Goal: Task Accomplishment & Management: Use online tool/utility

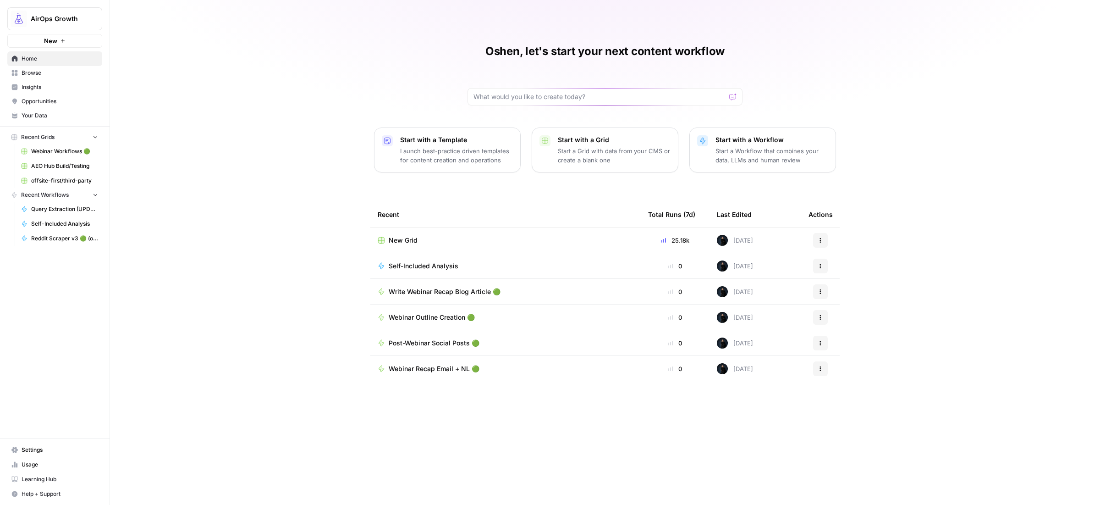
click at [33, 73] on span "Browse" at bounding box center [60, 73] width 77 height 8
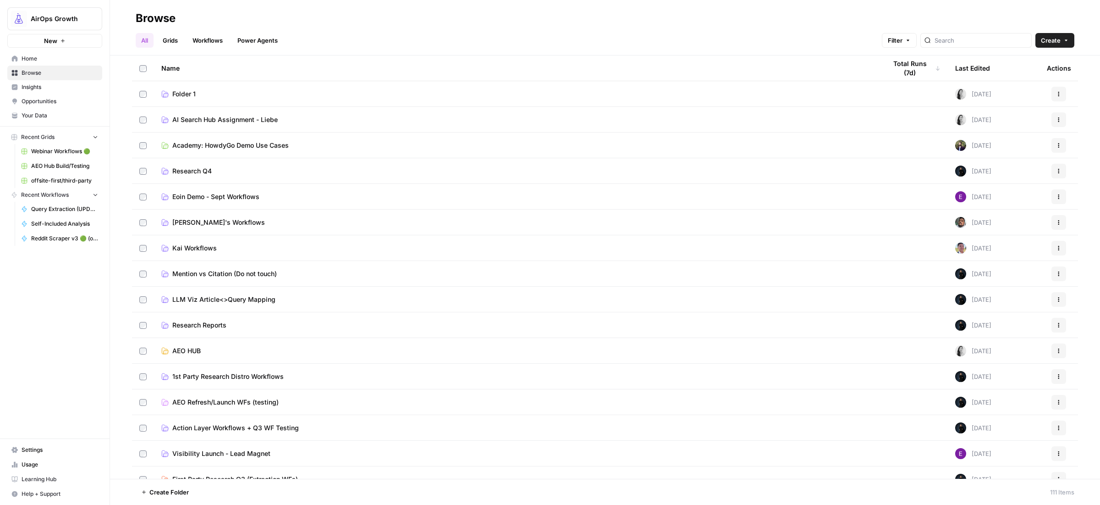
click at [194, 171] on span "Research Q4" at bounding box center [191, 170] width 39 height 9
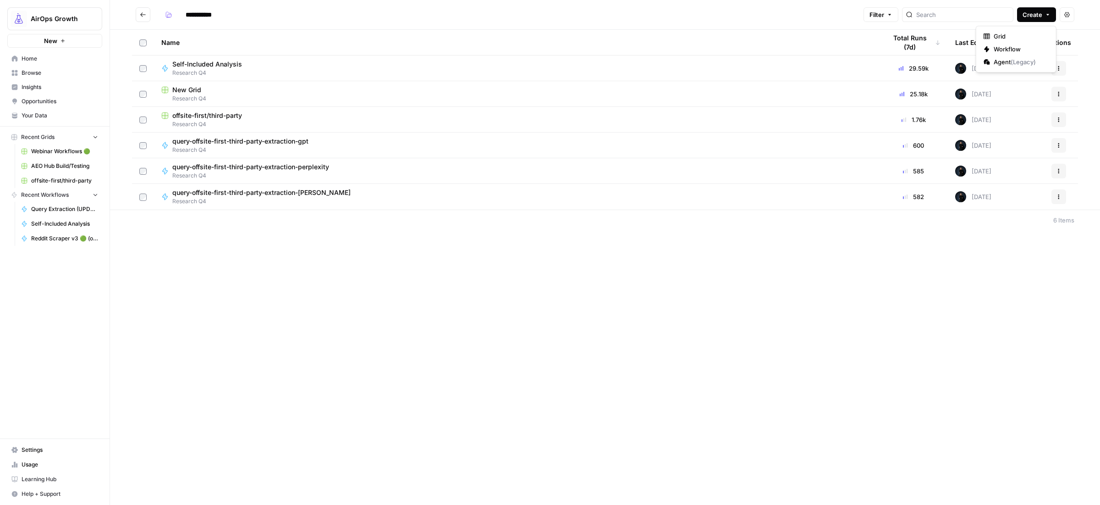
click at [1037, 16] on span "Create" at bounding box center [1032, 14] width 20 height 9
click at [1004, 48] on span "Workflow" at bounding box center [1018, 48] width 51 height 9
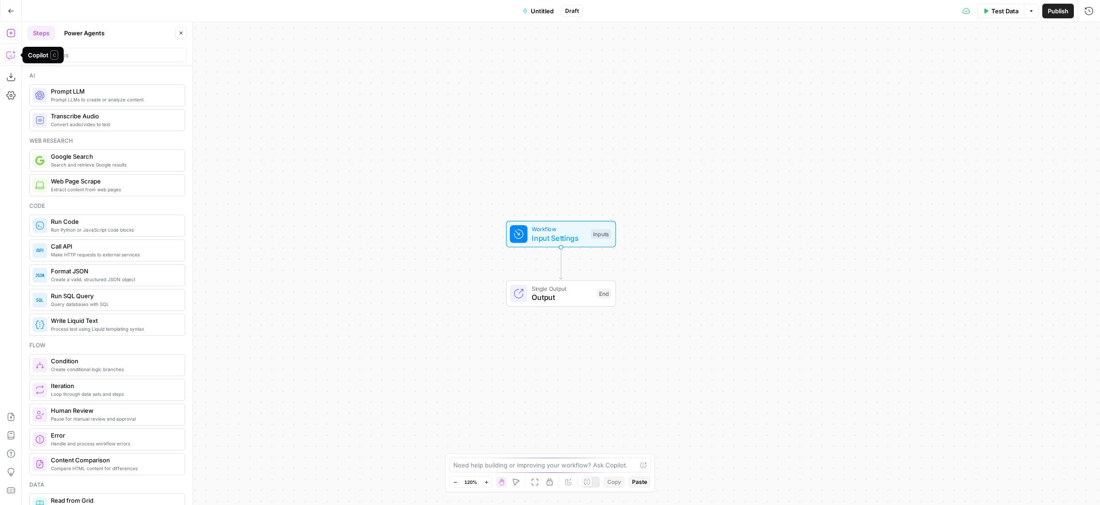
click at [5, 52] on button "Copilot" at bounding box center [11, 55] width 15 height 15
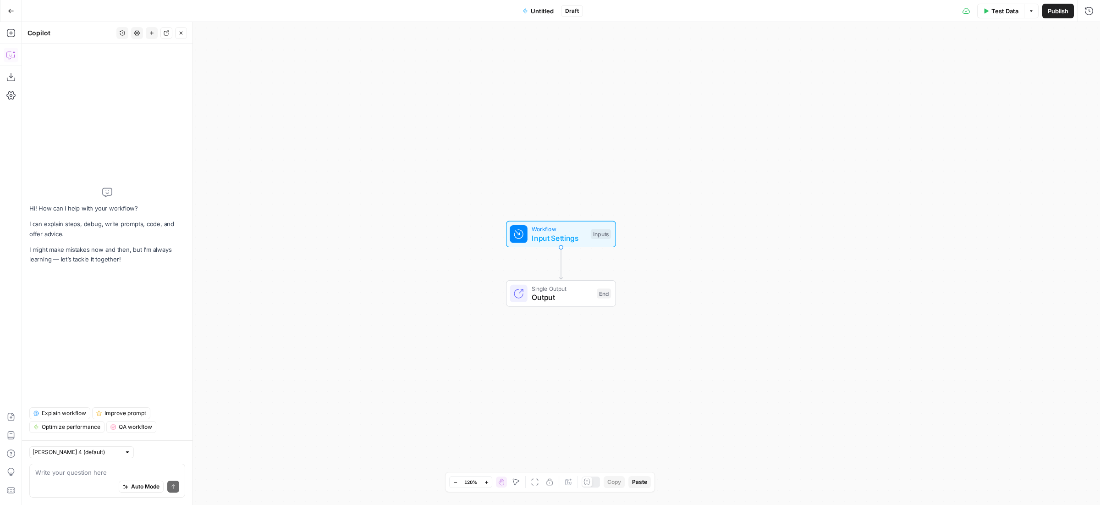
click at [84, 471] on textarea at bounding box center [107, 471] width 144 height 9
click at [126, 465] on textarea "help me create a workflow that takes the input {{brand_name}}" at bounding box center [107, 467] width 144 height 18
click at [123, 466] on textarea "help me create a workflow that takes the input {{brand_name}}" at bounding box center [107, 467] width 144 height 18
drag, startPoint x: 138, startPoint y: 463, endPoint x: 191, endPoint y: 485, distance: 56.7
click at [139, 463] on textarea "help me create a workflow that takes the input {{brand_name}}" at bounding box center [107, 467] width 144 height 18
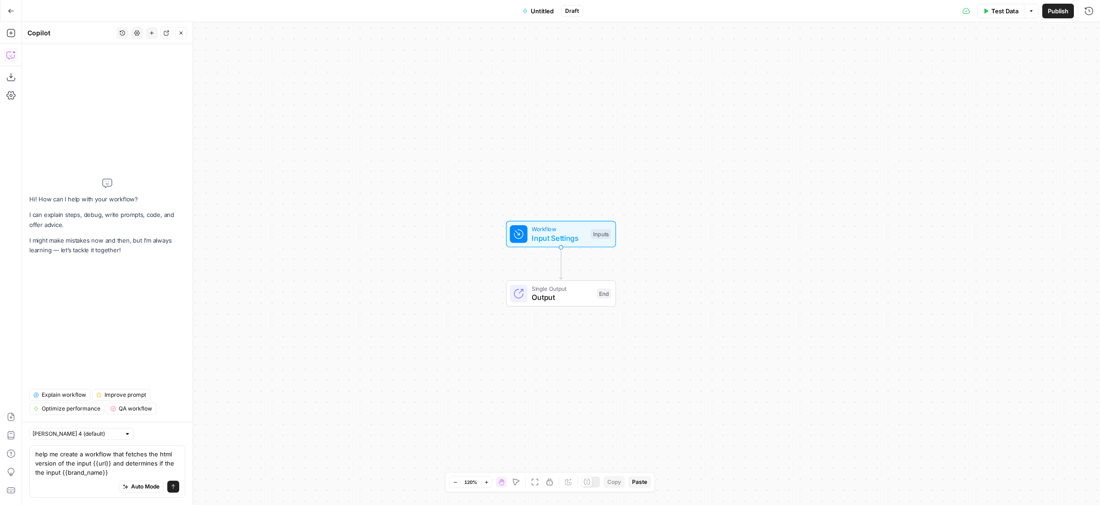
click at [136, 474] on textarea "help me create a workflow that fetches the html version of the input {{url}} an…" at bounding box center [107, 462] width 144 height 27
click at [155, 465] on textarea "help me create a workflow that fetches the html version of the input {{url}} an…" at bounding box center [107, 462] width 144 height 27
drag, startPoint x: 64, startPoint y: 472, endPoint x: 76, endPoint y: 472, distance: 12.4
click at [76, 472] on textarea "help me create a workflow that fetches the html version of the input {{url}} an…" at bounding box center [107, 462] width 144 height 27
click at [154, 472] on textarea "help me create a workflow that fetches the html version of the input {{url}} an…" at bounding box center [107, 462] width 144 height 27
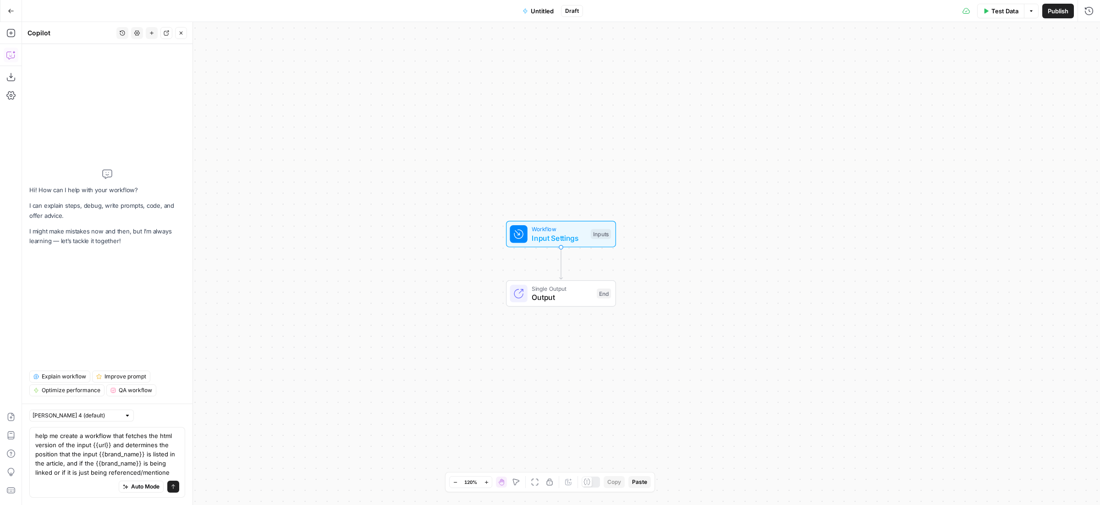
type textarea "help me create a workflow that fetches the html version of the input {{url}} an…"
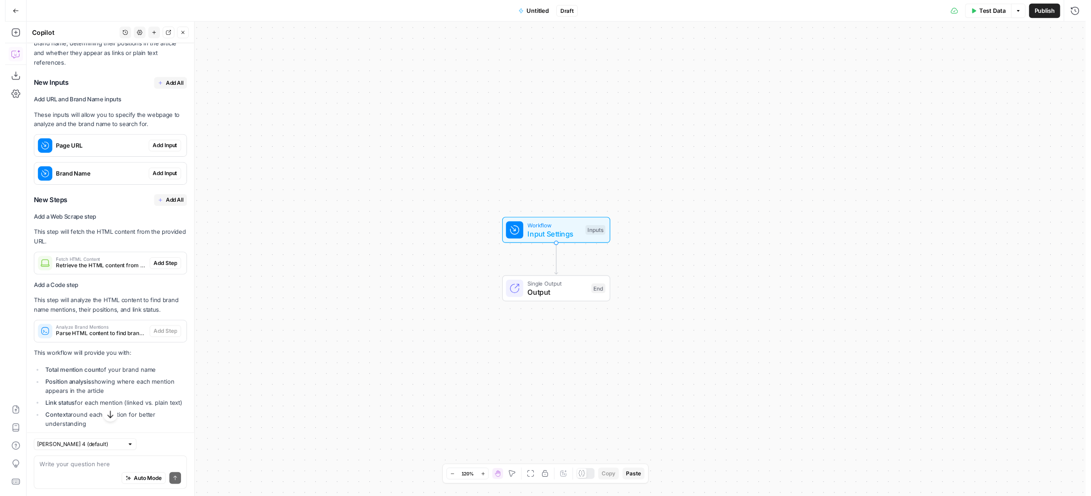
scroll to position [221, 0]
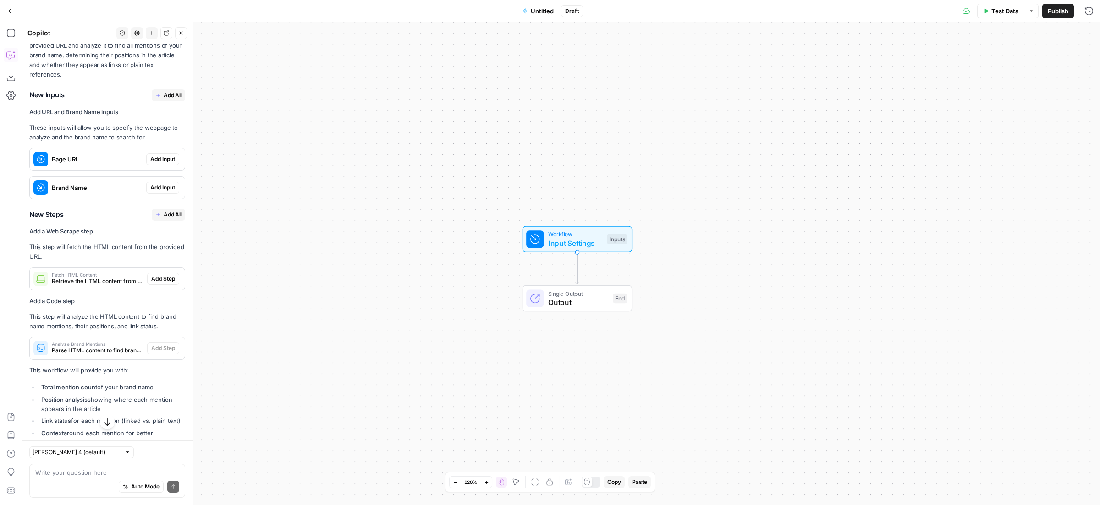
click at [150, 163] on span "Add Input" at bounding box center [162, 159] width 25 height 8
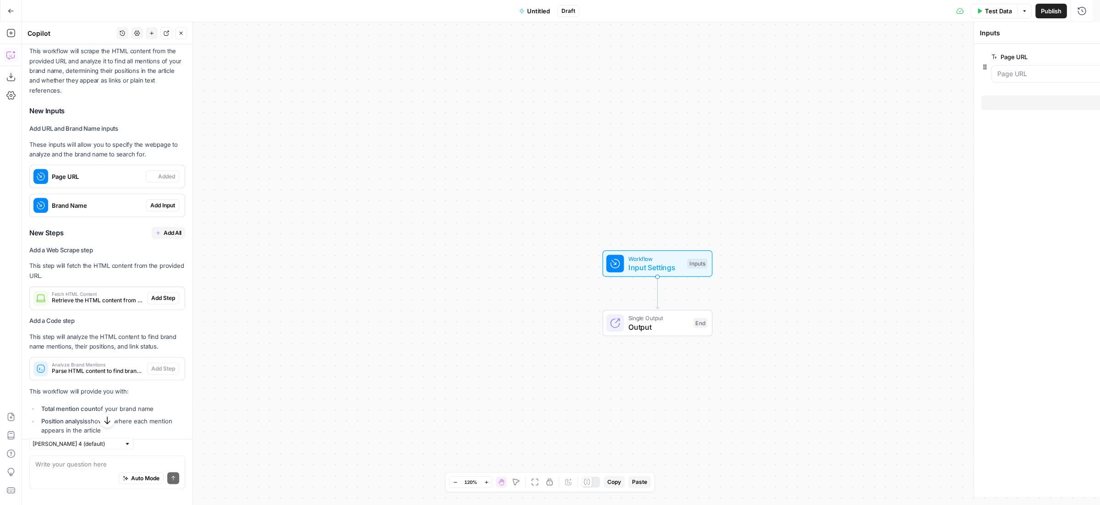
scroll to position [236, 0]
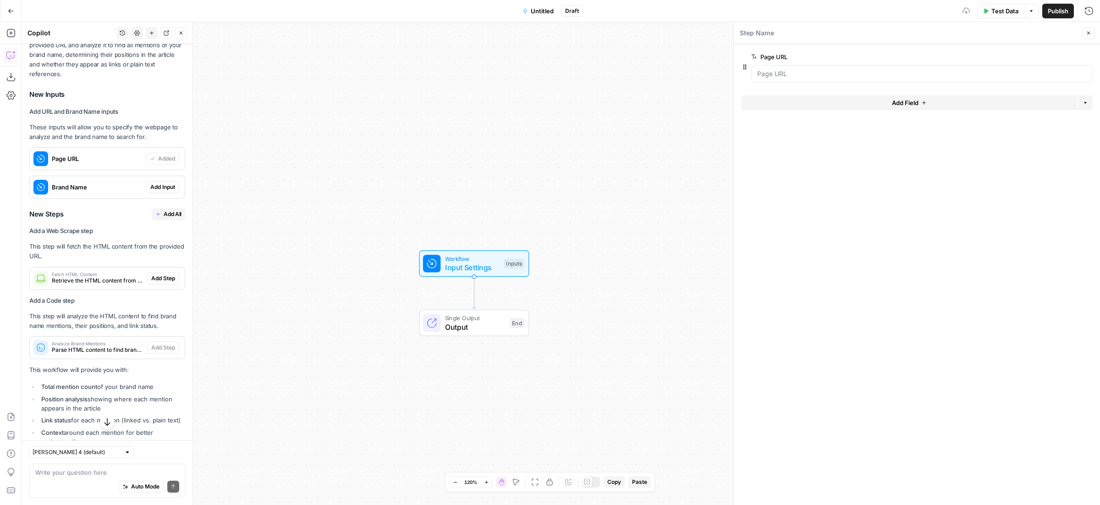
click at [150, 191] on span "Add Input" at bounding box center [162, 187] width 25 height 8
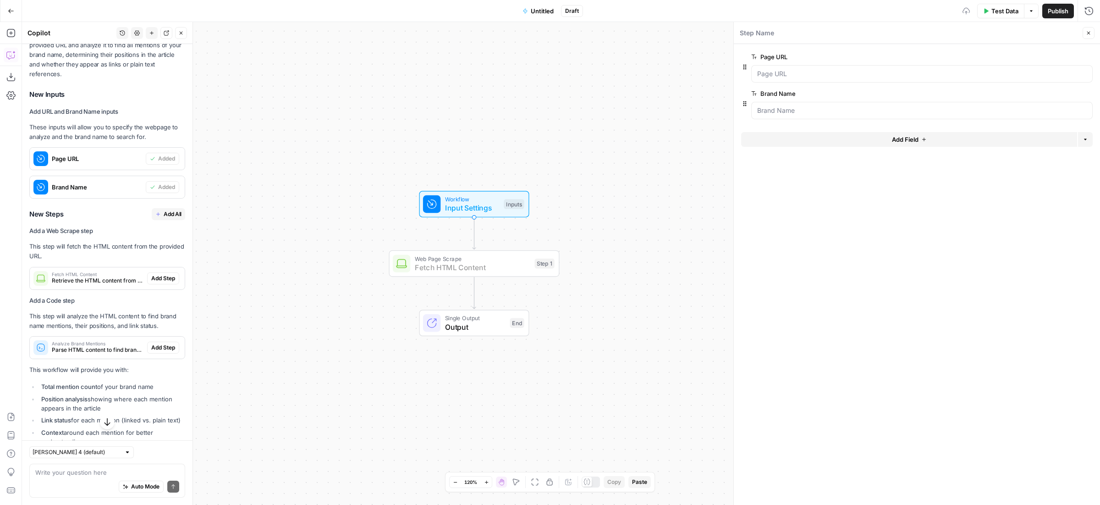
click at [157, 282] on span "Add Step" at bounding box center [163, 278] width 24 height 8
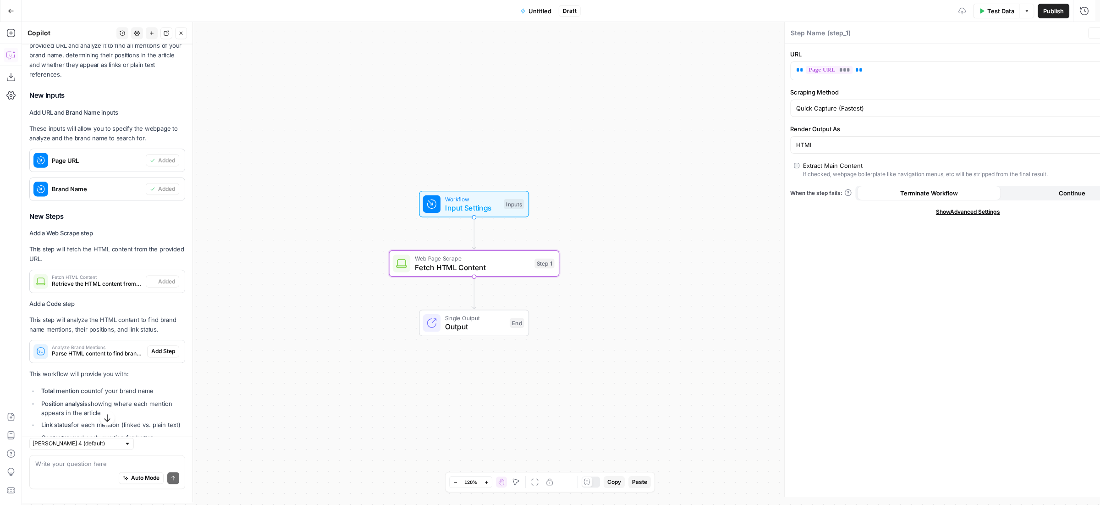
type textarea "Fetch HTML Content"
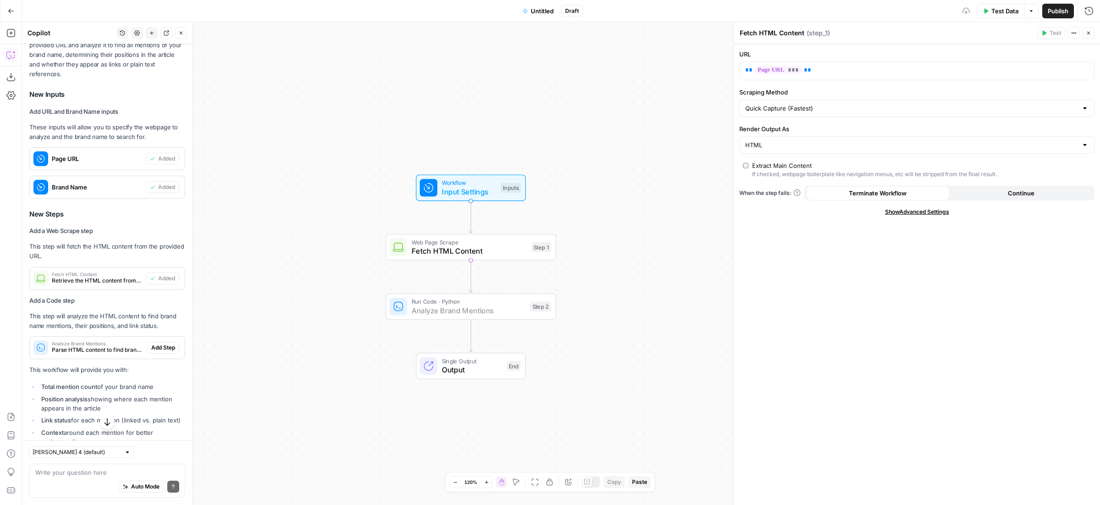
click at [151, 351] on span "Add Step" at bounding box center [163, 347] width 24 height 8
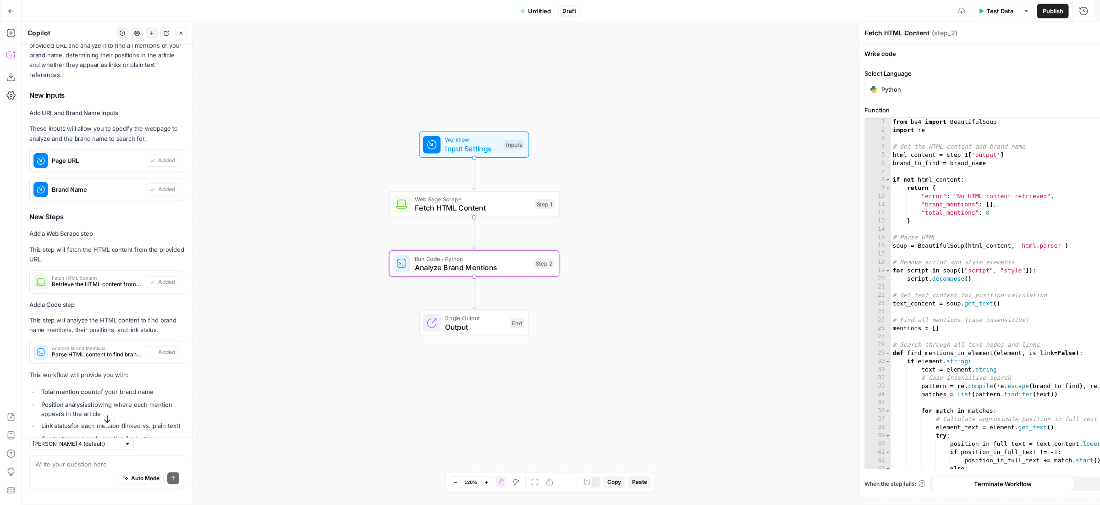
type textarea "Analyze Brand Mentions"
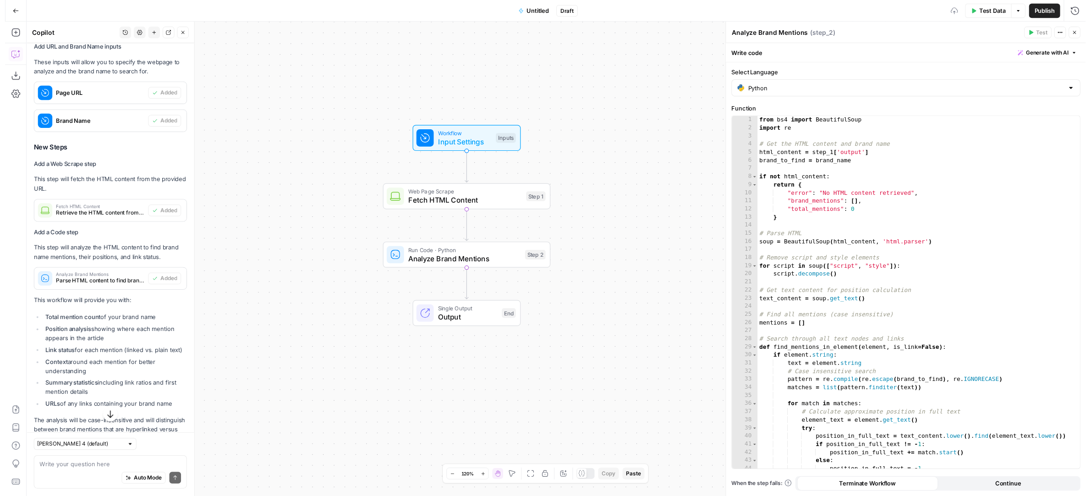
scroll to position [353, 0]
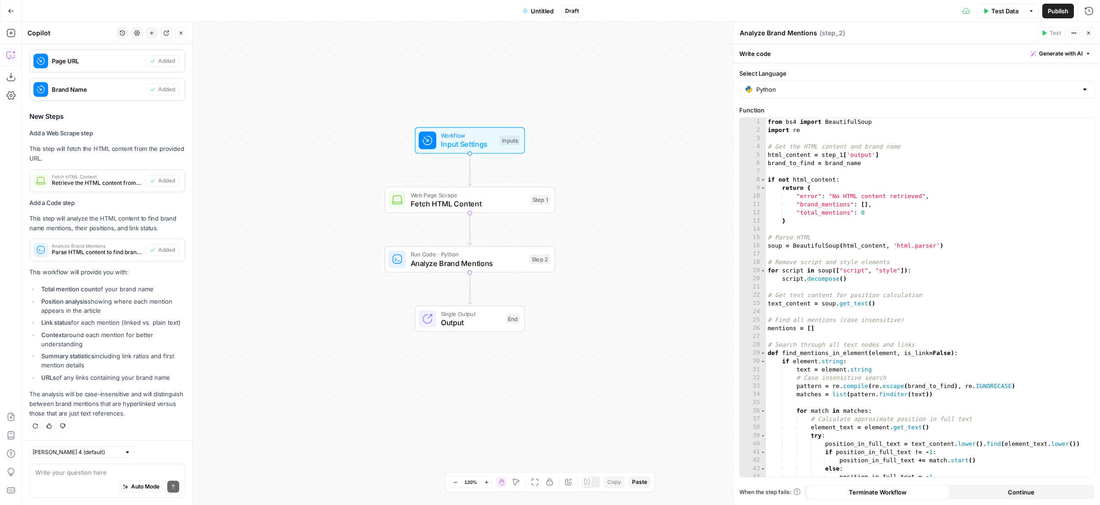
click at [39, 479] on div "Auto Mode Send" at bounding box center [107, 487] width 144 height 20
type textarea "lets also add the following inputs"
click at [483, 142] on span "Input Settings" at bounding box center [468, 143] width 55 height 11
click at [470, 139] on span "Input Settings" at bounding box center [467, 143] width 55 height 11
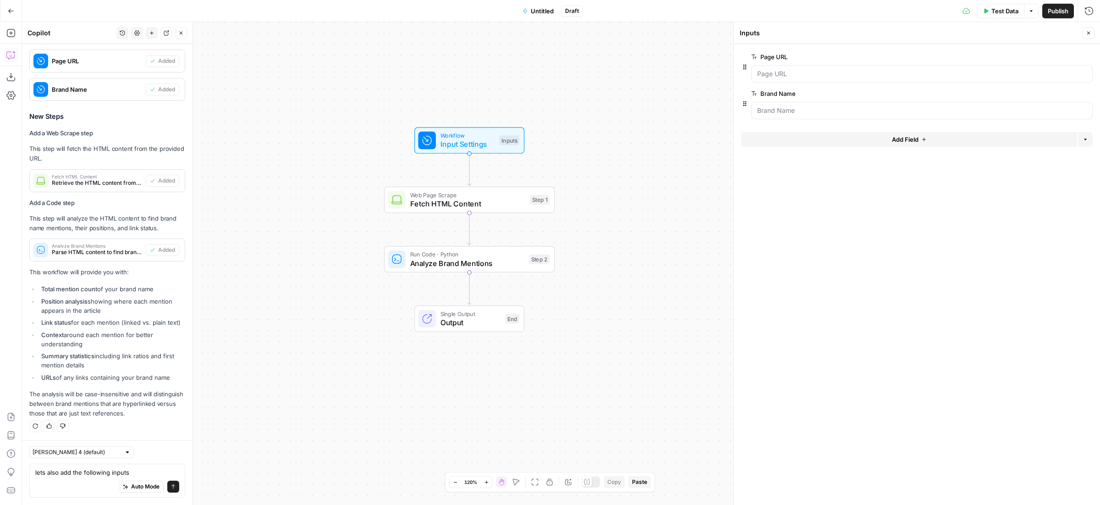
click at [921, 140] on icon "button" at bounding box center [923, 139] width 5 height 5
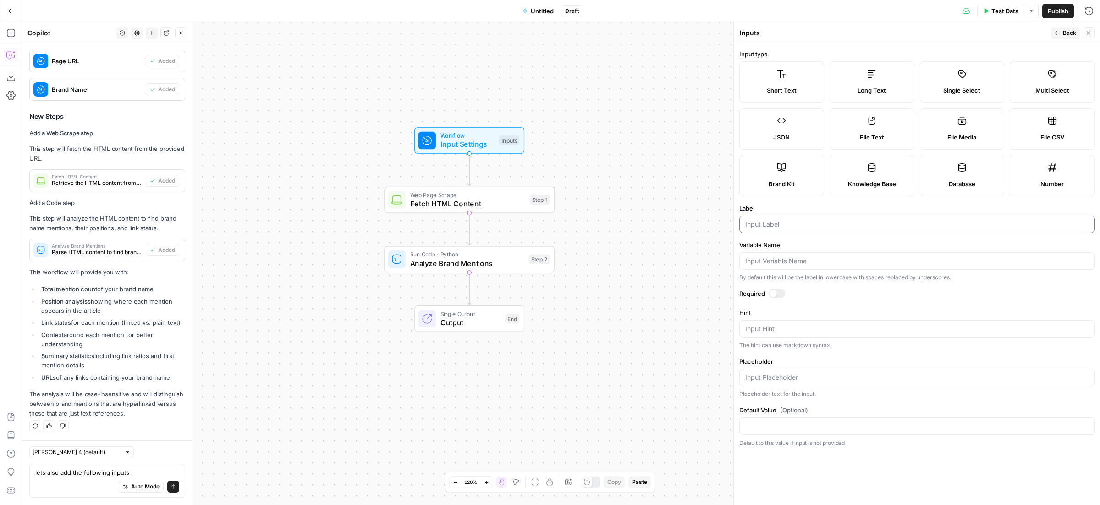
click at [767, 226] on input "Label" at bounding box center [916, 224] width 343 height 9
type input "query"
drag, startPoint x: 1058, startPoint y: 31, endPoint x: 1031, endPoint y: 41, distance: 29.1
click at [1058, 32] on icon "button" at bounding box center [1056, 32] width 5 height 5
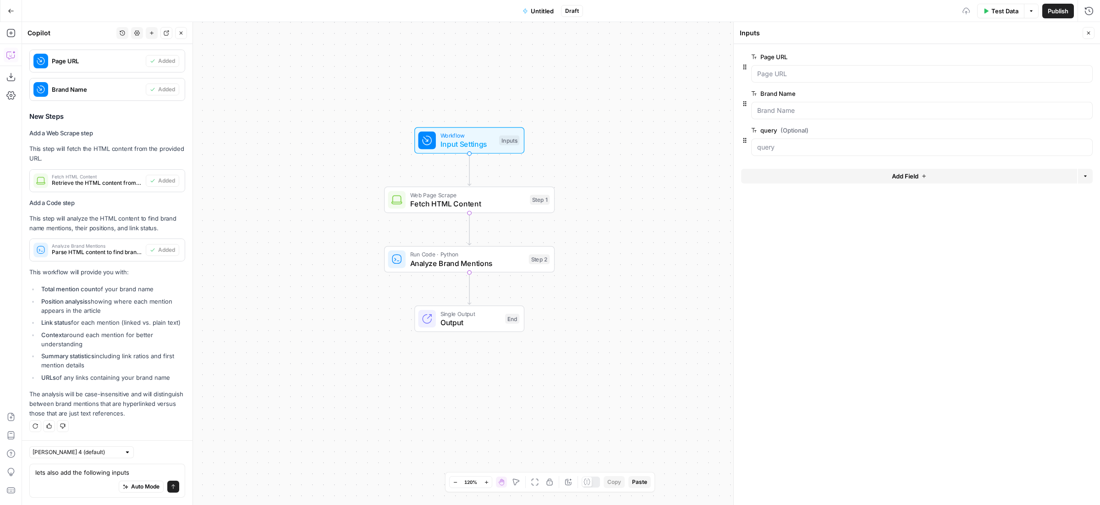
click at [906, 176] on span "Add Field" at bounding box center [905, 175] width 27 height 9
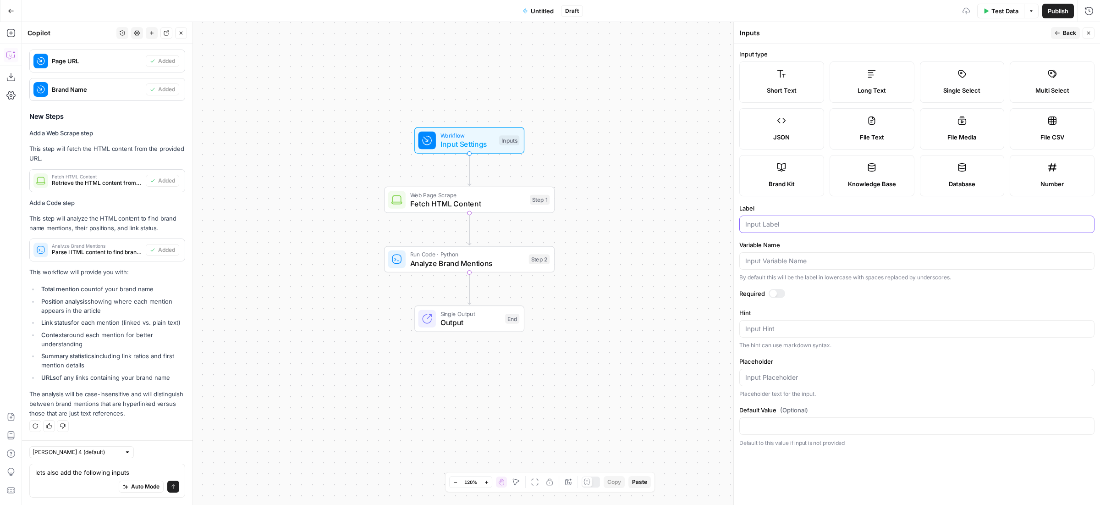
click at [787, 224] on input "Label" at bounding box center [916, 224] width 343 height 9
type input "model"
click at [1056, 34] on icon "button" at bounding box center [1056, 32] width 5 height 5
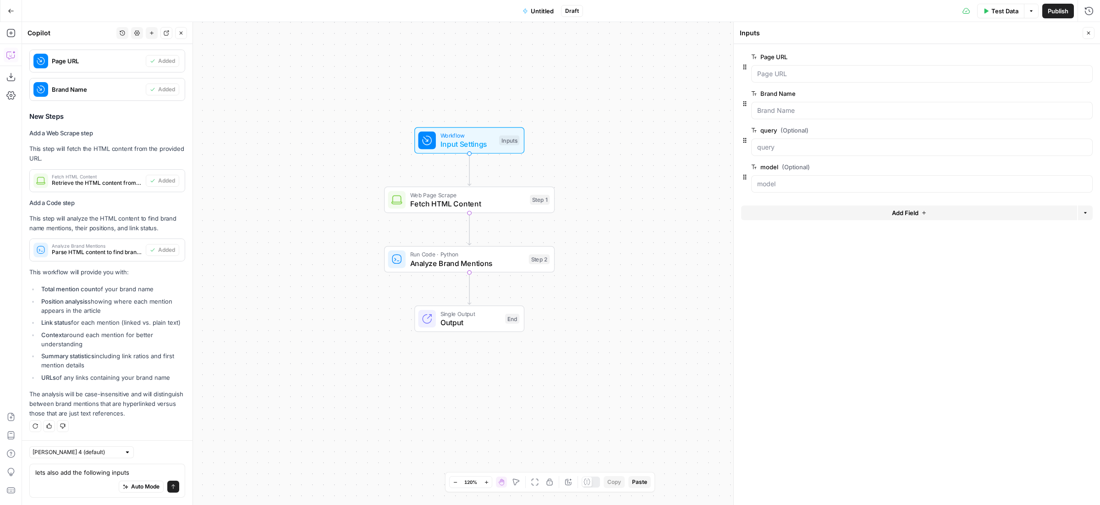
click at [892, 212] on span "Add Field" at bounding box center [905, 212] width 27 height 9
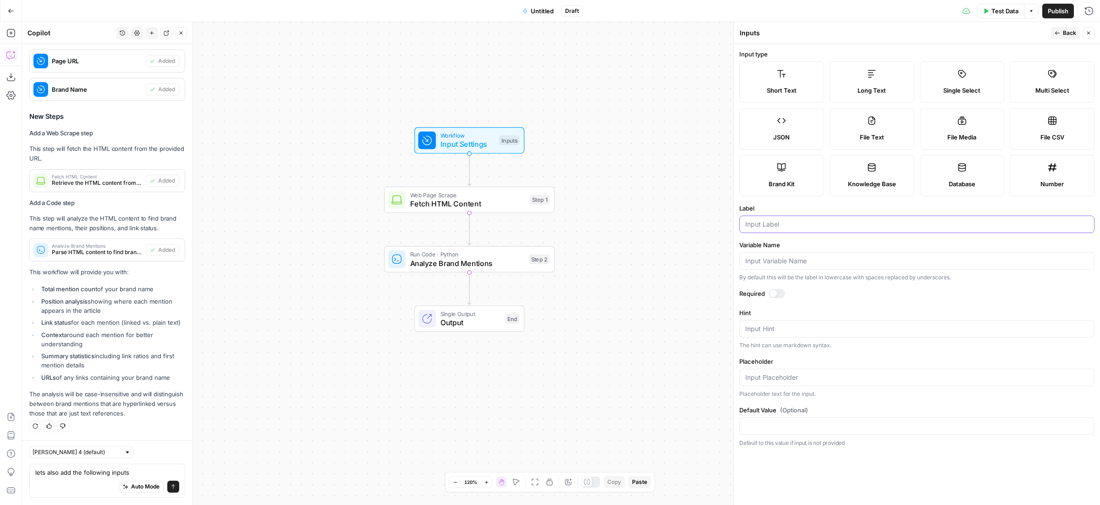
click at [770, 227] on input "Label" at bounding box center [916, 224] width 343 height 9
type input "visibility type OG"
click at [1057, 36] on button "Back" at bounding box center [1065, 33] width 29 height 12
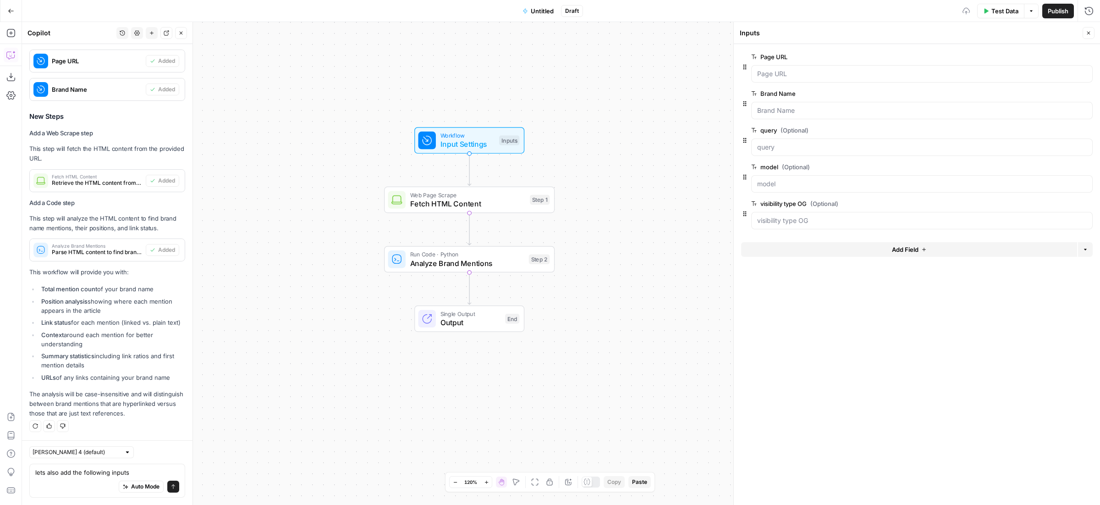
click at [884, 254] on button "Add Field" at bounding box center [909, 249] width 336 height 15
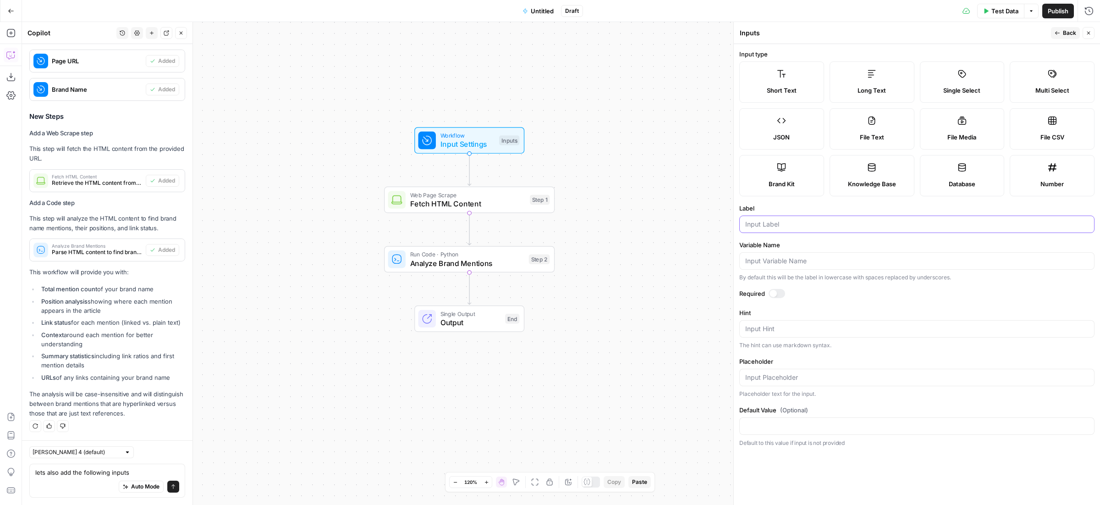
click at [766, 223] on input "Label" at bounding box center [916, 224] width 343 height 9
type input "created"
click at [1056, 31] on icon "button" at bounding box center [1057, 33] width 5 height 4
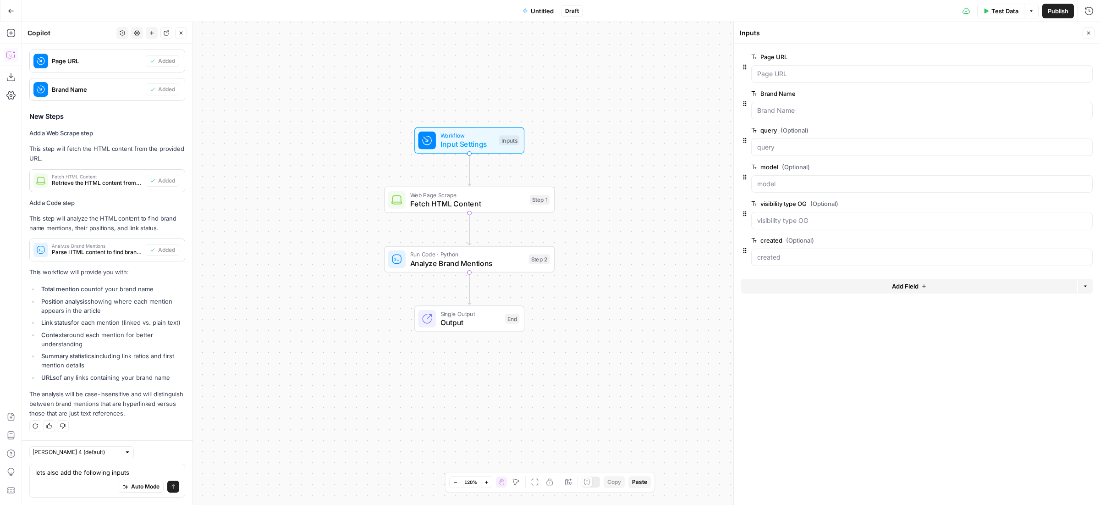
click at [900, 287] on span "Add Field" at bounding box center [905, 285] width 27 height 9
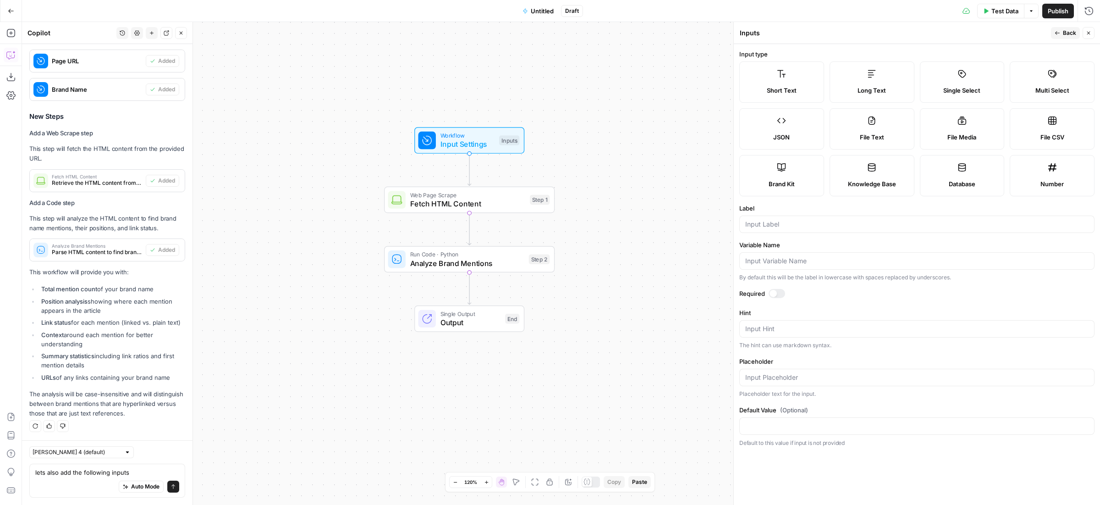
click at [786, 218] on div at bounding box center [916, 223] width 355 height 17
type input "category"
drag, startPoint x: 1067, startPoint y: 37, endPoint x: 1046, endPoint y: 40, distance: 21.3
click at [1067, 37] on span "Back" at bounding box center [1069, 33] width 13 height 8
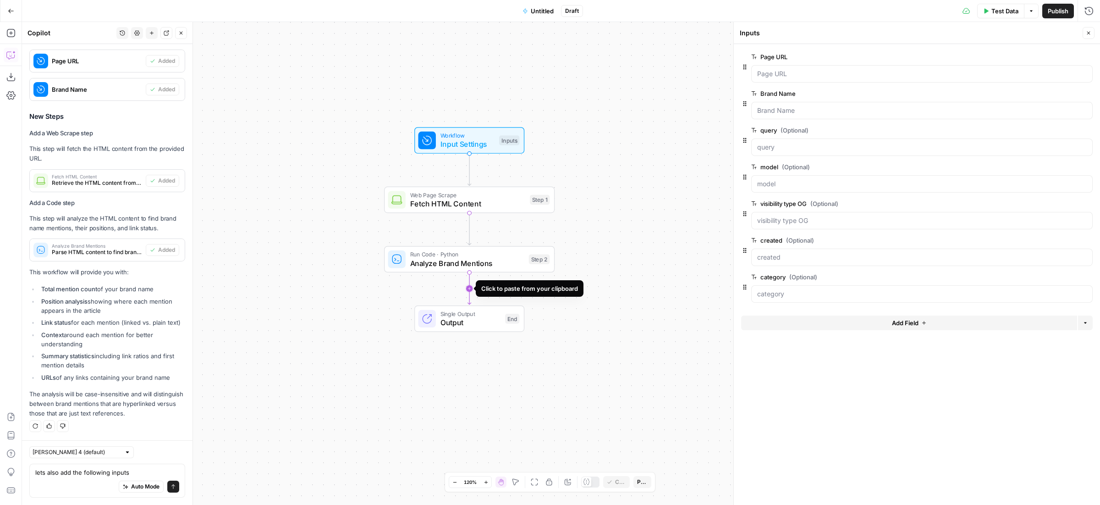
click at [471, 289] on icon "Edge from step_2 to end" at bounding box center [469, 289] width 3 height 32
click at [425, 318] on span "Write each URLs data to AT as single records" at bounding box center [462, 322] width 105 height 11
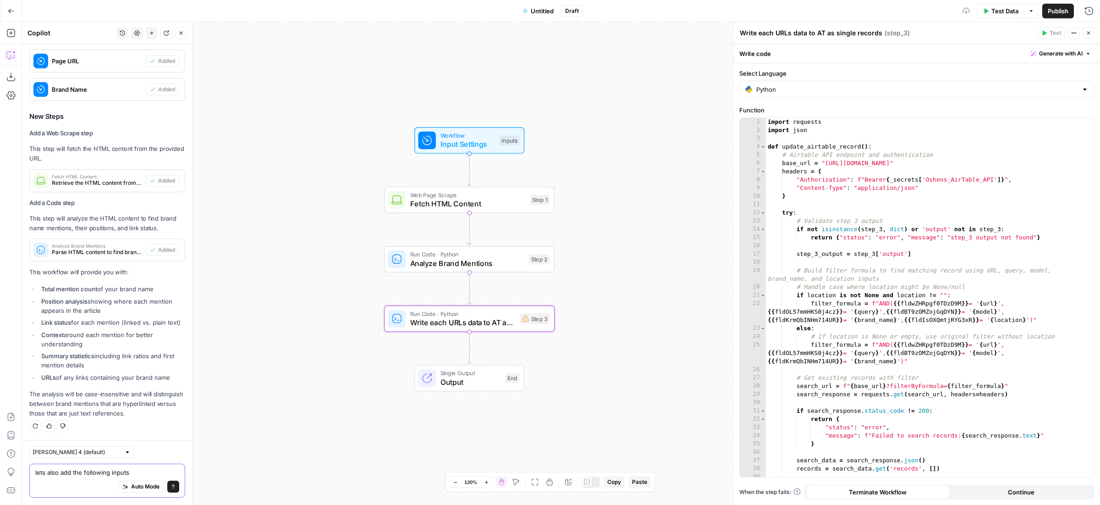
click at [69, 475] on textarea "lets also add the following inputs" at bounding box center [107, 471] width 144 height 9
type textarea "Now please"
click at [451, 299] on div at bounding box center [453, 297] width 5 height 5
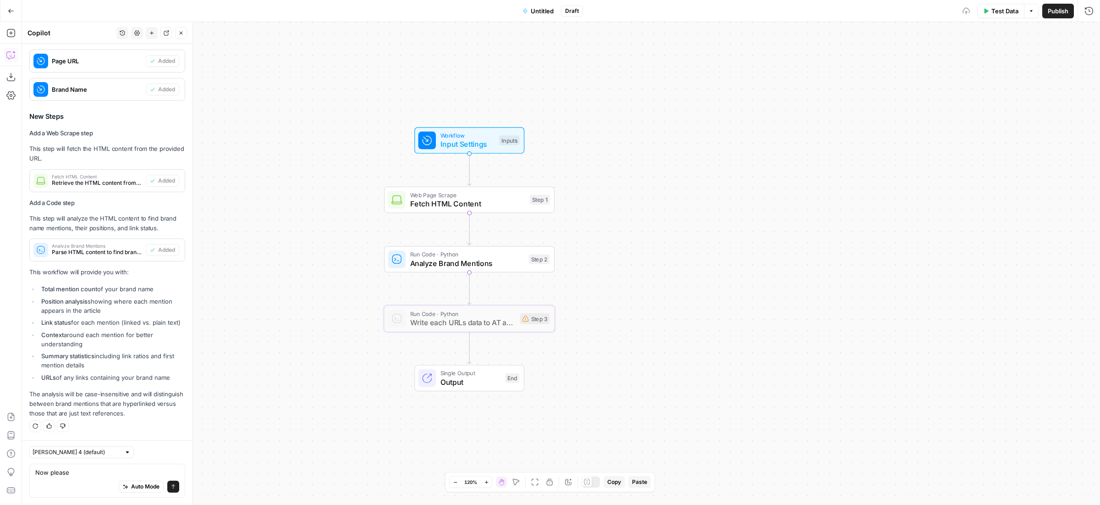
click at [994, 10] on span "Test Data" at bounding box center [1004, 10] width 27 height 9
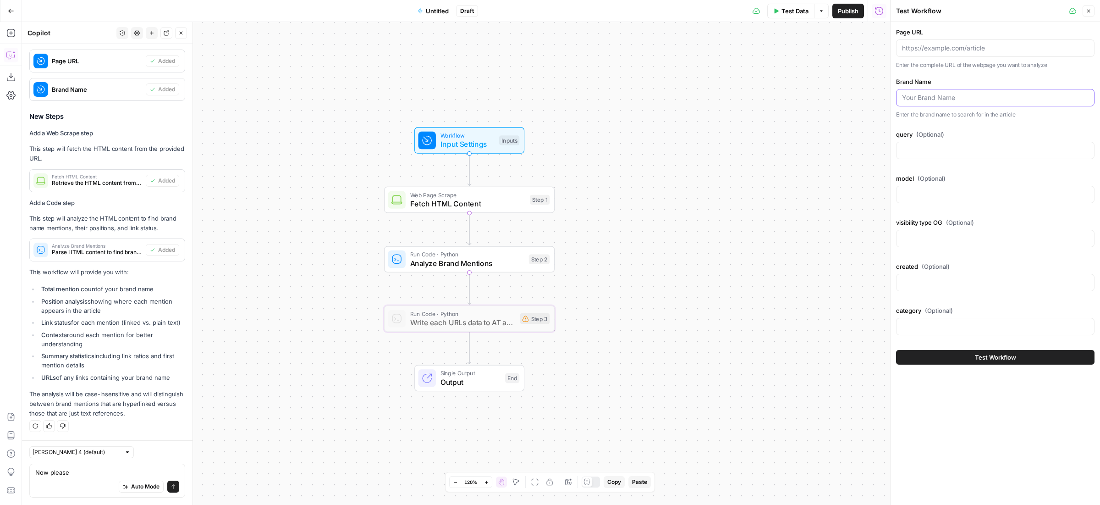
drag, startPoint x: 910, startPoint y: 98, endPoint x: 943, endPoint y: 96, distance: 33.0
click at [910, 98] on input "Brand Name" at bounding box center [995, 97] width 187 height 9
paste input "Woodpecker"
type input "Woodpecker"
click at [976, 52] on input "Page URL" at bounding box center [995, 48] width 187 height 9
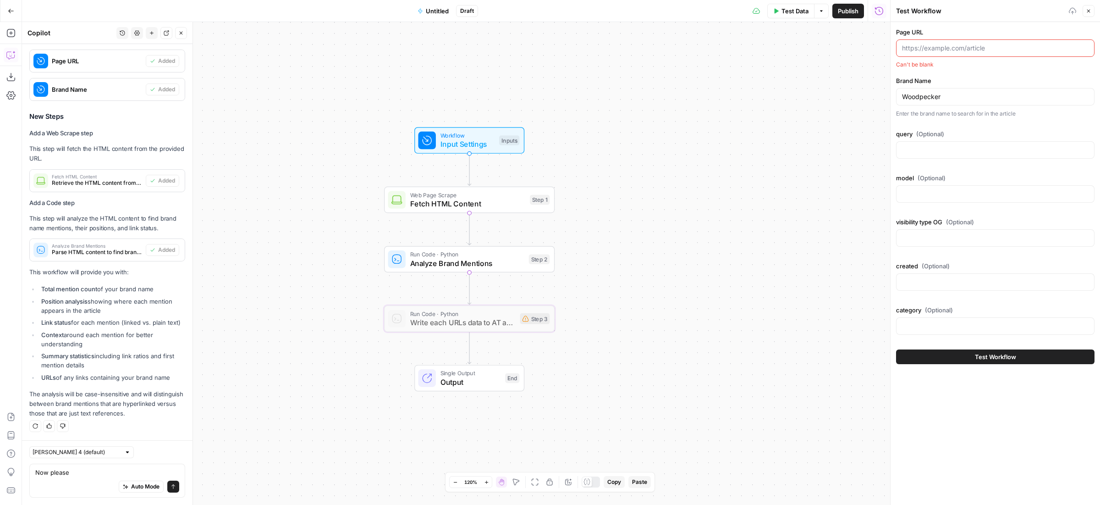
paste input "https://growleads.io/blog/cold-email-tools-that-actually-work-a-brutally-honest…"
type input "https://growleads.io/blog/cold-email-tools-that-actually-work-a-brutally-honest…"
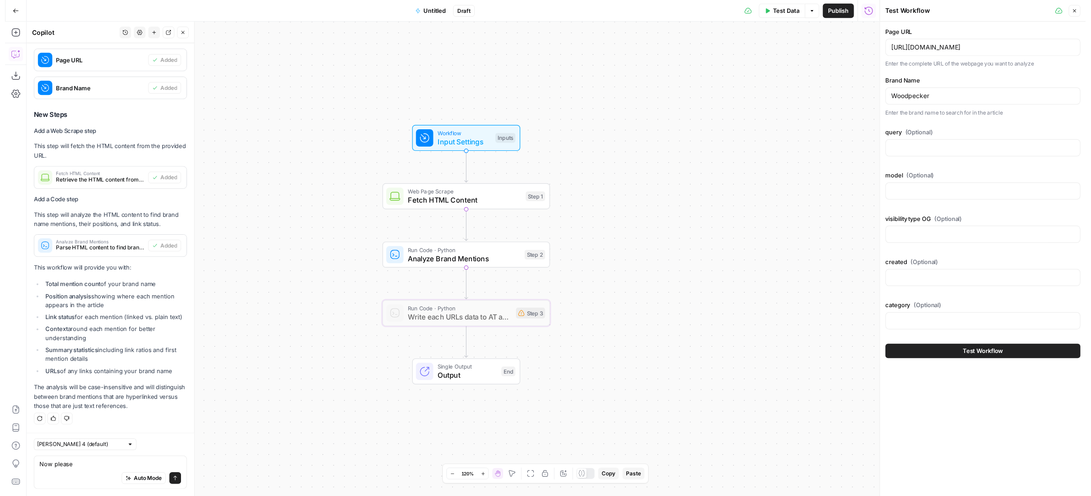
scroll to position [0, 0]
click at [924, 357] on button "Test Workflow" at bounding box center [995, 357] width 198 height 15
click at [521, 204] on span "Fetch HTML Content" at bounding box center [467, 203] width 115 height 11
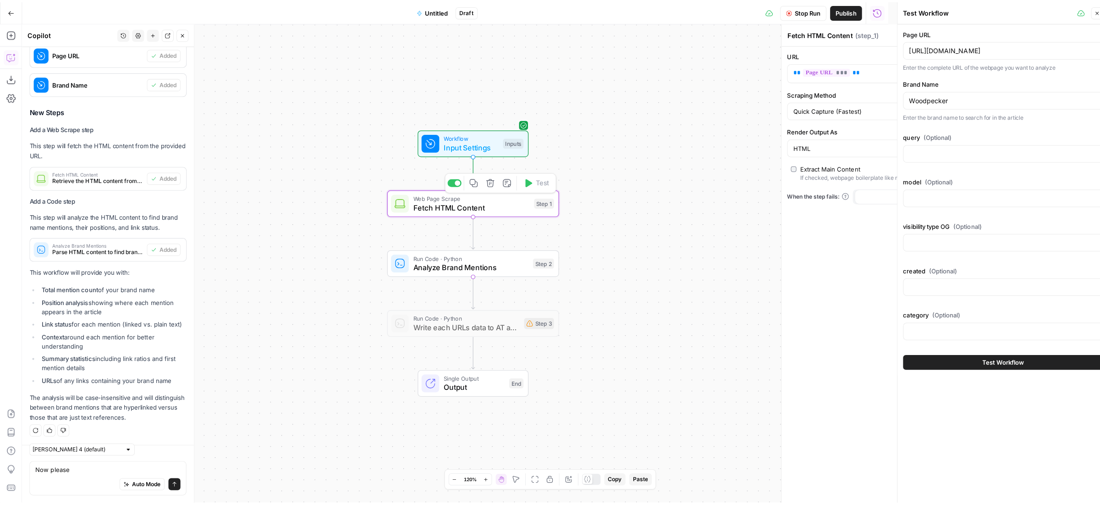
scroll to position [353, 0]
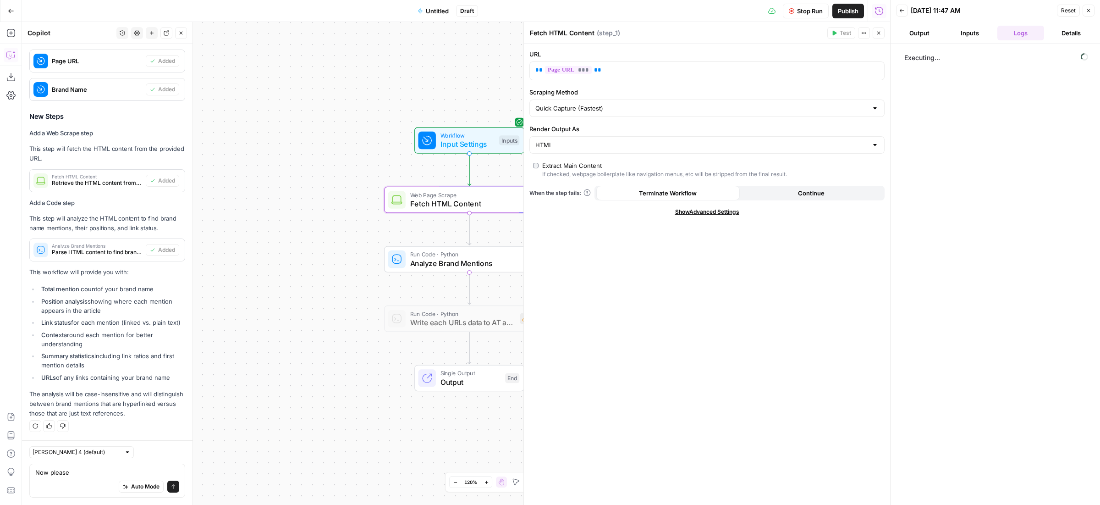
click at [571, 164] on div "Extract Main Content" at bounding box center [572, 165] width 60 height 9
click at [921, 55] on icon "button" at bounding box center [919, 56] width 7 height 7
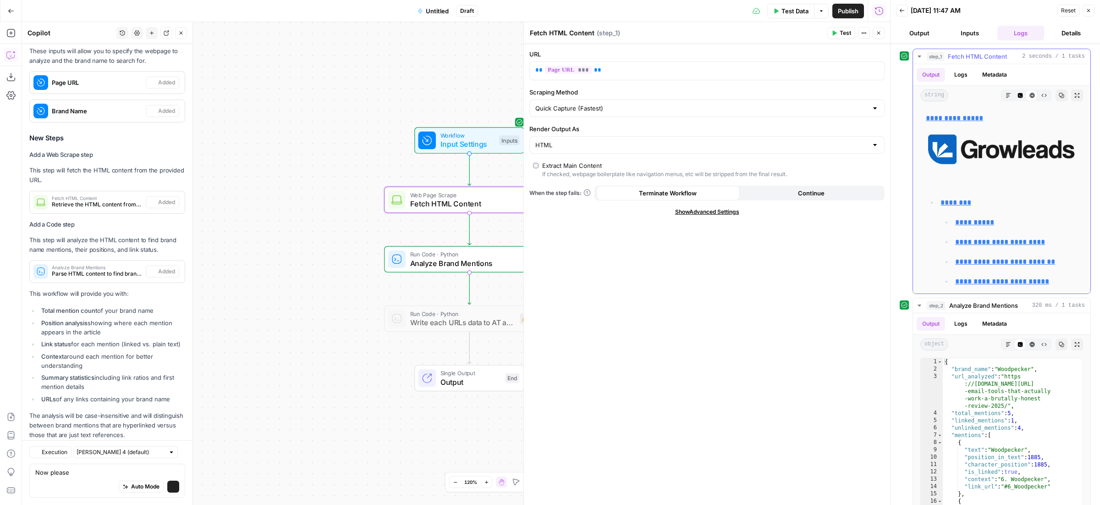
scroll to position [353, 0]
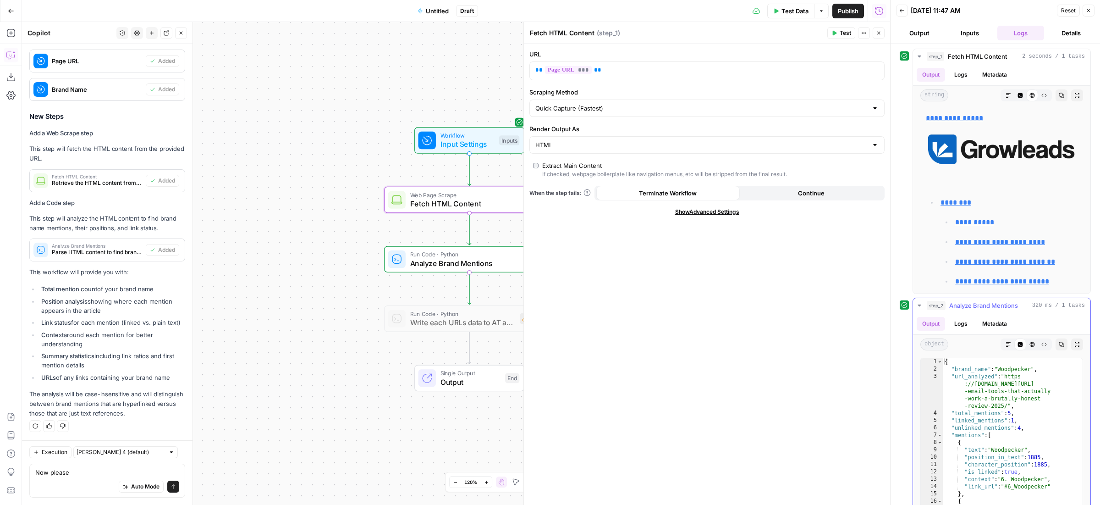
click at [1075, 346] on icon "button" at bounding box center [1077, 344] width 5 height 5
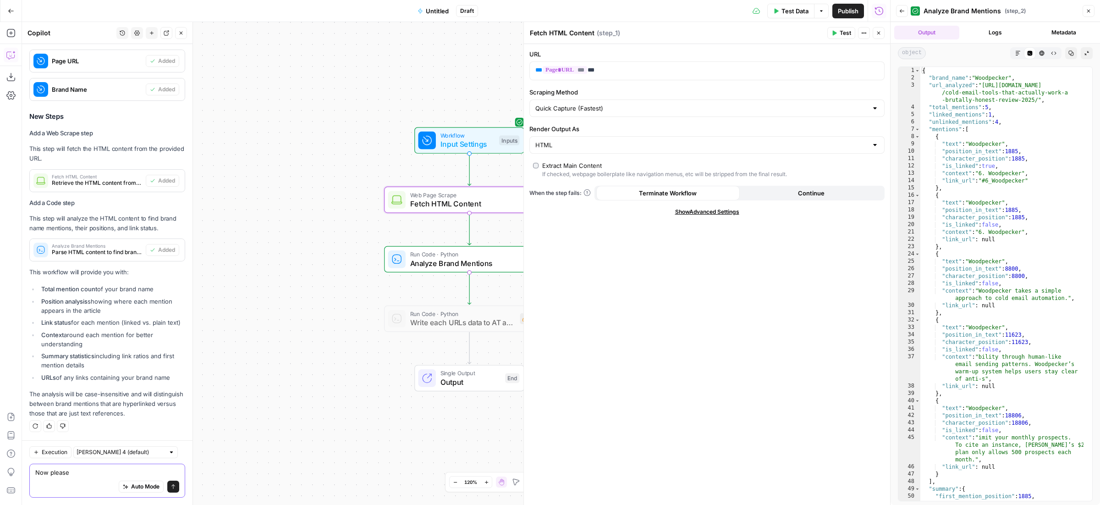
click at [68, 471] on textarea "Now please" at bounding box center [107, 471] width 144 height 9
drag, startPoint x: 71, startPoint y: 473, endPoint x: 36, endPoint y: 471, distance: 35.3
click at [36, 471] on textarea "Now please" at bounding box center [107, 471] width 144 height 9
click at [81, 472] on textarea "Now please" at bounding box center [107, 471] width 144 height 9
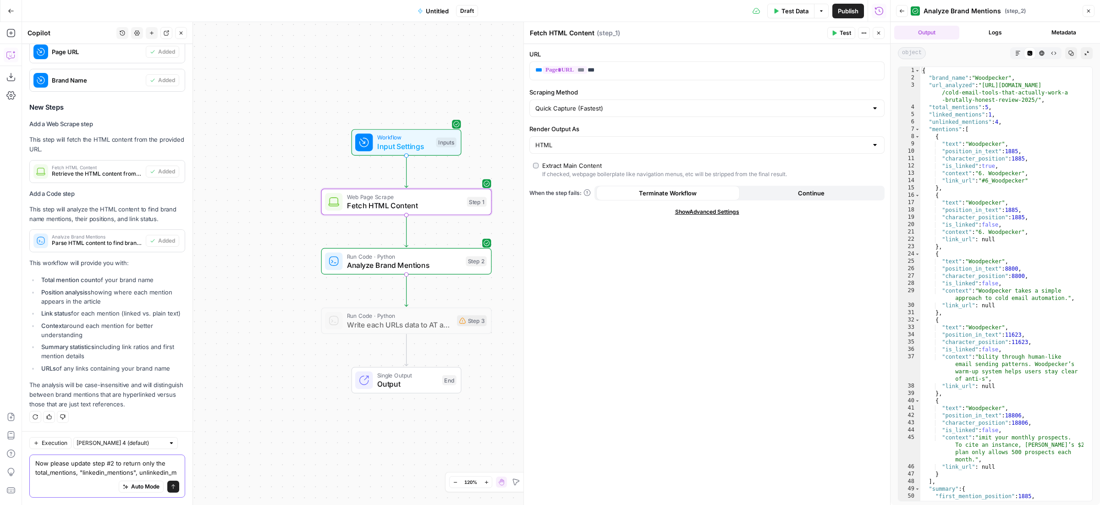
scroll to position [372, 0]
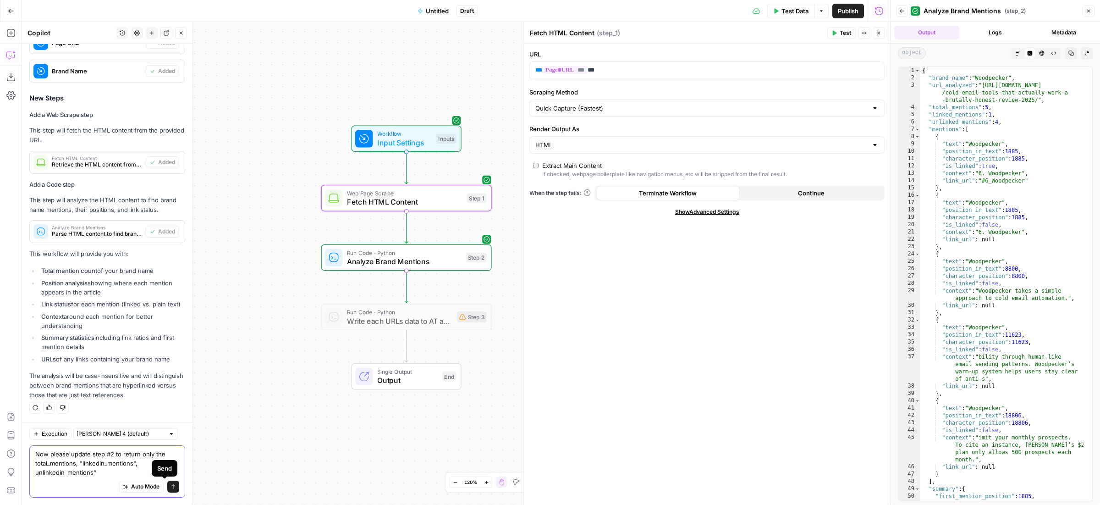
type textarea "Now please update step #2 to return only the total_mentions, "linkedin_mentions…"
click at [170, 486] on icon "submit" at bounding box center [172, 485] width 5 height 5
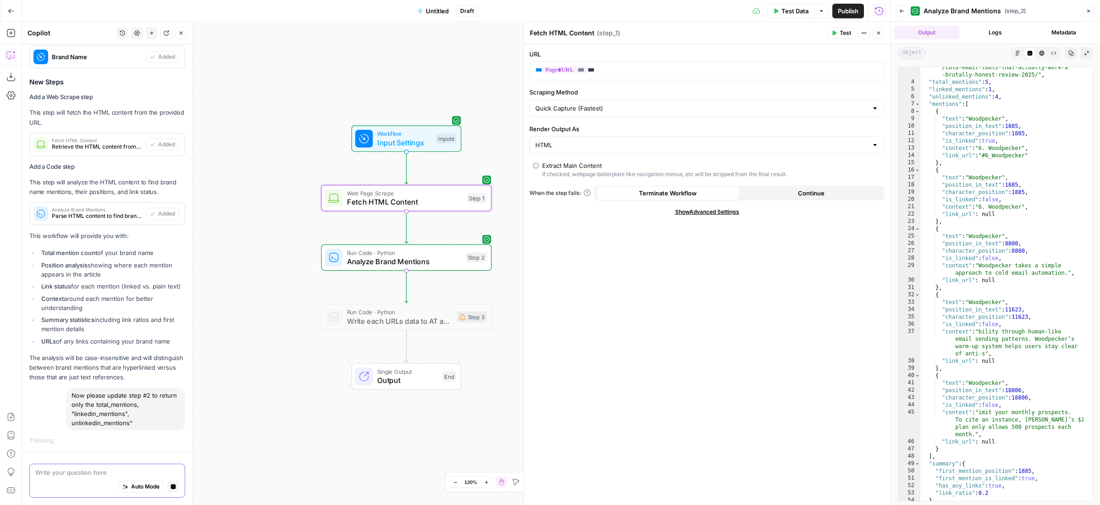
scroll to position [36, 0]
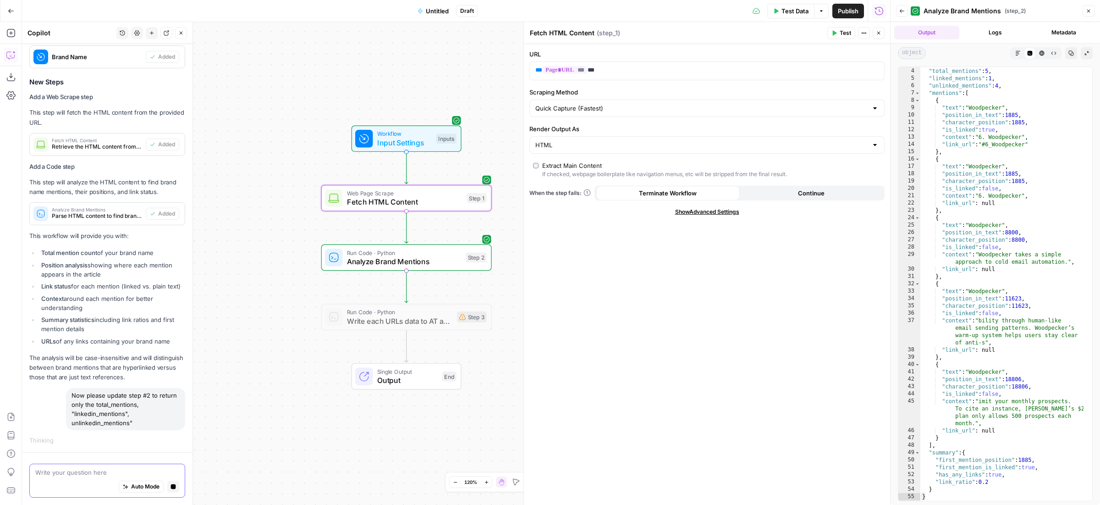
click at [78, 483] on div "Auto Mode Stop generating" at bounding box center [107, 487] width 144 height 20
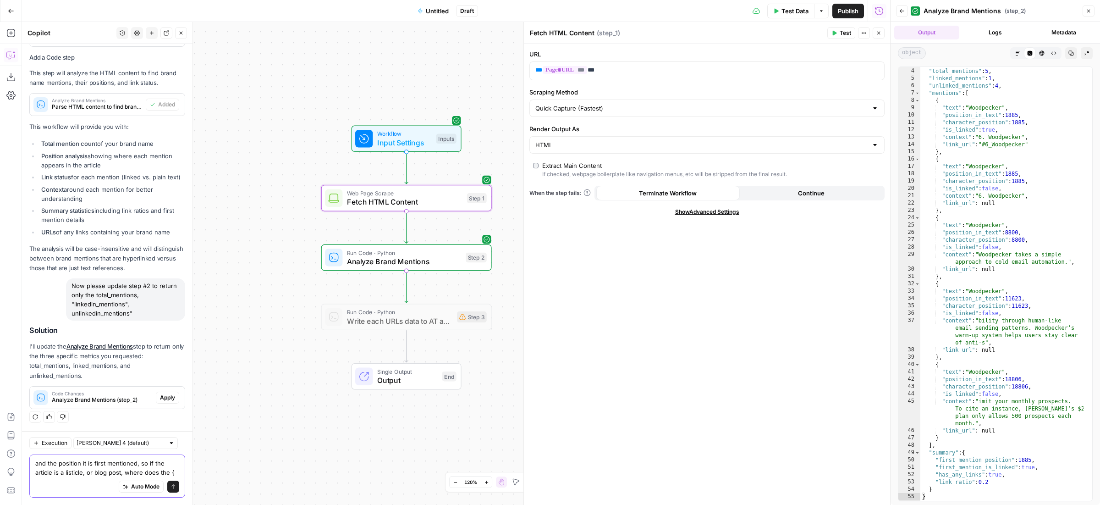
scroll to position [508, 0]
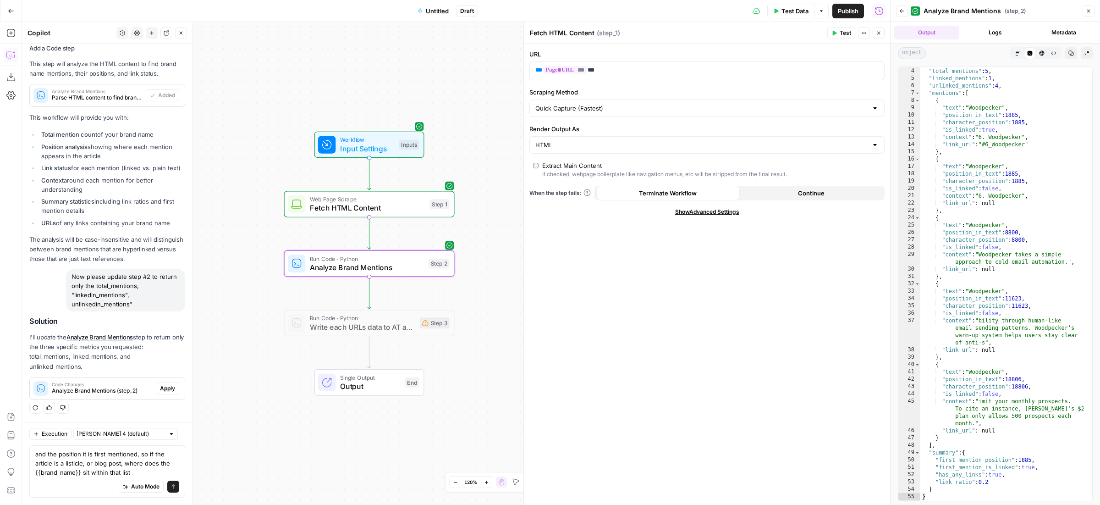
click at [160, 385] on span "Apply" at bounding box center [167, 388] width 15 height 8
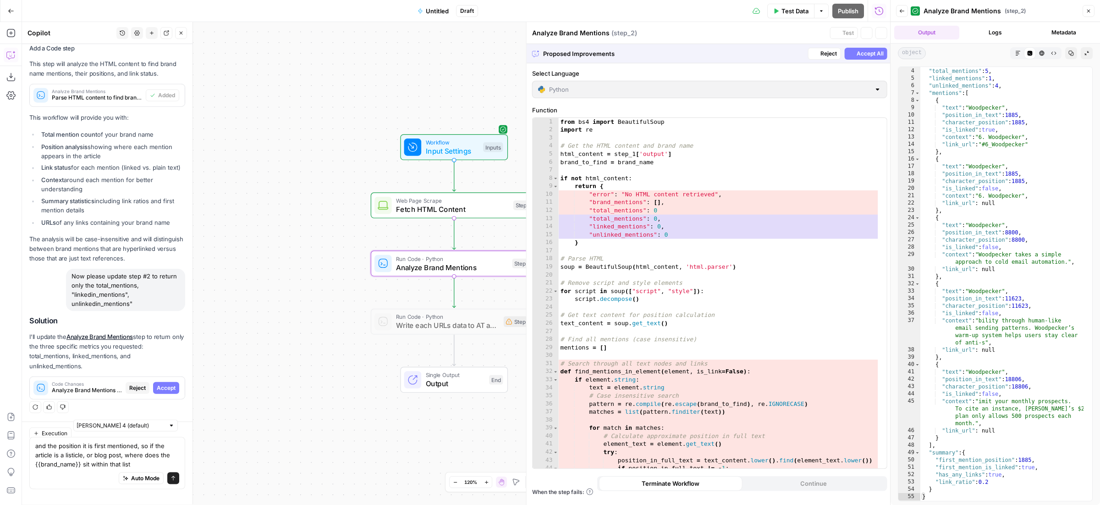
scroll to position [493, 0]
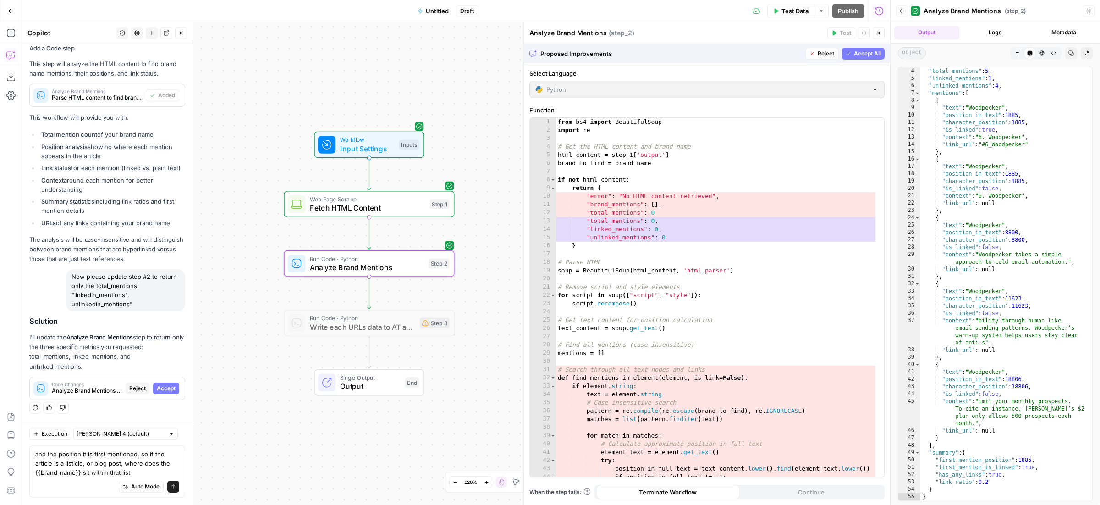
click at [158, 389] on span "Accept" at bounding box center [166, 388] width 19 height 8
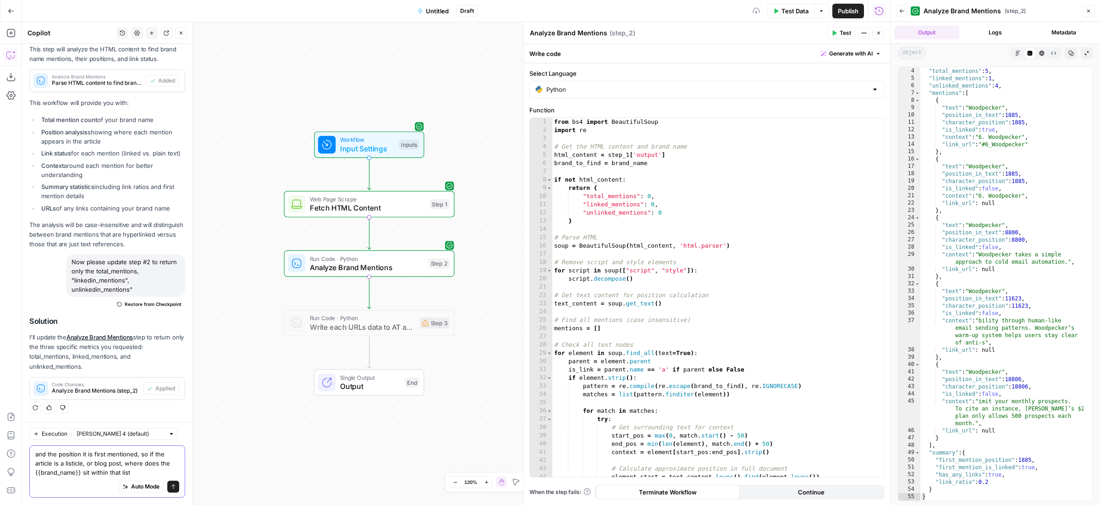
click at [35, 456] on textarea "and the position it is first mentioned, so if the article is a listicle, or blo…" at bounding box center [107, 462] width 144 height 27
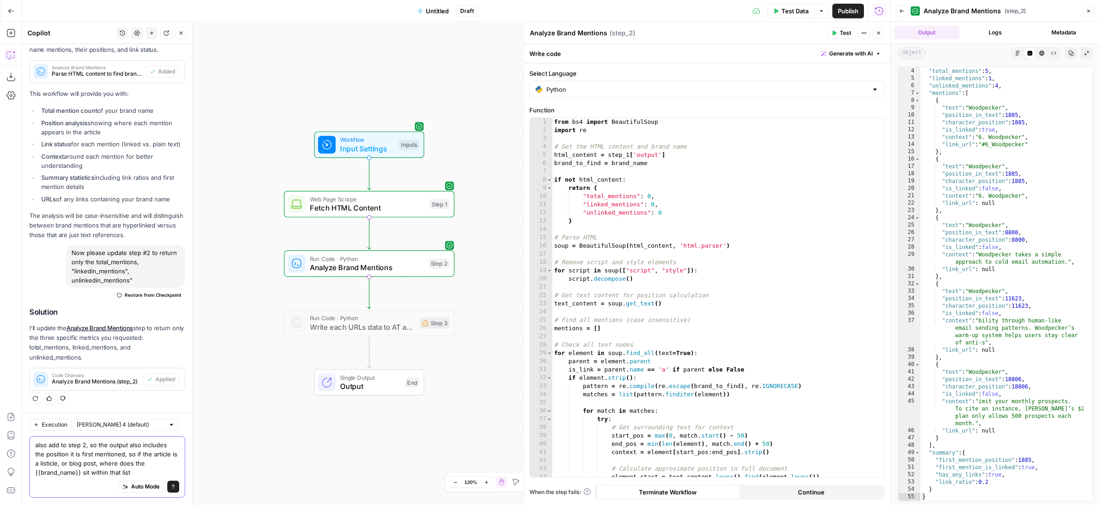
click at [73, 454] on textarea "also add to step 2, so the output also includes the position it is first mentio…" at bounding box center [107, 458] width 144 height 37
drag, startPoint x: 73, startPoint y: 454, endPoint x: 84, endPoint y: 463, distance: 15.0
click at [73, 454] on textarea "also add to step 2, so the output also includes the position it is first mentio…" at bounding box center [107, 458] width 144 height 37
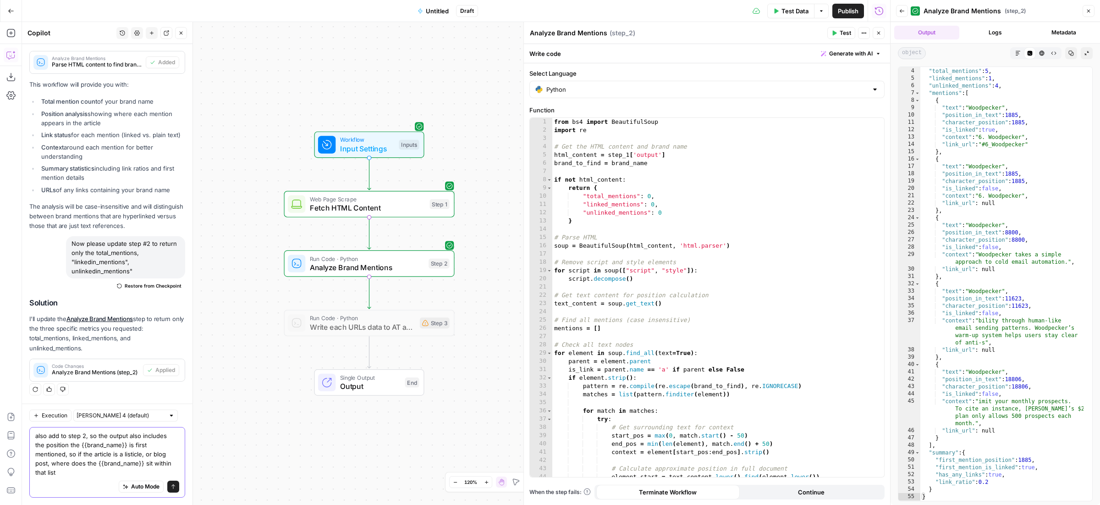
click at [48, 455] on textarea "also add to step 2, so the output also includes the position the {{brand_name}}…" at bounding box center [107, 454] width 144 height 46
click at [67, 471] on textarea "also add to step 2, so the output also includes the position the {{brand_name}}…" at bounding box center [107, 454] width 144 height 46
type textarea "also add to step 2, so the output also includes the position the {{brand_name}}…"
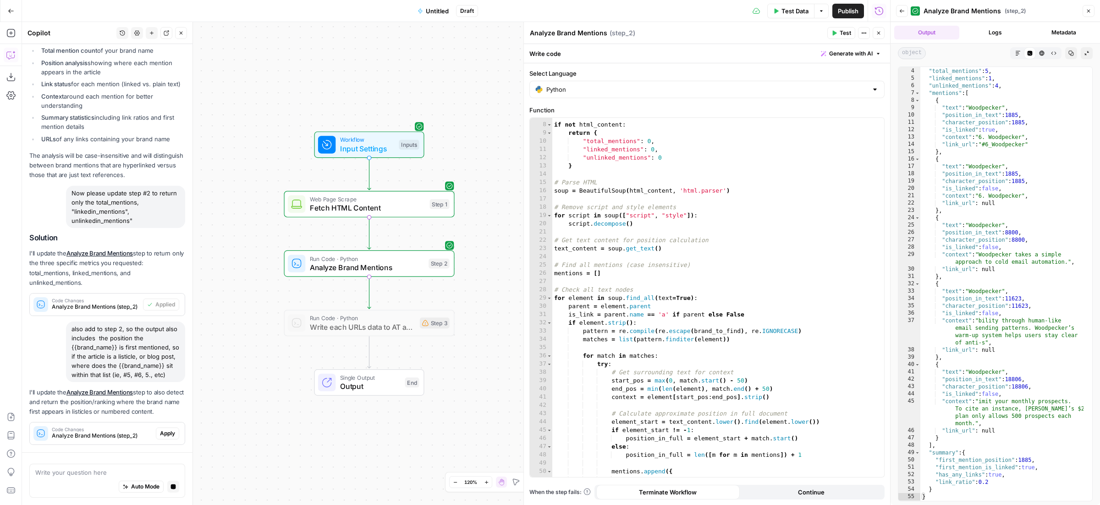
scroll to position [589, 0]
click at [160, 432] on span "Apply" at bounding box center [167, 433] width 15 height 8
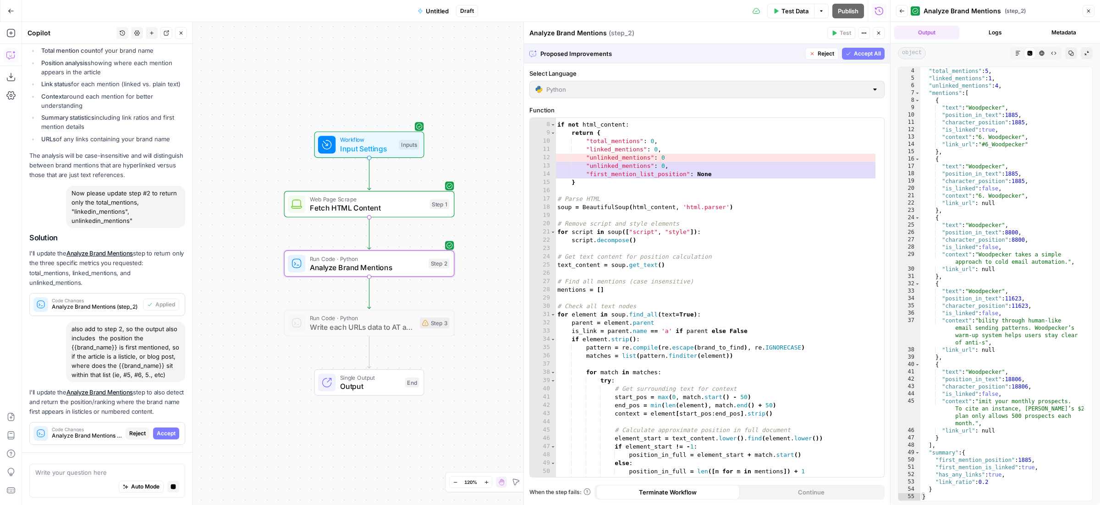
click at [157, 432] on span "Accept" at bounding box center [166, 433] width 19 height 8
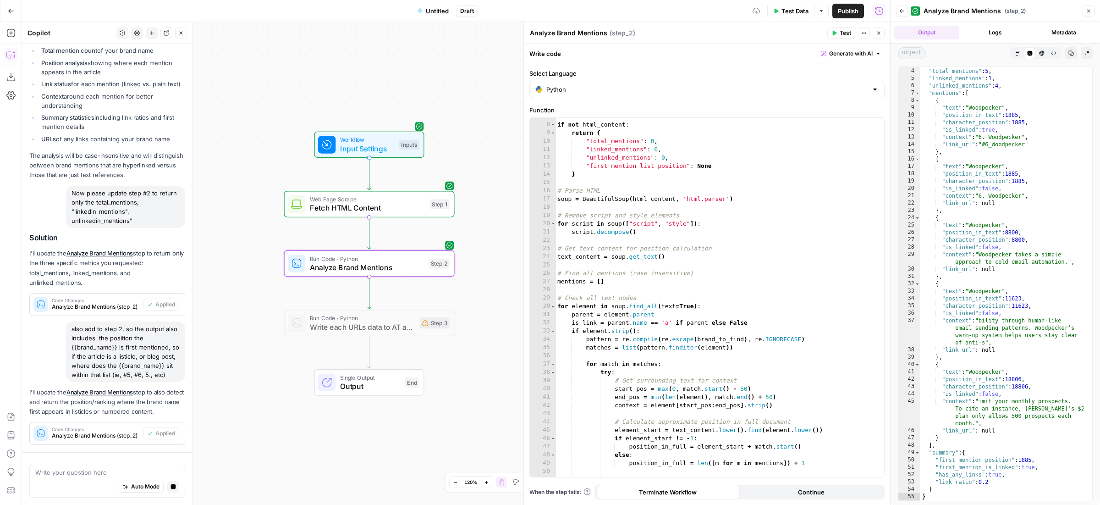
scroll to position [585, 0]
click at [434, 246] on span "Test" at bounding box center [437, 243] width 13 height 10
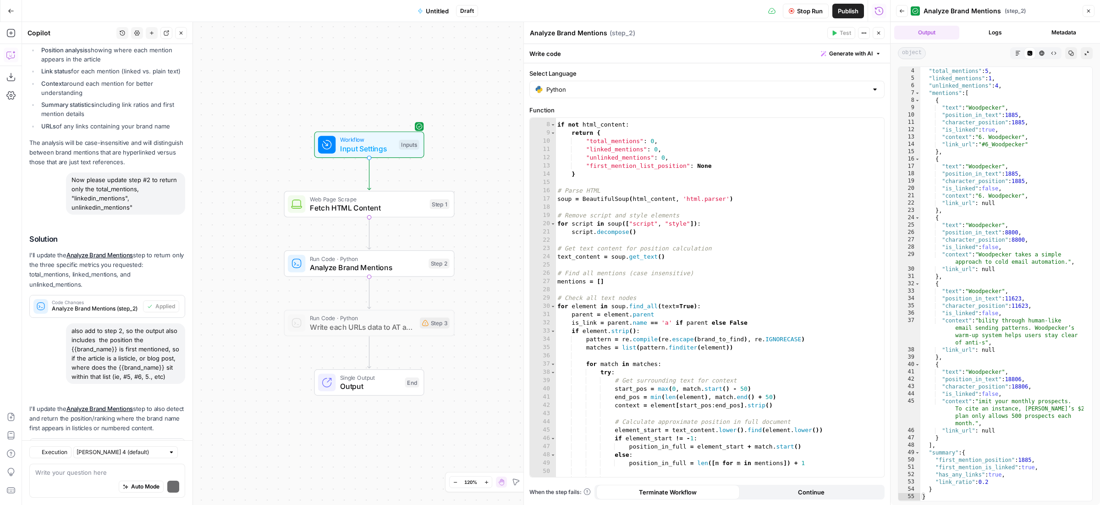
scroll to position [667, 0]
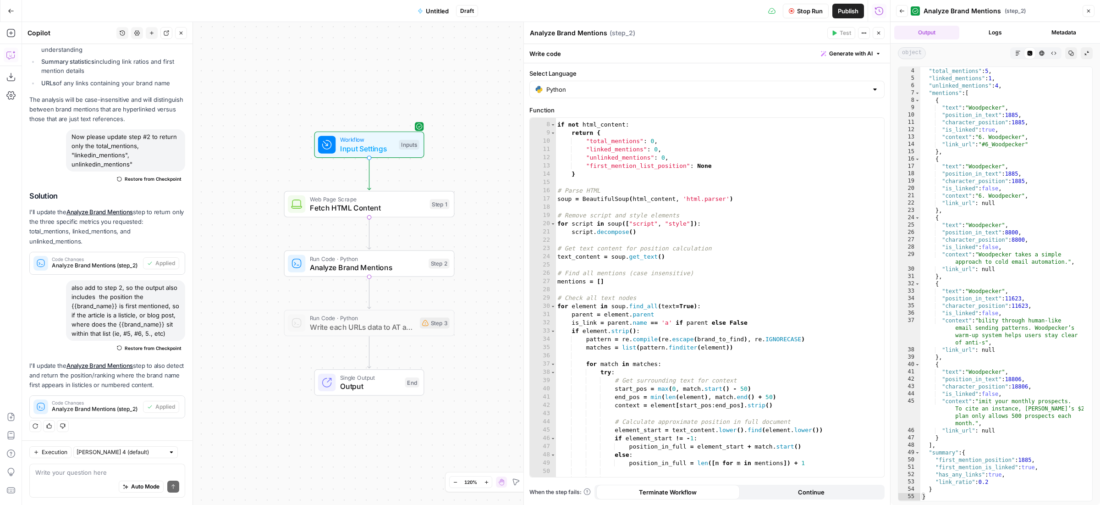
drag, startPoint x: 901, startPoint y: 11, endPoint x: 908, endPoint y: 41, distance: 31.0
click at [901, 11] on icon "button" at bounding box center [901, 10] width 5 height 5
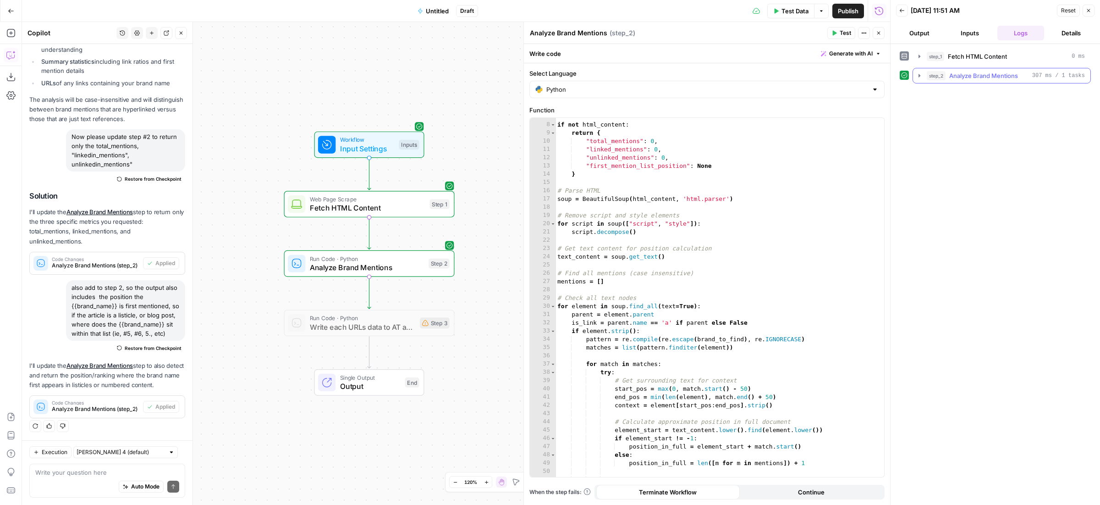
click at [920, 74] on icon "button" at bounding box center [919, 75] width 7 height 7
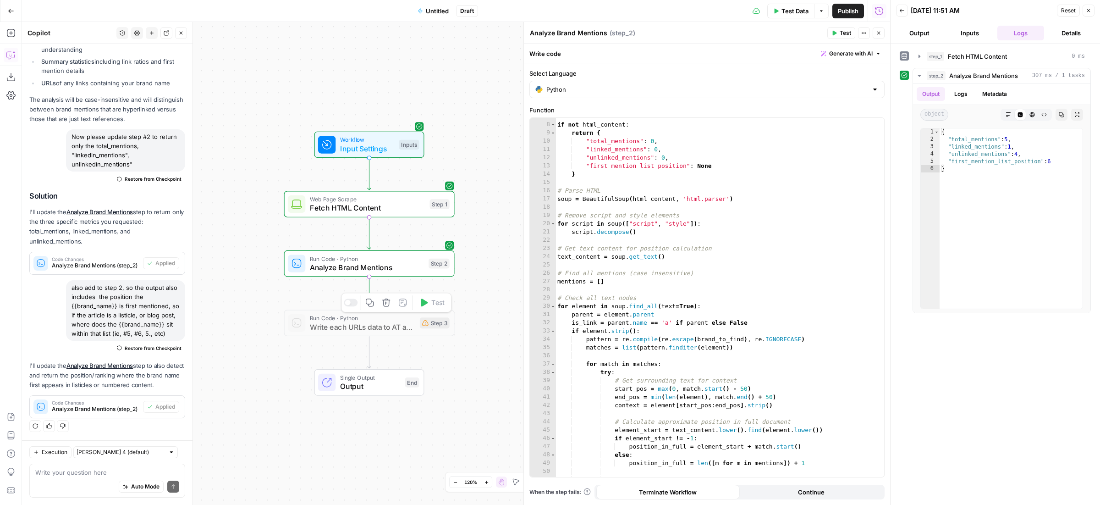
click at [346, 322] on span "Write each URLs data to AT as single records" at bounding box center [362, 326] width 105 height 11
click at [349, 304] on div at bounding box center [351, 302] width 14 height 8
click at [72, 474] on div "Auto Mode will automatically modify and execute the workflow" at bounding box center [132, 463] width 147 height 26
click at [44, 473] on textarea at bounding box center [107, 471] width 144 height 9
type textarea "now please update step 3, so that it is using"
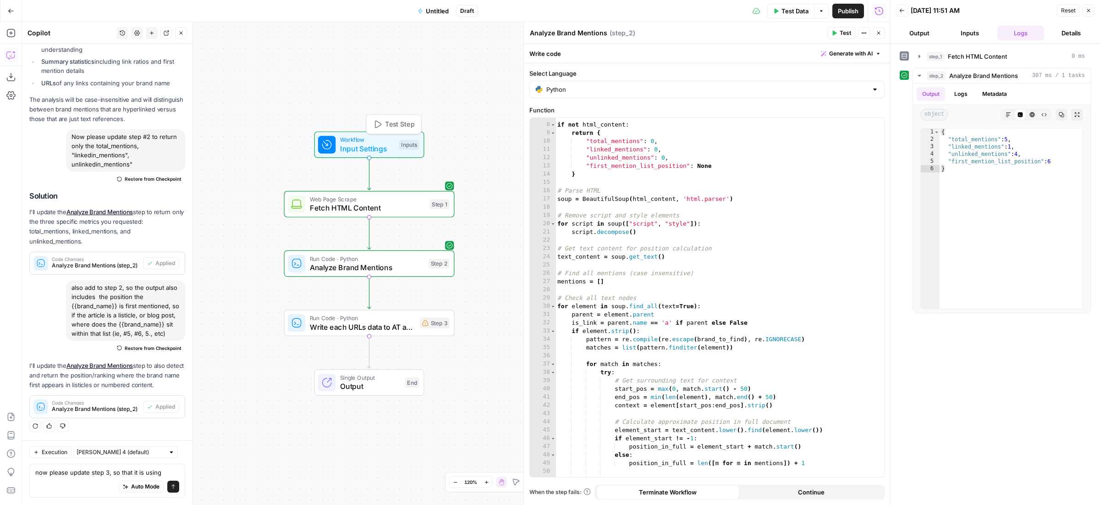
click at [338, 146] on div "Workflow Input Settings Inputs Test Step" at bounding box center [368, 144] width 101 height 19
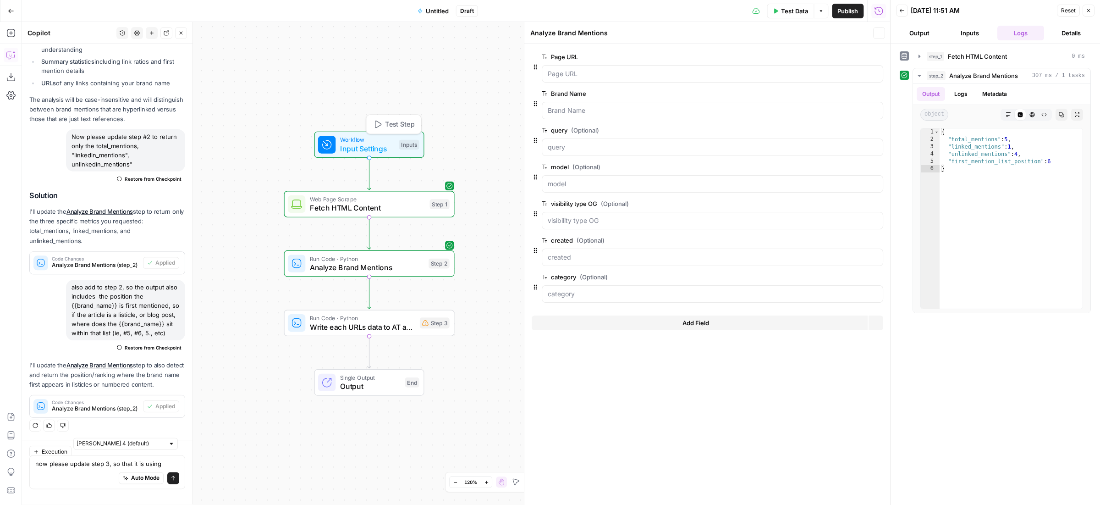
type textarea "Inputs"
click at [169, 472] on textarea "now please update step 3, so that it is using" at bounding box center [107, 471] width 144 height 9
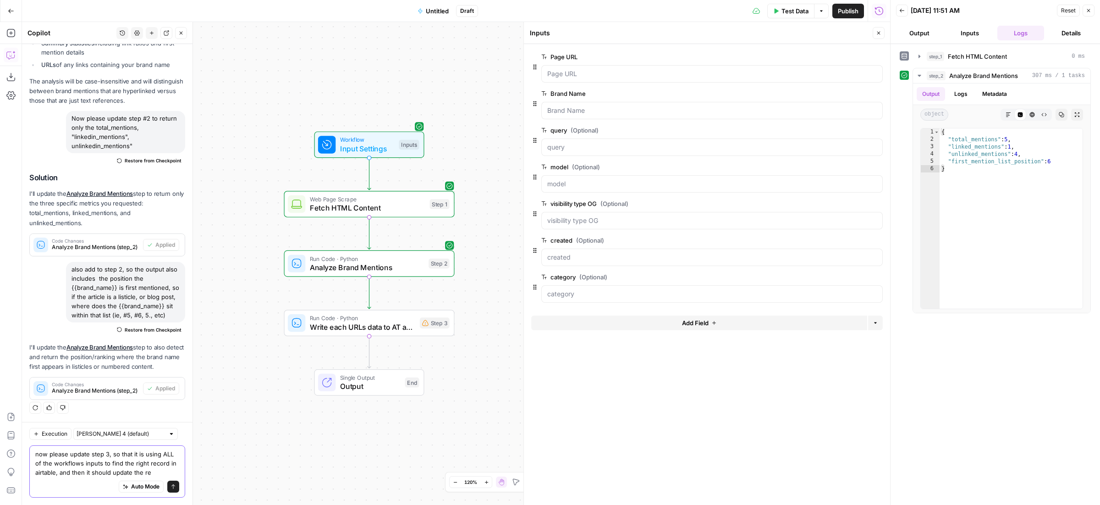
scroll to position [694, 0]
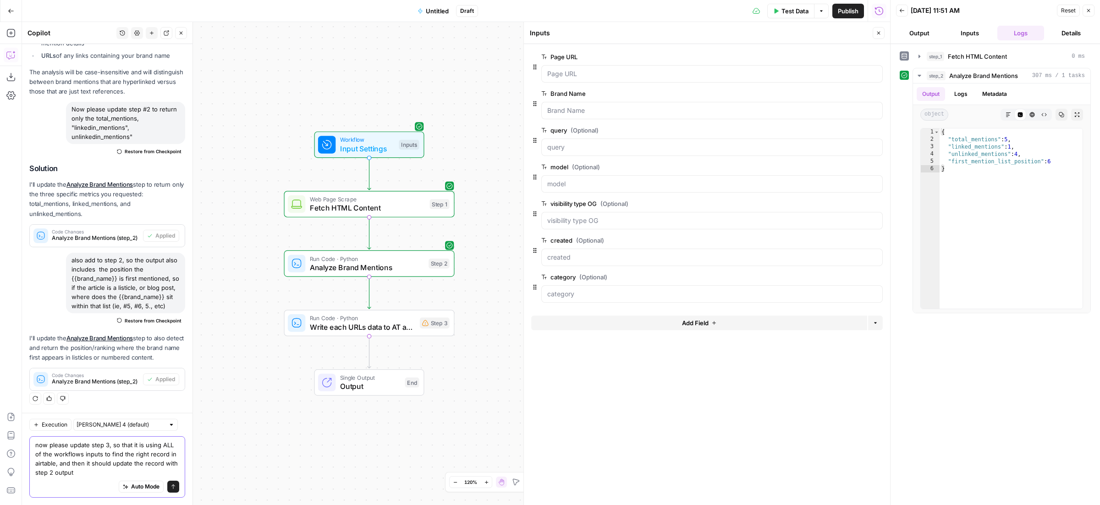
click at [158, 464] on textarea "now please update step 3, so that it is using ALL of the workflows inputs to fi…" at bounding box center [107, 458] width 144 height 37
click at [53, 473] on textarea "now please update step 3, so that it is using ALL of the workflows inputs to fi…" at bounding box center [107, 458] width 144 height 37
click at [143, 473] on textarea "now please update step 3, so that it is using ALL of the workflows inputs to fi…" at bounding box center [107, 458] width 144 height 37
click at [71, 472] on textarea "now please update step 3, so that it is using ALL of the workflows inputs to fi…" at bounding box center [107, 458] width 144 height 37
drag, startPoint x: 73, startPoint y: 473, endPoint x: 77, endPoint y: 475, distance: 4.9
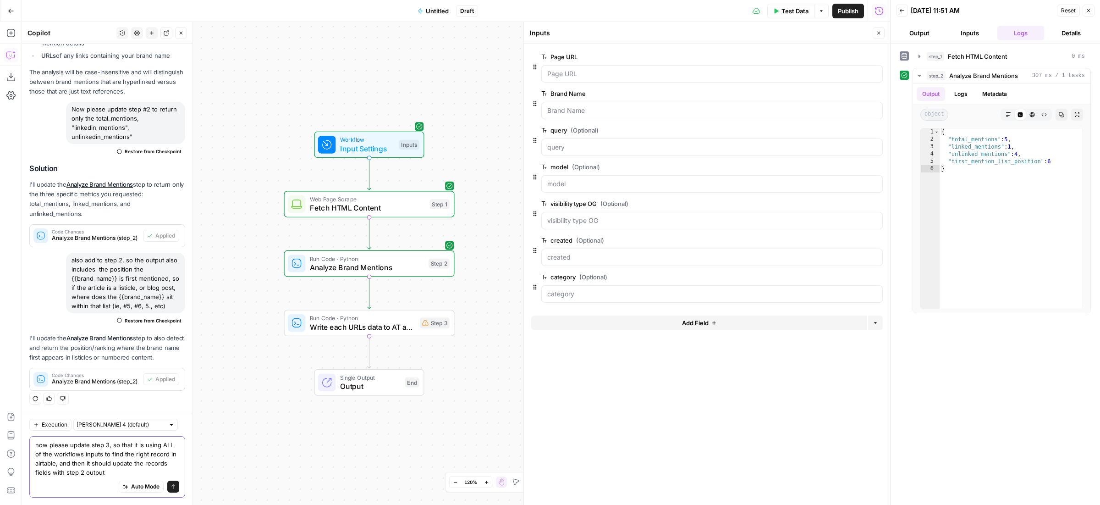
click at [74, 474] on textarea "now please update step 3, so that it is using ALL of the workflows inputs to fi…" at bounding box center [107, 458] width 144 height 37
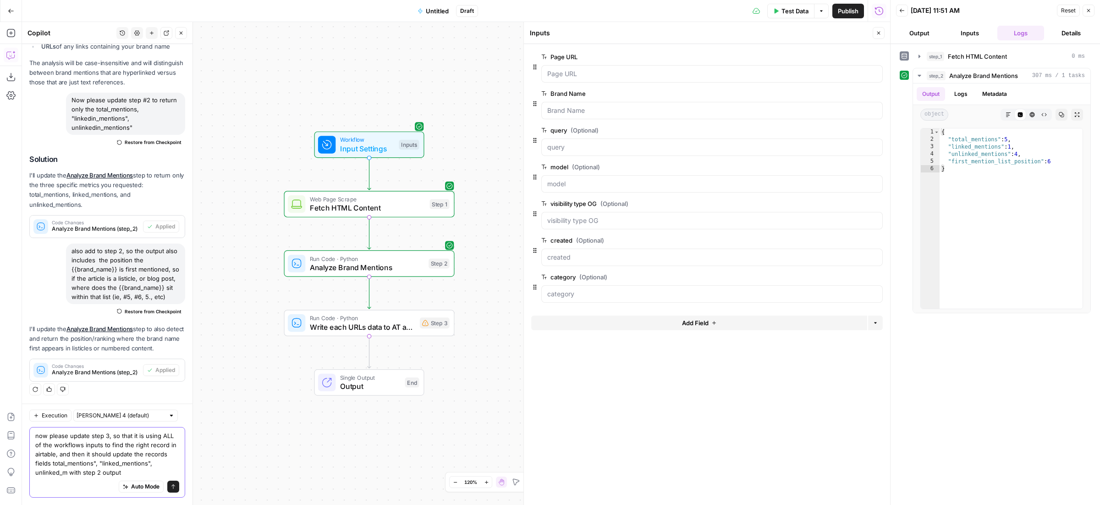
scroll to position [713, 0]
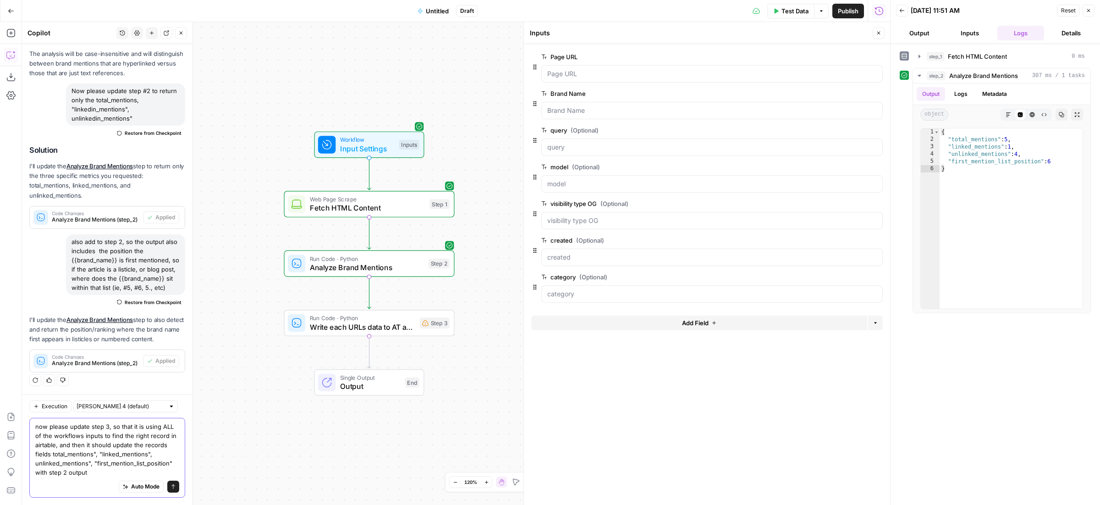
type textarea "now please update step 3, so that it is using ALL of the workflows inputs to fi…"
click at [168, 487] on button "Send" at bounding box center [173, 486] width 12 height 12
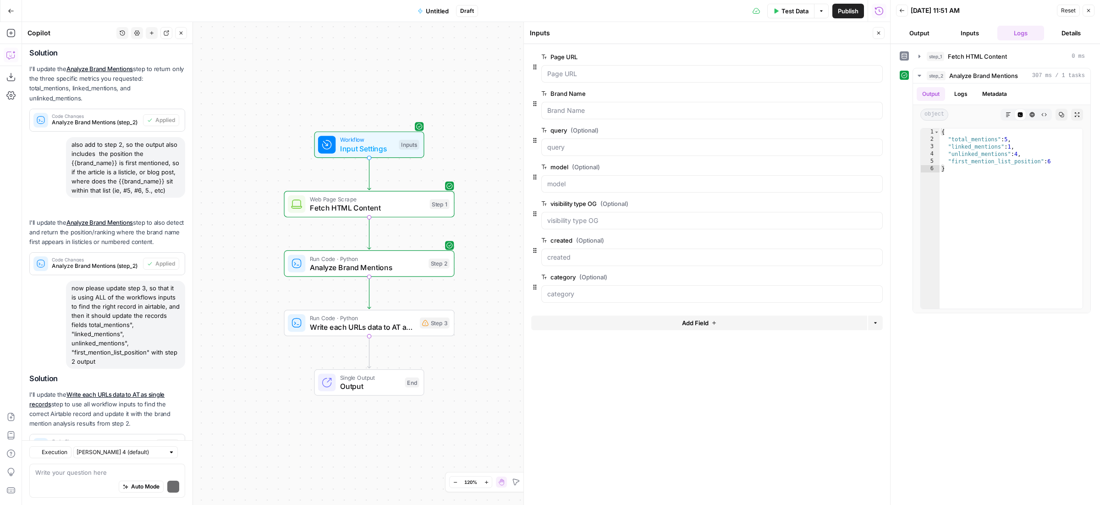
scroll to position [849, 0]
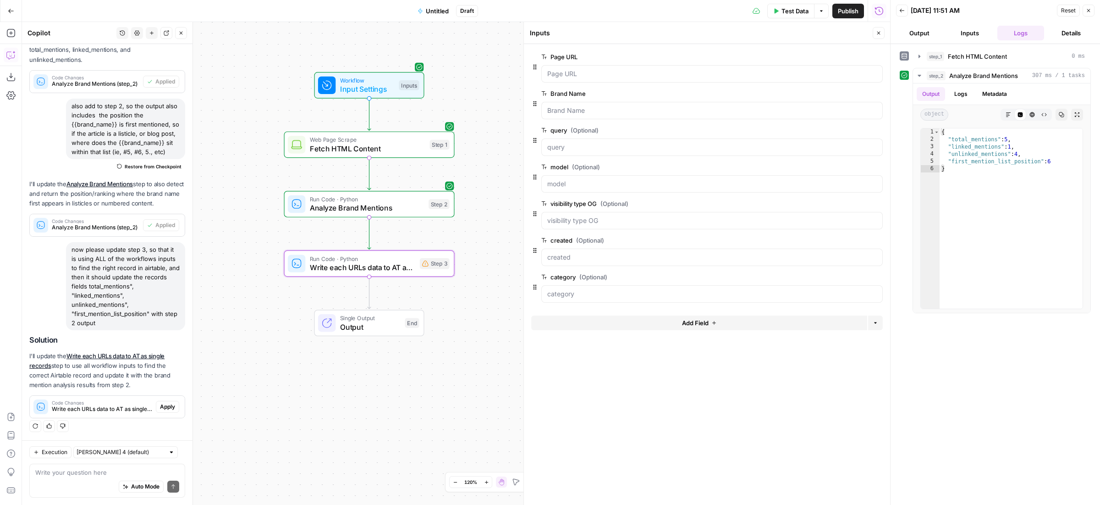
click at [165, 407] on span "Apply" at bounding box center [167, 406] width 15 height 8
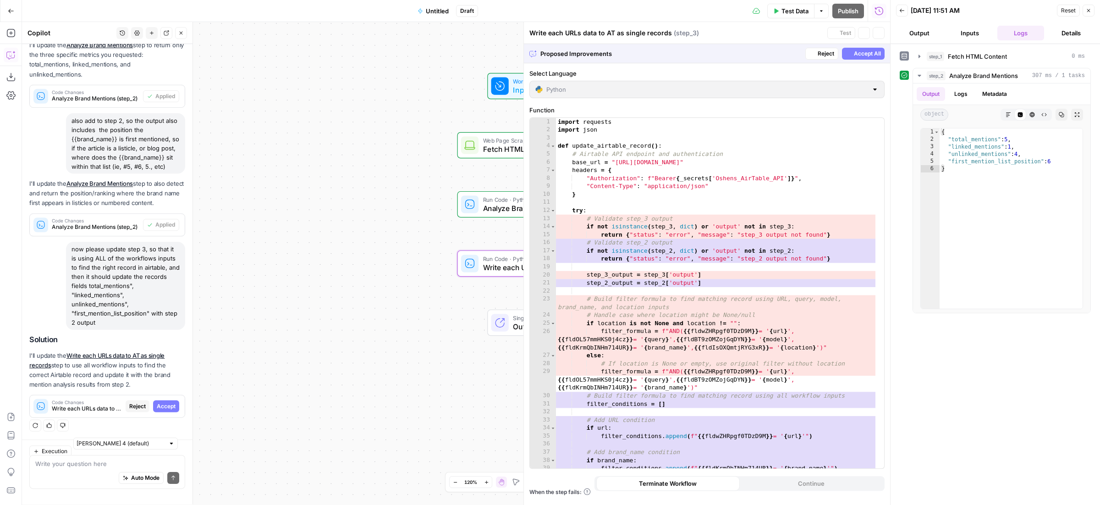
scroll to position [805, 0]
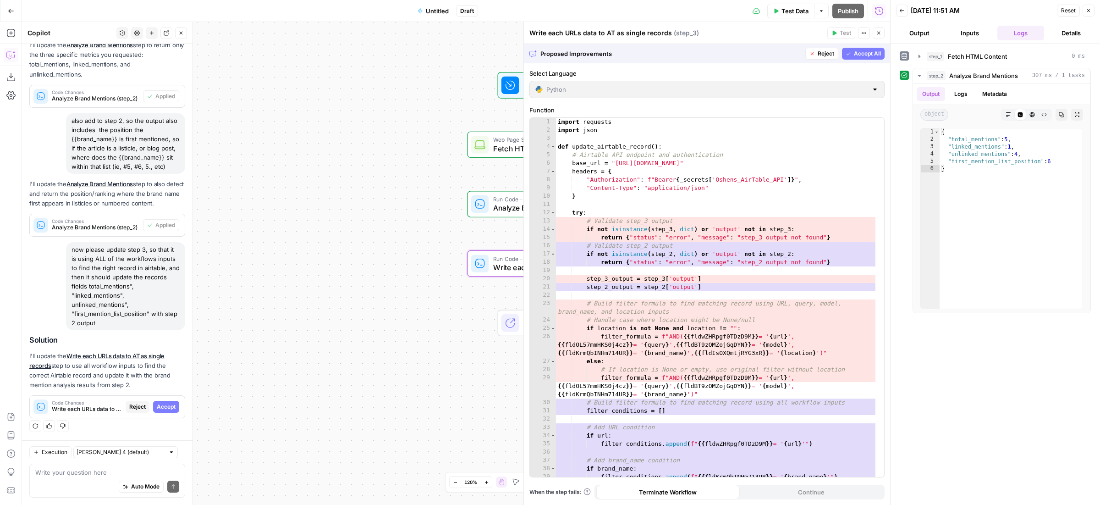
click at [165, 407] on span "Accept" at bounding box center [166, 406] width 19 height 8
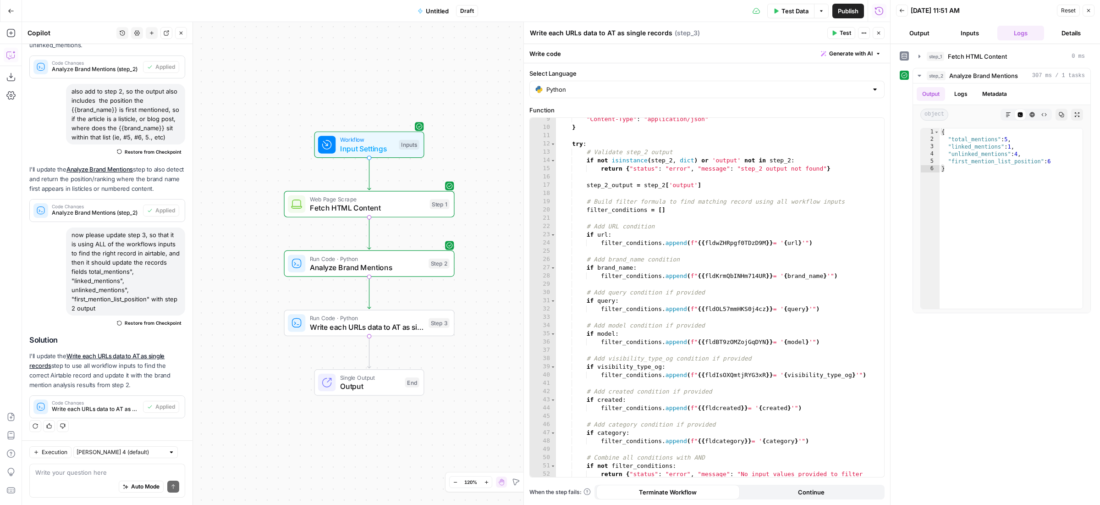
scroll to position [69, 0]
click at [741, 374] on div ""Content-Type" : "application/json" } try : # Validate step_2 output if not isi…" at bounding box center [715, 306] width 319 height 383
paste textarea
click at [713, 408] on div ""Content-Type" : "application/json" } try : # Validate step_2 output if not isi…" at bounding box center [715, 306] width 319 height 383
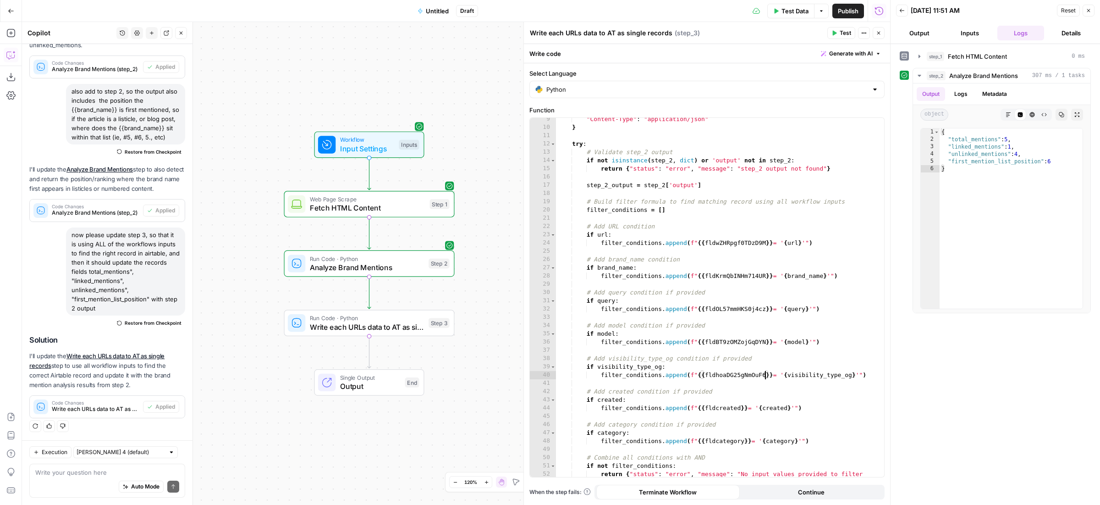
click at [713, 408] on div ""Content-Type" : "application/json" } try : # Validate step_2 output if not isi…" at bounding box center [715, 306] width 319 height 383
paste textarea "*******"
click at [721, 438] on div ""Content-Type" : "application/json" } try : # Validate step_2 output if not isi…" at bounding box center [715, 306] width 319 height 383
paste textarea "******"
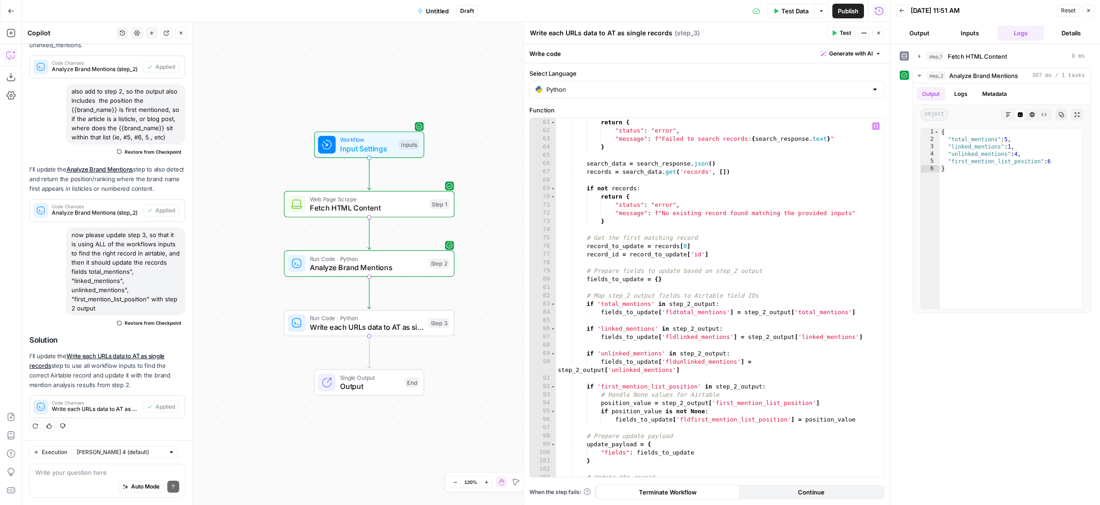
scroll to position [502, 0]
click at [732, 419] on div "if search_response . status_code != 200 : return { "status" : "error" , "messag…" at bounding box center [715, 297] width 319 height 375
paste textarea
type textarea "**********"
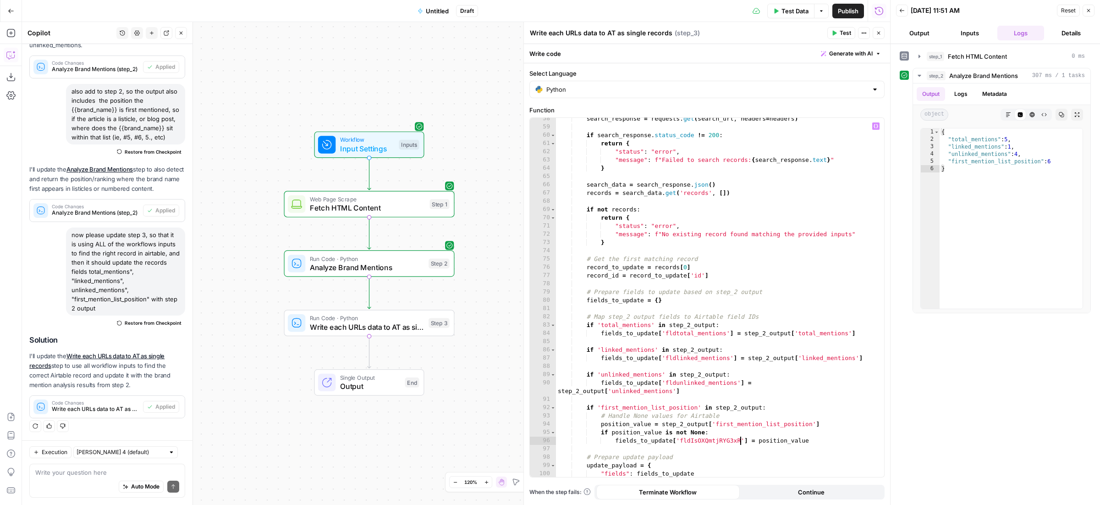
scroll to position [482, 0]
click at [73, 474] on textarea at bounding box center [107, 471] width 144 height 9
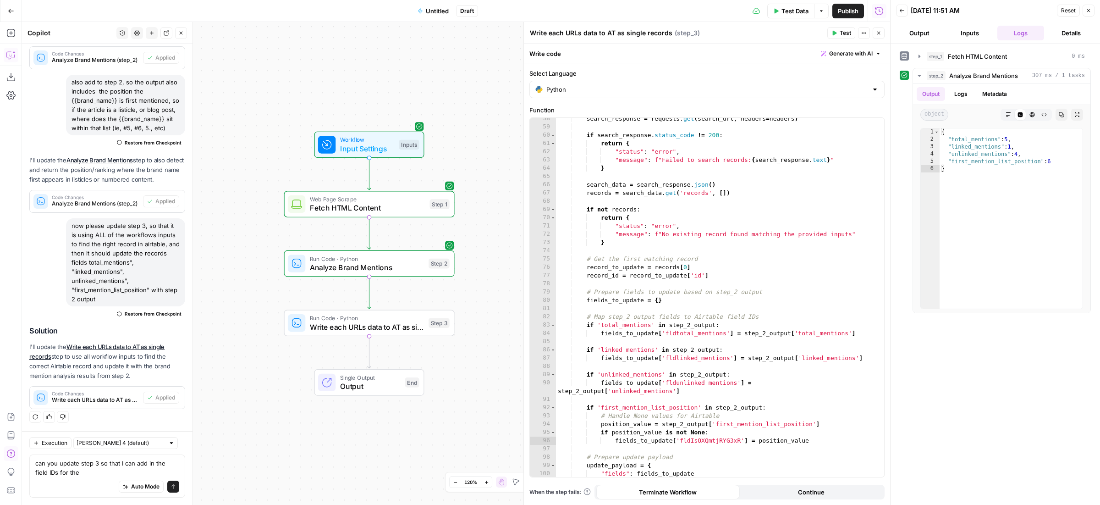
click at [35, 472] on div "can you update step 3 so that I can add in the field IDs for the can you update…" at bounding box center [107, 475] width 156 height 43
click at [35, 474] on textarea "can you update step 3 so that I can add in the field IDs for the" at bounding box center [107, 467] width 144 height 18
click at [117, 473] on textarea "can you update step 3 so that I can add in the airtable field IDs for the" at bounding box center [107, 467] width 144 height 18
type textarea "can you update step 3 so that I can add in the airtable field IDs for the field…"
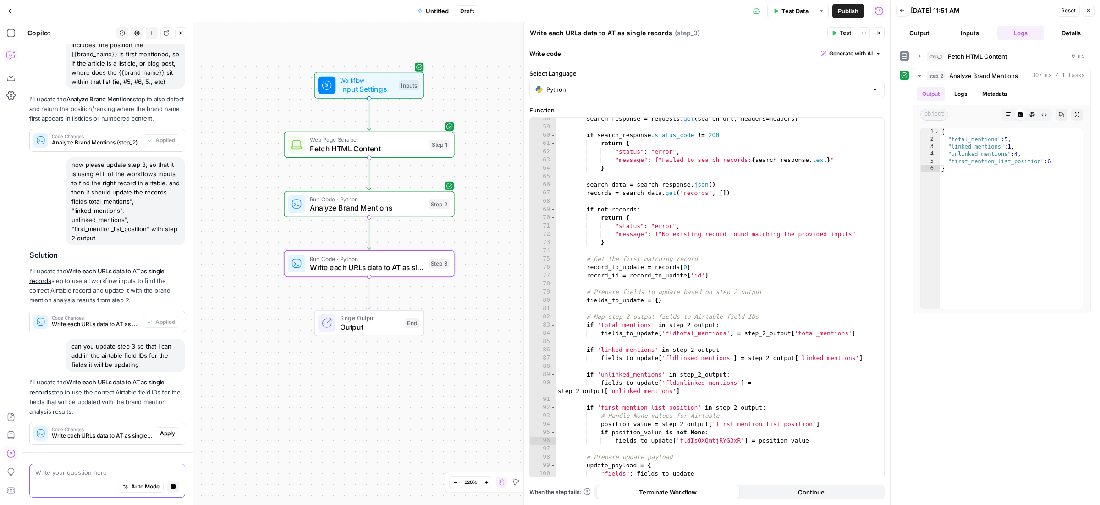
scroll to position [883, 0]
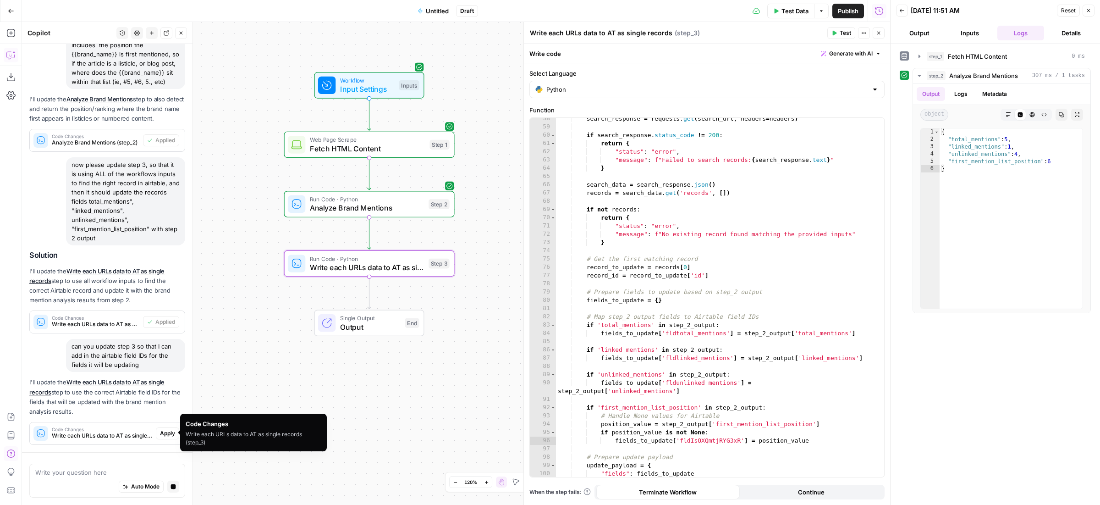
click at [163, 431] on span "Apply" at bounding box center [167, 433] width 15 height 8
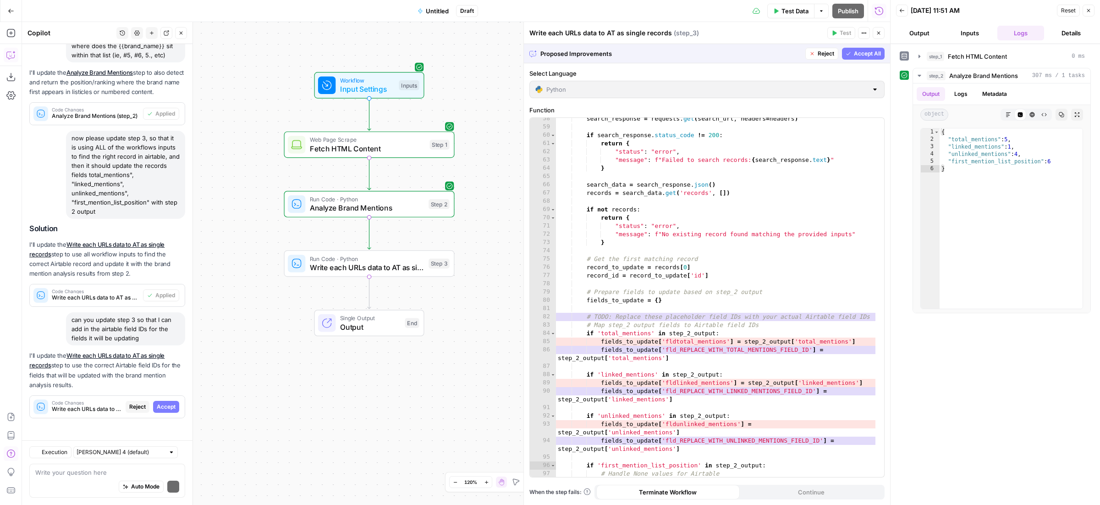
scroll to position [916, 0]
click at [163, 431] on div "Regenerate Helpful Not helpful" at bounding box center [107, 426] width 156 height 12
click at [160, 404] on span "Accept" at bounding box center [166, 406] width 19 height 8
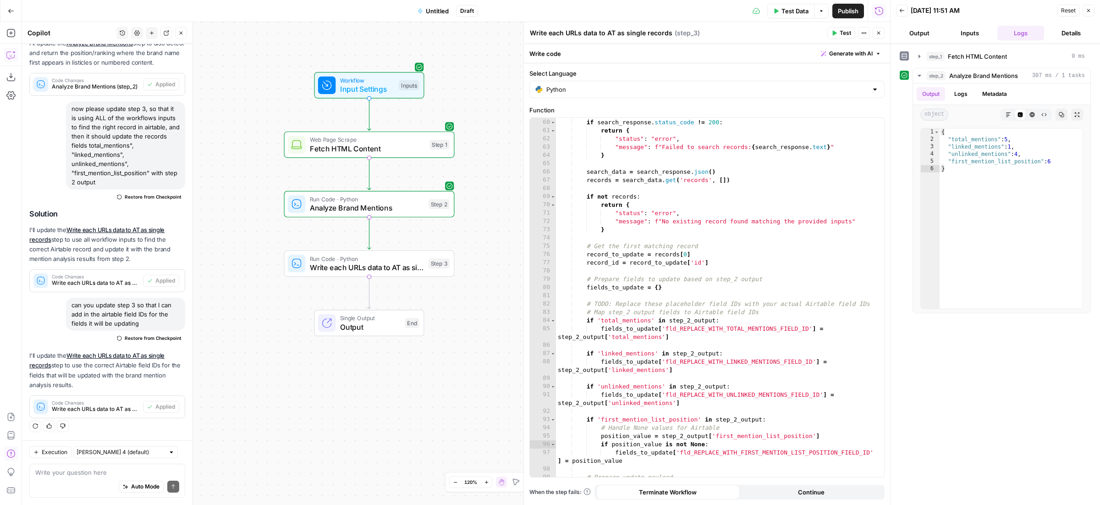
scroll to position [496, 0]
click at [752, 452] on div "if search_response . status_code != 200 : return { "status" : "error" , "messag…" at bounding box center [715, 303] width 319 height 375
paste textarea
click at [756, 362] on div "if search_response . status_code != 200 : return { "status" : "error" , "messag…" at bounding box center [715, 303] width 319 height 375
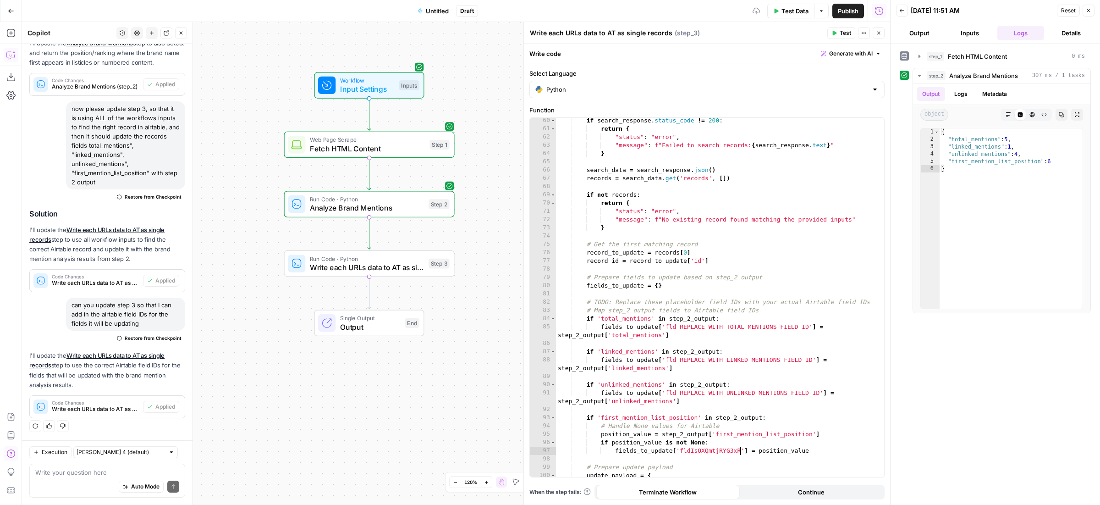
click at [756, 362] on div "if search_response . status_code != 200 : return { "status" : "error" , "messag…" at bounding box center [715, 303] width 319 height 375
paste textarea
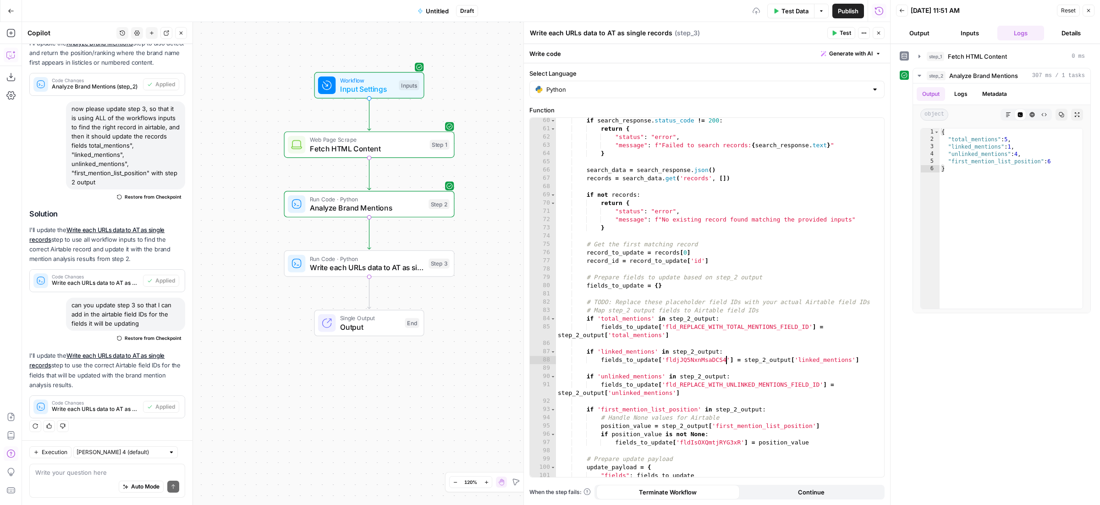
click at [731, 325] on div "if search_response . status_code != 200 : return { "status" : "error" , "messag…" at bounding box center [715, 303] width 319 height 375
paste textarea
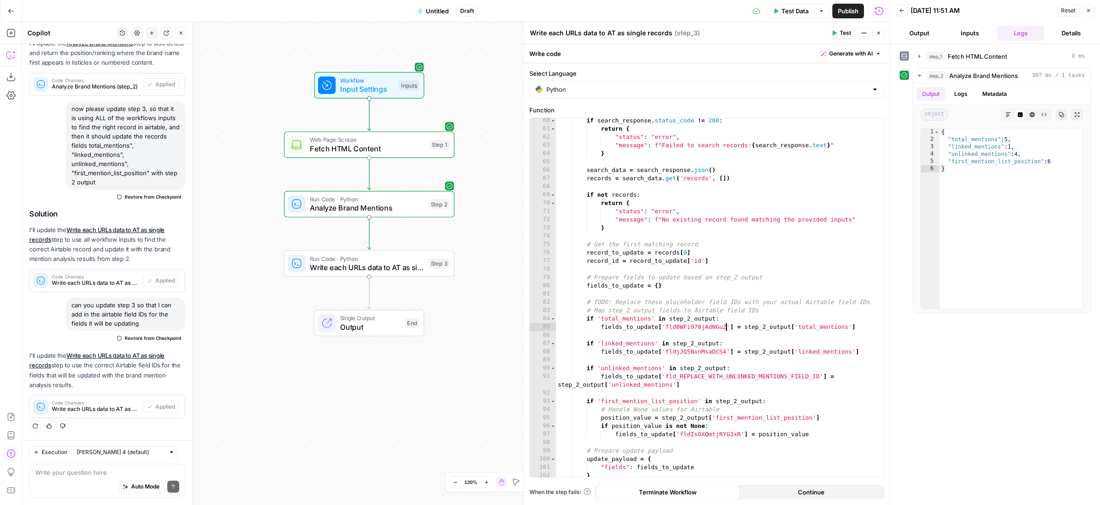
click at [709, 376] on div "if search_response . status_code != 200 : return { "status" : "error" , "messag…" at bounding box center [715, 303] width 319 height 375
paste textarea
type textarea "**********"
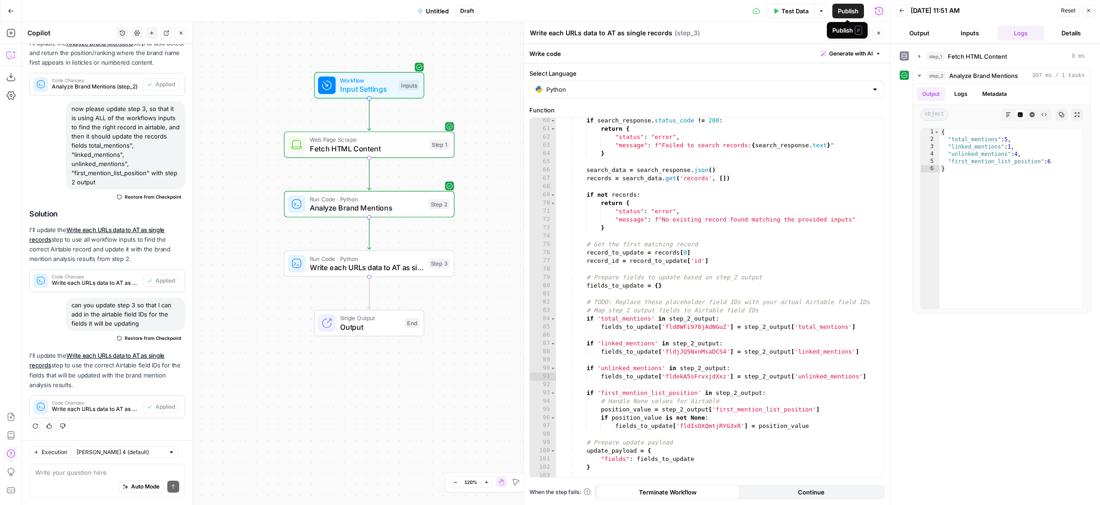
click at [846, 12] on span "Publish" at bounding box center [848, 10] width 21 height 9
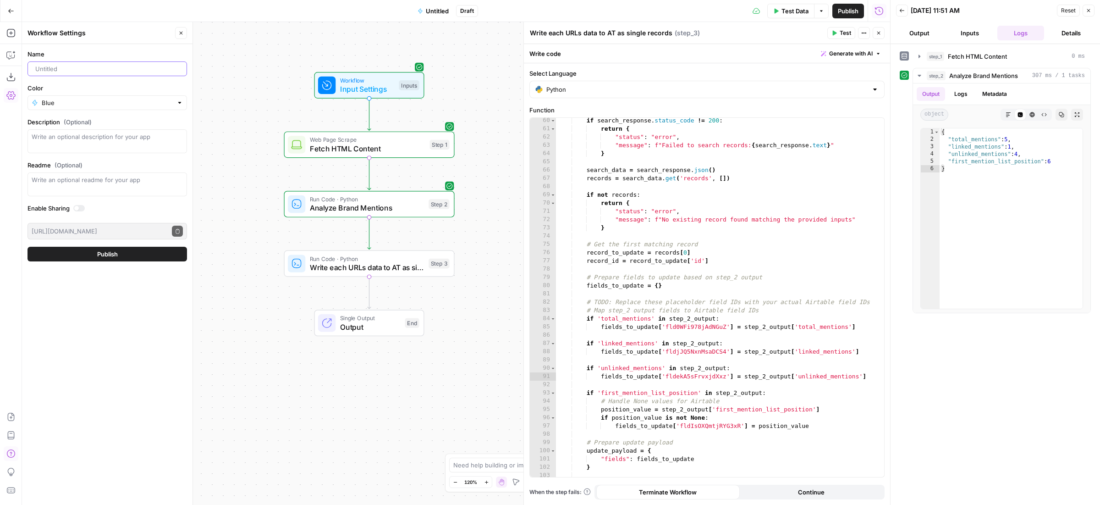
click at [64, 67] on input "Name" at bounding box center [109, 68] width 148 height 9
drag, startPoint x: 81, startPoint y: 71, endPoint x: 151, endPoint y: 70, distance: 70.1
click at [151, 70] on input "Mention position (report 5)" at bounding box center [109, 68] width 148 height 9
type input "Mention position and linked?"
click at [130, 259] on button "Publish" at bounding box center [106, 254] width 159 height 15
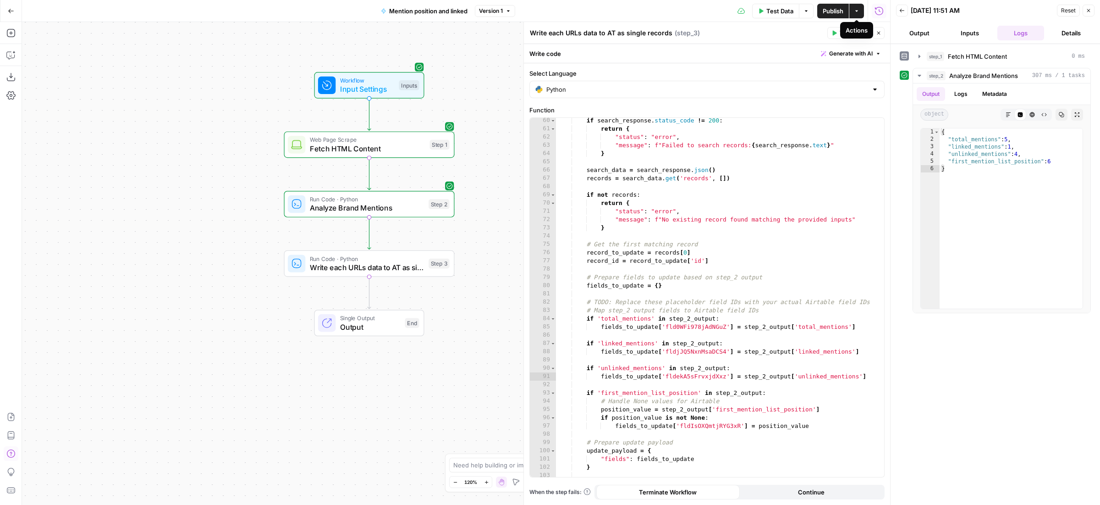
click at [860, 10] on button "Actions" at bounding box center [856, 11] width 15 height 15
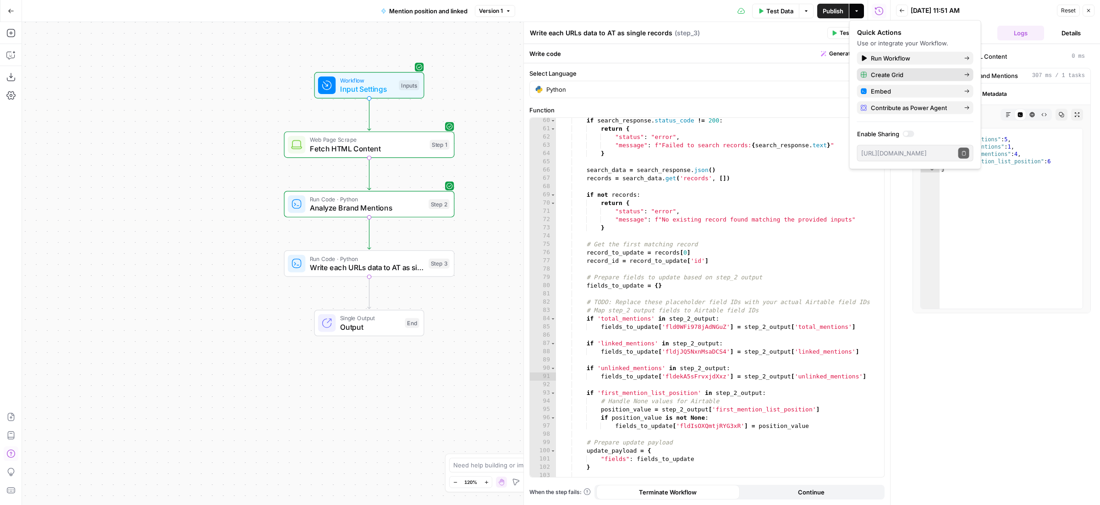
click at [884, 74] on span "Create Grid" at bounding box center [914, 74] width 86 height 9
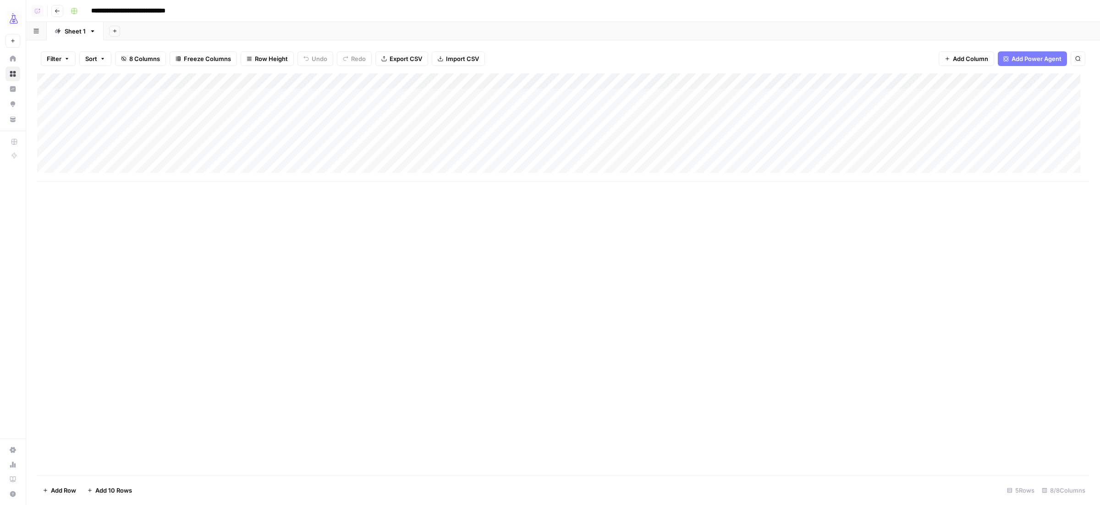
click at [456, 60] on span "Import CSV" at bounding box center [462, 58] width 33 height 9
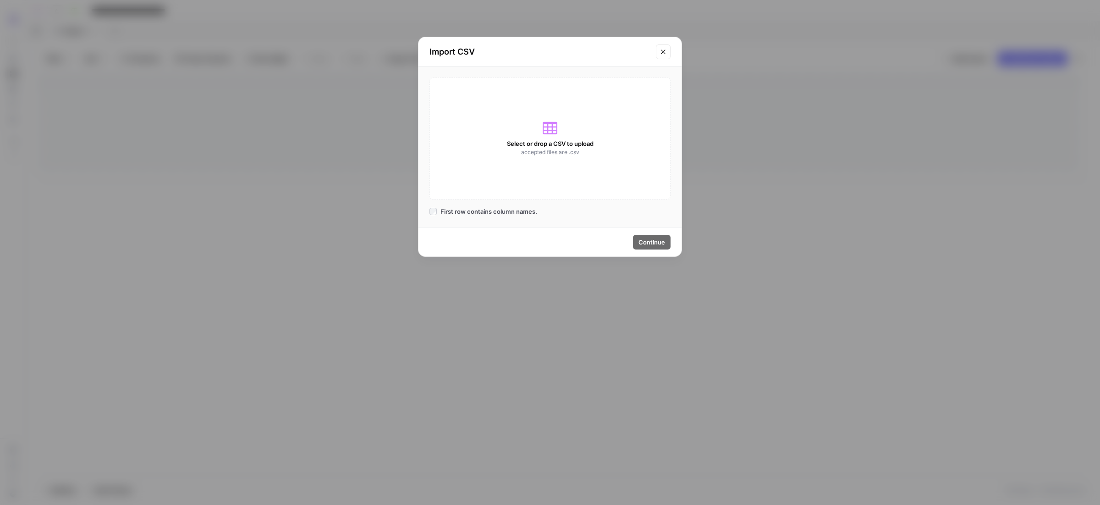
click at [564, 143] on span "Select or drop a CSV to upload" at bounding box center [550, 143] width 87 height 9
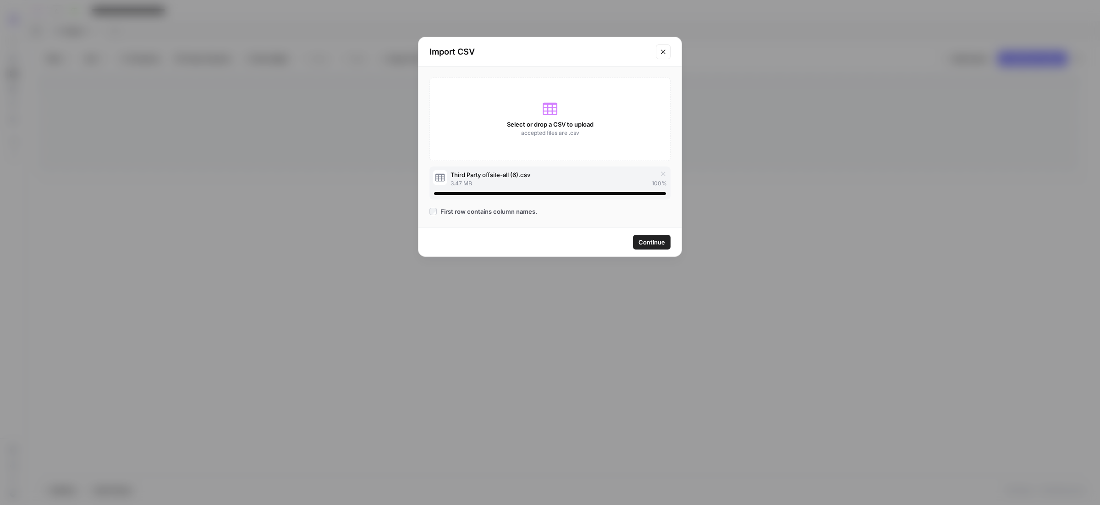
click at [641, 242] on span "Continue" at bounding box center [651, 241] width 27 height 9
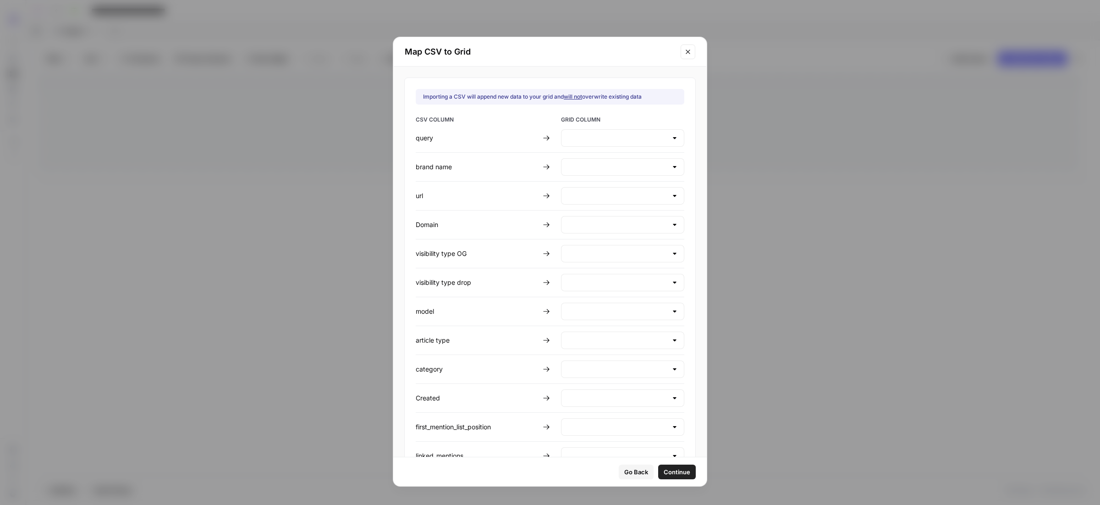
type input "query"
type input "Brand Name"
type input "Create new column"
type input "visibility type OG"
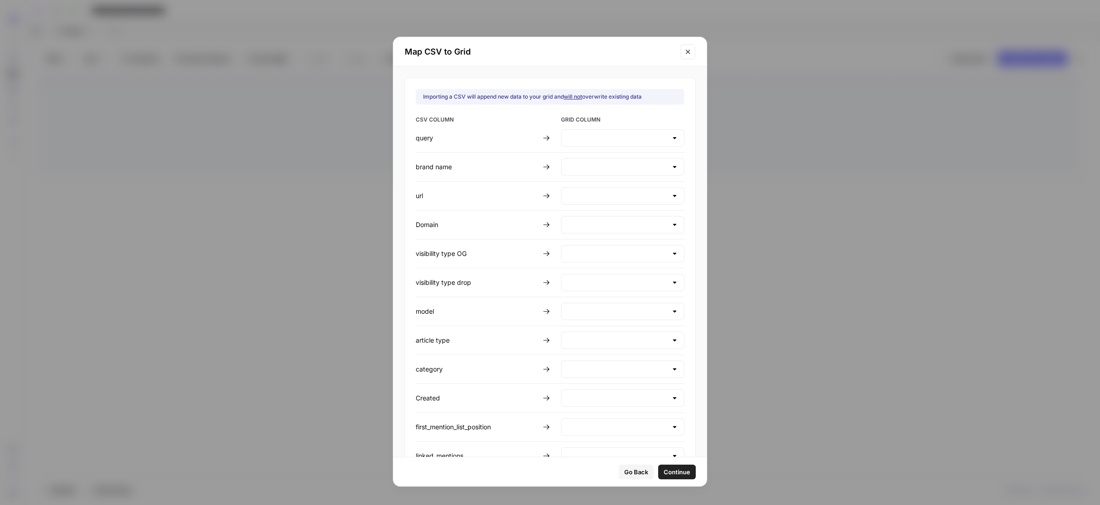
type input "Create new column"
type input "model"
type input "Create new column"
type input "category"
type input "created"
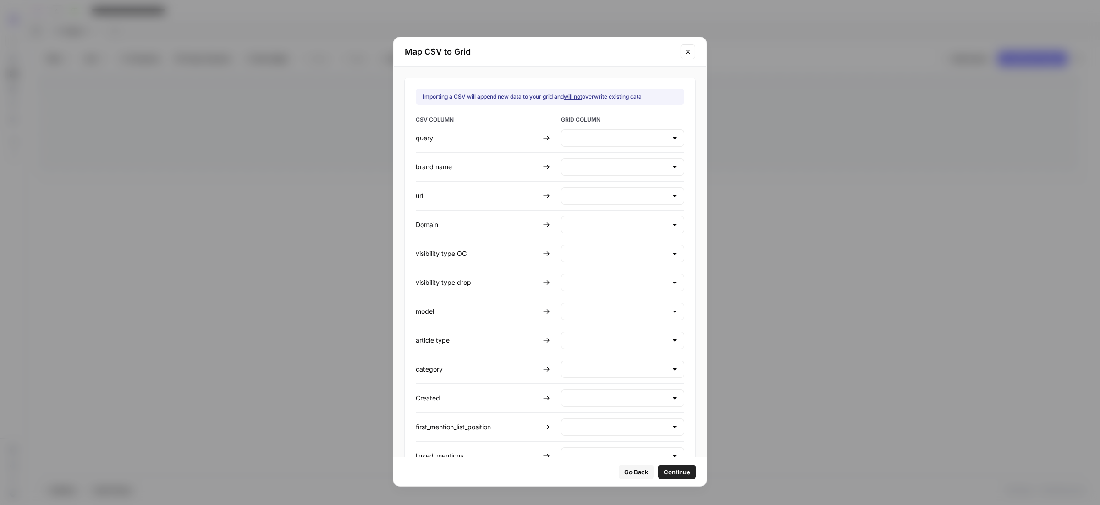
type input "Create new column"
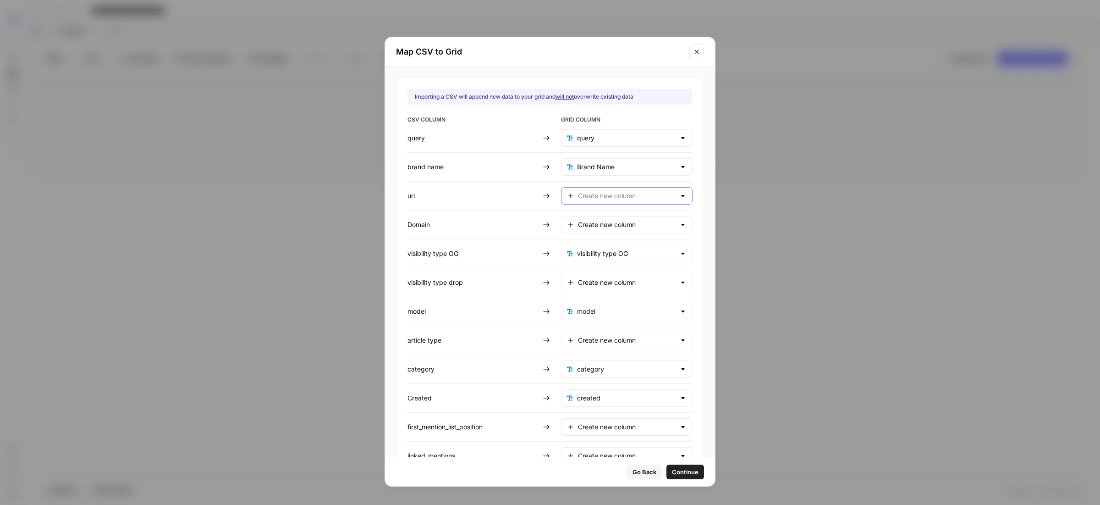
click at [606, 197] on input "text" at bounding box center [627, 195] width 98 height 9
click at [598, 219] on span "Page URL" at bounding box center [609, 220] width 68 height 9
type input "Page URL"
click at [597, 228] on input "text" at bounding box center [627, 224] width 98 height 9
click at [602, 354] on span "Do not import" at bounding box center [614, 351] width 79 height 9
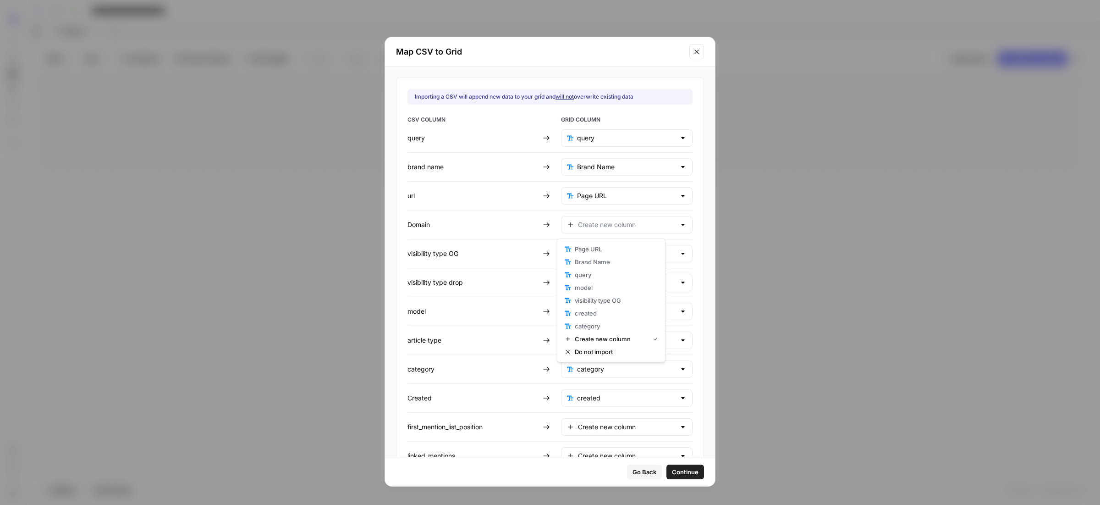
type input "Do not import"
click at [584, 284] on input "text" at bounding box center [627, 282] width 98 height 9
click at [604, 410] on span "Do not import" at bounding box center [614, 410] width 79 height 9
type input "Do not import"
click at [578, 343] on input "text" at bounding box center [627, 339] width 98 height 9
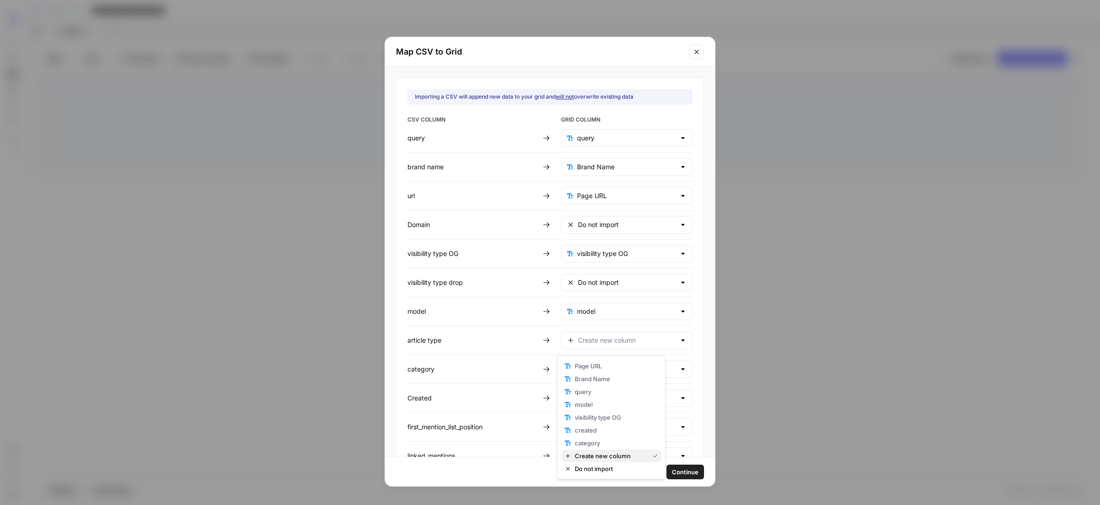
click at [609, 455] on span "Create new column" at bounding box center [610, 455] width 71 height 9
type input "Create new column"
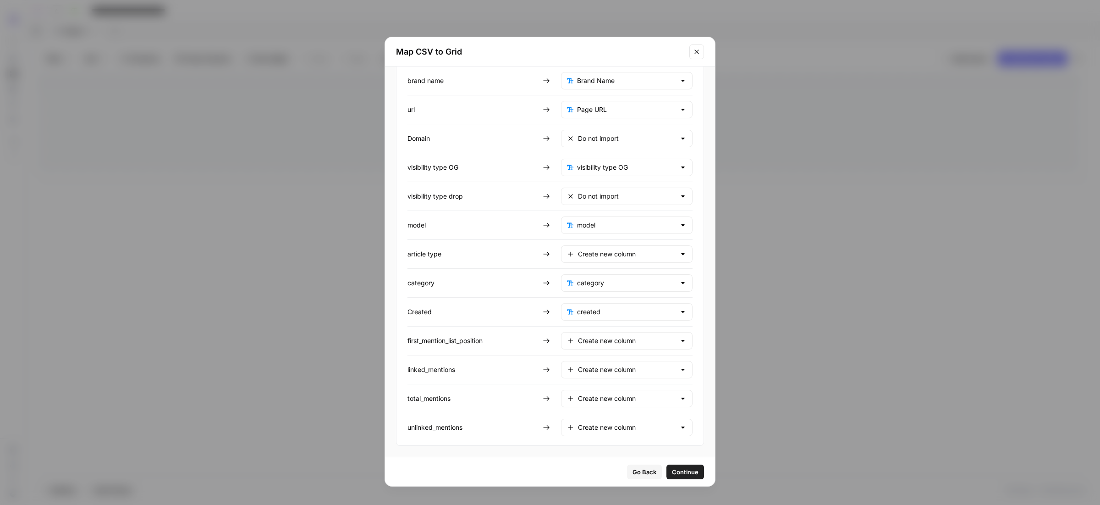
scroll to position [90, 0]
click at [596, 340] on input "text" at bounding box center [627, 340] width 98 height 9
click at [587, 463] on span "Do not import" at bounding box center [614, 465] width 79 height 9
type input "Do not import"
click at [592, 371] on input "text" at bounding box center [627, 369] width 98 height 9
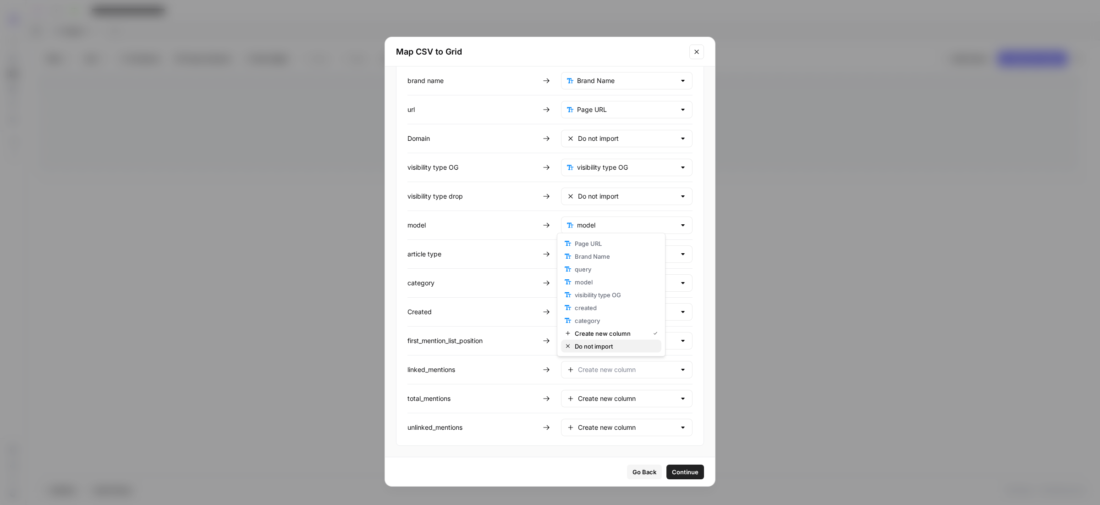
click at [587, 344] on span "Do not import" at bounding box center [614, 345] width 79 height 9
type input "Do not import"
click at [578, 401] on input "text" at bounding box center [627, 398] width 98 height 9
drag, startPoint x: 592, startPoint y: 373, endPoint x: 574, endPoint y: 422, distance: 52.3
click at [592, 373] on span "Do not import" at bounding box center [614, 374] width 79 height 9
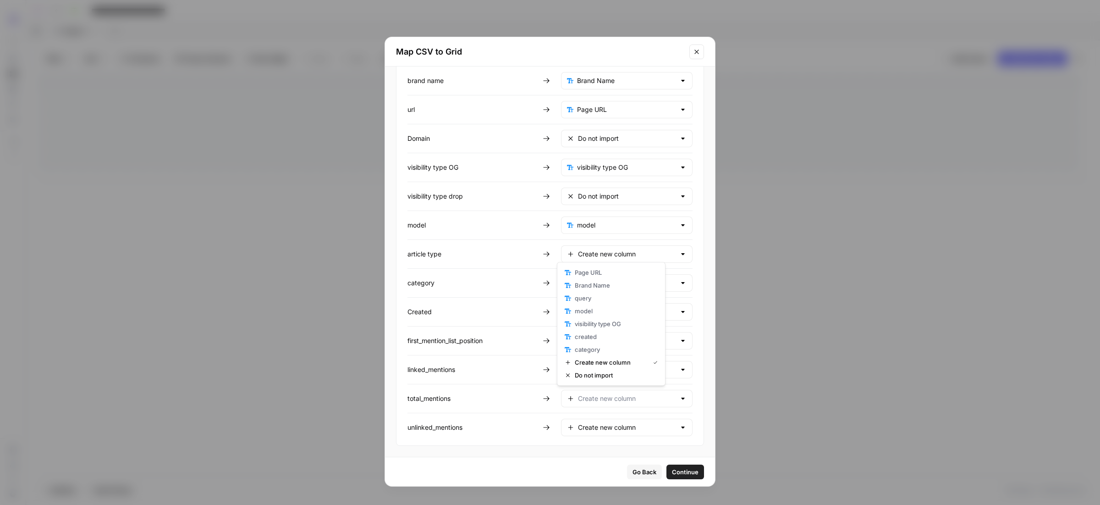
type input "Do not import"
click at [573, 430] on div "Create new column" at bounding box center [627, 426] width 132 height 17
click at [585, 403] on span "Do not import" at bounding box center [614, 404] width 79 height 9
type input "Do not import"
click at [672, 470] on span "Continue" at bounding box center [685, 471] width 27 height 9
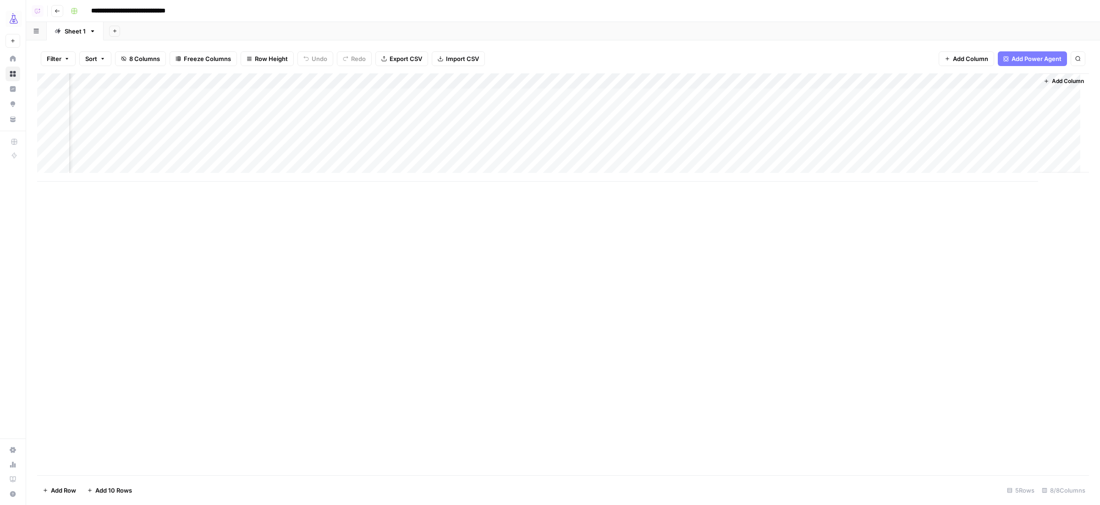
scroll to position [0, 85]
click at [1009, 82] on div "Add Column" at bounding box center [563, 127] width 1052 height 108
click at [963, 170] on span "Edit Workflow" at bounding box center [966, 170] width 80 height 9
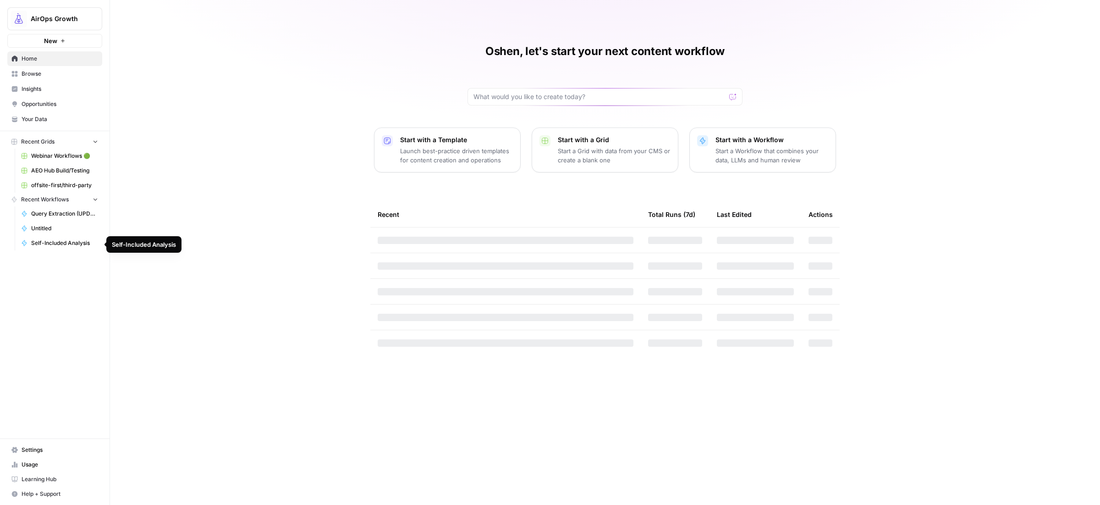
click at [64, 242] on span "Self-Included Analysis" at bounding box center [64, 243] width 67 height 8
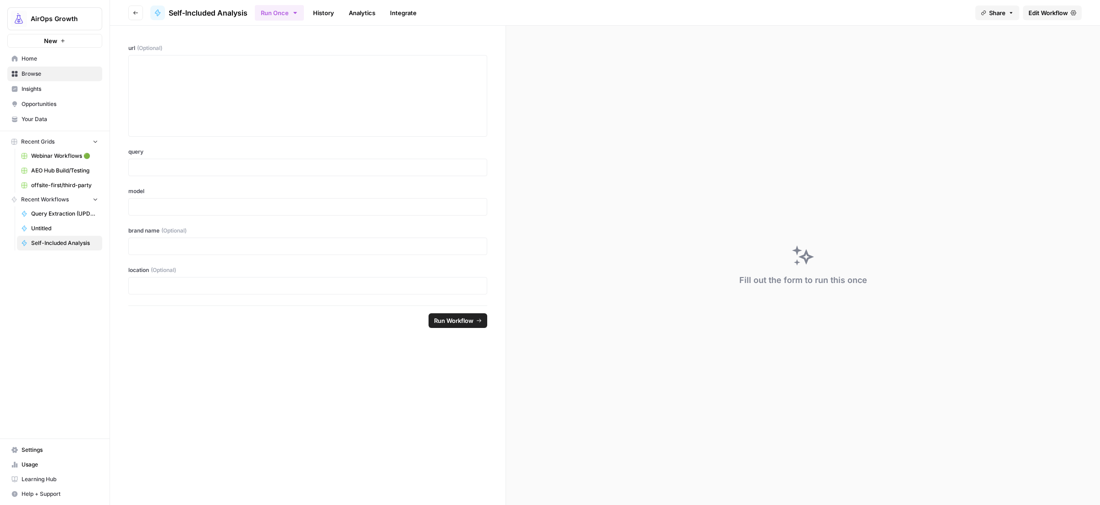
click at [1033, 16] on span "Edit Workflow" at bounding box center [1047, 12] width 39 height 9
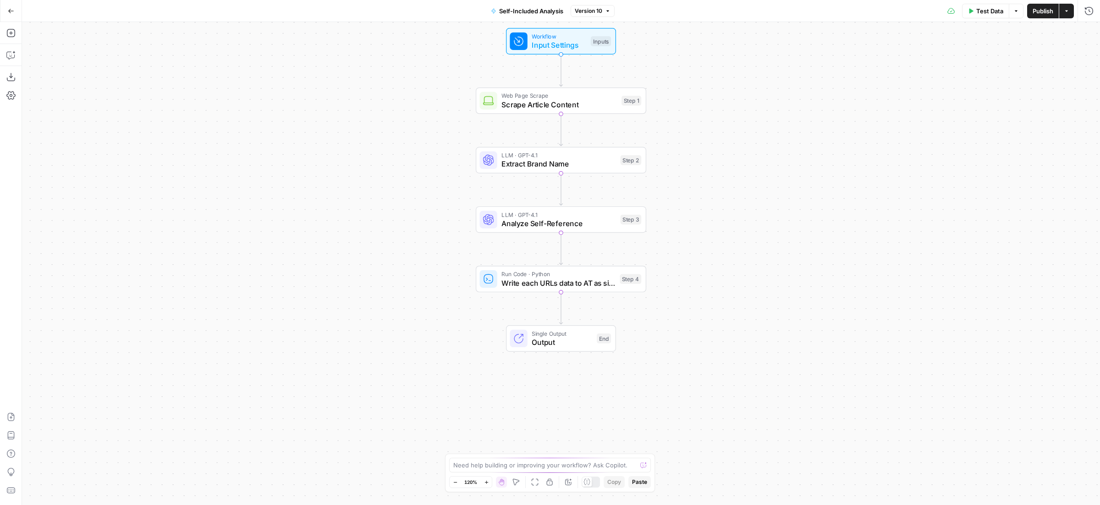
click at [519, 277] on span "Write each URLs data to AT as single records" at bounding box center [558, 282] width 114 height 11
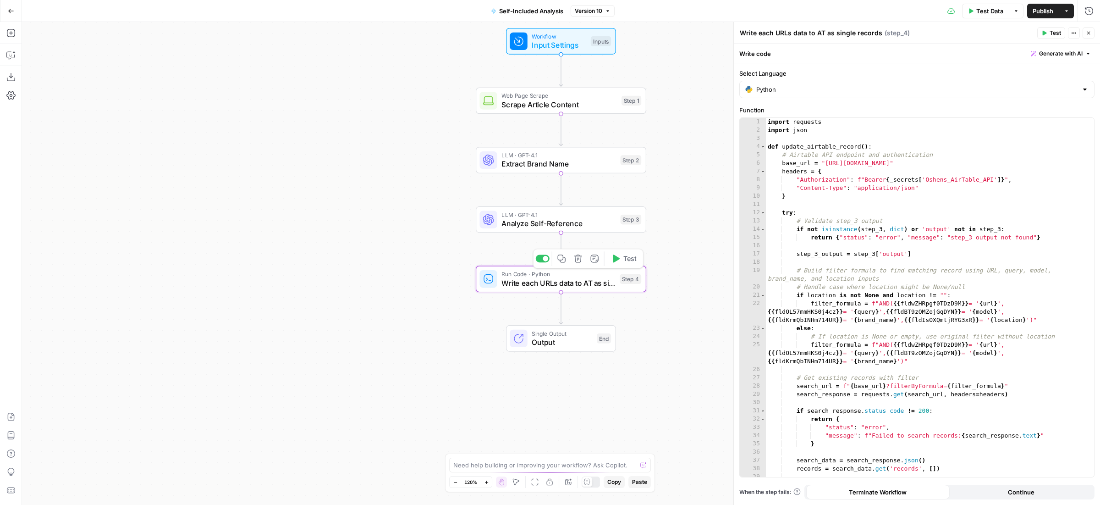
click at [561, 255] on icon "button" at bounding box center [561, 258] width 8 height 8
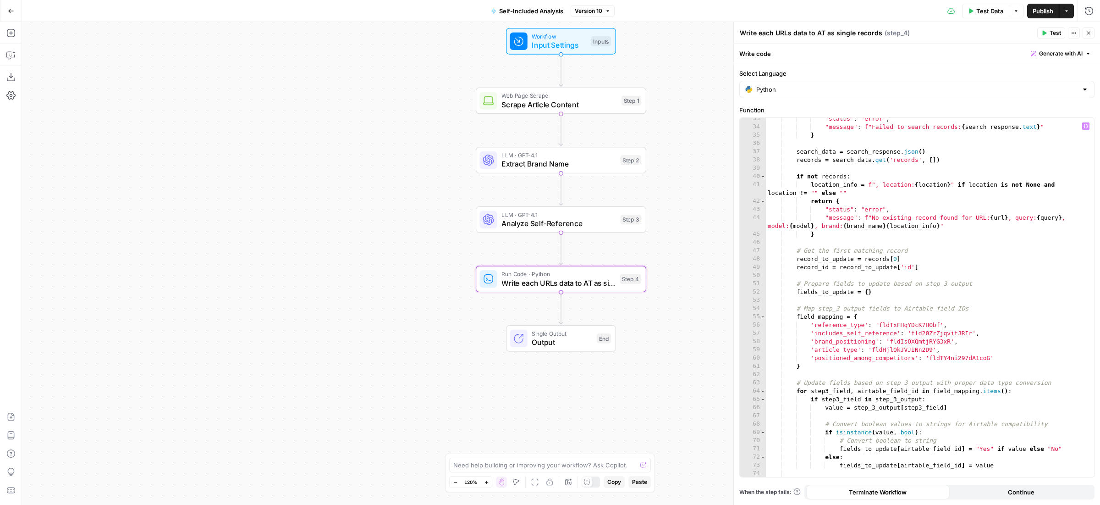
scroll to position [308, 0]
click at [8, 11] on icon "button" at bounding box center [11, 11] width 6 height 6
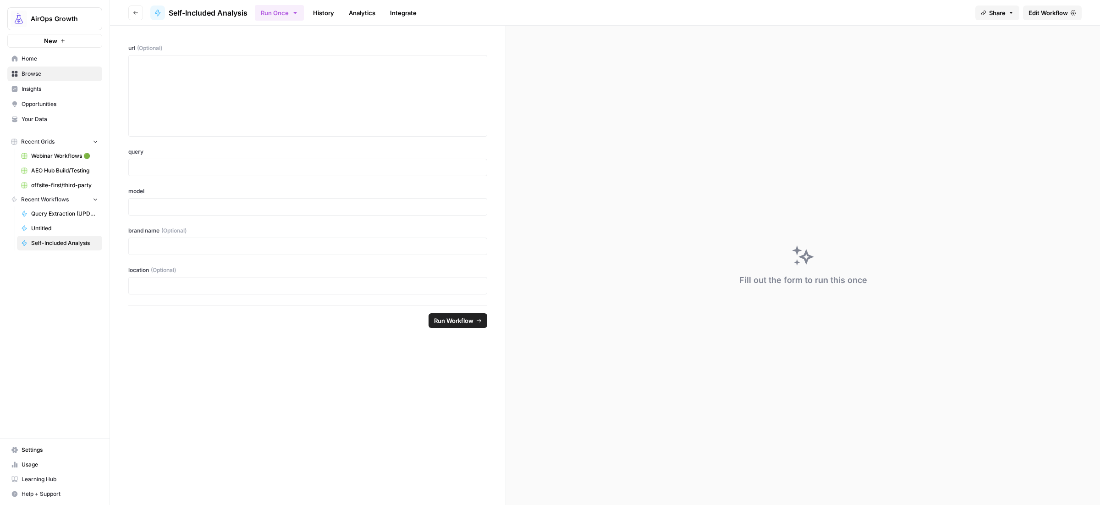
click at [47, 74] on span "Browse" at bounding box center [60, 74] width 77 height 8
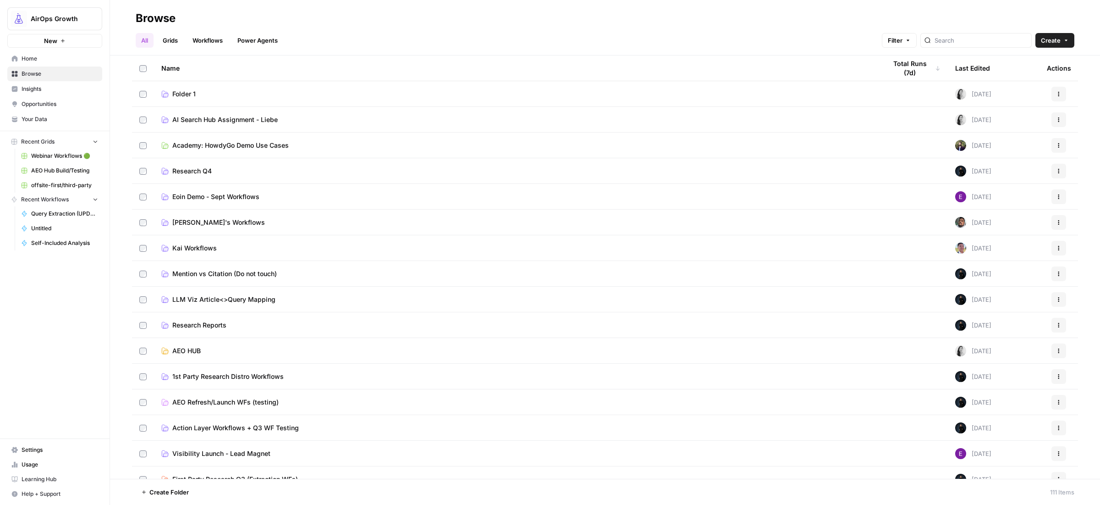
click at [203, 174] on span "Research Q4" at bounding box center [191, 170] width 39 height 9
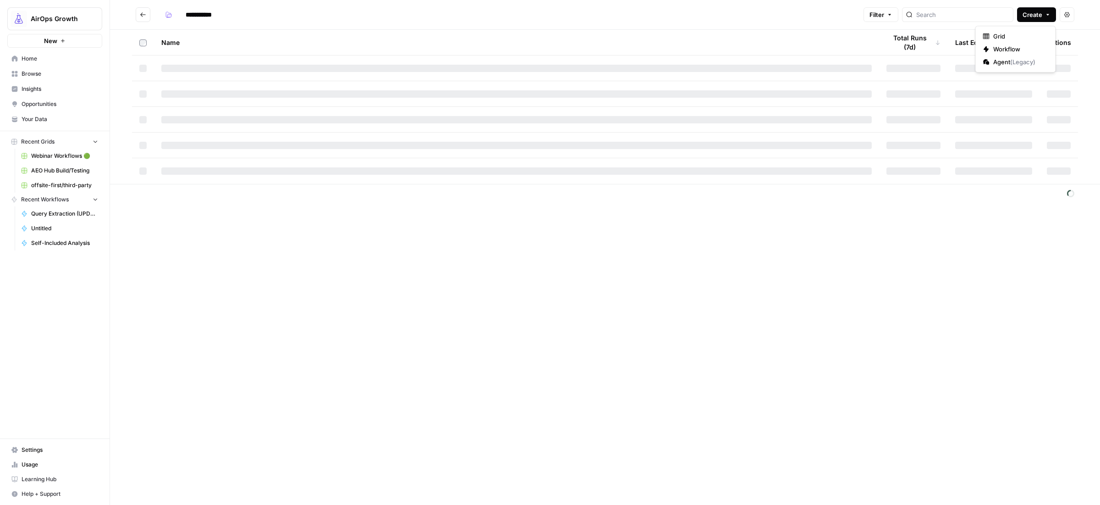
click at [1034, 15] on span "Create" at bounding box center [1032, 14] width 20 height 9
click at [1017, 35] on span "Grid" at bounding box center [1018, 36] width 51 height 9
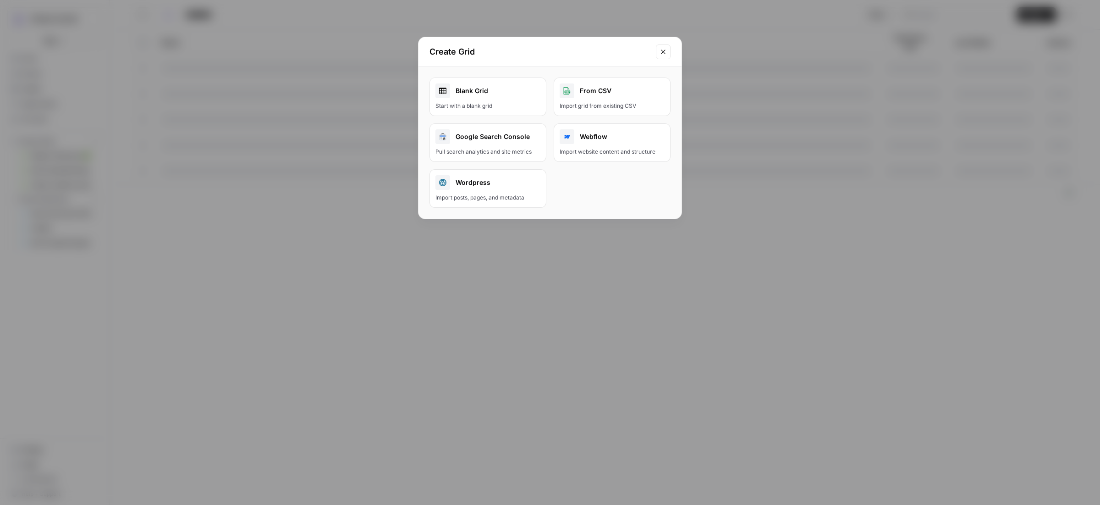
click at [477, 89] on div "Blank Grid" at bounding box center [487, 90] width 105 height 15
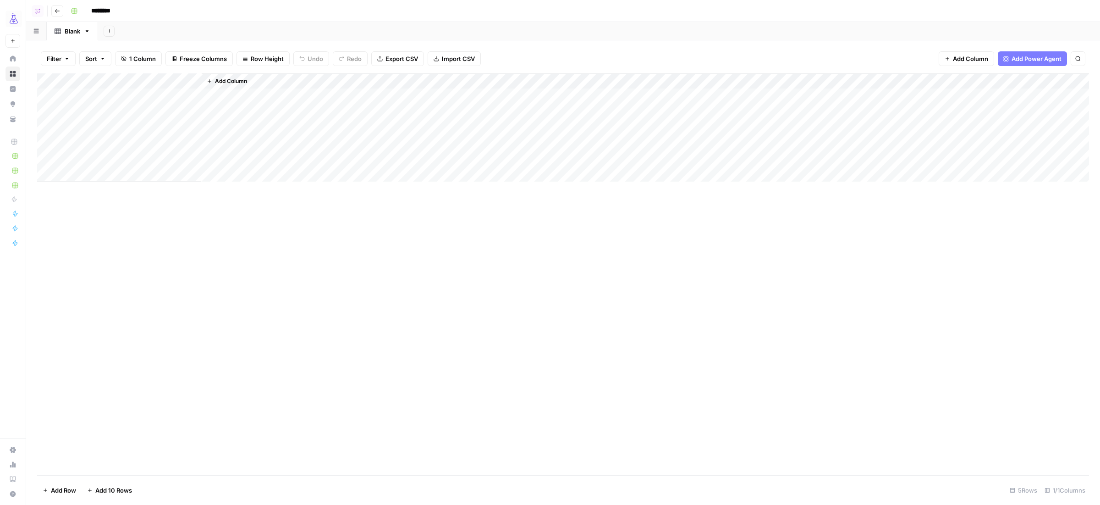
click at [970, 60] on span "Add Column" at bounding box center [970, 58] width 35 height 9
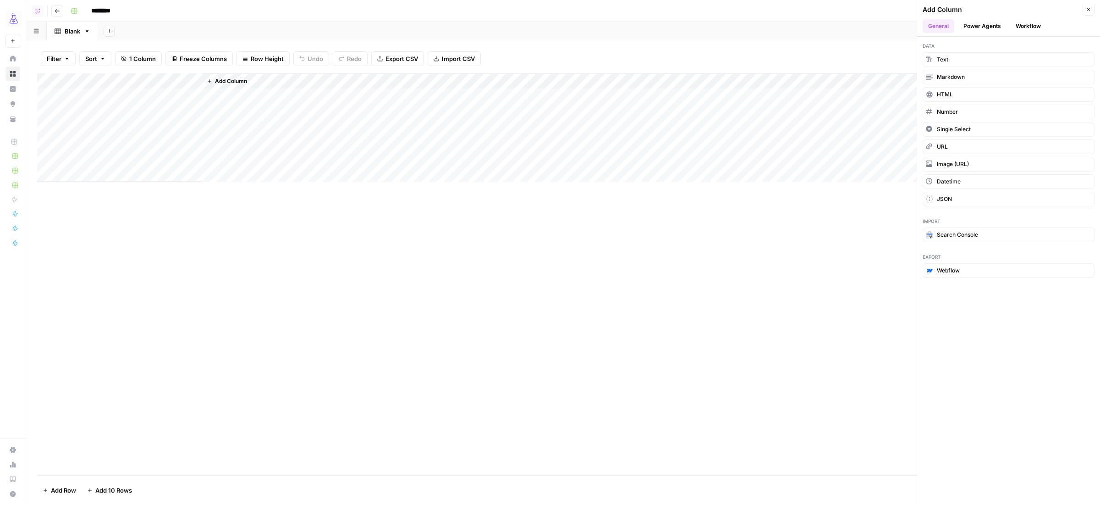
click at [1015, 28] on button "Workflow" at bounding box center [1028, 26] width 36 height 14
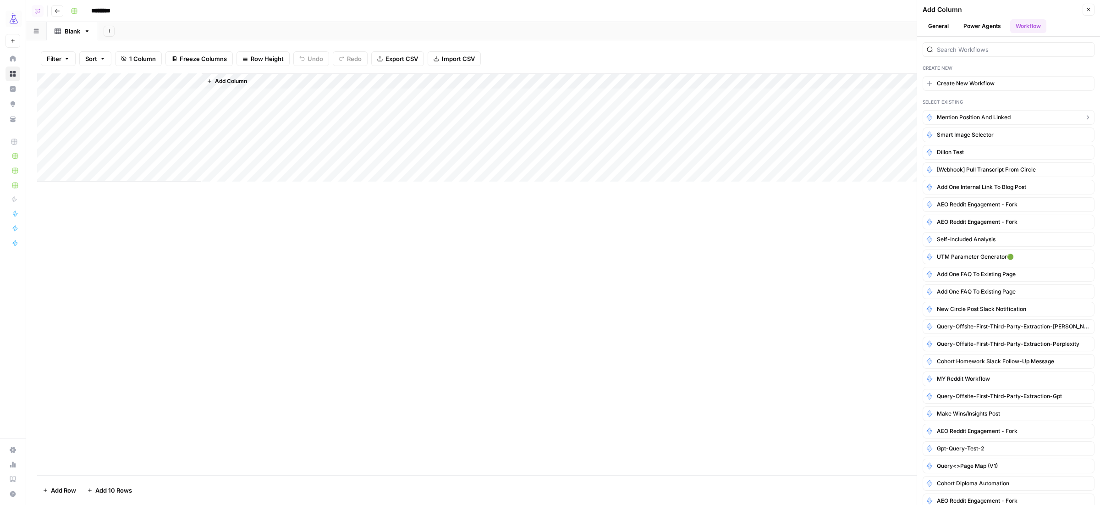
click at [983, 121] on span "Mention position and linked" at bounding box center [974, 117] width 74 height 8
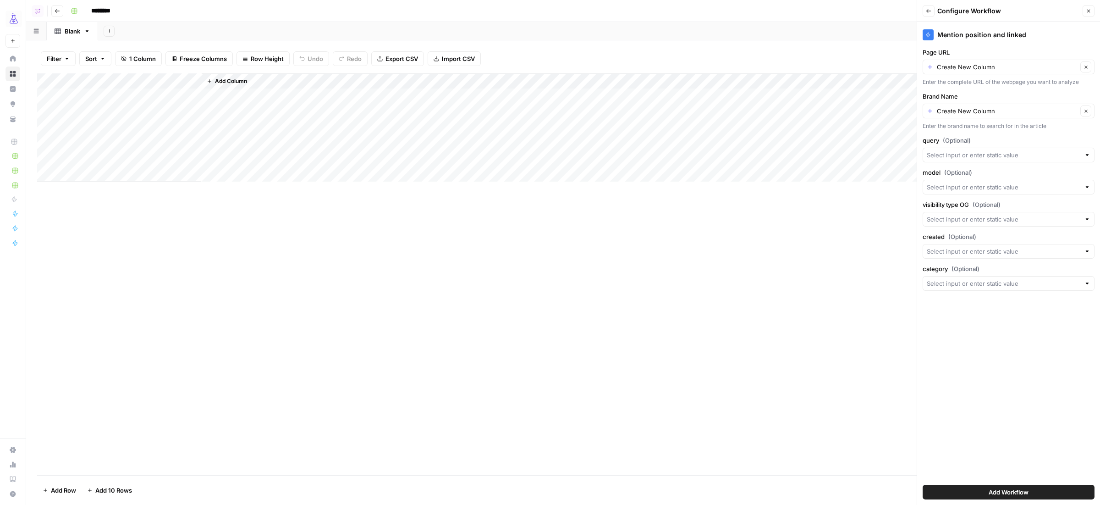
click at [966, 150] on div at bounding box center [1008, 155] width 172 height 15
click at [961, 178] on span "Create New Column" at bounding box center [1012, 177] width 143 height 9
type input "Create New Column"
click at [968, 192] on input "model (Optional)" at bounding box center [1004, 186] width 154 height 9
click at [982, 214] on span "Create New Column" at bounding box center [1012, 209] width 143 height 9
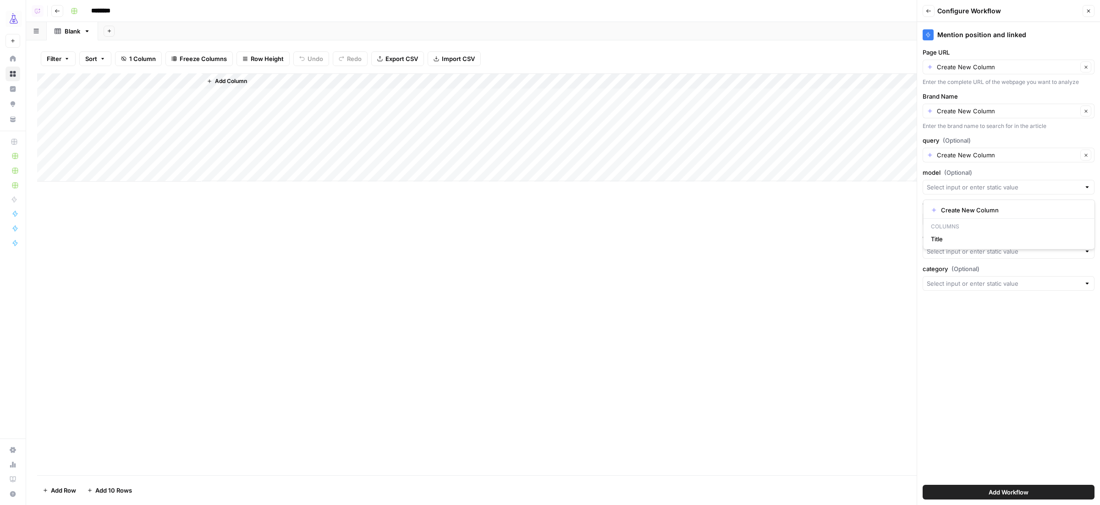
type input "Create New Column"
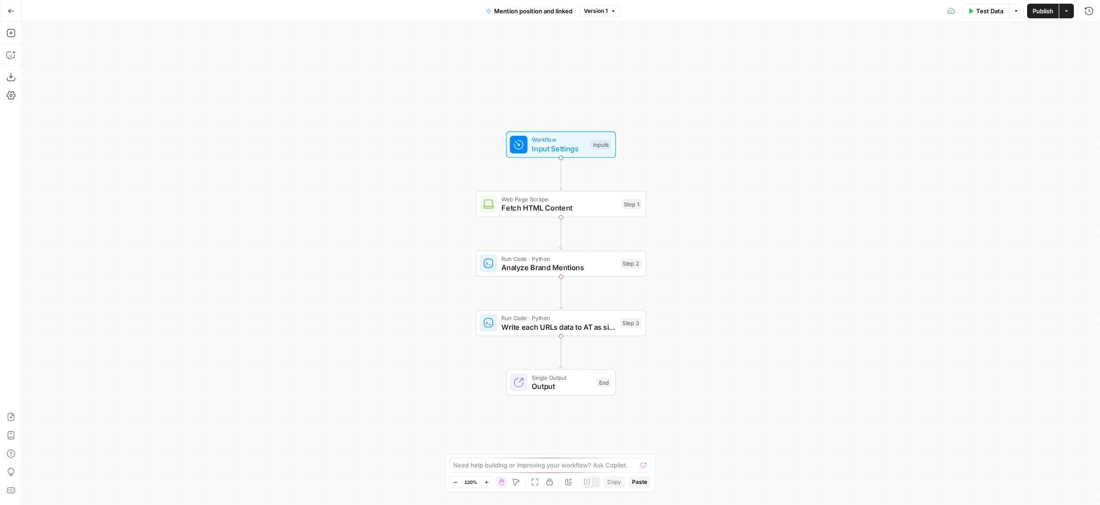
click at [535, 144] on span "Input Settings" at bounding box center [559, 148] width 55 height 11
click at [611, 329] on span "Write each URLs data to AT as single records" at bounding box center [558, 326] width 115 height 11
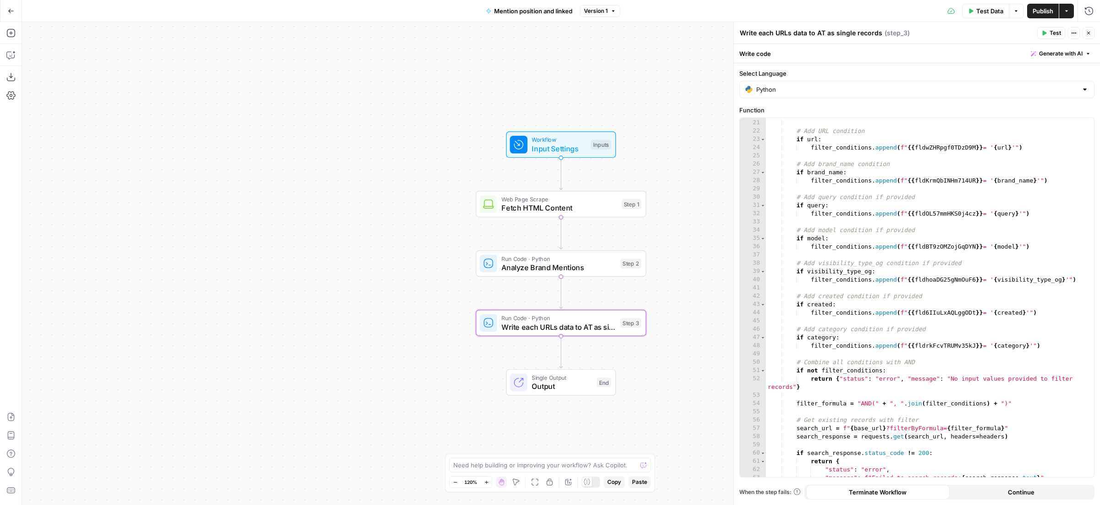
scroll to position [176, 0]
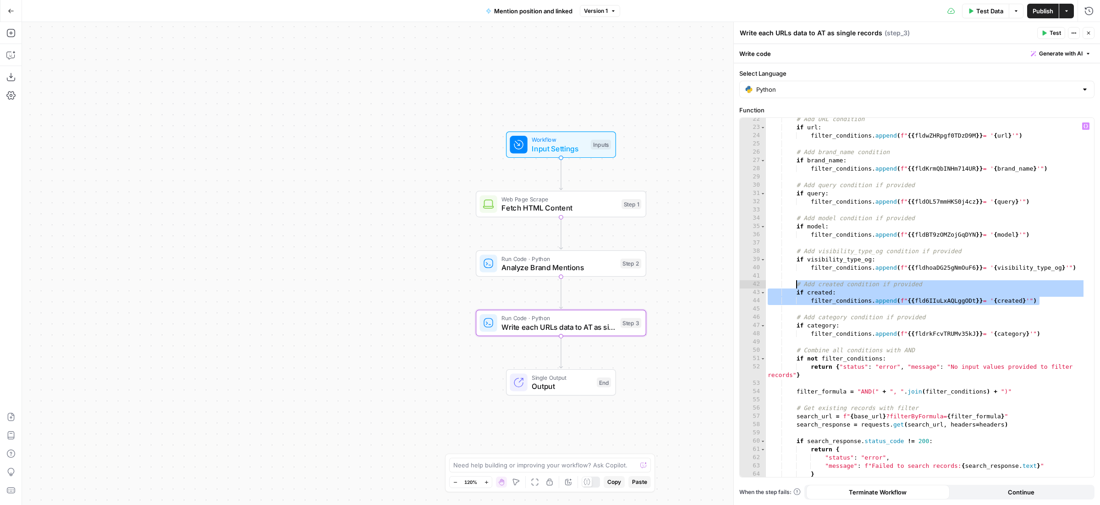
drag, startPoint x: 1046, startPoint y: 300, endPoint x: 796, endPoint y: 281, distance: 250.0
click at [796, 281] on div "# Add URL condition if url : filter_conditions . append ( f" {{ fldwZHRpgf0TDzD…" at bounding box center [925, 302] width 319 height 375
type textarea "**********"
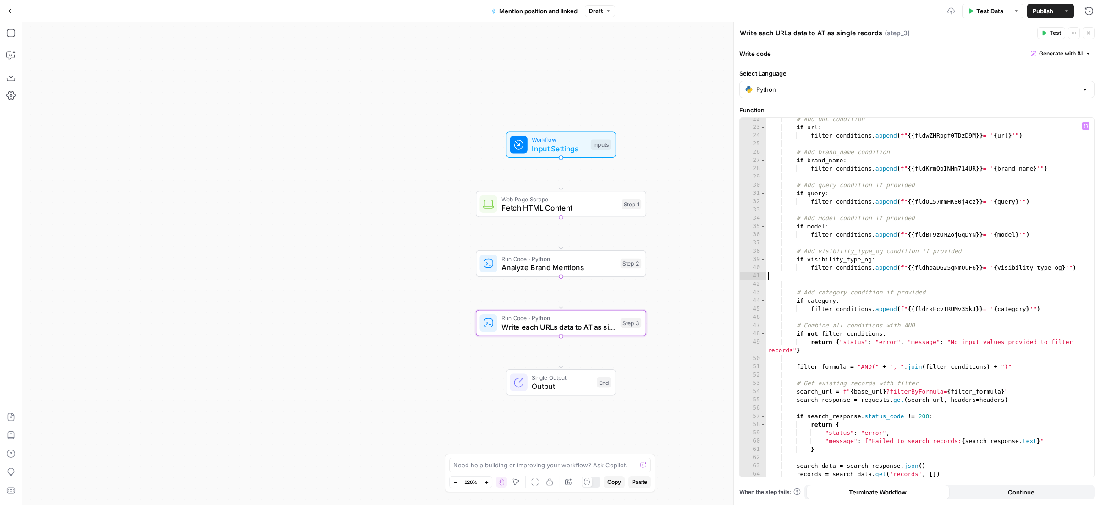
type textarea "**********"
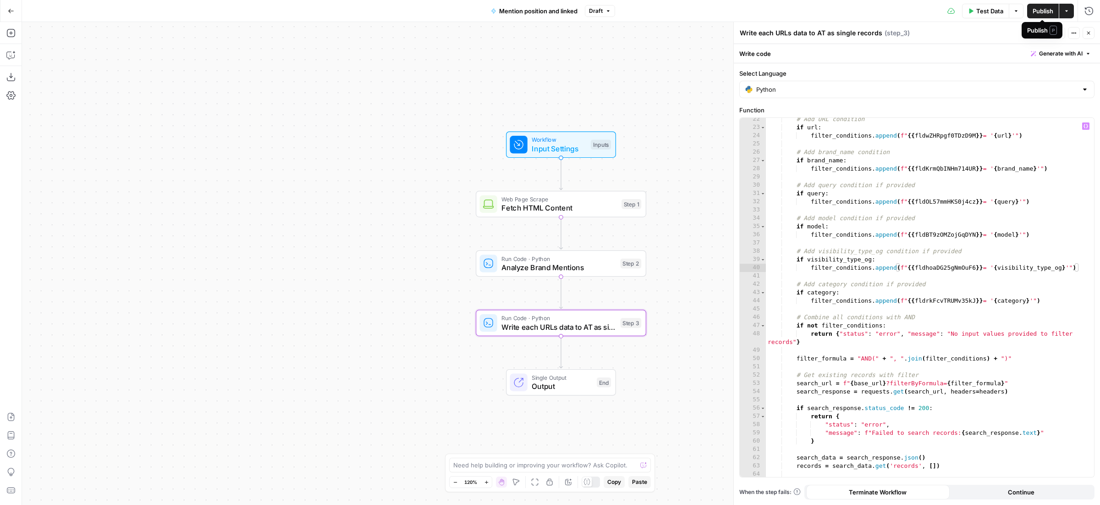
click at [1046, 11] on span "Publish" at bounding box center [1042, 10] width 21 height 9
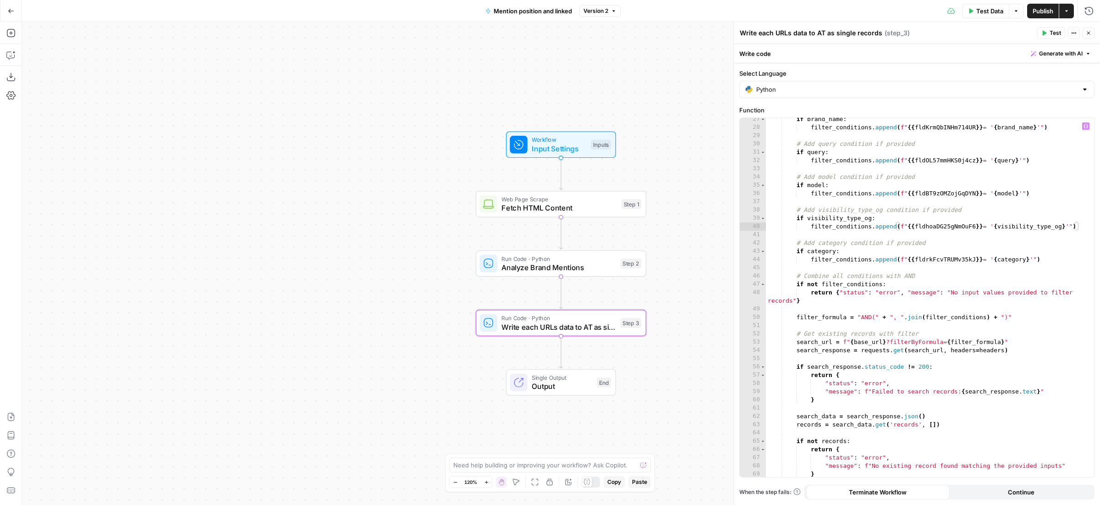
scroll to position [218, 0]
click at [562, 352] on icon "Edge from step_3 to end" at bounding box center [560, 352] width 3 height 32
click at [547, 388] on span "Write each URLs data to AT as single records" at bounding box center [558, 385] width 114 height 11
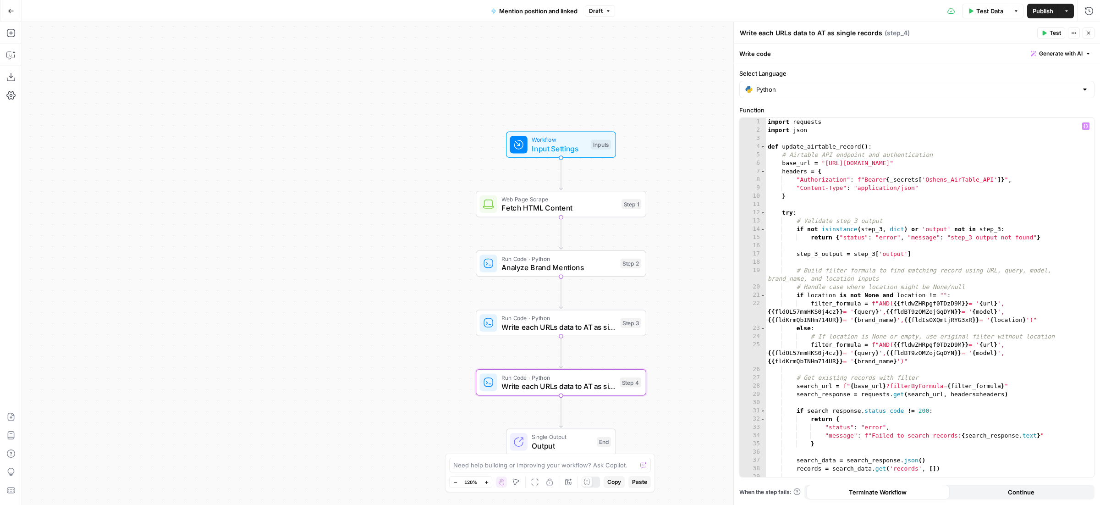
click at [781, 273] on div "import requests import json def update_airtable_record ( ) : # Airtable API end…" at bounding box center [925, 305] width 319 height 375
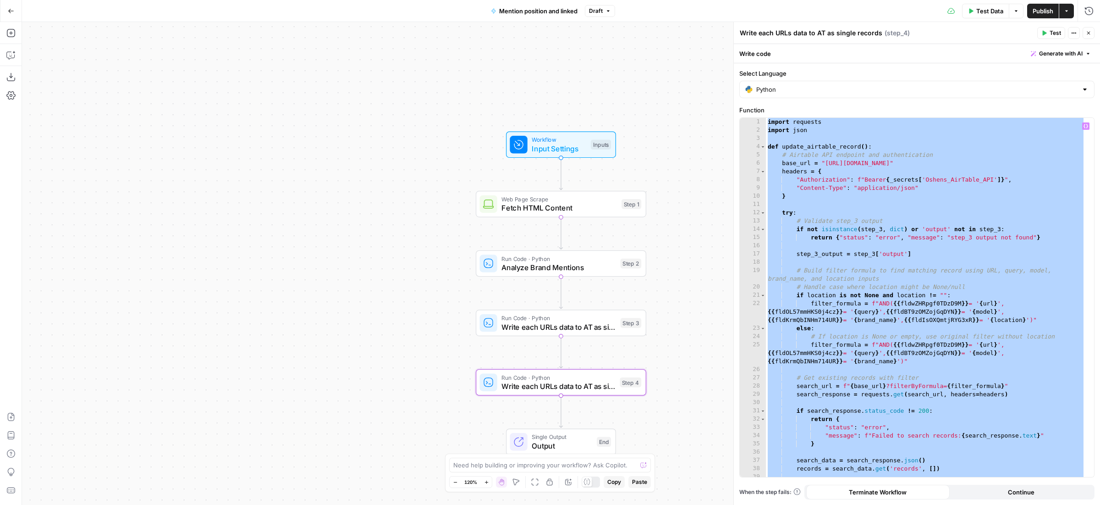
paste textarea
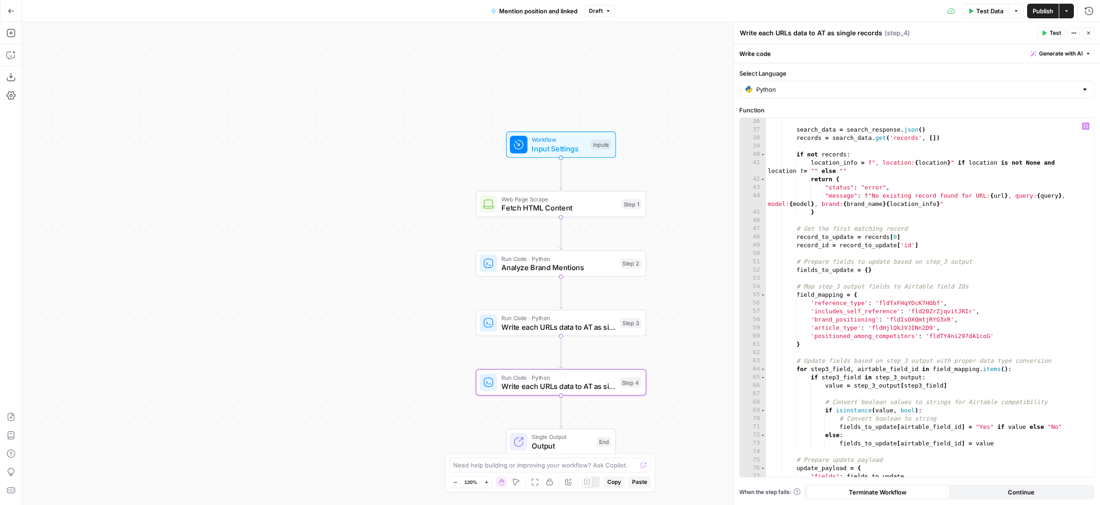
scroll to position [0, 0]
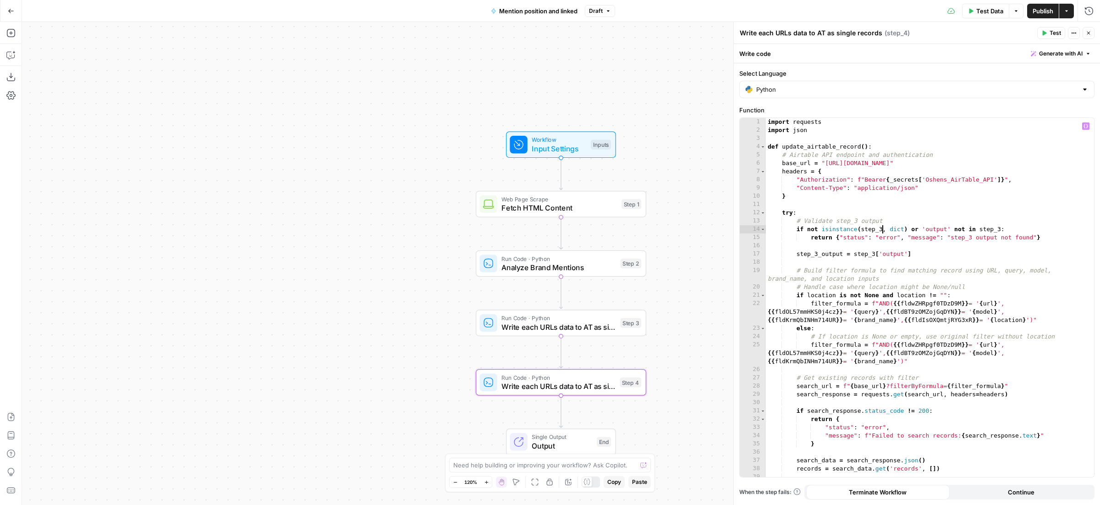
drag, startPoint x: 882, startPoint y: 229, endPoint x: 893, endPoint y: 238, distance: 14.6
click at [882, 229] on div "import requests import json def update_airtable_record ( ) : # Airtable API end…" at bounding box center [925, 305] width 319 height 375
drag, startPoint x: 999, startPoint y: 229, endPoint x: 1014, endPoint y: 242, distance: 19.5
click at [999, 229] on div "import requests import json def update_airtable_record ( ) : # Airtable API end…" at bounding box center [925, 305] width 319 height 375
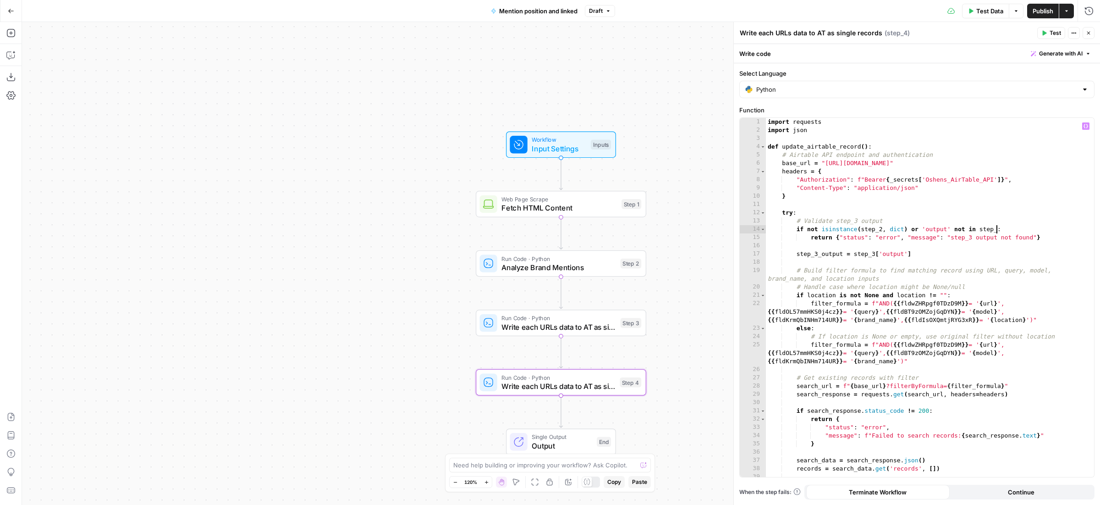
scroll to position [0, 179]
click at [817, 255] on div "import requests import json def update_airtable_record ( ) : # Airtable API end…" at bounding box center [925, 305] width 319 height 375
click at [874, 252] on div "import requests import json def update_airtable_record ( ) : # Airtable API end…" at bounding box center [925, 305] width 319 height 375
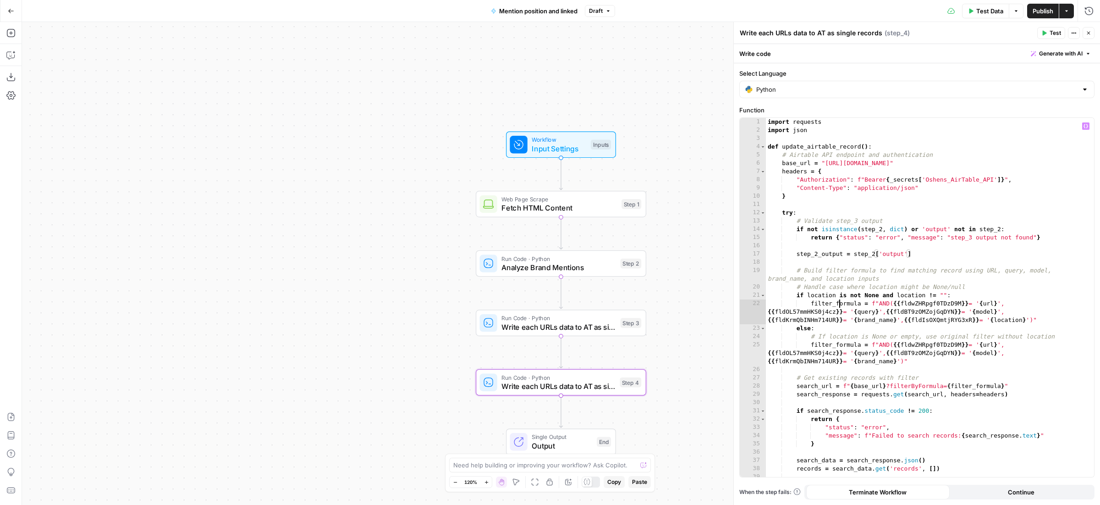
click at [840, 301] on div "import requests import json def update_airtable_record ( ) : # Airtable API end…" at bounding box center [925, 305] width 319 height 375
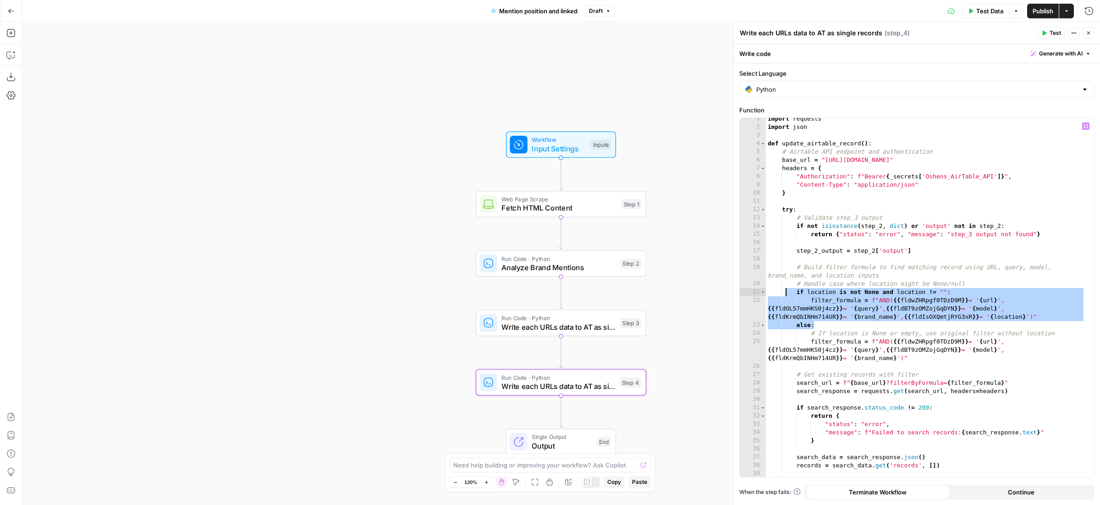
drag, startPoint x: 820, startPoint y: 326, endPoint x: 786, endPoint y: 290, distance: 49.6
click at [786, 290] on div "import requests import json def update_airtable_record ( ) : # Airtable API end…" at bounding box center [925, 302] width 319 height 375
type textarea "**********"
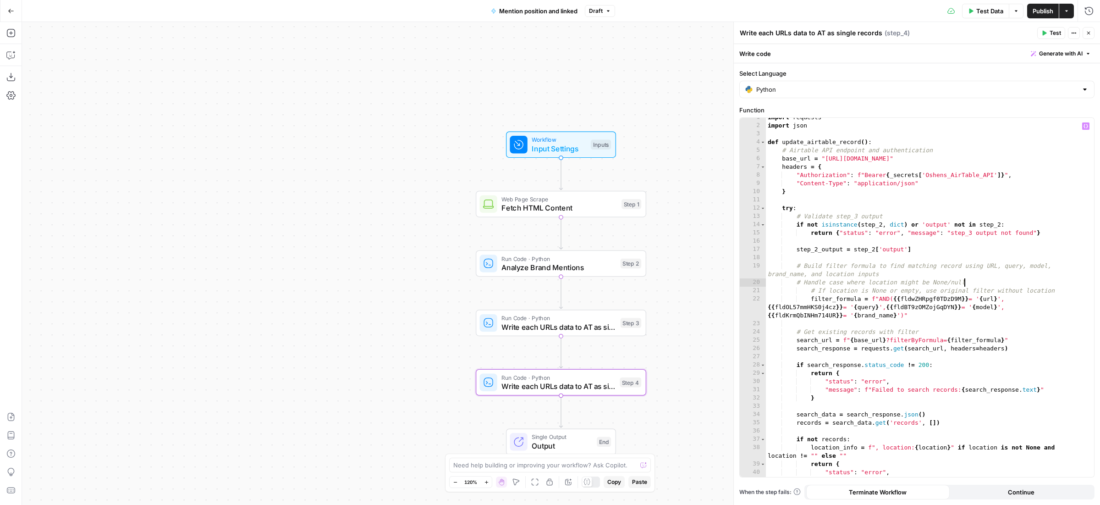
scroll to position [6, 0]
drag, startPoint x: 892, startPoint y: 306, endPoint x: 1019, endPoint y: 305, distance: 126.9
click at [1019, 305] on div "import requests import json def update_airtable_record ( ) : # Airtable API end…" at bounding box center [925, 303] width 319 height 383
drag, startPoint x: 1021, startPoint y: 306, endPoint x: 1026, endPoint y: 307, distance: 5.1
click at [1025, 306] on div "import requests import json def update_airtable_record ( ) : # Airtable API end…" at bounding box center [925, 303] width 319 height 383
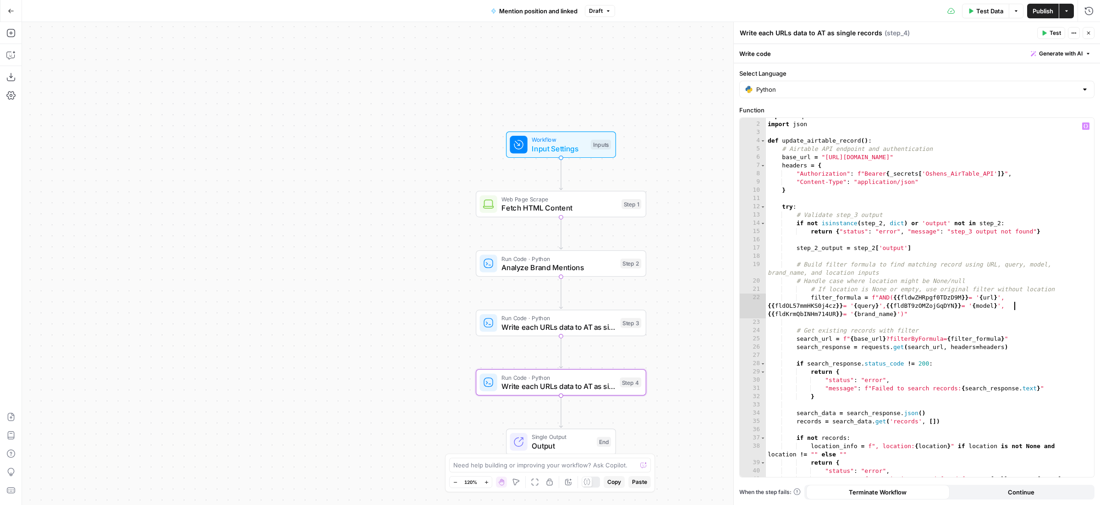
scroll to position [0, 379]
paste textarea "**********"
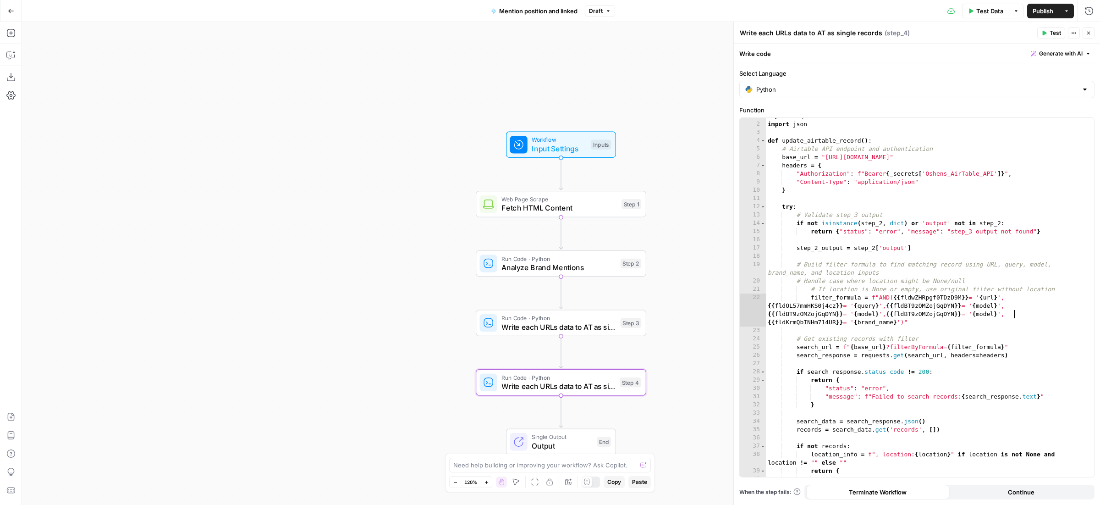
click at [937, 306] on div "import requests import json def update_airtable_record ( ) : # Airtable API end…" at bounding box center [925, 299] width 319 height 375
click at [938, 305] on div "import requests import json def update_airtable_record ( ) : # Airtable API end…" at bounding box center [925, 299] width 319 height 375
click at [940, 313] on div "import requests import json def update_airtable_record ( ) : # Airtable API end…" at bounding box center [925, 299] width 319 height 375
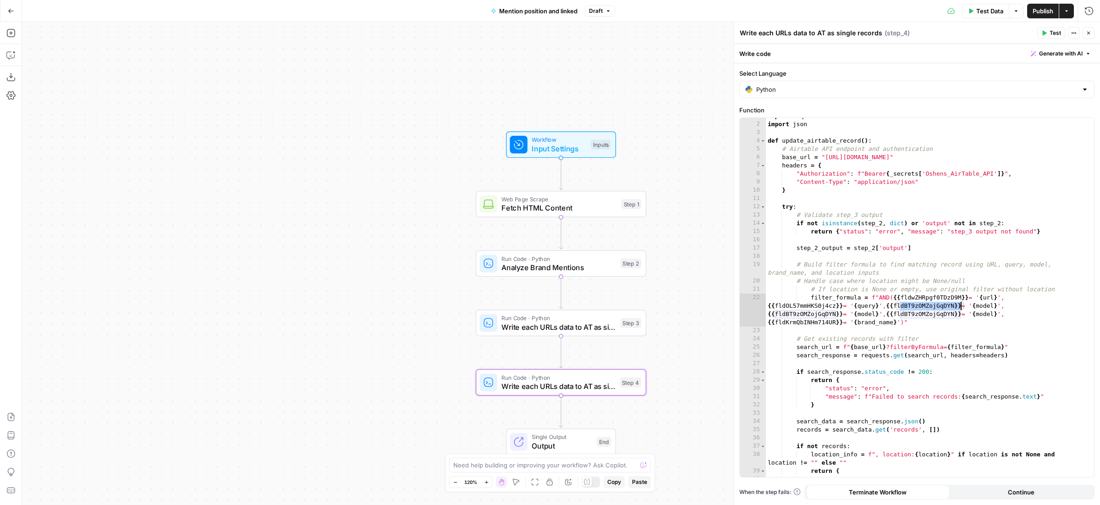
click at [940, 313] on div "import requests import json def update_airtable_record ( ) : # Airtable API end…" at bounding box center [925, 299] width 319 height 375
paste textarea
click at [991, 317] on div "import requests import json def update_airtable_record ( ) : # Airtable API end…" at bounding box center [925, 299] width 319 height 375
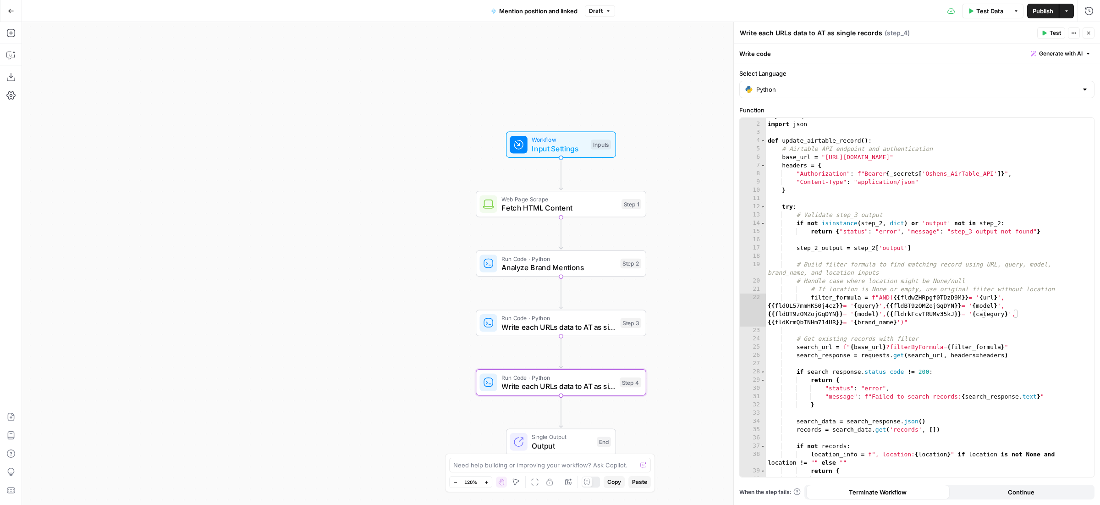
click at [803, 313] on div "import requests import json def update_airtable_record ( ) : # Airtable API end…" at bounding box center [925, 299] width 319 height 375
paste textarea
click at [873, 314] on div "import requests import json def update_airtable_record ( ) : # Airtable API end…" at bounding box center [925, 299] width 319 height 375
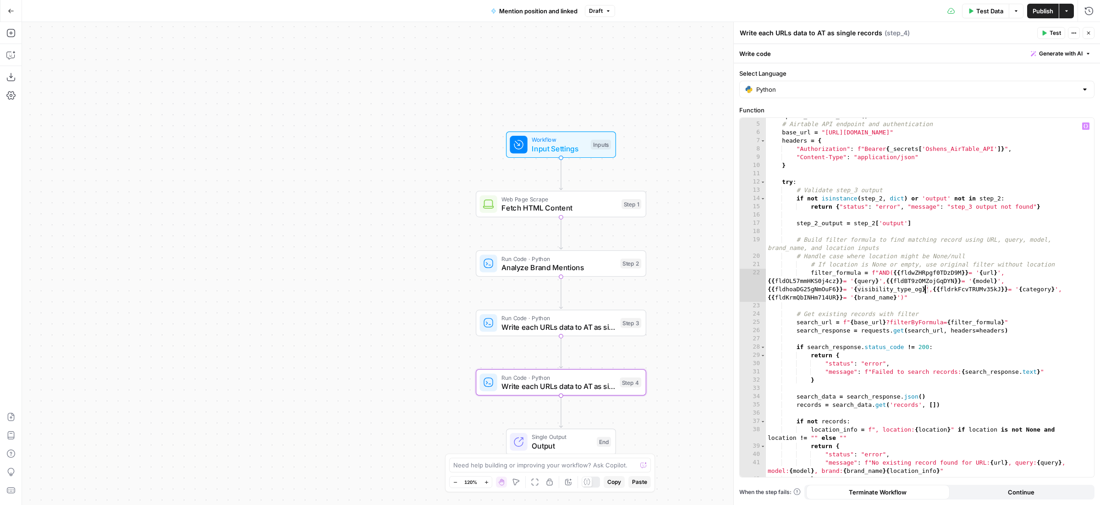
scroll to position [30, 0]
click at [971, 206] on div "def update_airtable_record ( ) : # Airtable API endpoint and authentication bas…" at bounding box center [925, 300] width 319 height 375
click at [903, 253] on div "def update_airtable_record ( ) : # Airtable API endpoint and authentication bas…" at bounding box center [925, 300] width 319 height 375
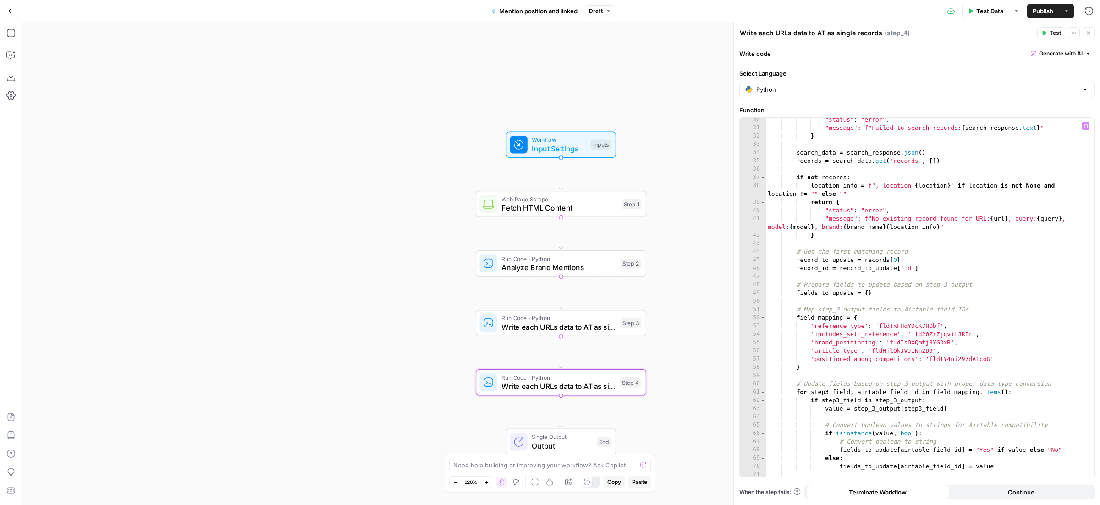
scroll to position [274, 0]
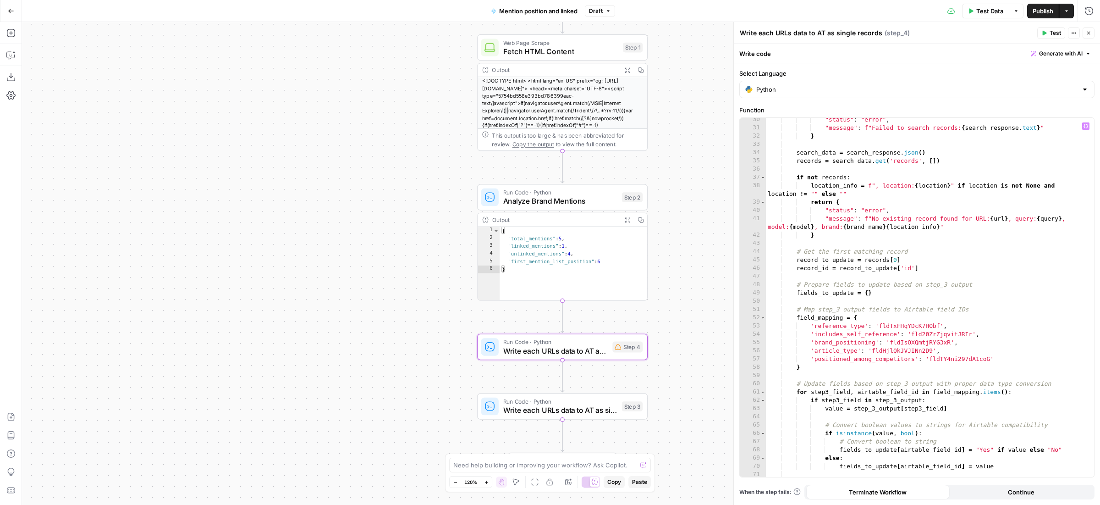
click at [840, 310] on div ""status" : "error" , "message" : f"Failed to search records: { search_response …" at bounding box center [925, 302] width 319 height 375
type textarea "**********"
click at [882, 299] on div ""status" : "error" , "message" : f"Failed to search records: { search_response …" at bounding box center [925, 302] width 319 height 375
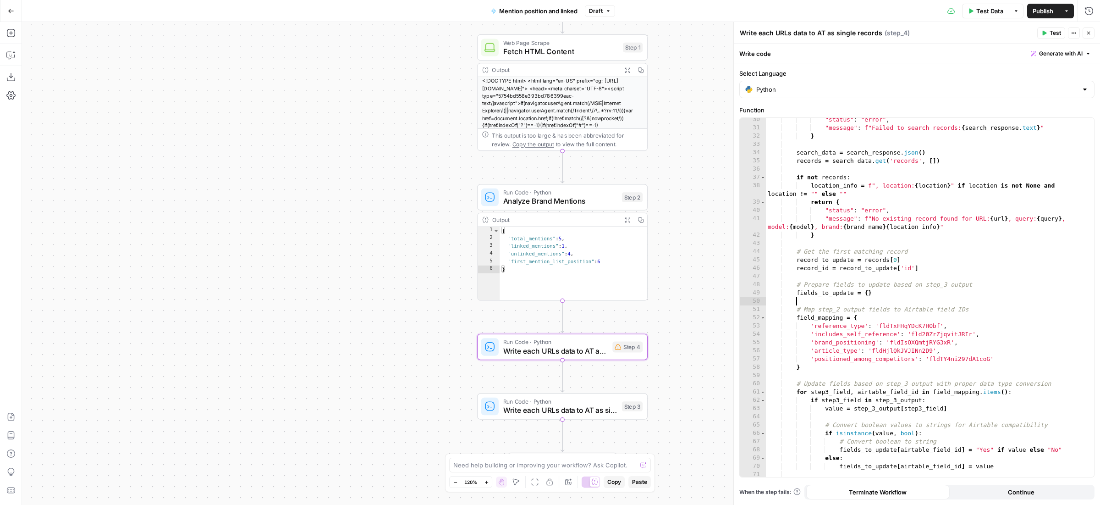
click at [837, 326] on div ""status" : "error" , "message" : f"Failed to search records: { search_response …" at bounding box center [925, 302] width 319 height 375
click at [832, 335] on div ""status" : "error" , "message" : f"Failed to search records: { search_response …" at bounding box center [925, 302] width 319 height 375
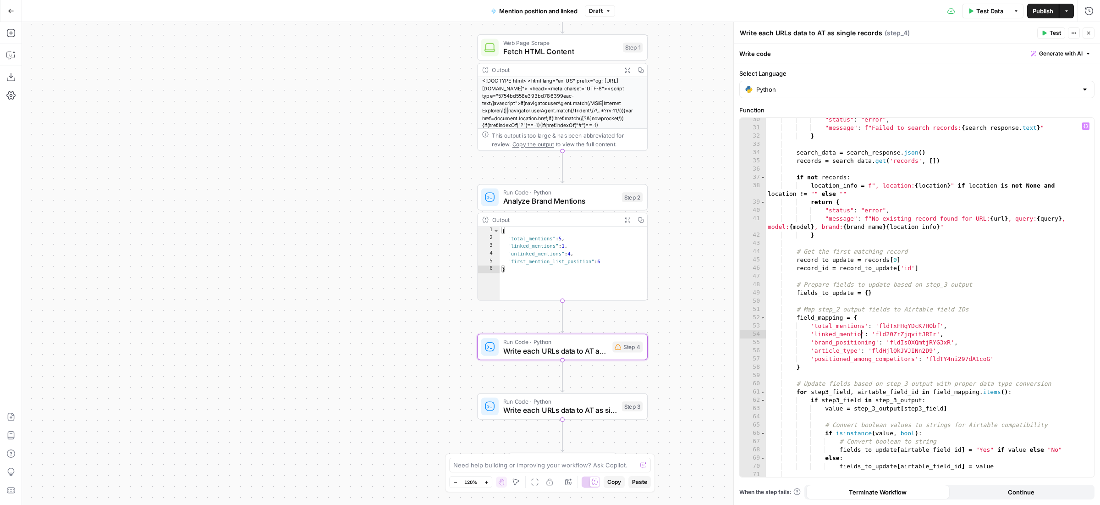
scroll to position [0, 77]
click at [829, 339] on div ""status" : "error" , "message" : f"Failed to search records: { search_response …" at bounding box center [925, 302] width 319 height 375
click at [841, 351] on div ""status" : "error" , "message" : f"Failed to search records: { search_response …" at bounding box center [925, 302] width 319 height 375
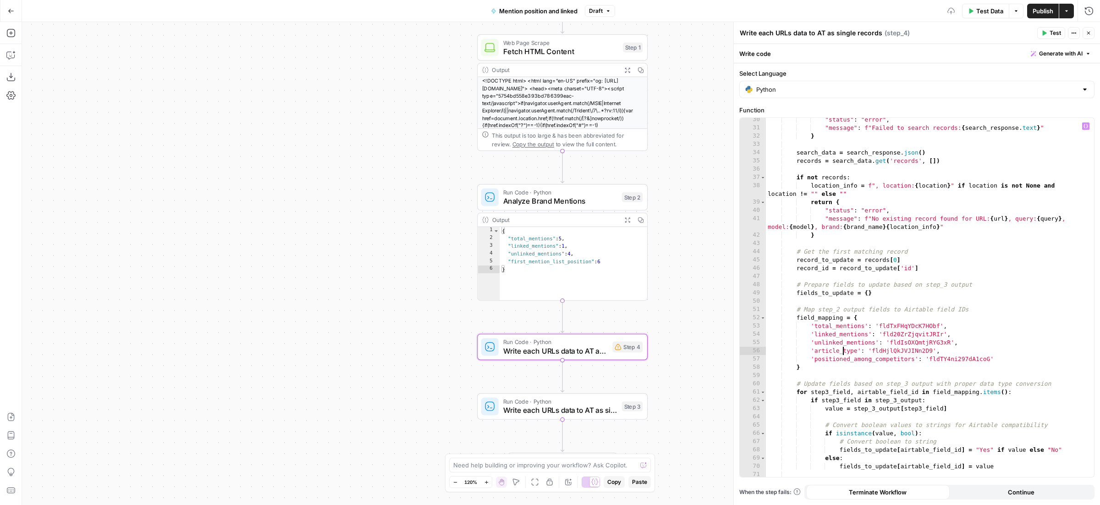
click at [841, 351] on div ""status" : "error" , "message" : f"Failed to search records: { search_response …" at bounding box center [925, 302] width 319 height 375
drag, startPoint x: 1003, startPoint y: 359, endPoint x: 990, endPoint y: 353, distance: 14.1
click at [989, 353] on div ""status" : "error" , "message" : f"Failed to search records: { search_response …" at bounding box center [925, 302] width 319 height 375
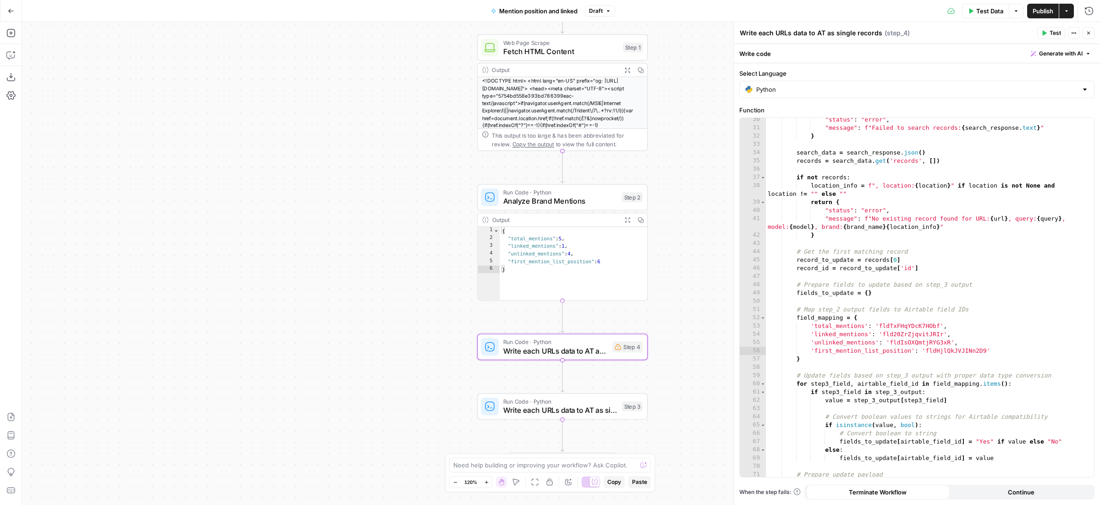
click at [947, 346] on div ""status" : "error" , "message" : f"Failed to search records: { search_response …" at bounding box center [925, 302] width 319 height 375
click at [951, 349] on div ""status" : "error" , "message" : f"Failed to search records: { search_response …" at bounding box center [925, 302] width 319 height 375
paste textarea
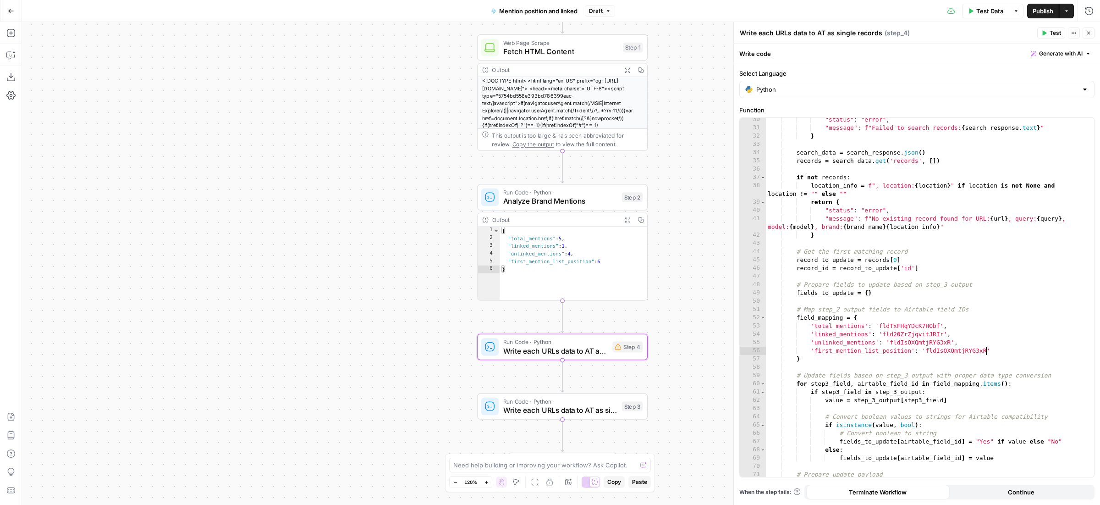
click at [926, 335] on div ""status" : "error" , "message" : f"Failed to search records: { search_response …" at bounding box center [925, 302] width 319 height 375
paste textarea
click at [904, 326] on div ""status" : "error" , "message" : f"Failed to search records: { search_response …" at bounding box center [925, 302] width 319 height 375
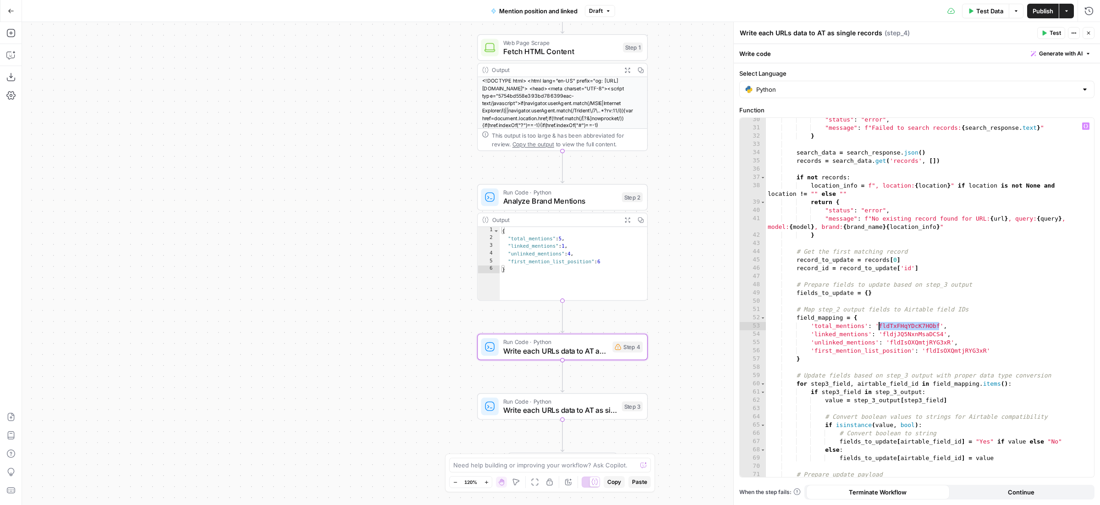
paste textarea
click at [920, 341] on div ""status" : "error" , "message" : f"Failed to search records: { search_response …" at bounding box center [925, 302] width 319 height 375
paste textarea
click at [828, 384] on div ""status" : "error" , "message" : f"Failed to search records: { search_response …" at bounding box center [925, 302] width 319 height 375
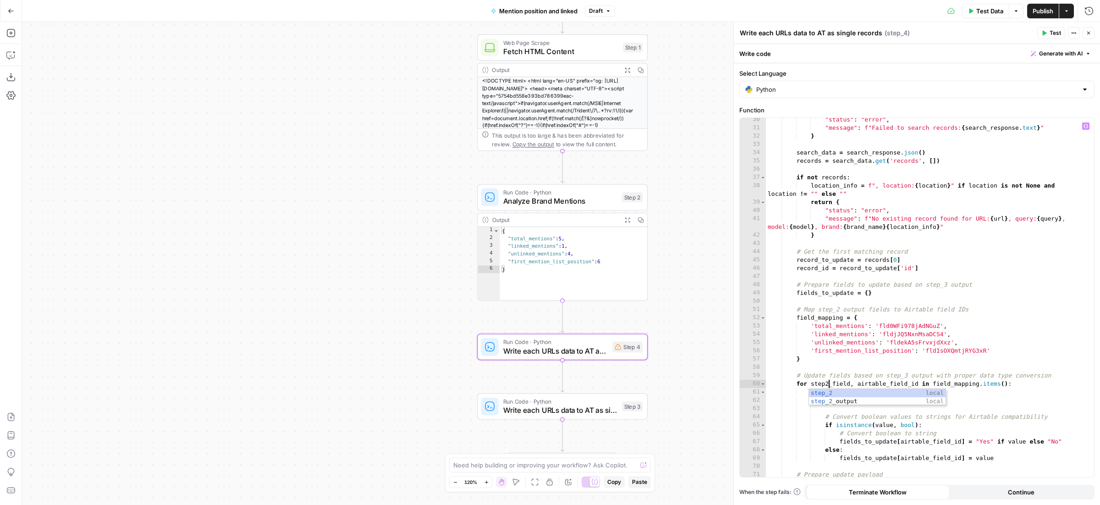
scroll to position [0, 47]
click at [973, 398] on div ""status" : "error" , "message" : f"Failed to search records: { search_response …" at bounding box center [925, 302] width 319 height 375
click at [896, 392] on div ""status" : "error" , "message" : f"Failed to search records: { search_response …" at bounding box center [925, 302] width 319 height 375
drag, startPoint x: 837, startPoint y: 390, endPoint x: 845, endPoint y: 396, distance: 10.3
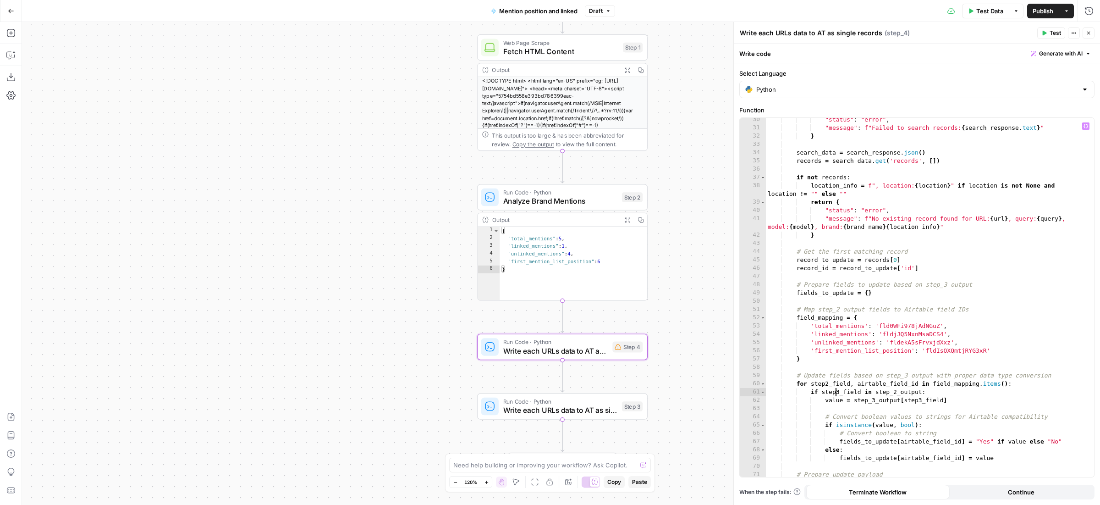
click at [837, 390] on div ""status" : "error" , "message" : f"Failed to search records: { search_response …" at bounding box center [925, 302] width 319 height 375
click at [873, 381] on div ""status" : "error" , "message" : f"Failed to search records: { search_response …" at bounding box center [925, 302] width 319 height 375
click at [876, 398] on div ""status" : "error" , "message" : f"Failed to search records: { search_response …" at bounding box center [925, 302] width 319 height 375
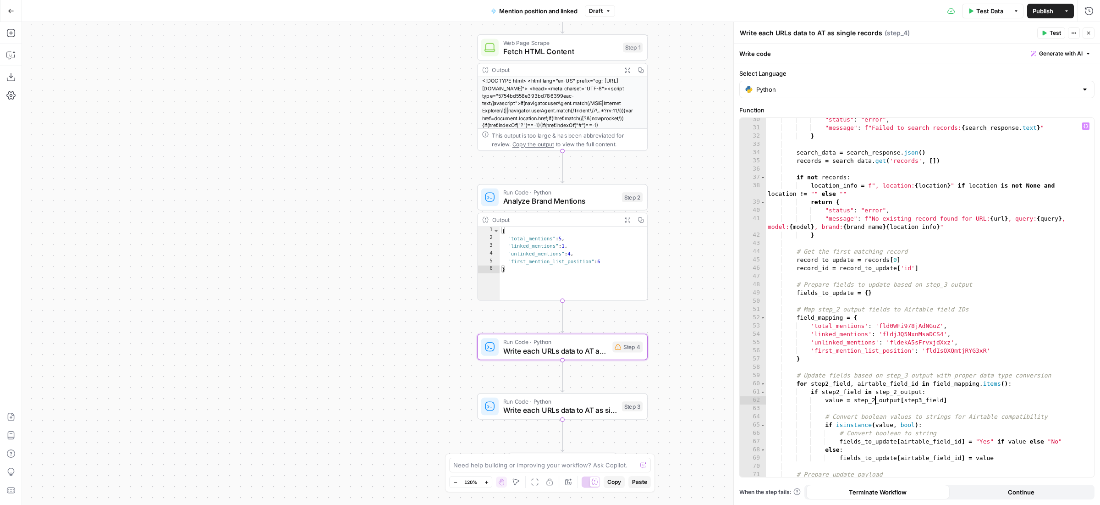
click at [922, 397] on div ""status" : "error" , "message" : f"Failed to search records: { search_response …" at bounding box center [925, 302] width 319 height 375
type textarea "**********"
click at [892, 371] on div ""status" : "error" , "message" : f"Failed to search records: { search_response …" at bounding box center [925, 302] width 319 height 375
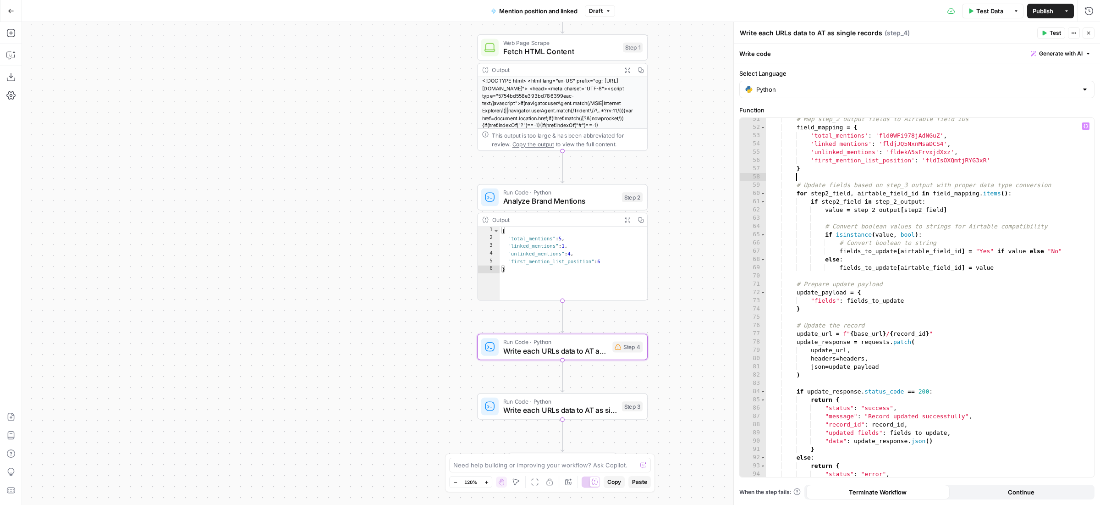
scroll to position [452, 0]
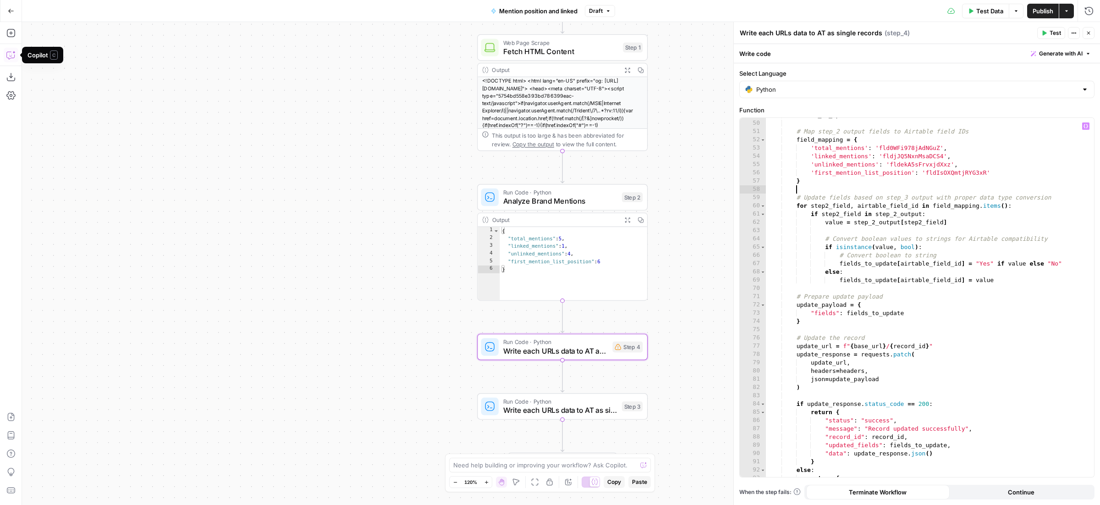
click at [16, 56] on button "Copilot" at bounding box center [11, 55] width 15 height 15
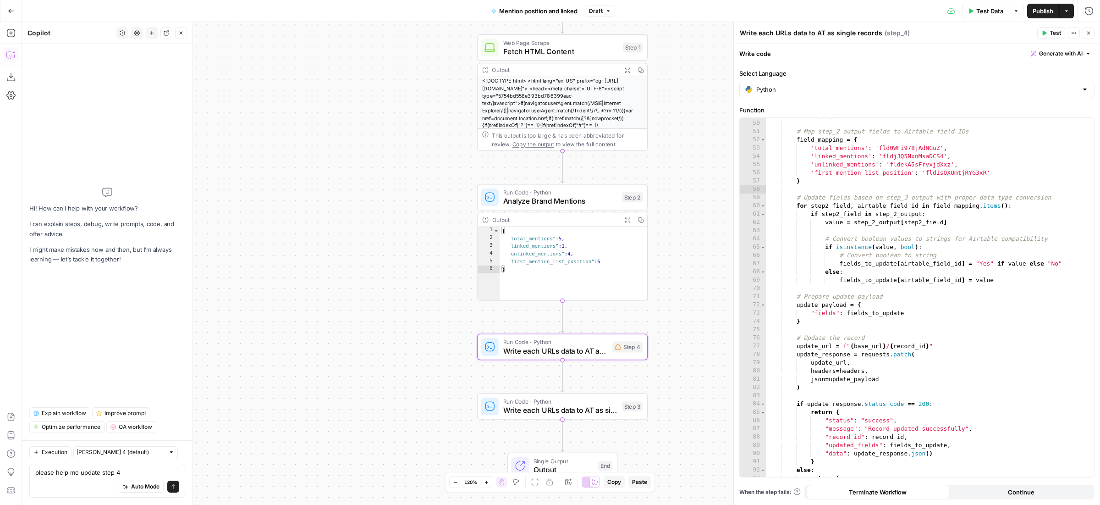
type textarea "please help me update step 4"
click at [607, 417] on div "Run Code · Python Write each URLs data to AT as single records Step 3 Copy step…" at bounding box center [562, 406] width 170 height 27
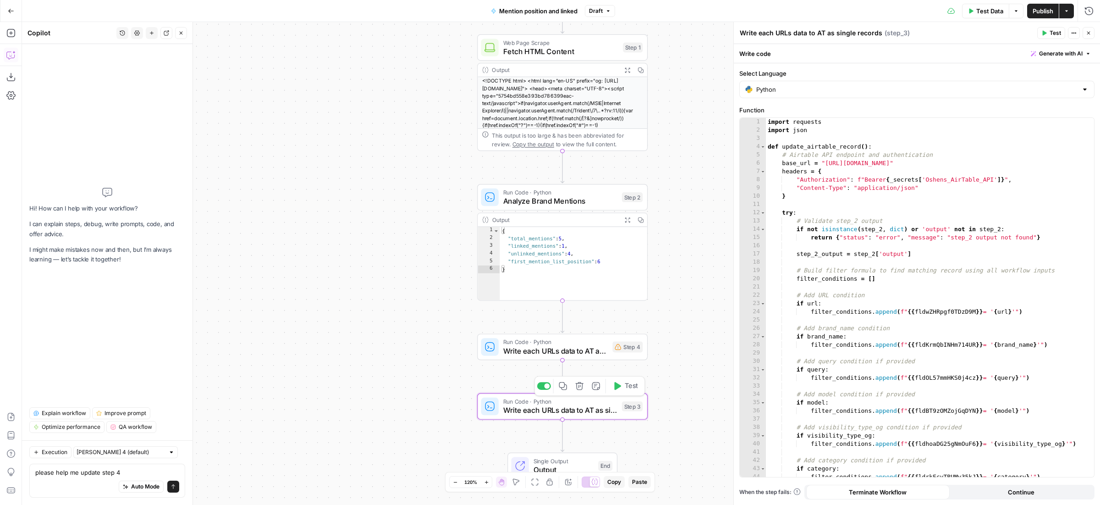
click at [542, 384] on div at bounding box center [544, 386] width 14 height 8
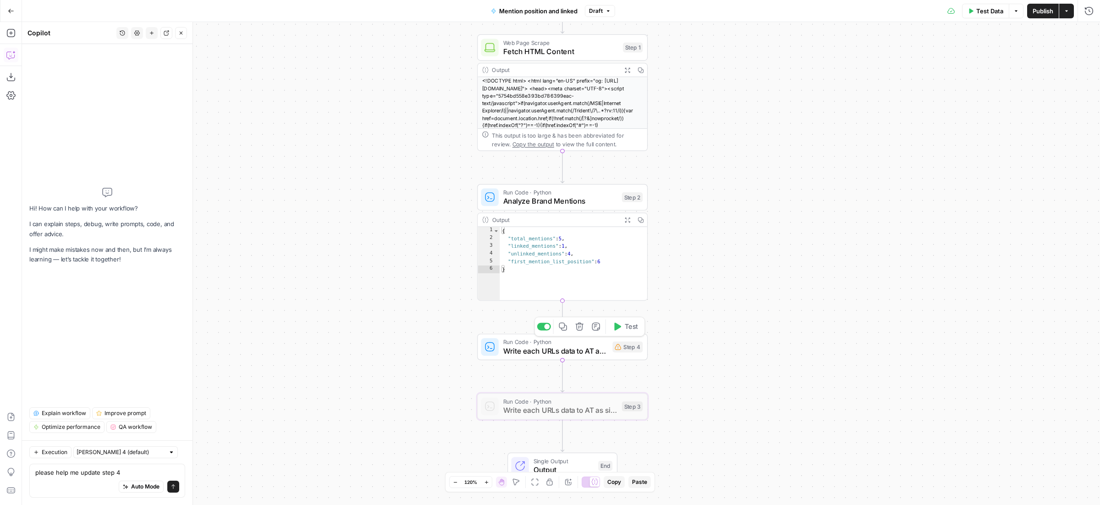
click at [519, 346] on span "Write each URLs data to AT as single records" at bounding box center [555, 350] width 105 height 11
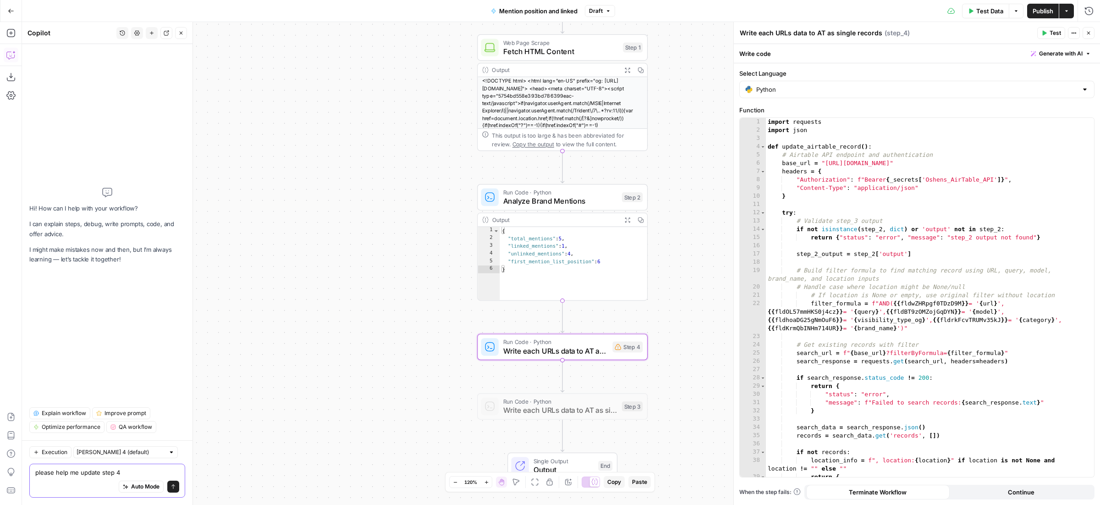
click at [142, 468] on textarea "please help me update step 4" at bounding box center [107, 471] width 144 height 9
click at [174, 484] on icon "submit" at bounding box center [172, 485] width 5 height 5
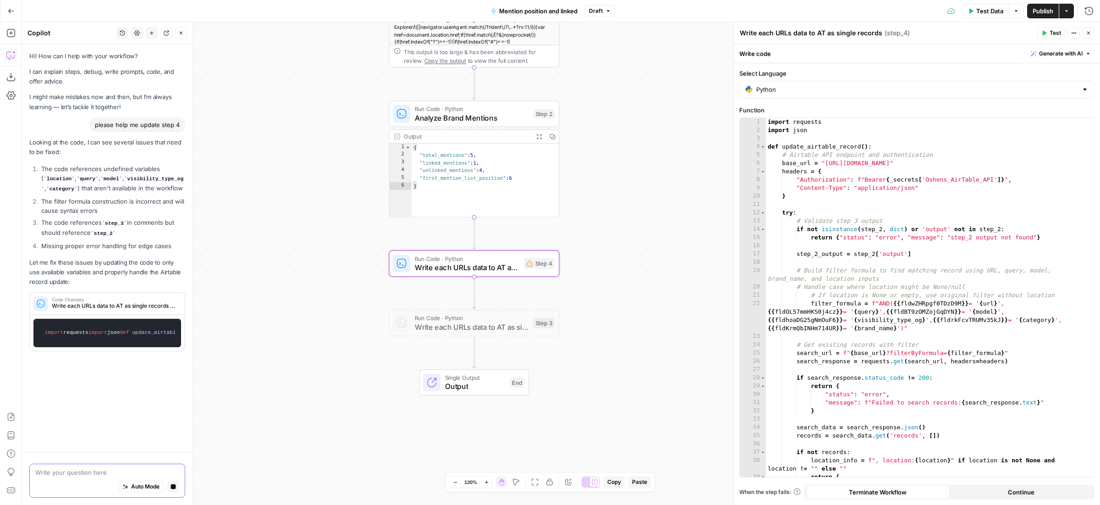
scroll to position [19, 0]
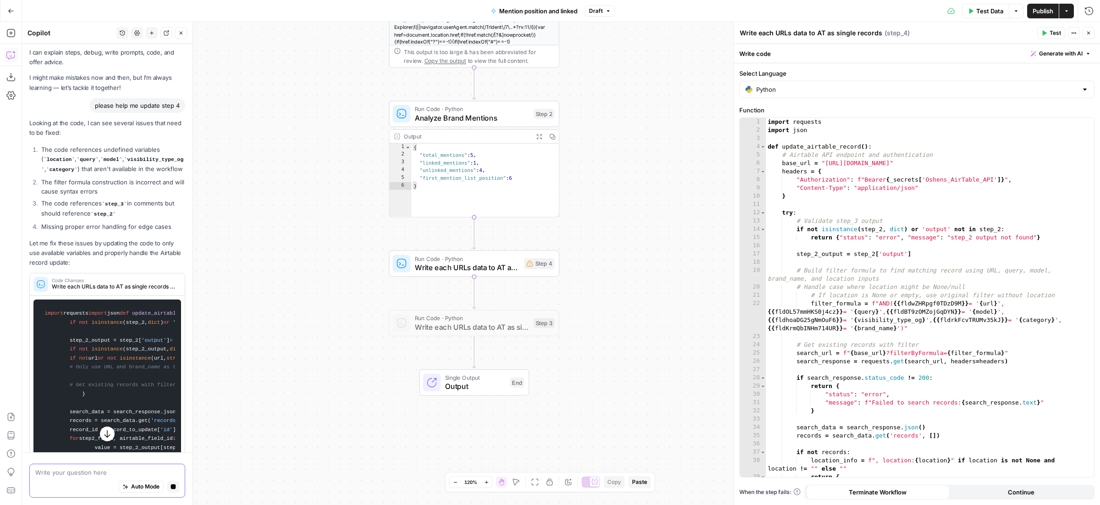
click at [72, 472] on textarea at bounding box center [107, 471] width 144 height 9
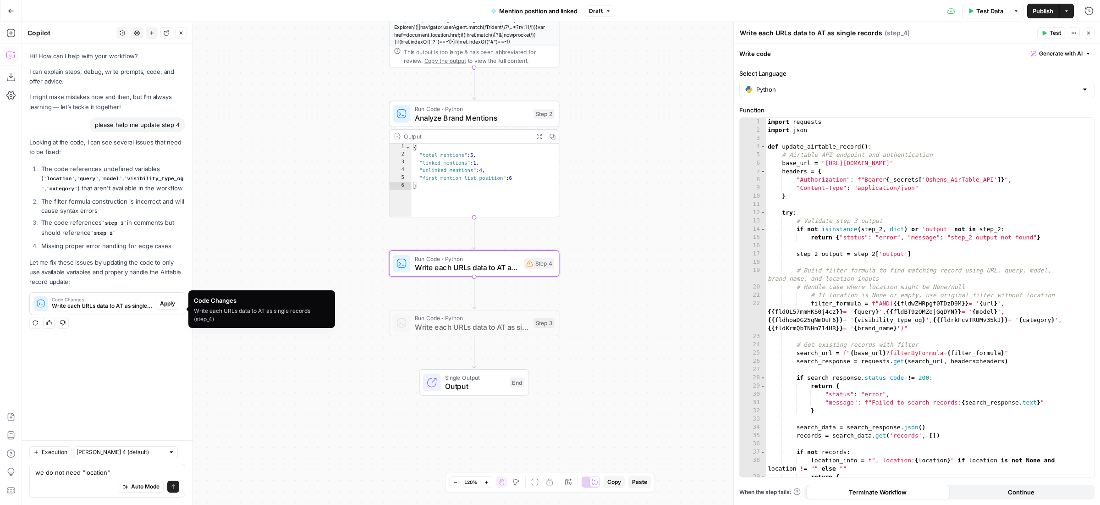
click at [166, 307] on span "Apply" at bounding box center [167, 303] width 15 height 8
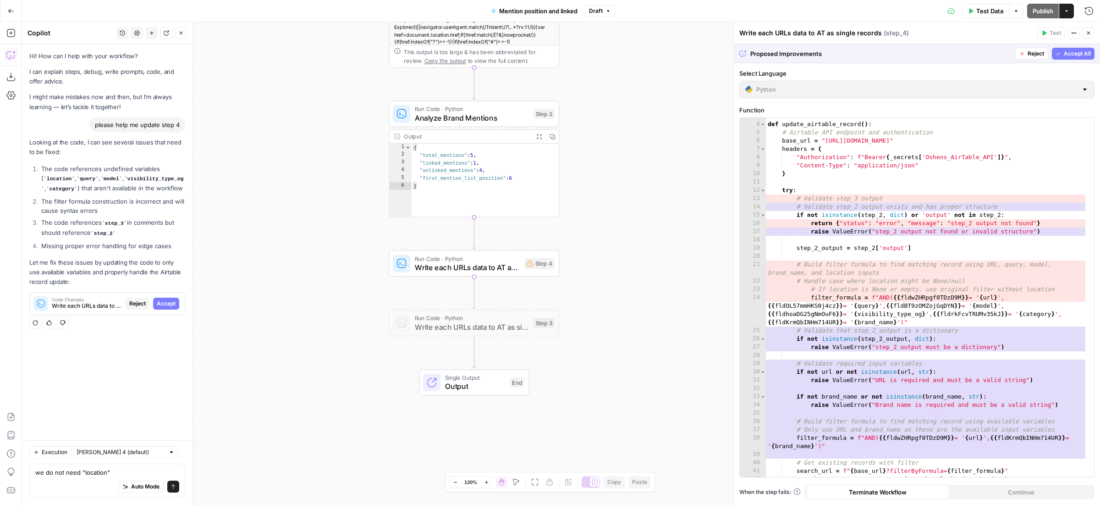
scroll to position [24, 0]
click at [116, 471] on textarea "we do not need "location"" at bounding box center [107, 471] width 144 height 9
click at [165, 309] on button "Accept" at bounding box center [166, 303] width 26 height 12
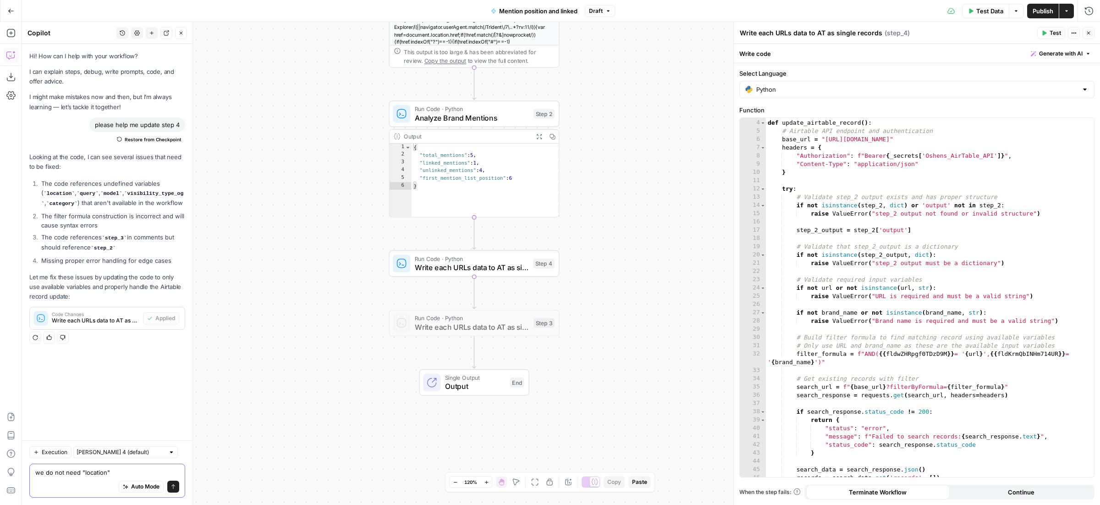
click at [129, 474] on textarea "we do not need "location"" at bounding box center [107, 471] width 144 height 9
drag, startPoint x: 119, startPoint y: 474, endPoint x: 47, endPoint y: 475, distance: 72.0
click at [46, 475] on textarea "we do not need "location"" at bounding box center [107, 471] width 144 height 9
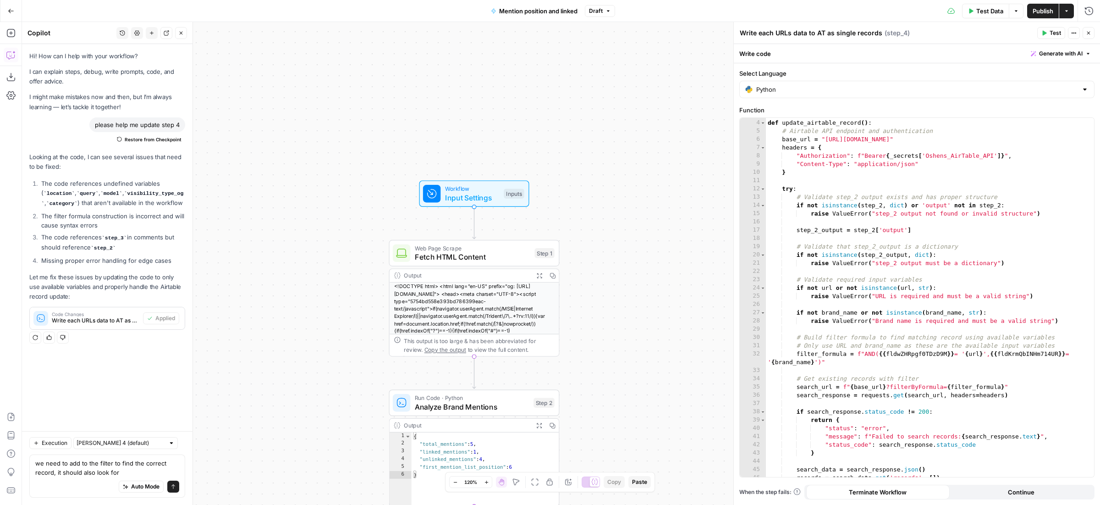
click at [461, 192] on span "Input Settings" at bounding box center [472, 197] width 55 height 11
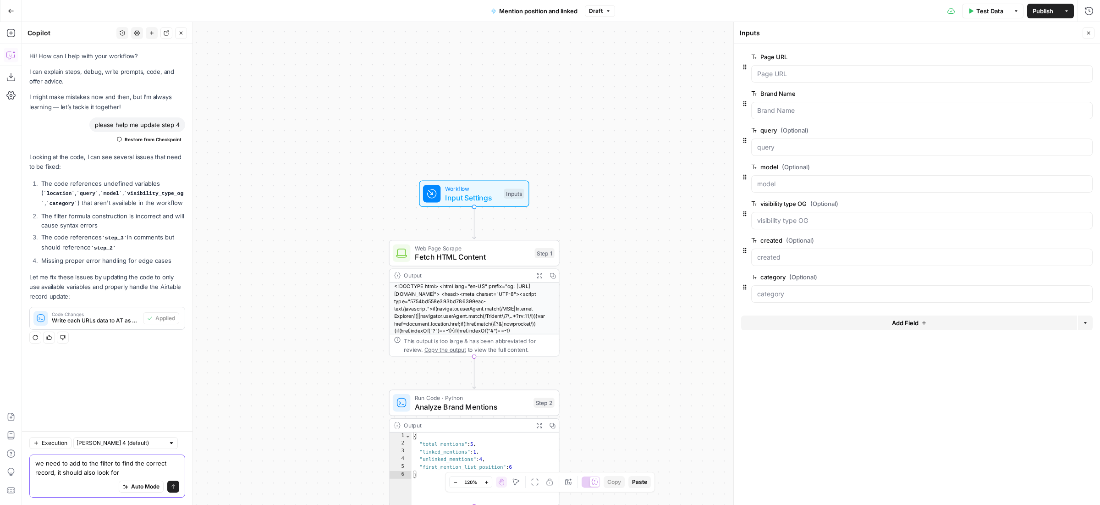
click at [133, 472] on textarea "we need to add to the filter to find the correct record, it should also look for" at bounding box center [107, 467] width 144 height 18
click at [128, 463] on textarea "we need to add to the filter to find the correct record, it should also look fo…" at bounding box center [107, 462] width 144 height 27
click at [165, 461] on textarea "we need to add to the filter to find the correct record, it should also look fo…" at bounding box center [107, 462] width 144 height 27
click at [100, 473] on textarea "we need to add to the filter to find the correct record, it should also look fo…" at bounding box center [107, 462] width 144 height 27
paste textarea "fldKrmQbINHm714UR"
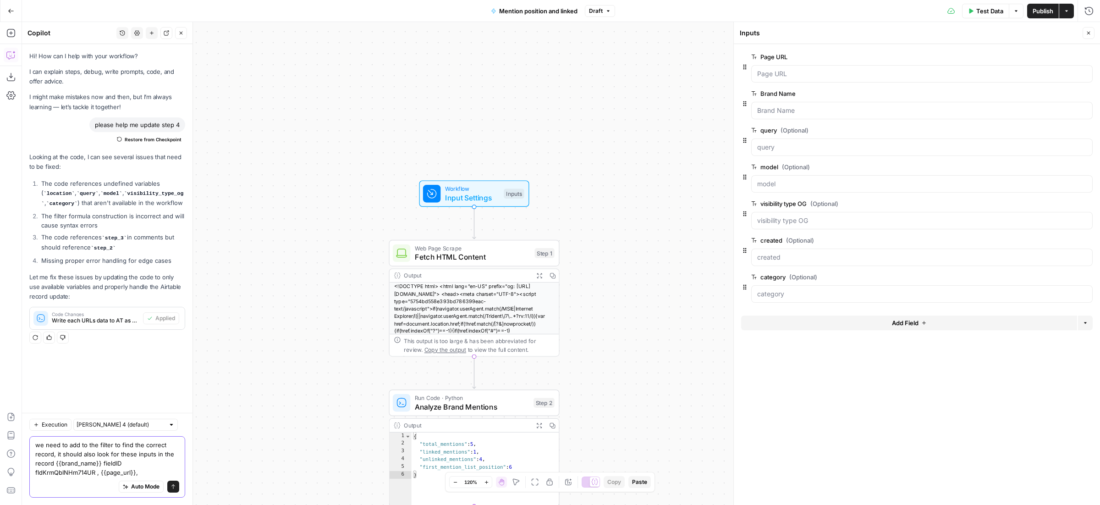
click at [143, 468] on textarea "we need to add to the filter to find the correct record, it should also look fo…" at bounding box center [107, 458] width 144 height 37
click at [136, 470] on textarea "we need to add to the filter to find the correct record, it should also look fo…" at bounding box center [107, 458] width 144 height 37
paste textarea "fldwZHRpgf0TDzD9M"
drag, startPoint x: 103, startPoint y: 471, endPoint x: 116, endPoint y: 474, distance: 13.3
click at [108, 472] on textarea "we need to add to the filter to find the correct record, it should also look fo…" at bounding box center [107, 454] width 144 height 46
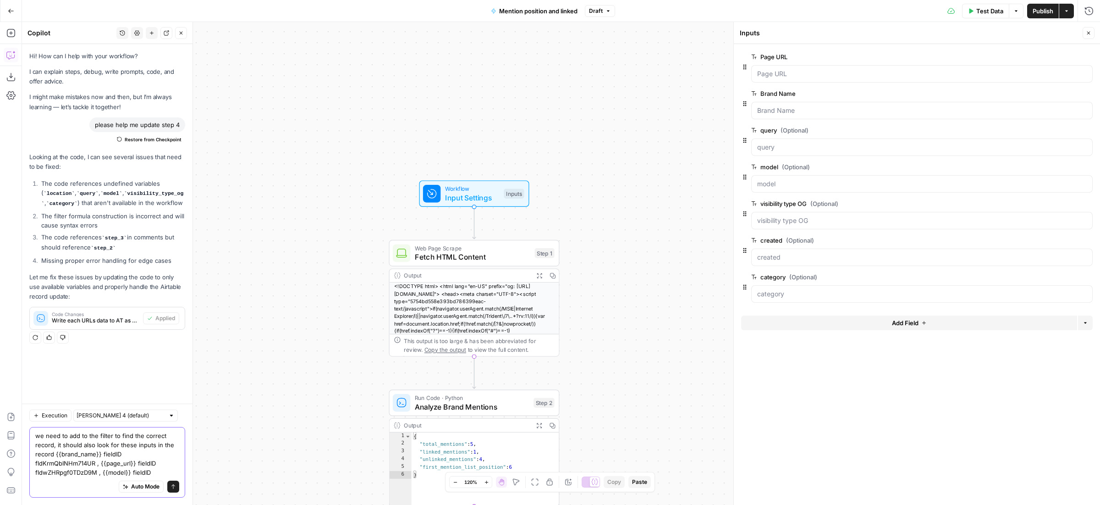
paste textarea "fldBT9zOMZojGqDYN"
paste textarea "fldhoaDG25gNmOuF6"
paste textarea "fldrkFcvTRUMv35kJ"
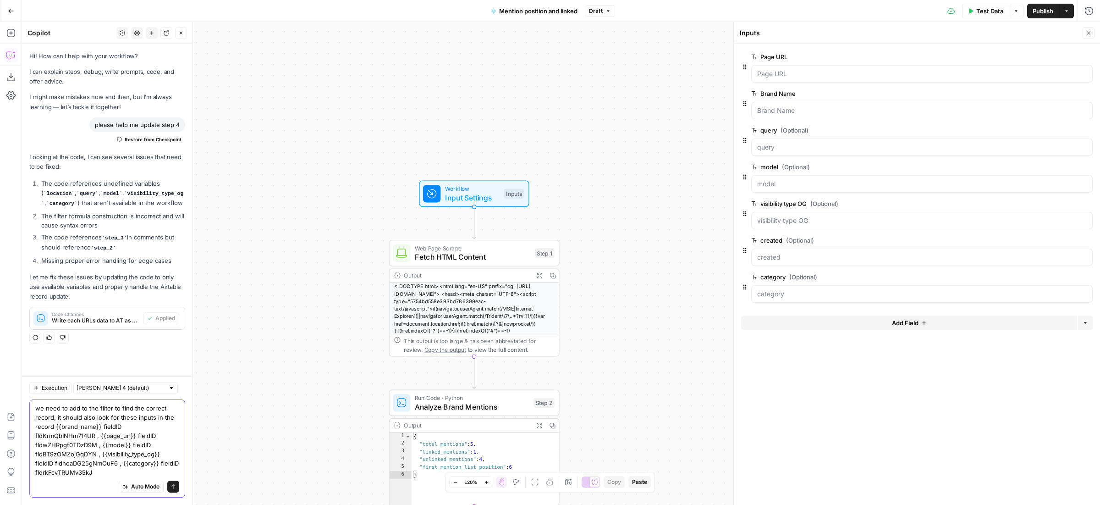
drag, startPoint x: 176, startPoint y: 462, endPoint x: 236, endPoint y: 483, distance: 62.6
click at [178, 463] on textarea "we need to add to the filter to find the correct record, it should also look fo…" at bounding box center [107, 439] width 144 height 73
click at [124, 470] on textarea "we need to add to the filter to find the correct record, it should also look fo…" at bounding box center [107, 439] width 144 height 73
paste textarea "fldOL57mmHKS0j4cz"
drag, startPoint x: 173, startPoint y: 488, endPoint x: 66, endPoint y: 398, distance: 139.5
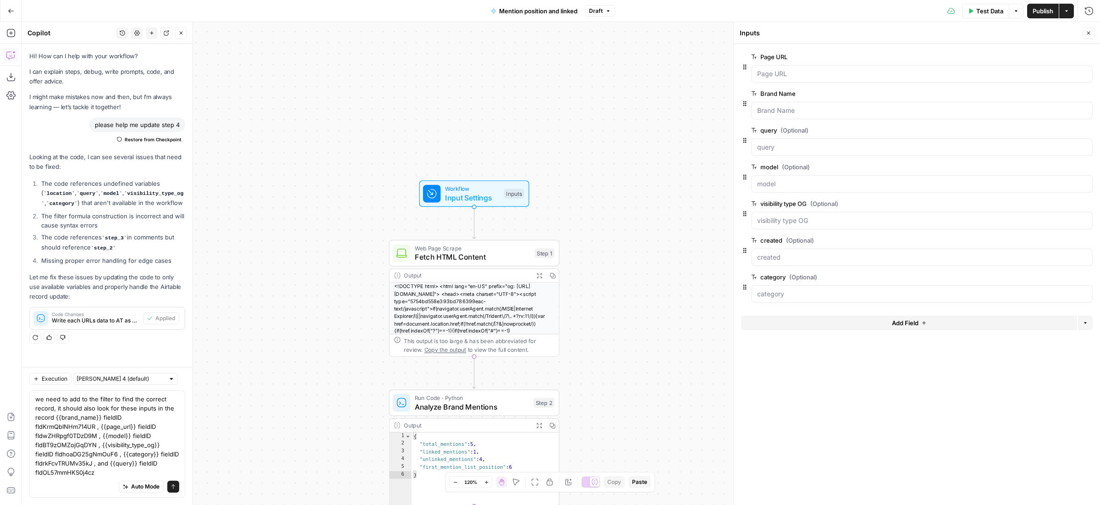
click at [67, 398] on div "we need to add to the filter to find the correct record, it should also look fo…" at bounding box center [107, 443] width 156 height 107
click at [35, 399] on textarea "we need to add to the filter to find the correct record, it should also look fo…" at bounding box center [107, 435] width 144 height 82
click at [56, 407] on textarea "in step 4 we need to add to the filter to find the correct record, it should al…" at bounding box center [107, 435] width 144 height 82
click at [76, 407] on textarea "in step 4 we need to add to the filter to find the correct record, it should al…" at bounding box center [107, 435] width 144 height 82
click at [44, 417] on textarea "in step 4 we need to add to the filter to find the correct record in airtable ,…" at bounding box center [107, 435] width 144 height 82
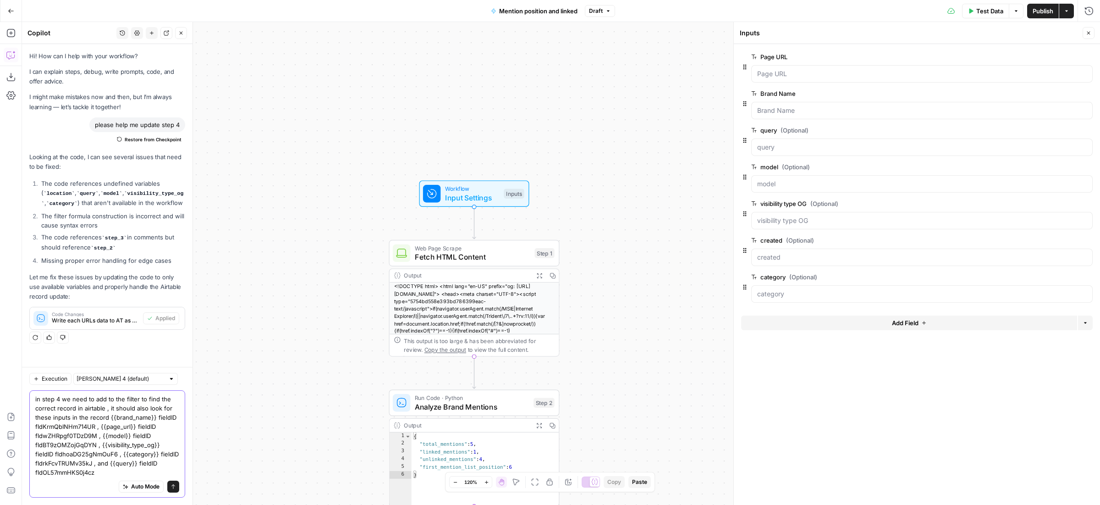
click at [44, 417] on textarea "in step 4 we need to add to the filter to find the correct record in airtable ,…" at bounding box center [107, 435] width 144 height 82
click at [110, 414] on textarea "in step 4 we need to add to the filter to find the correct record in airtable ,…" at bounding box center [107, 435] width 144 height 82
drag, startPoint x: 52, startPoint y: 416, endPoint x: 98, endPoint y: 437, distance: 50.3
click at [54, 416] on textarea "in step 4 we need to add to the filter to find the correct record in airtable ,…" at bounding box center [107, 431] width 144 height 92
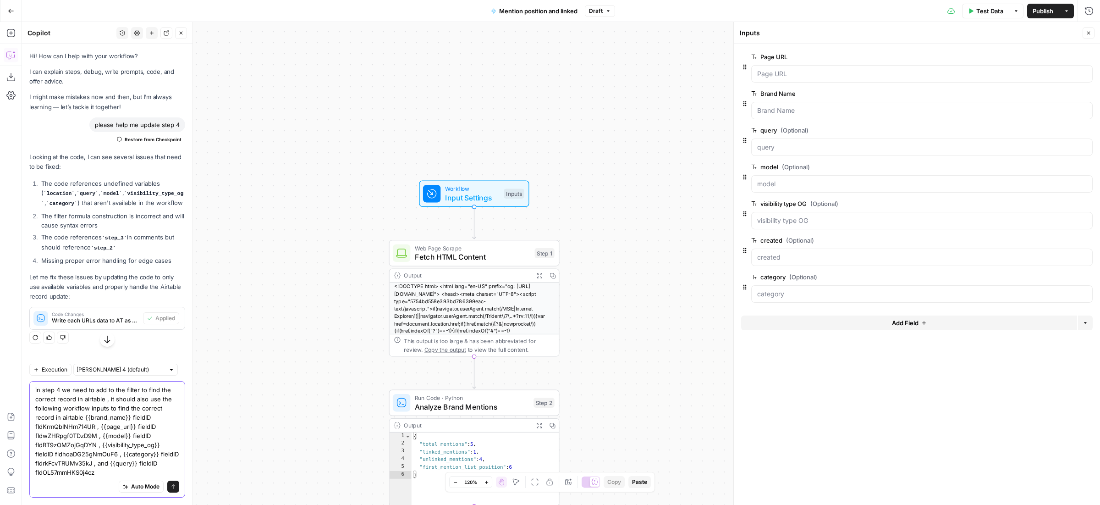
type textarea "in step 4 we need to add to the filter to find the correct record in airtable ,…"
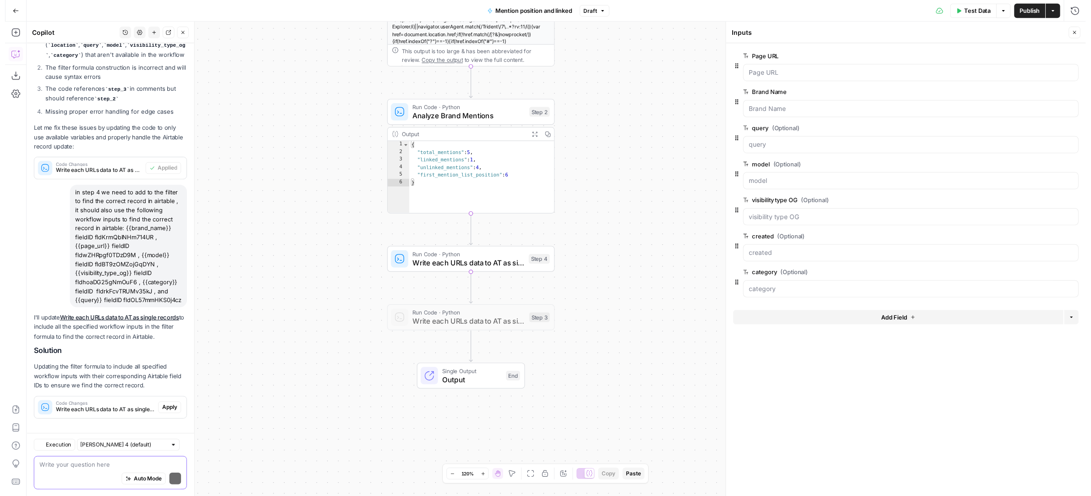
scroll to position [189, 0]
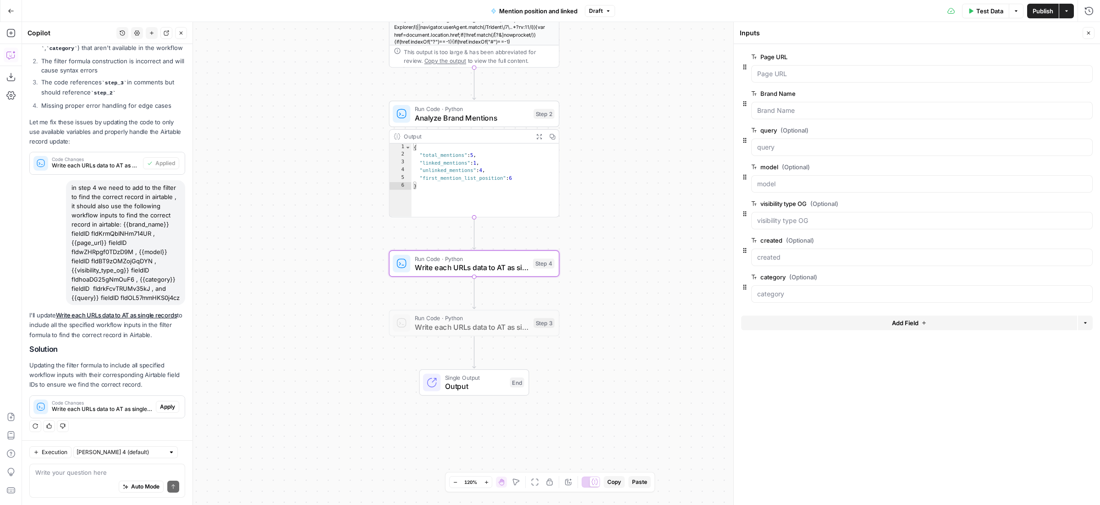
click at [160, 403] on span "Apply" at bounding box center [167, 406] width 15 height 8
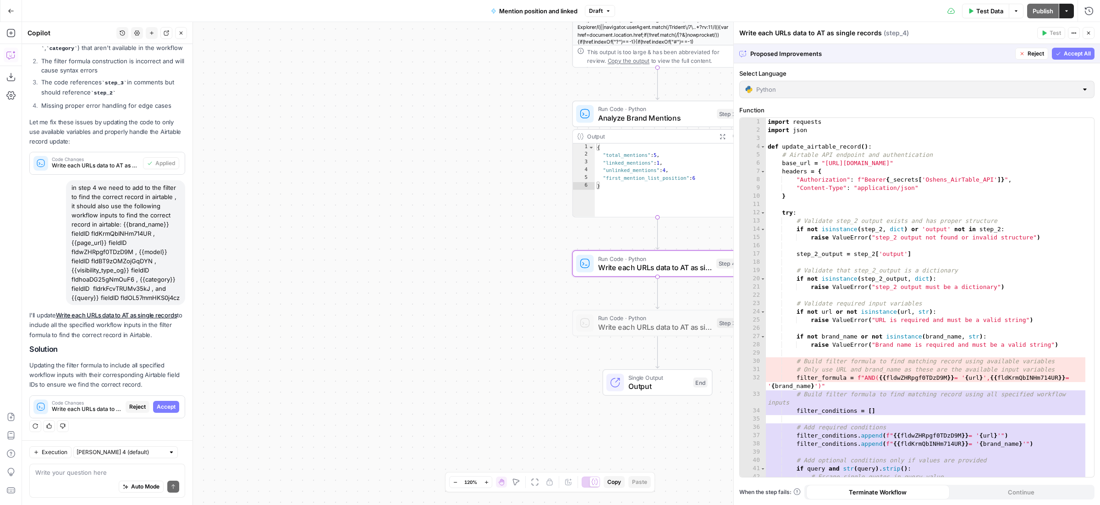
click at [157, 405] on span "Accept" at bounding box center [166, 406] width 19 height 8
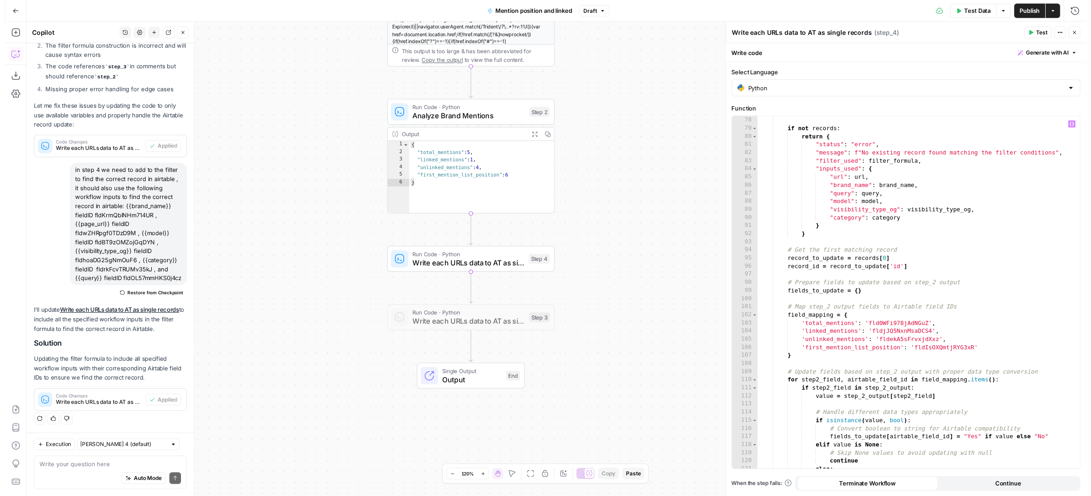
scroll to position [653, 0]
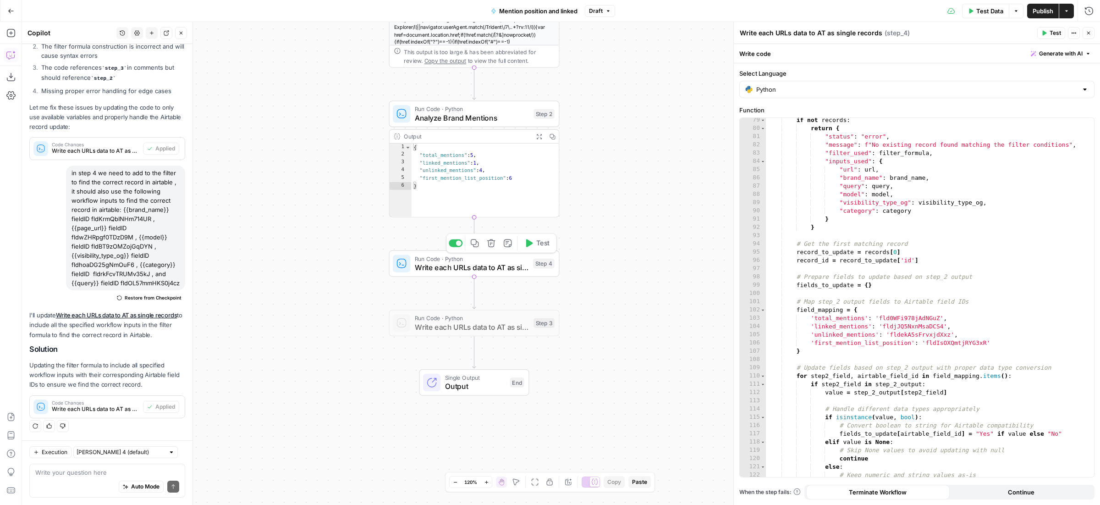
click at [536, 241] on span "Test" at bounding box center [542, 243] width 13 height 10
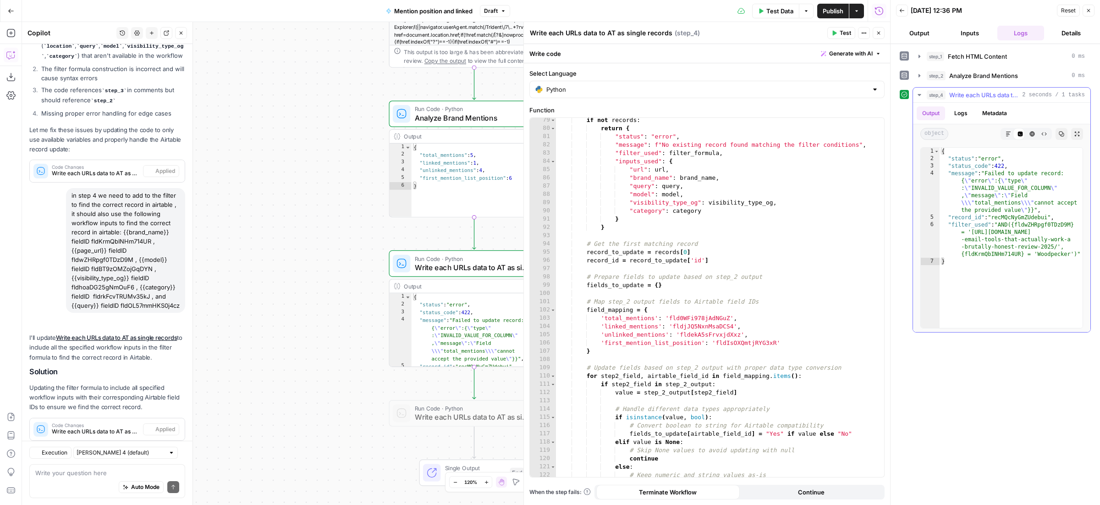
scroll to position [203, 0]
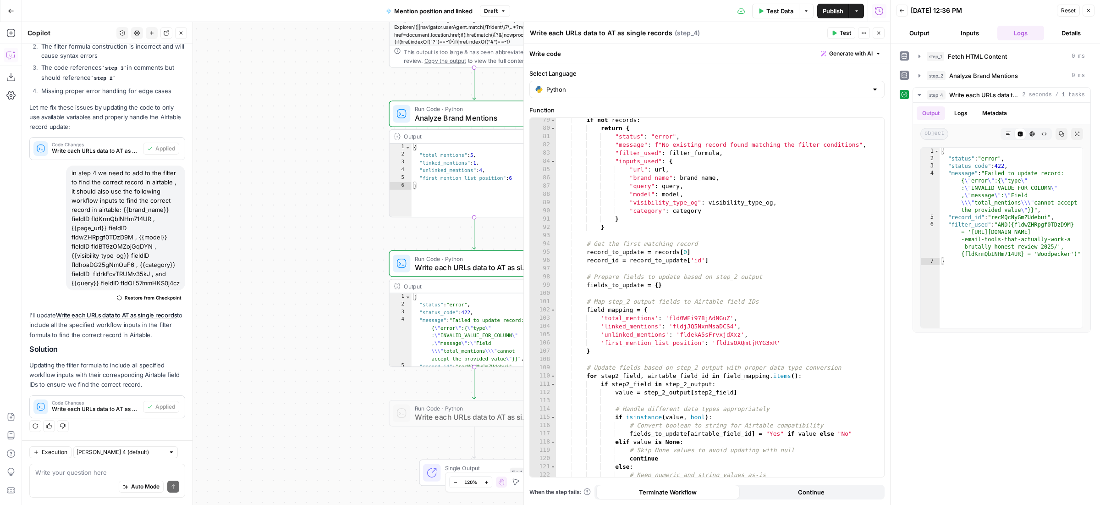
click at [65, 479] on div "Auto Mode Send" at bounding box center [107, 487] width 144 height 20
type textarea "please fix the error in step 4 output"
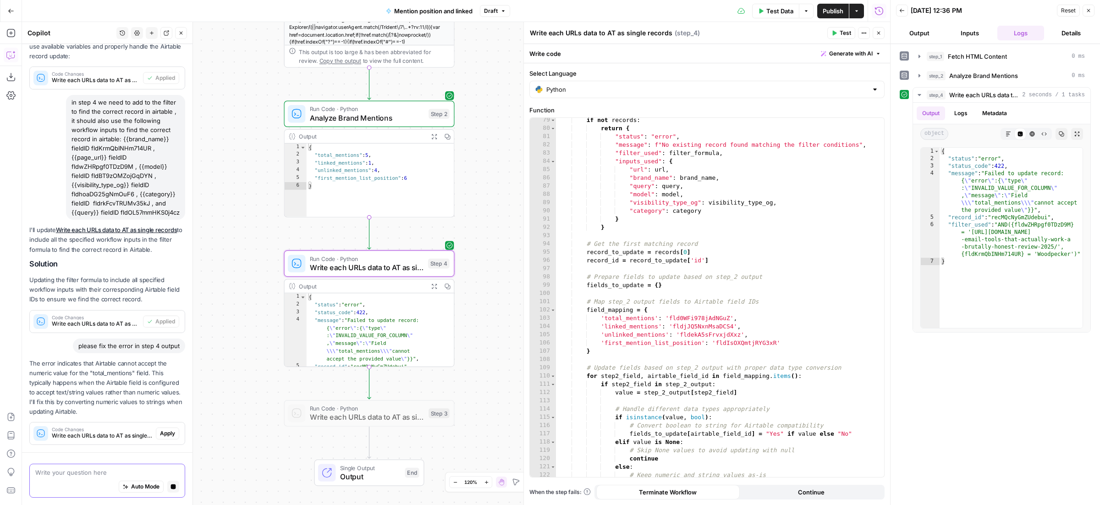
scroll to position [315, 0]
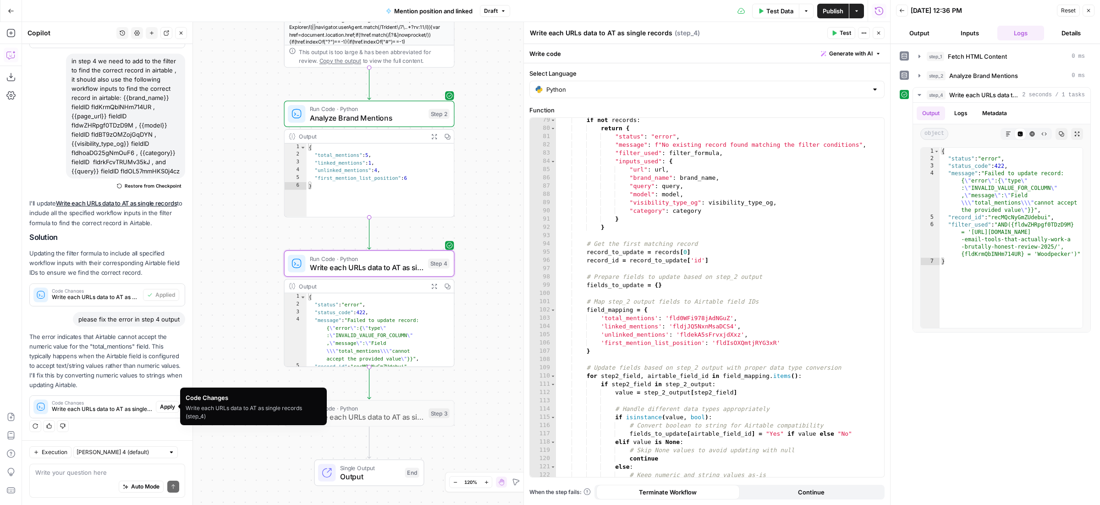
click at [160, 405] on span "Apply" at bounding box center [167, 406] width 15 height 8
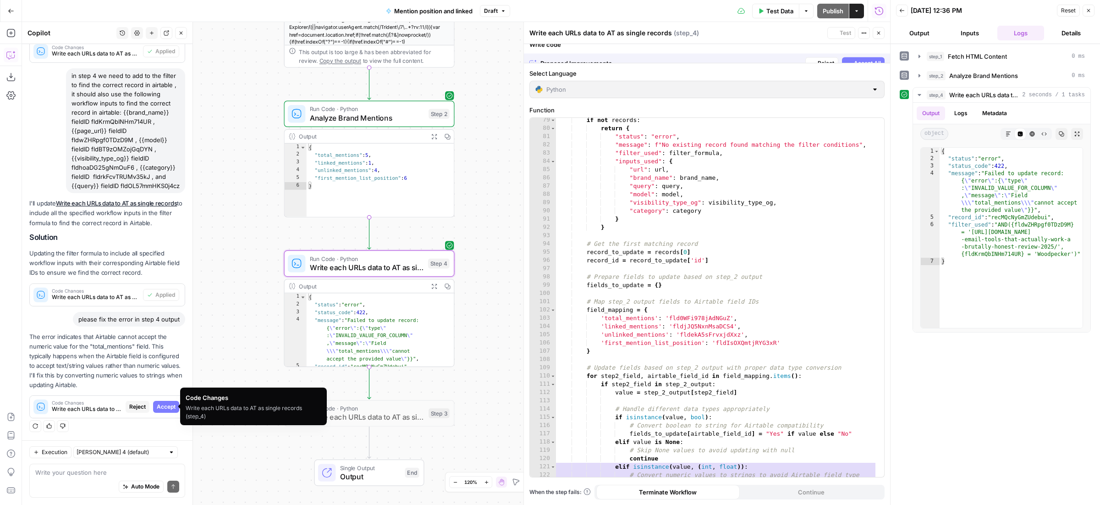
scroll to position [286, 0]
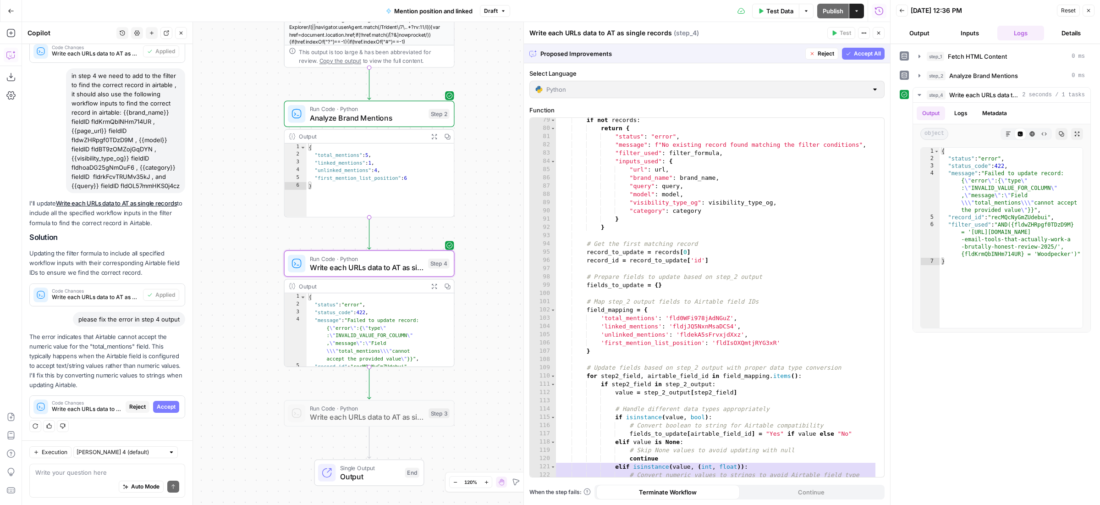
click at [157, 405] on span "Accept" at bounding box center [166, 406] width 19 height 8
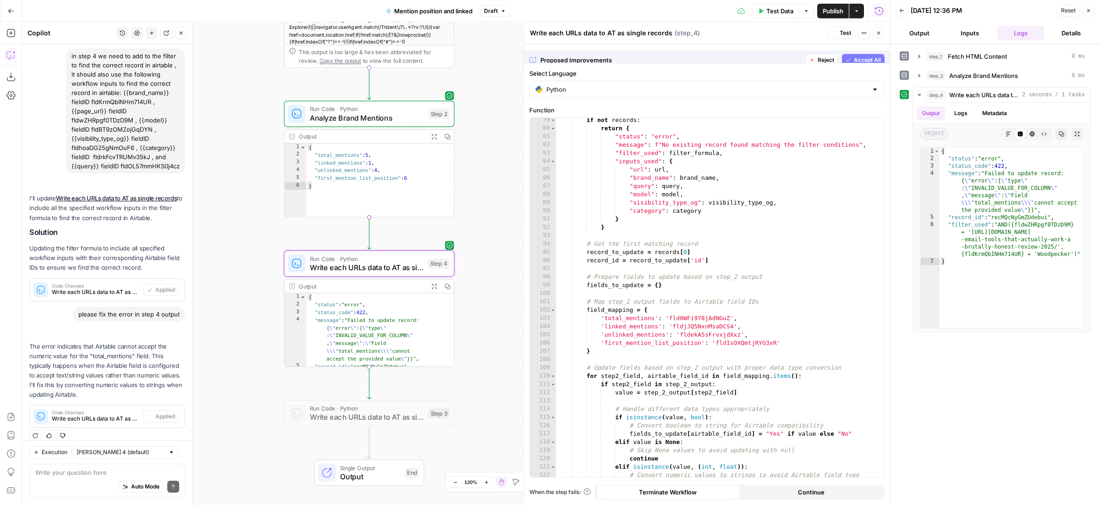
scroll to position [330, 0]
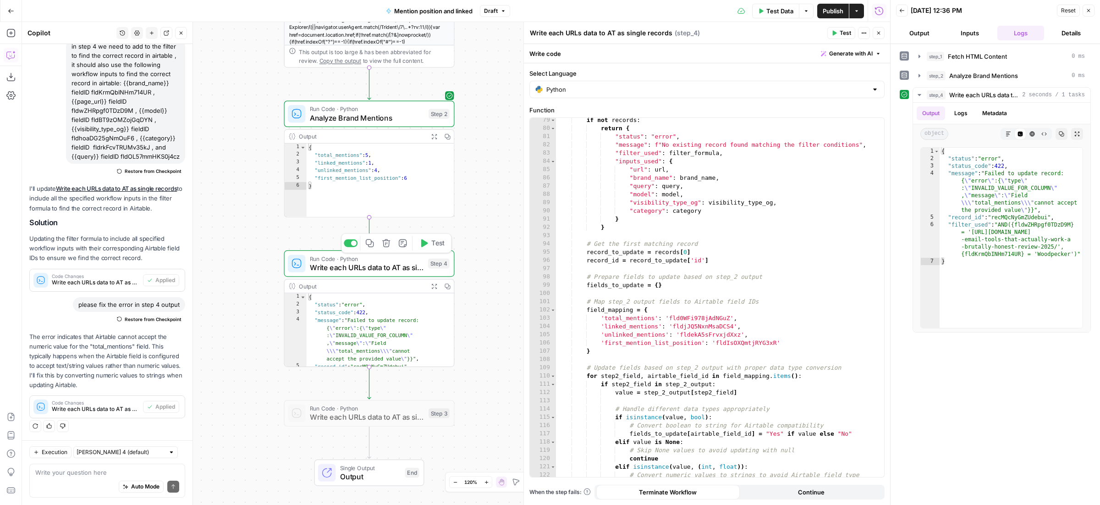
click at [434, 242] on span "Test" at bounding box center [437, 243] width 13 height 10
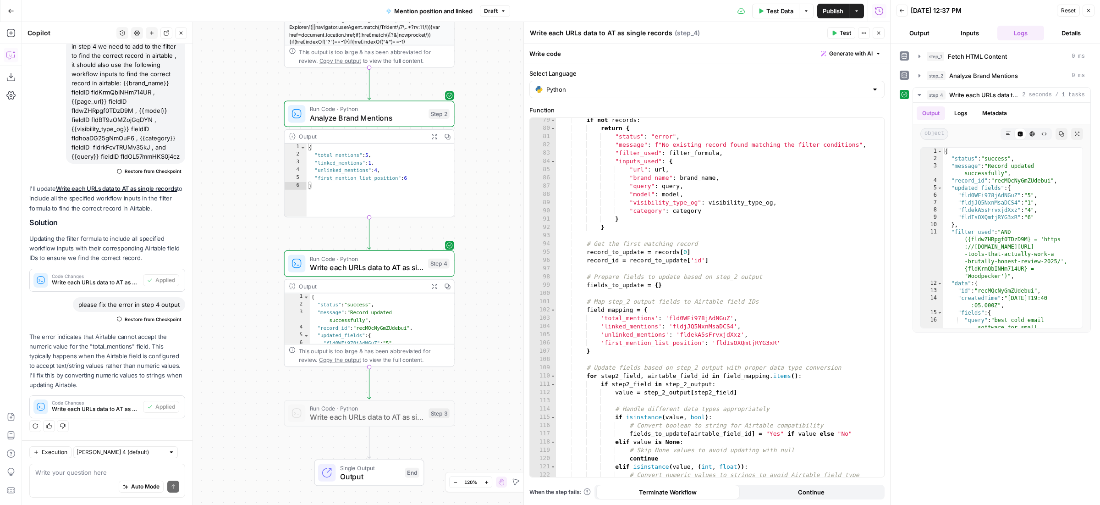
click at [819, 11] on button "Publish" at bounding box center [833, 11] width 32 height 15
click at [95, 470] on textarea at bounding box center [107, 471] width 144 height 9
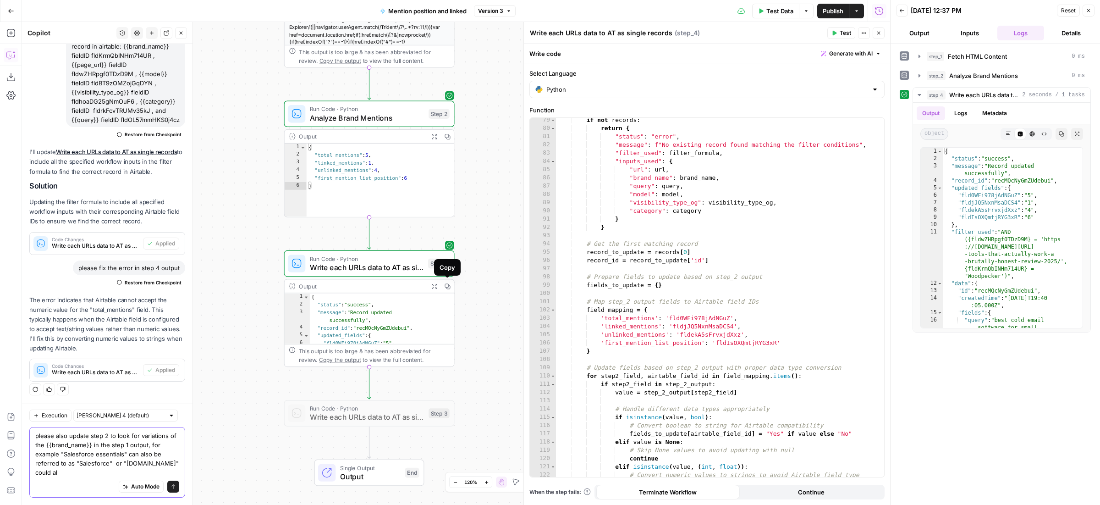
scroll to position [367, 0]
type textarea "please also update step 2 to look for variations of the {{brand_name}} in the s…"
click at [170, 486] on icon "submit" at bounding box center [172, 485] width 5 height 5
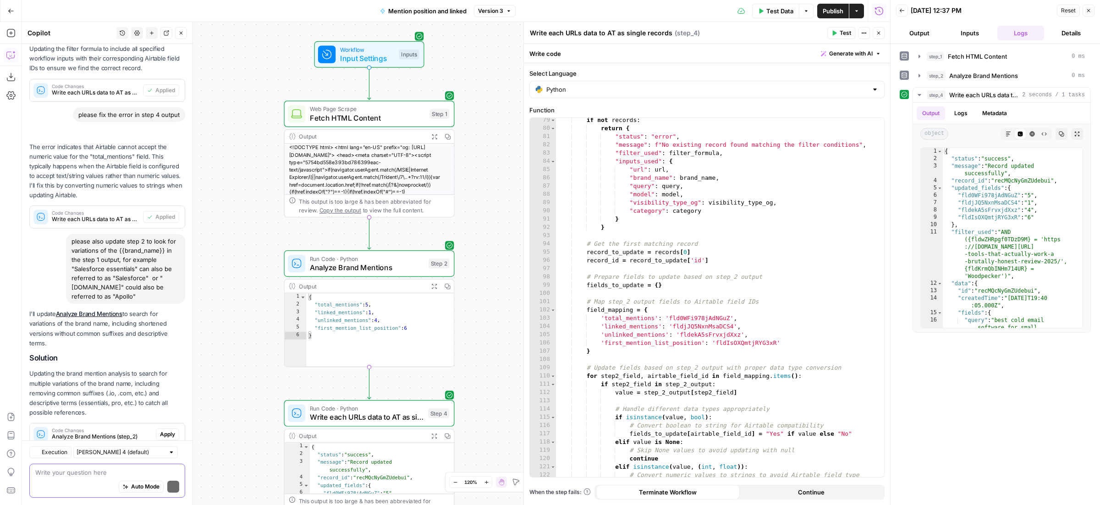
scroll to position [557, 0]
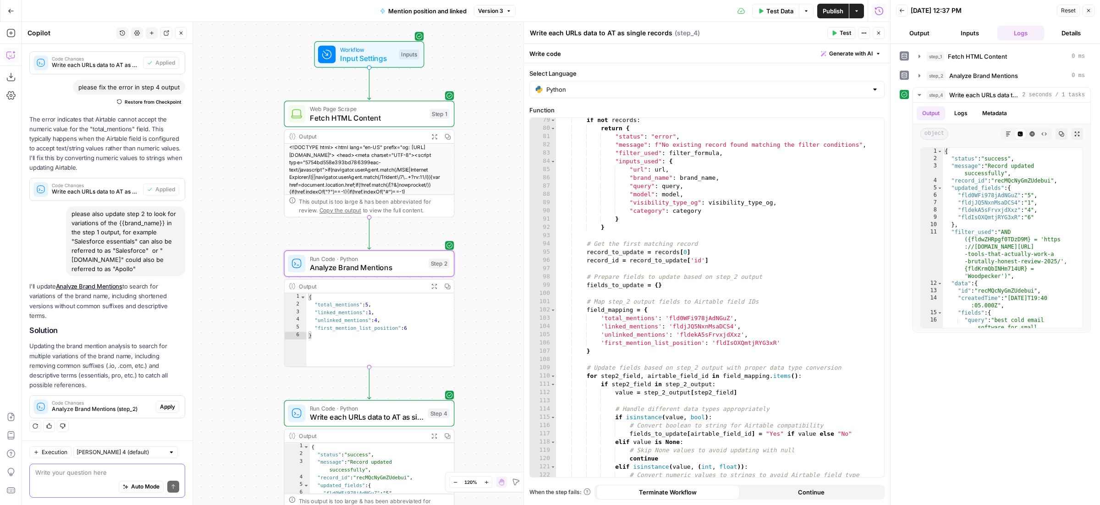
click at [160, 404] on span "Apply" at bounding box center [167, 406] width 15 height 8
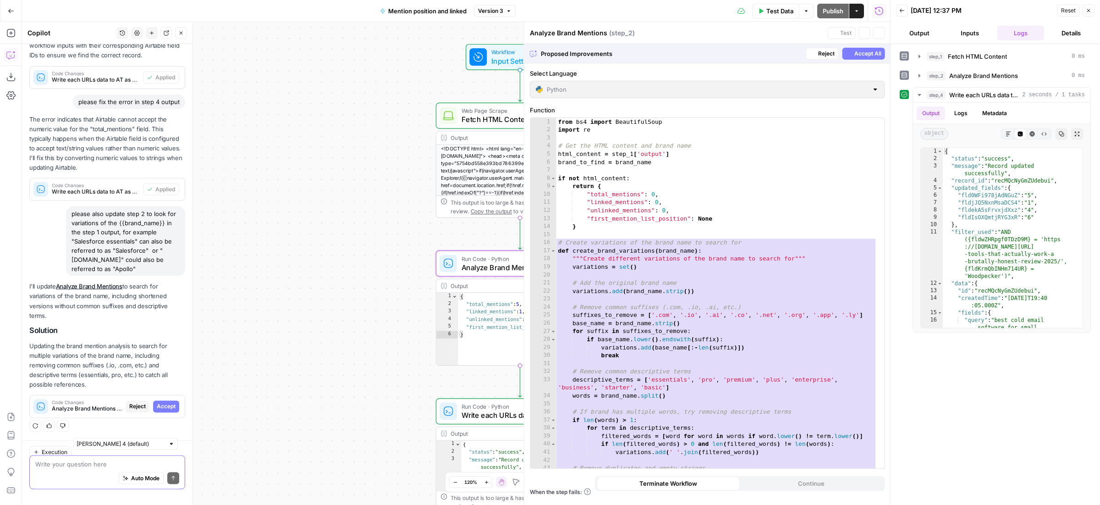
scroll to position [513, 0]
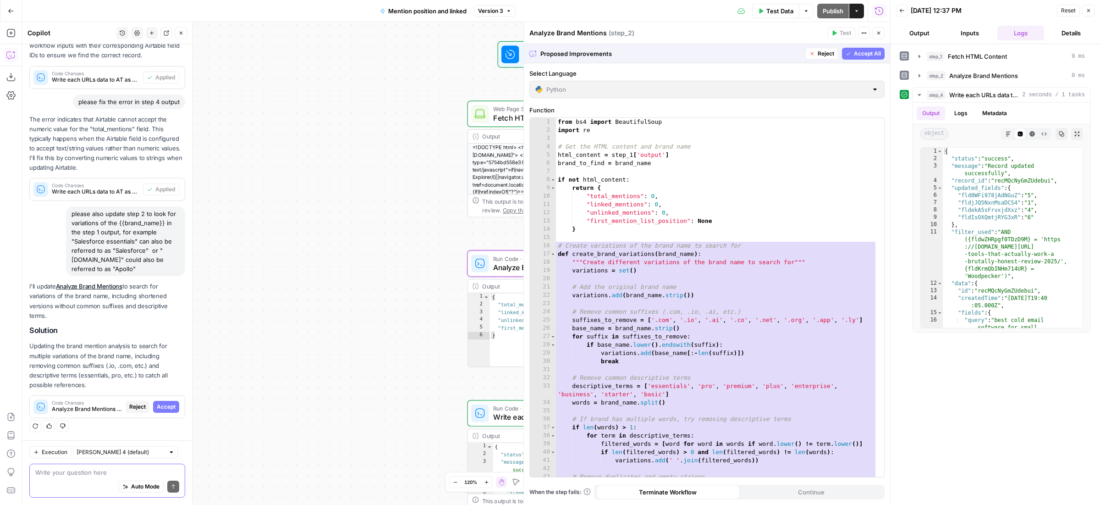
click at [159, 404] on span "Accept" at bounding box center [166, 406] width 19 height 8
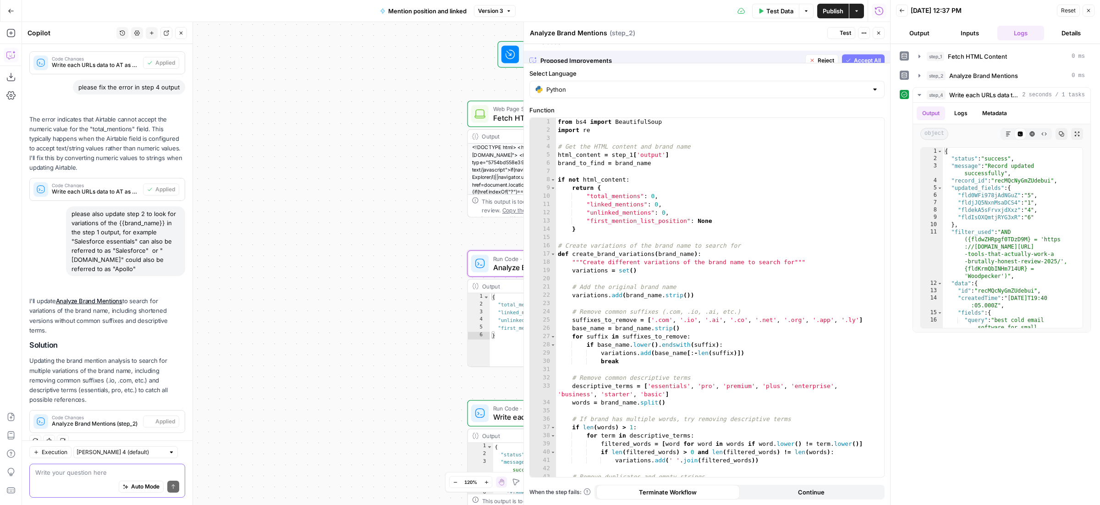
scroll to position [571, 0]
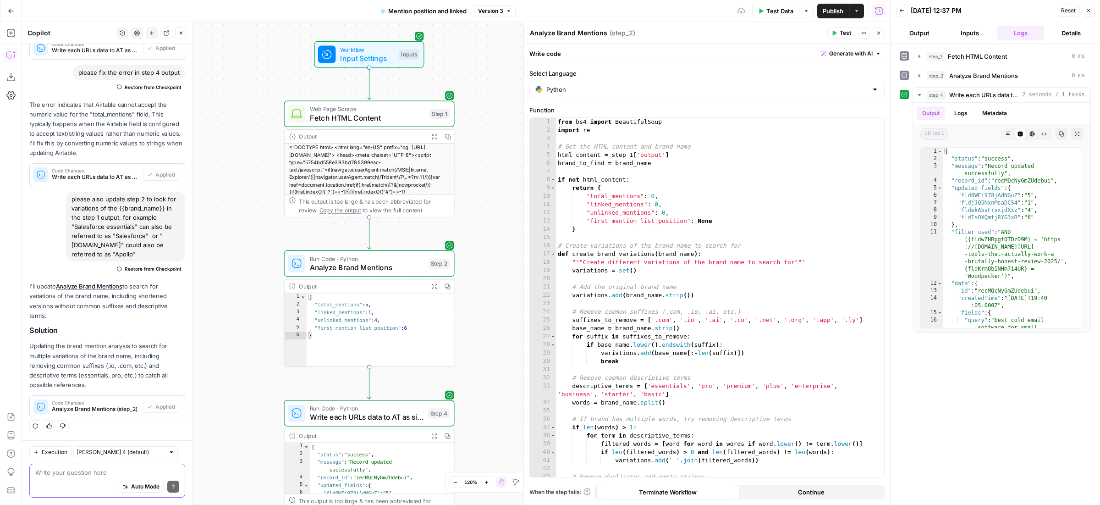
click at [846, 8] on button "Publish" at bounding box center [833, 11] width 32 height 15
click at [93, 479] on div "Auto Mode Send" at bounding box center [107, 487] width 144 height 20
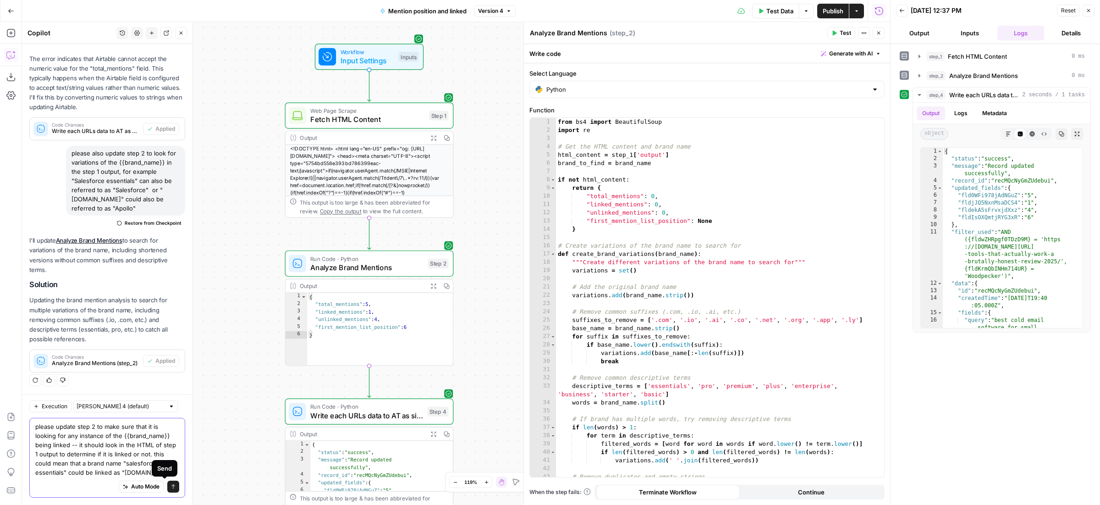
scroll to position [626, 0]
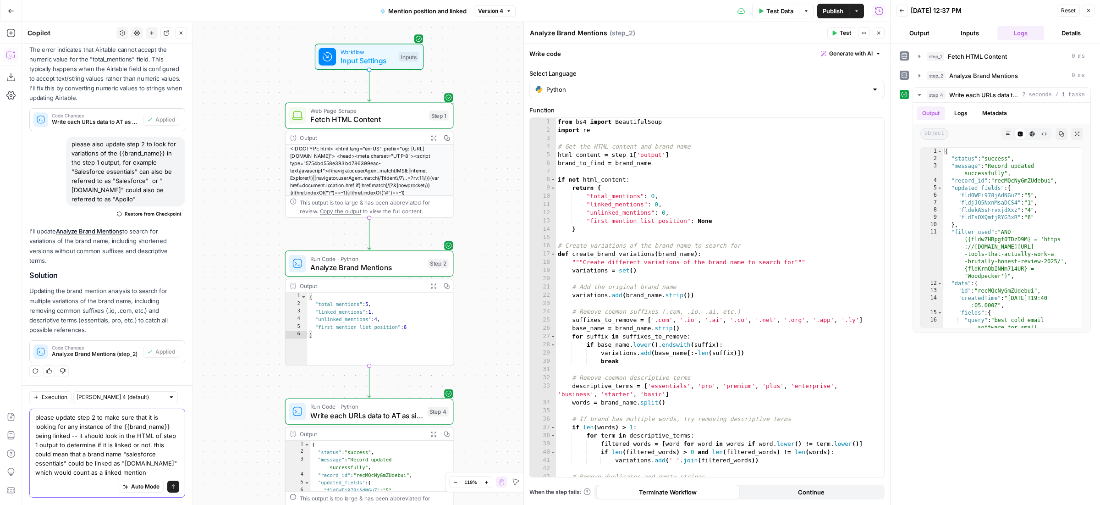
type textarea "please update step 2 to make sure that it is looking for any instance of the {{…"
click at [170, 487] on icon "submit" at bounding box center [172, 485] width 5 height 5
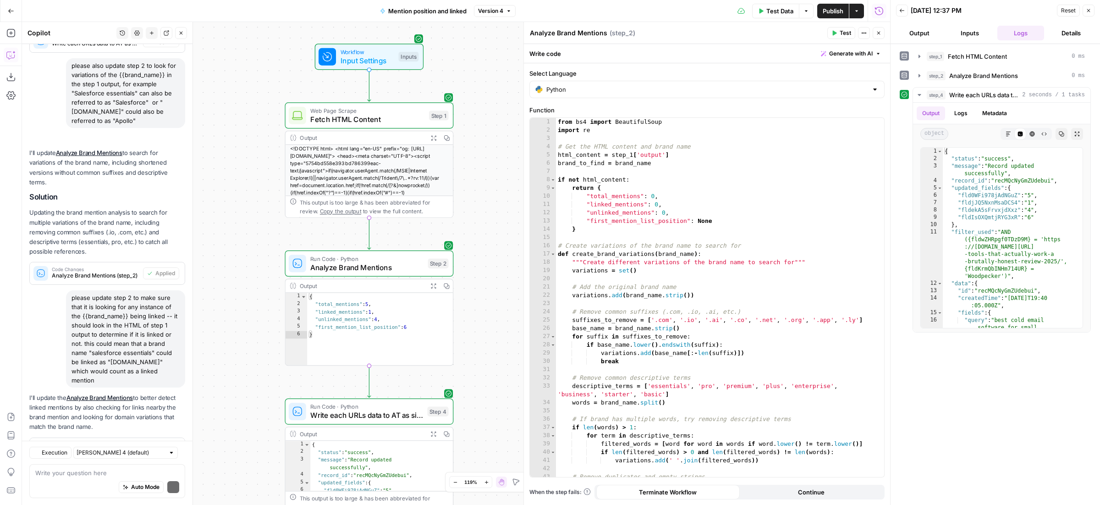
scroll to position [747, 0]
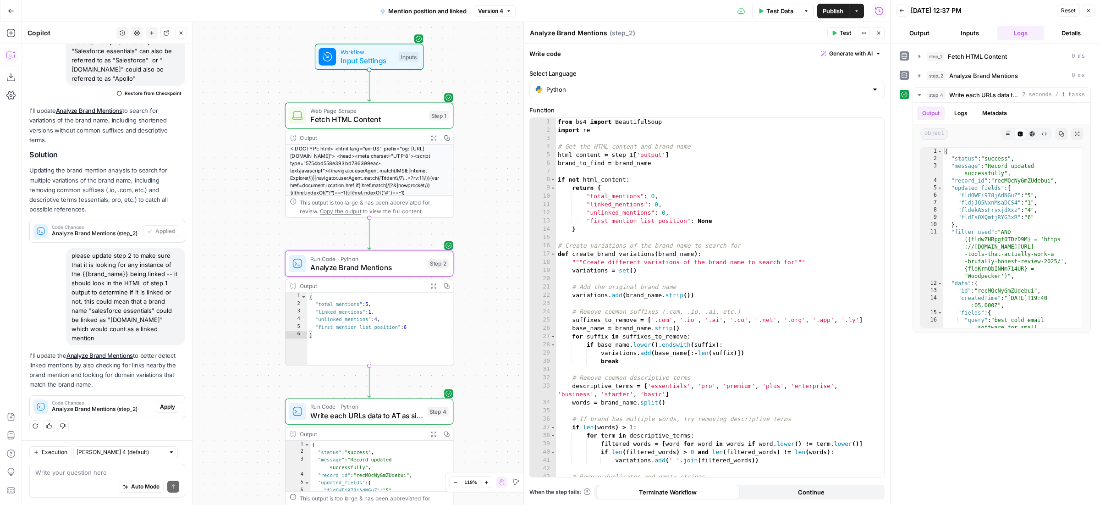
click at [160, 407] on span "Apply" at bounding box center [167, 406] width 15 height 8
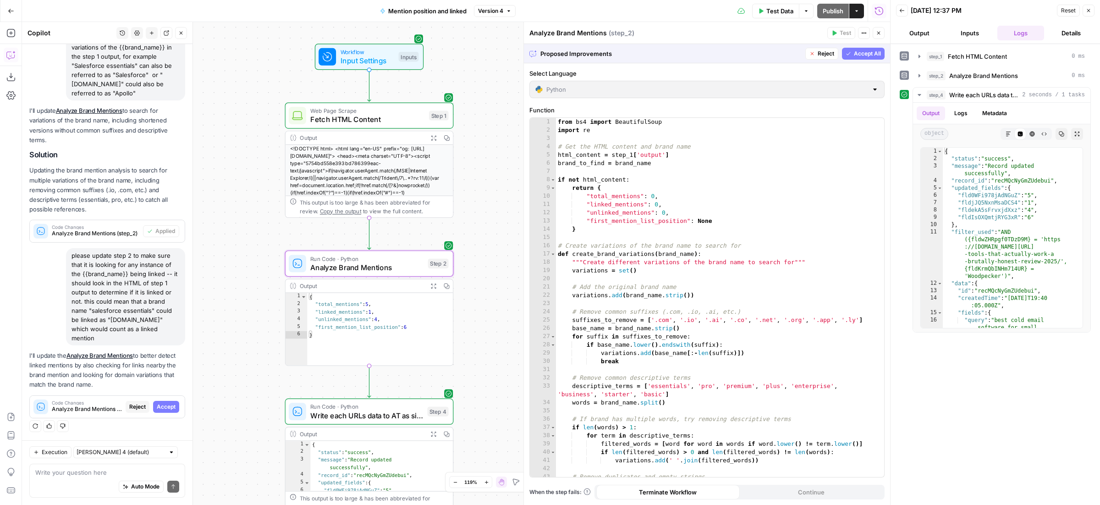
click at [158, 407] on span "Accept" at bounding box center [166, 406] width 19 height 8
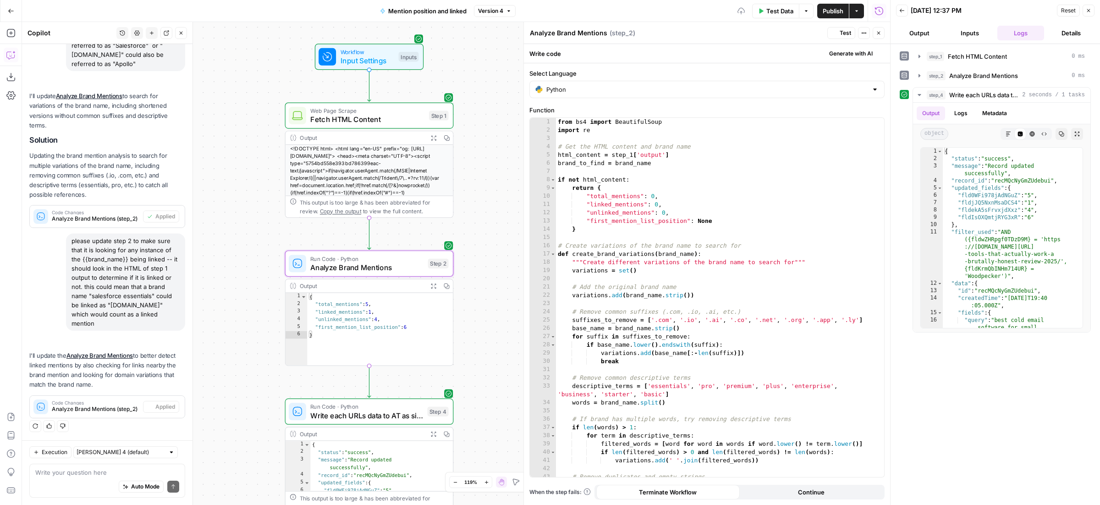
scroll to position [762, 0]
drag, startPoint x: 835, startPoint y: 14, endPoint x: 711, endPoint y: 5, distance: 124.1
click at [835, 14] on span "Publish" at bounding box center [833, 10] width 21 height 9
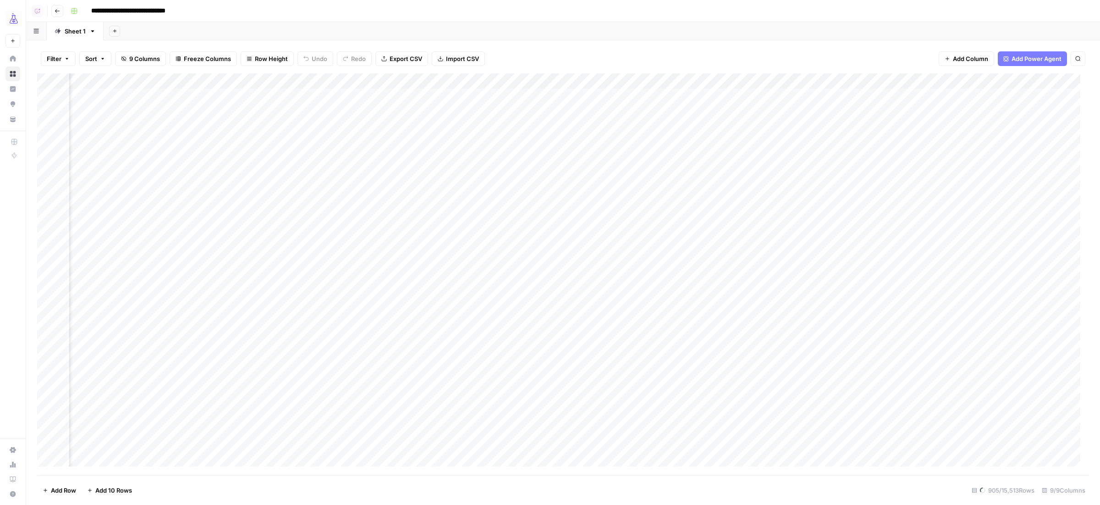
scroll to position [0, 90]
click at [933, 174] on div "Add Column" at bounding box center [563, 273] width 1052 height 401
click at [931, 175] on div "Add Column" at bounding box center [563, 273] width 1052 height 401
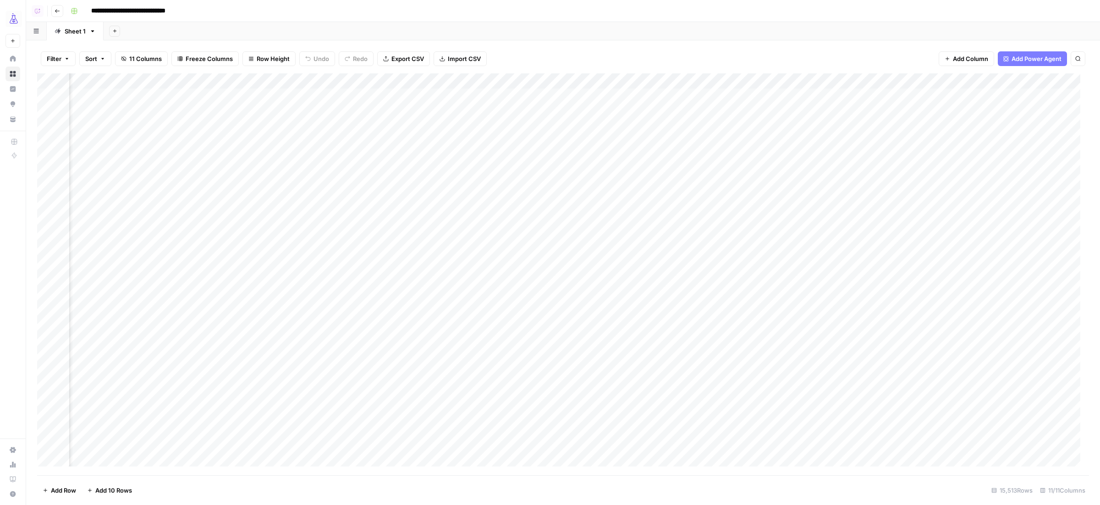
scroll to position [0, 296]
click at [798, 173] on div "Add Column" at bounding box center [563, 273] width 1052 height 401
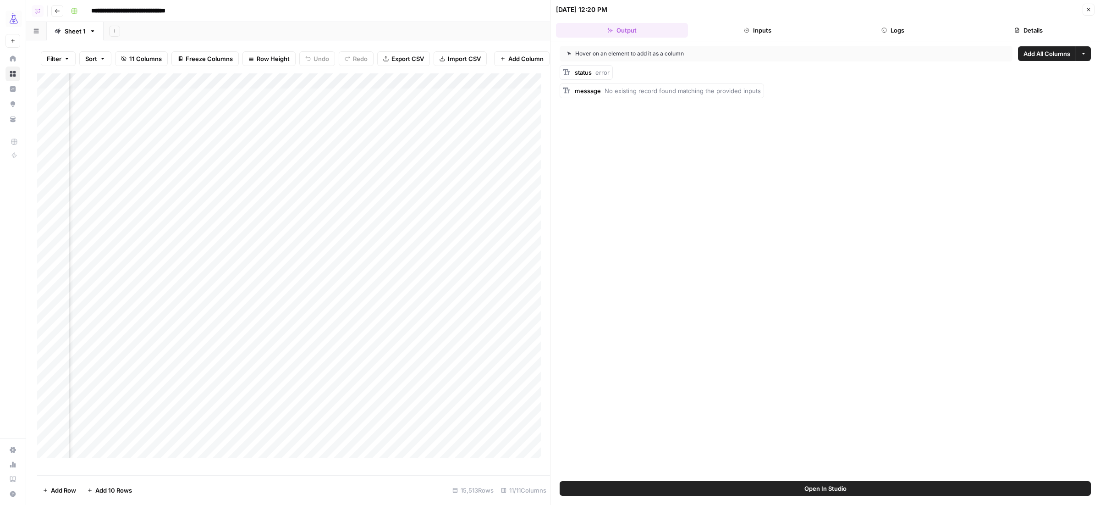
click at [925, 33] on button "Logs" at bounding box center [893, 30] width 132 height 15
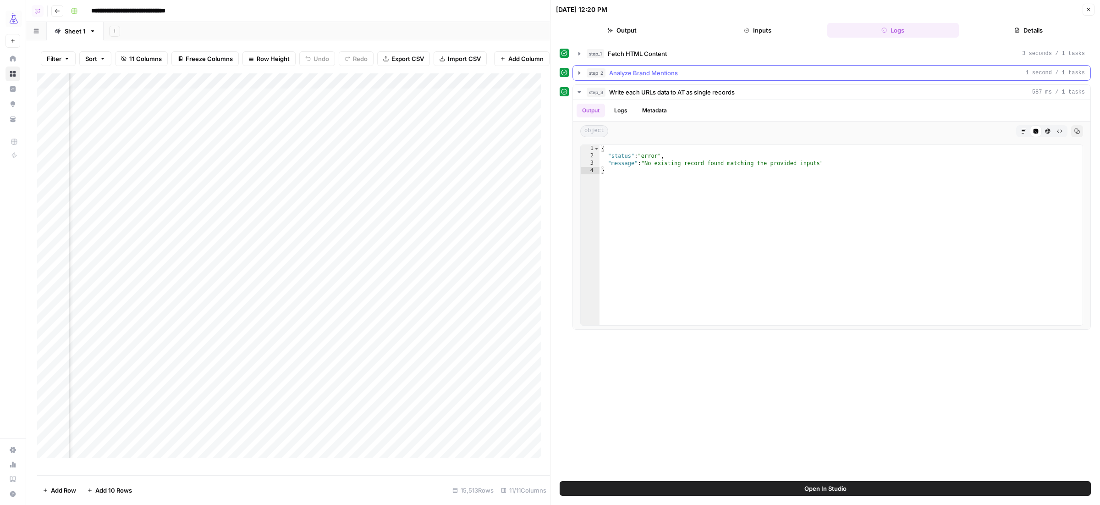
click at [576, 73] on icon "button" at bounding box center [579, 72] width 7 height 7
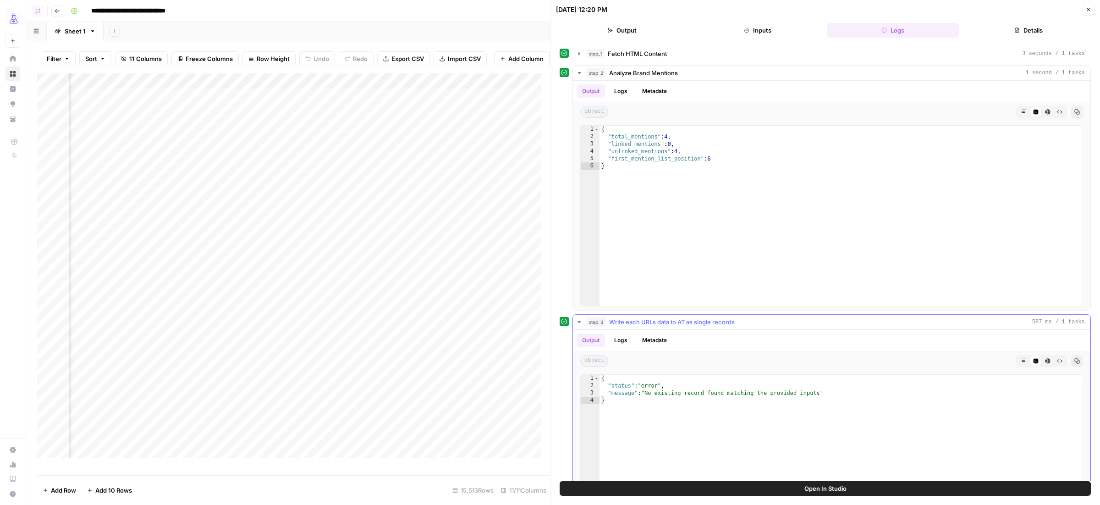
type textarea "**********"
click at [618, 394] on div "{ "status" : "error" , "message" : "No existing record found matching the provi…" at bounding box center [840, 471] width 483 height 194
click at [319, 182] on div "Add Column" at bounding box center [293, 269] width 513 height 393
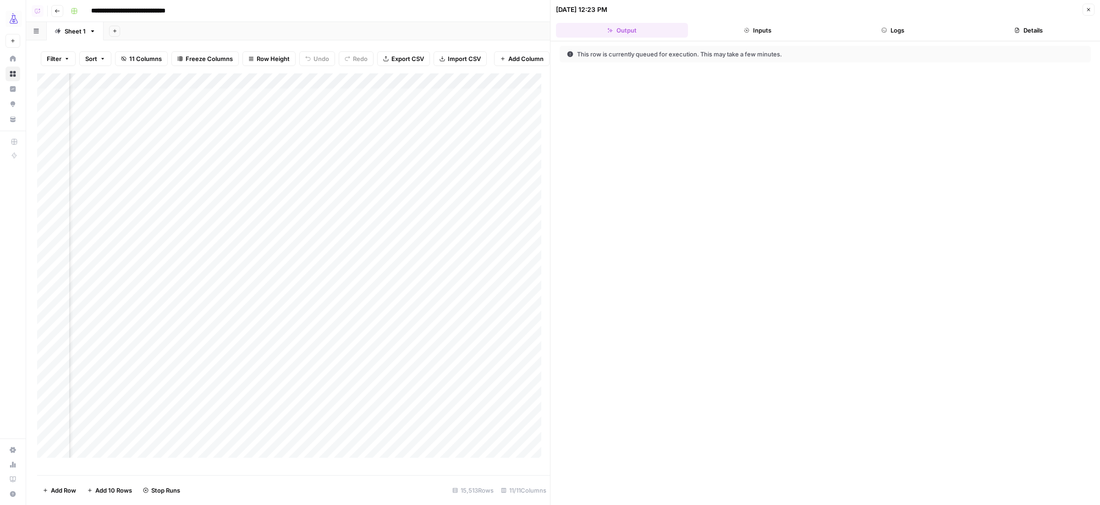
click at [1088, 9] on icon "button" at bounding box center [1088, 9] width 3 height 3
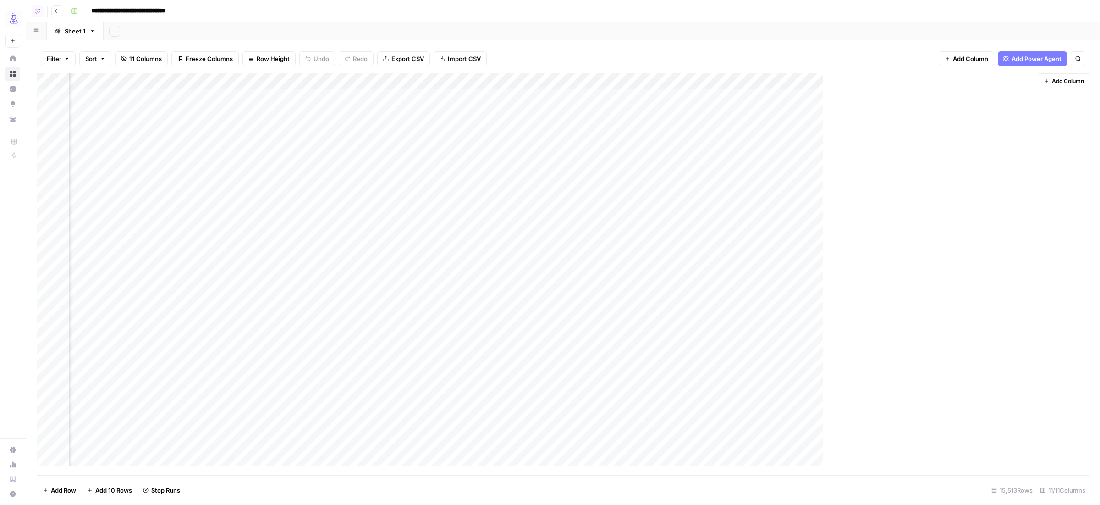
scroll to position [0, 372]
click at [724, 172] on div "Add Column" at bounding box center [563, 273] width 1052 height 401
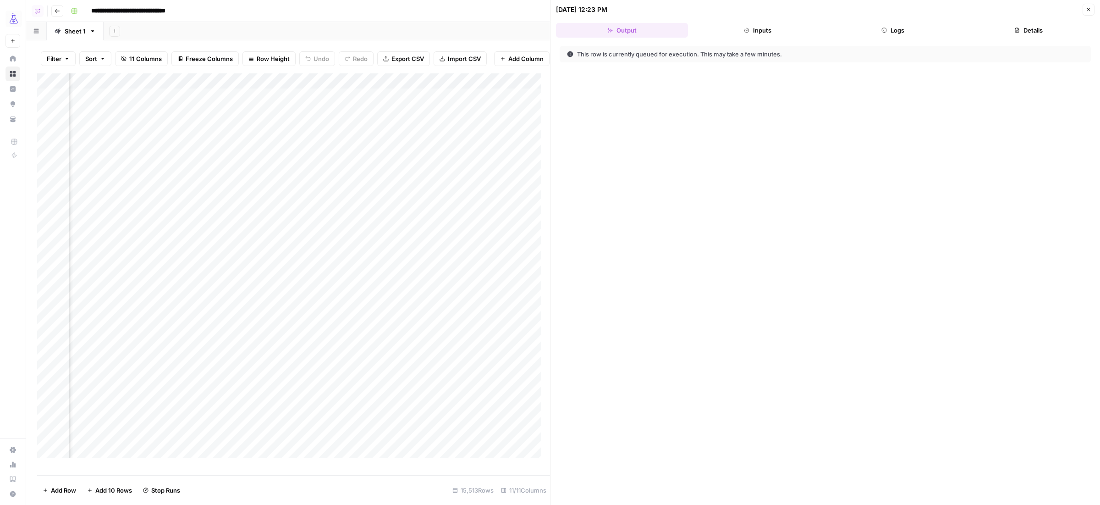
click at [878, 32] on button "Logs" at bounding box center [893, 30] width 132 height 15
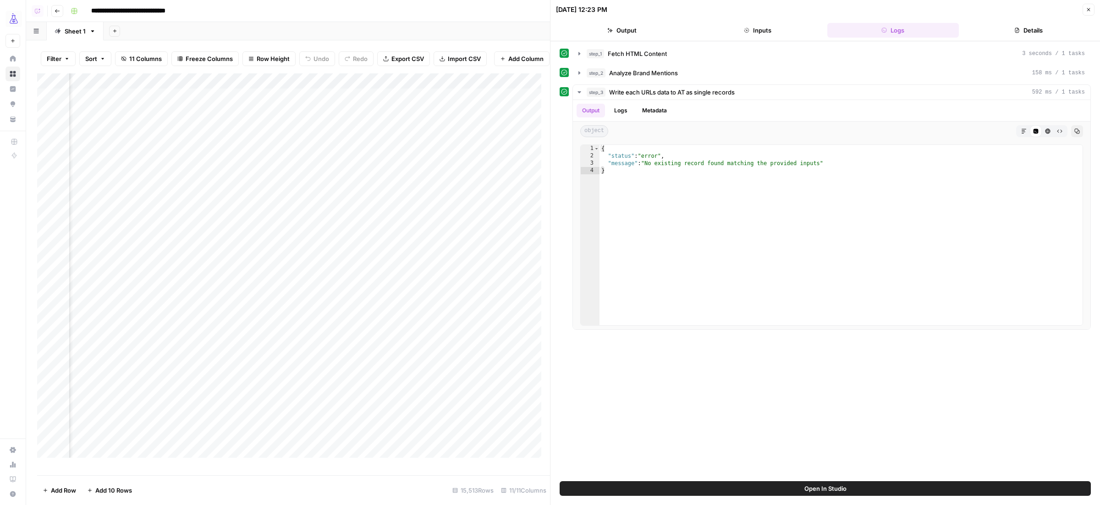
scroll to position [0, 713]
drag, startPoint x: 1088, startPoint y: 10, endPoint x: 996, endPoint y: 26, distance: 93.5
click at [1088, 10] on icon "button" at bounding box center [1088, 9] width 5 height 5
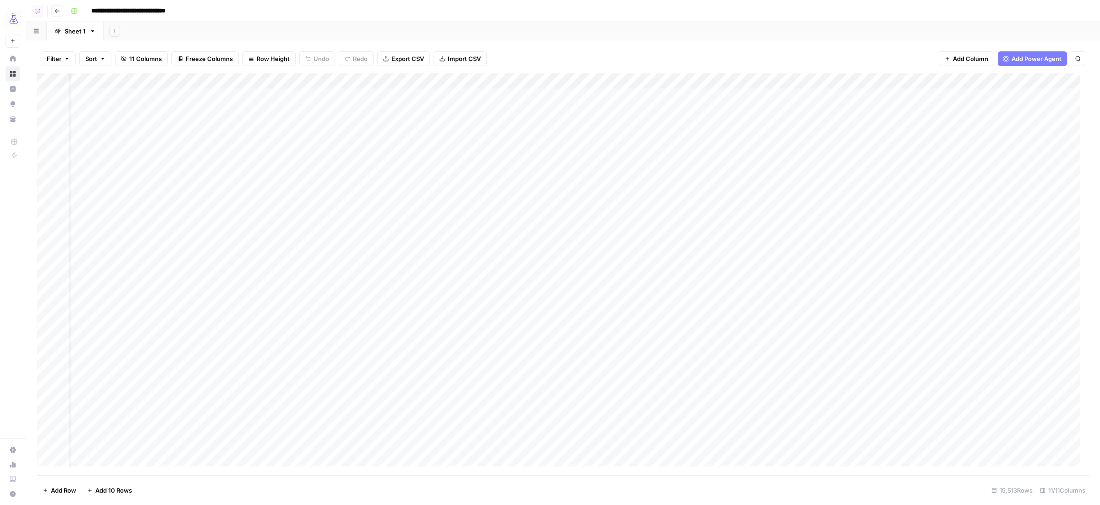
scroll to position [0, 18]
click at [48, 190] on div "Add Column" at bounding box center [563, 273] width 1052 height 401
click at [47, 360] on div "Add Column" at bounding box center [563, 273] width 1052 height 401
drag, startPoint x: 974, startPoint y: 84, endPoint x: 875, endPoint y: 84, distance: 99.4
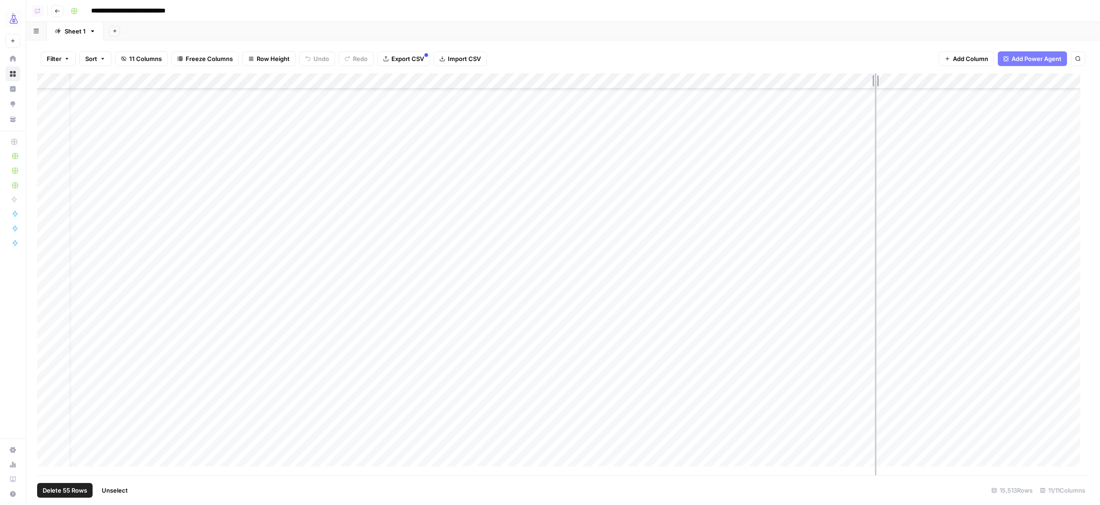
click at [875, 84] on div "Add Column" at bounding box center [563, 273] width 1052 height 401
drag, startPoint x: 844, startPoint y: 82, endPoint x: 823, endPoint y: 82, distance: 20.6
click at [823, 82] on div "Add Column" at bounding box center [563, 273] width 1052 height 401
click at [817, 82] on div "Add Column" at bounding box center [563, 273] width 1052 height 401
drag, startPoint x: 747, startPoint y: 192, endPoint x: 742, endPoint y: 191, distance: 5.7
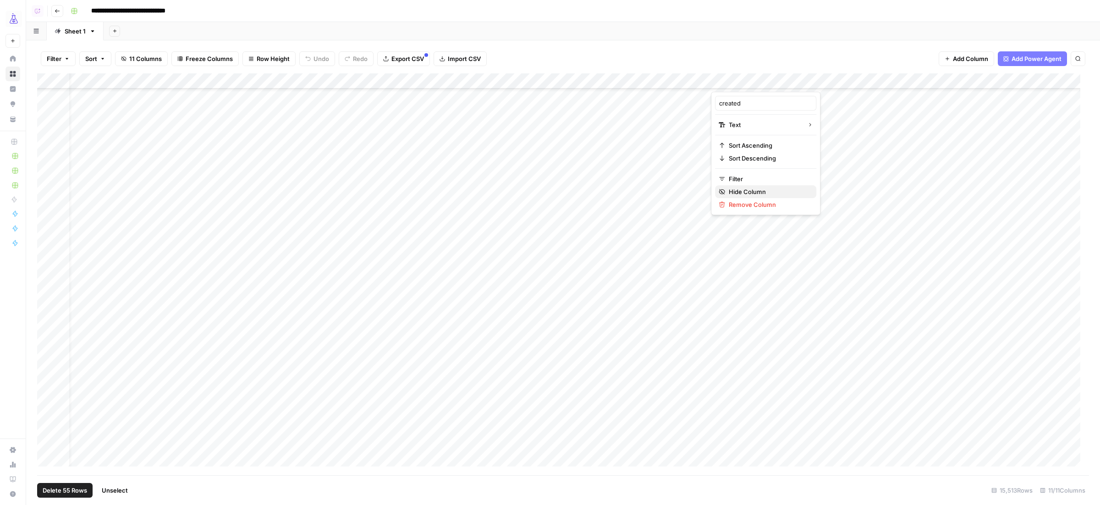
click at [747, 192] on span "Hide Column" at bounding box center [769, 191] width 80 height 9
drag, startPoint x: 712, startPoint y: 81, endPoint x: 636, endPoint y: 84, distance: 75.7
click at [636, 84] on div "Add Column" at bounding box center [563, 273] width 1052 height 401
drag, startPoint x: 578, startPoint y: 78, endPoint x: 494, endPoint y: 78, distance: 84.3
click at [494, 78] on div "Add Column" at bounding box center [563, 273] width 1052 height 401
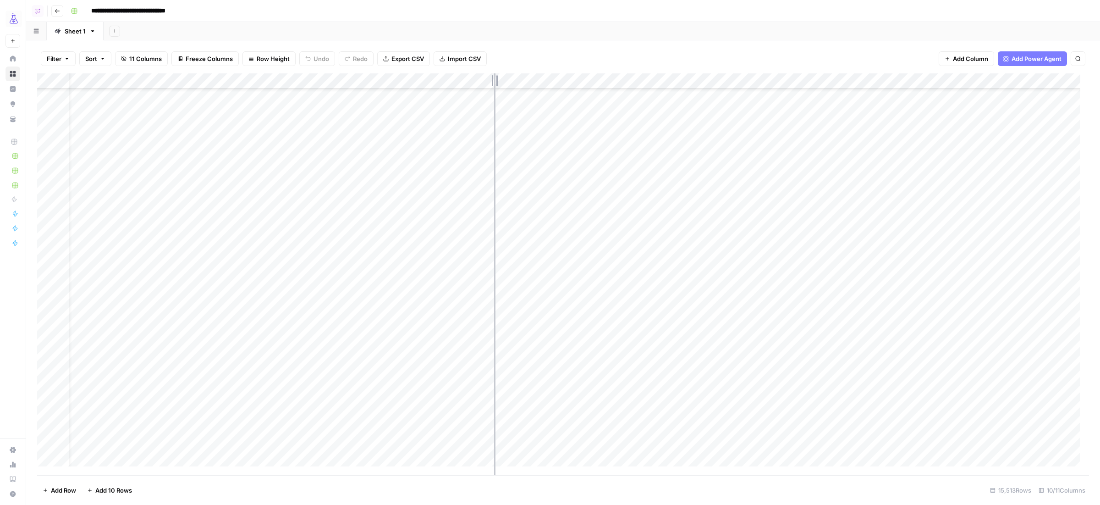
scroll to position [672, 5]
drag, startPoint x: 1028, startPoint y: 81, endPoint x: 991, endPoint y: 101, distance: 41.6
click at [980, 100] on div "Add Column" at bounding box center [563, 273] width 1052 height 401
drag, startPoint x: 1027, startPoint y: 82, endPoint x: 951, endPoint y: 85, distance: 75.7
click at [954, 85] on div "Add Column" at bounding box center [563, 273] width 1052 height 401
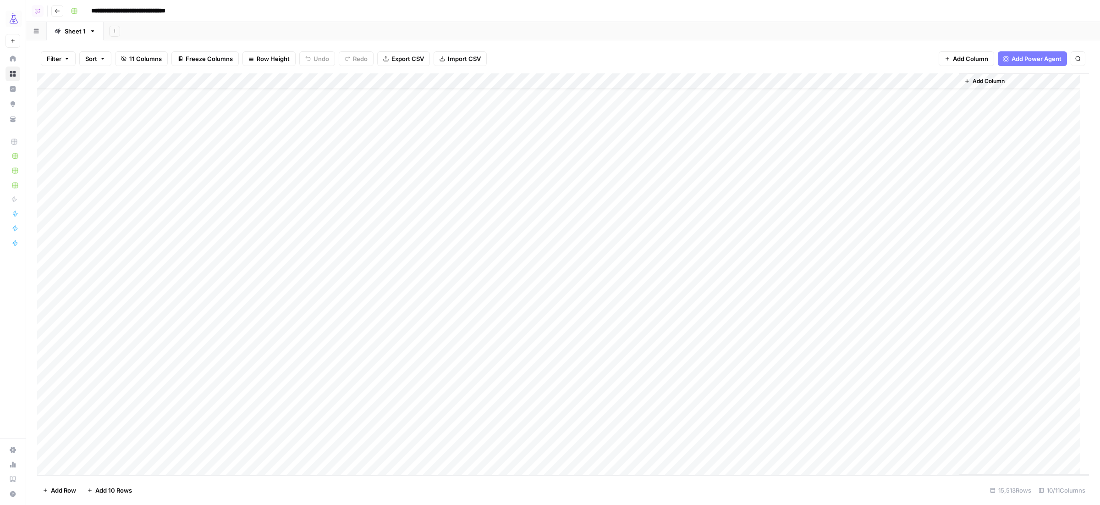
scroll to position [56, 0]
click at [45, 133] on div "Add Column" at bounding box center [563, 273] width 1052 height 401
click at [47, 430] on div "Add Column" at bounding box center [563, 273] width 1052 height 401
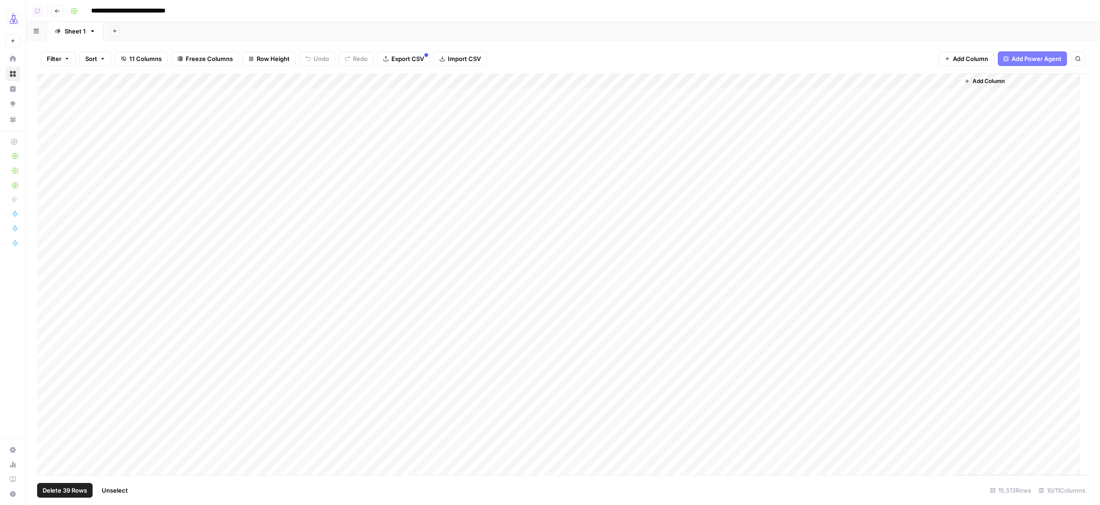
click at [718, 82] on div "Add Column" at bounding box center [563, 273] width 1052 height 401
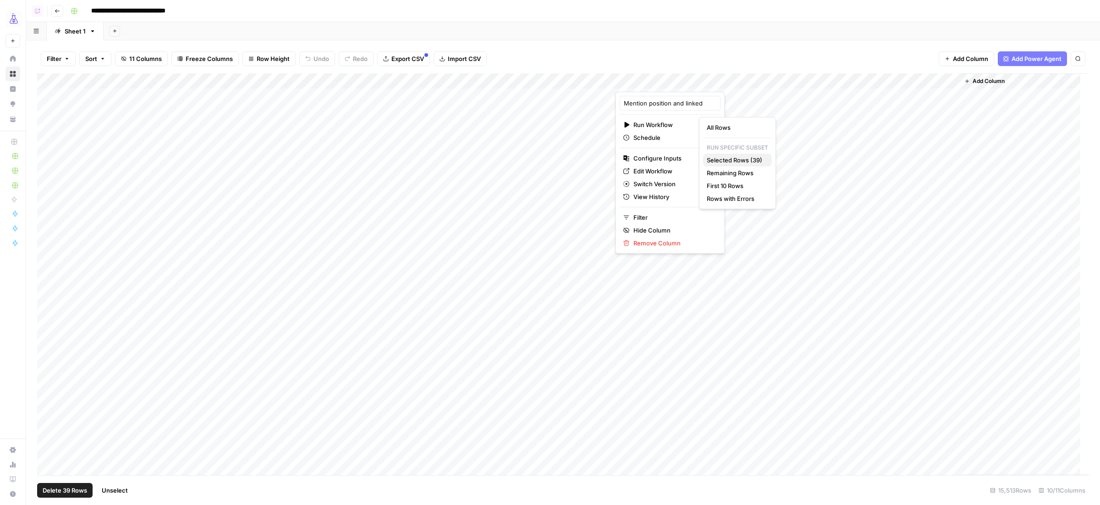
click at [729, 158] on span "Selected Rows (39)" at bounding box center [736, 159] width 58 height 9
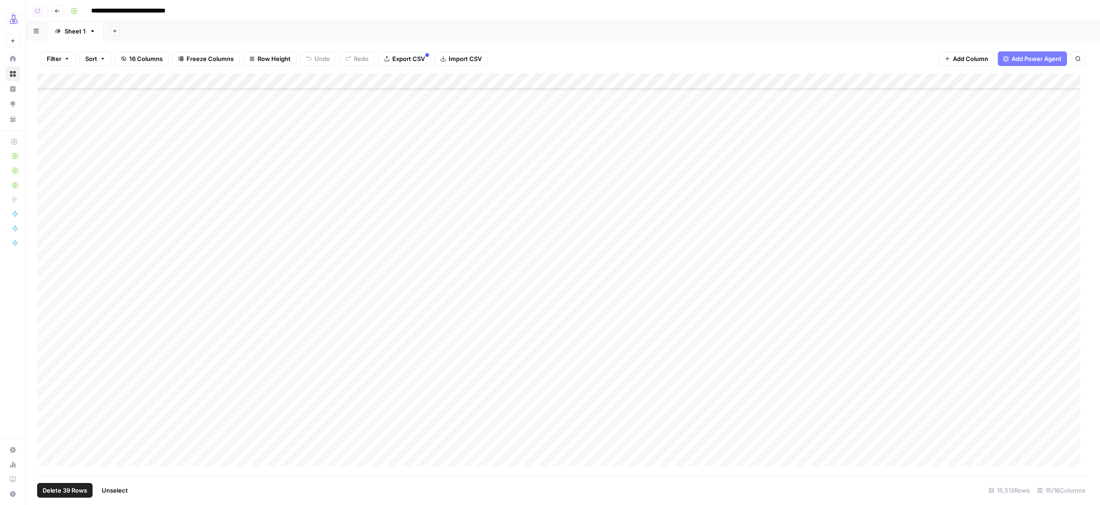
scroll to position [635, 0]
click at [718, 80] on div "Add Column" at bounding box center [563, 273] width 1052 height 401
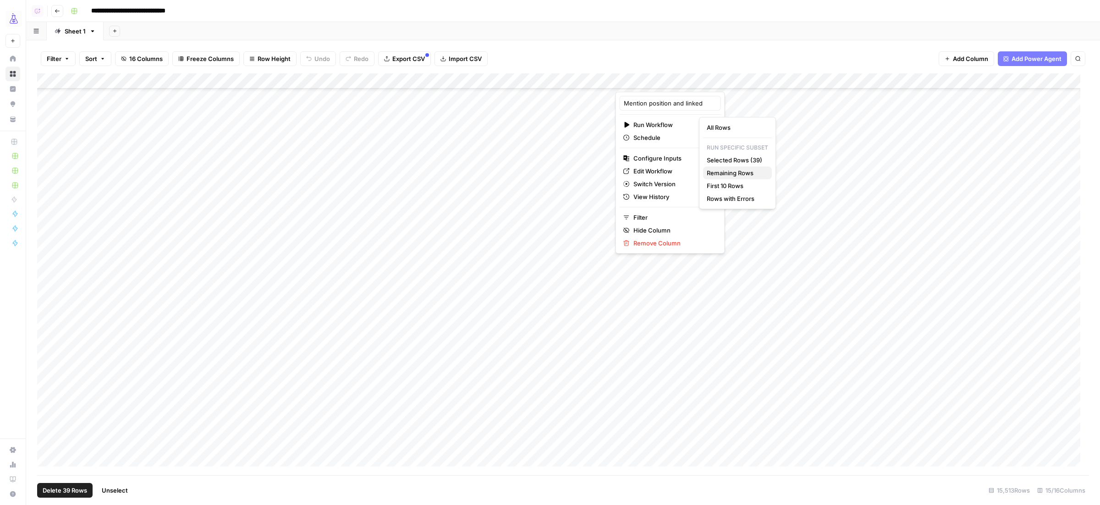
click at [735, 174] on span "Remaining Rows" at bounding box center [736, 172] width 58 height 9
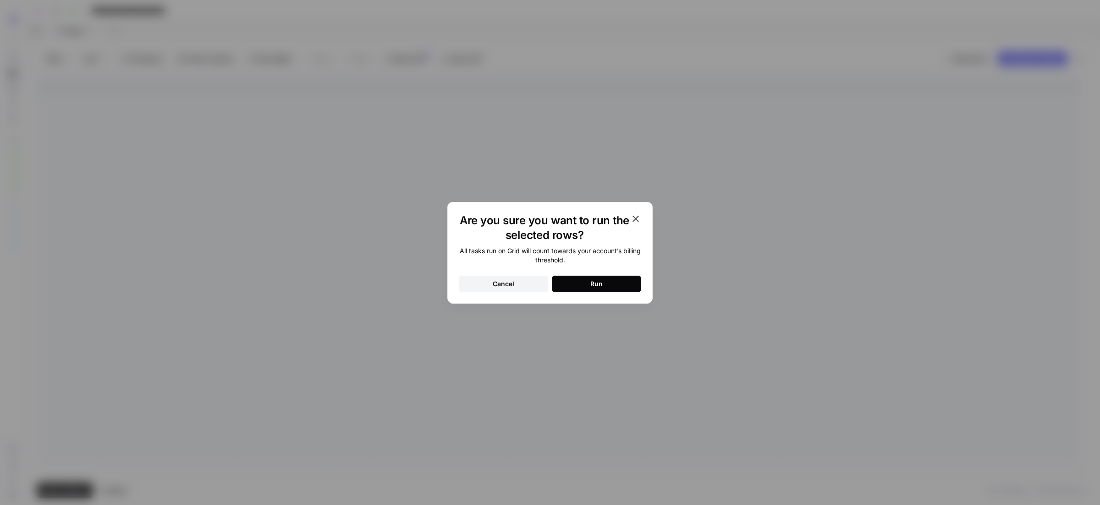
click at [595, 284] on div "Run" at bounding box center [596, 283] width 12 height 9
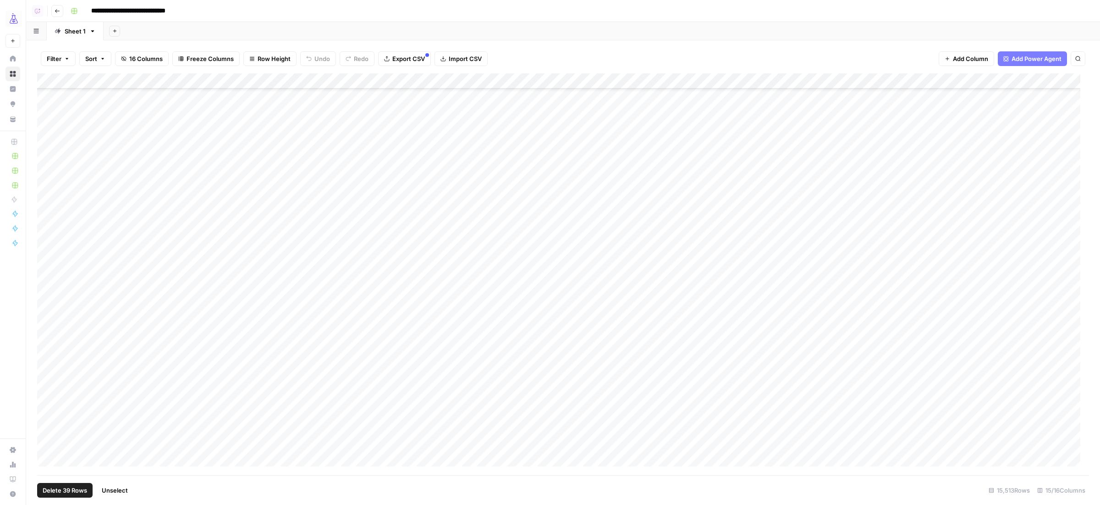
scroll to position [257, 0]
click at [112, 489] on span "Unselect" at bounding box center [115, 489] width 26 height 9
click at [106, 190] on div "Add Column" at bounding box center [563, 273] width 1052 height 401
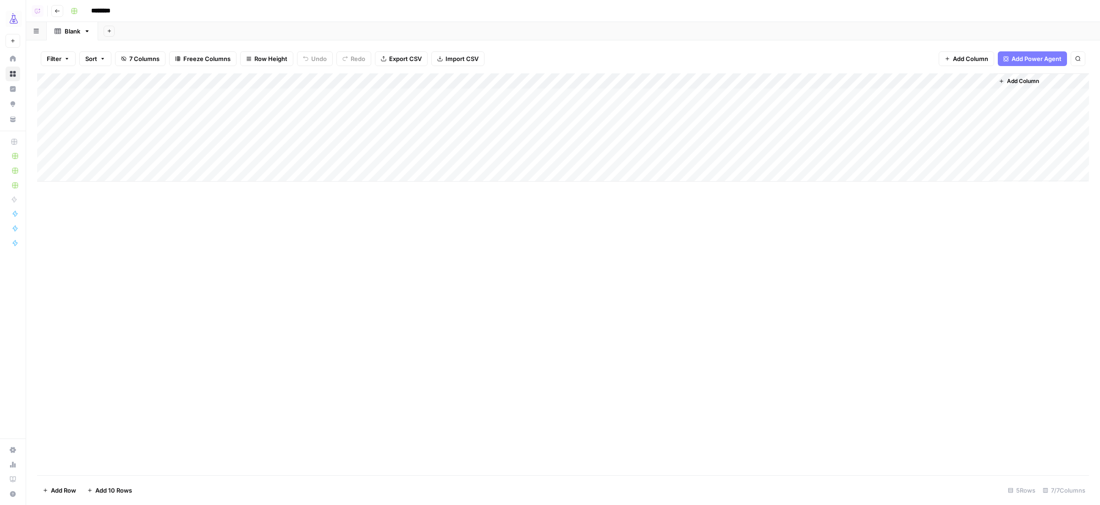
click at [133, 98] on div "Add Column" at bounding box center [563, 127] width 1052 height 108
click at [192, 78] on div "Add Column" at bounding box center [563, 127] width 1052 height 108
click at [128, 204] on span "Remove Column" at bounding box center [127, 204] width 80 height 9
click at [524, 98] on span "Delete" at bounding box center [517, 94] width 20 height 9
click at [482, 96] on div "Add Column" at bounding box center [563, 127] width 1052 height 108
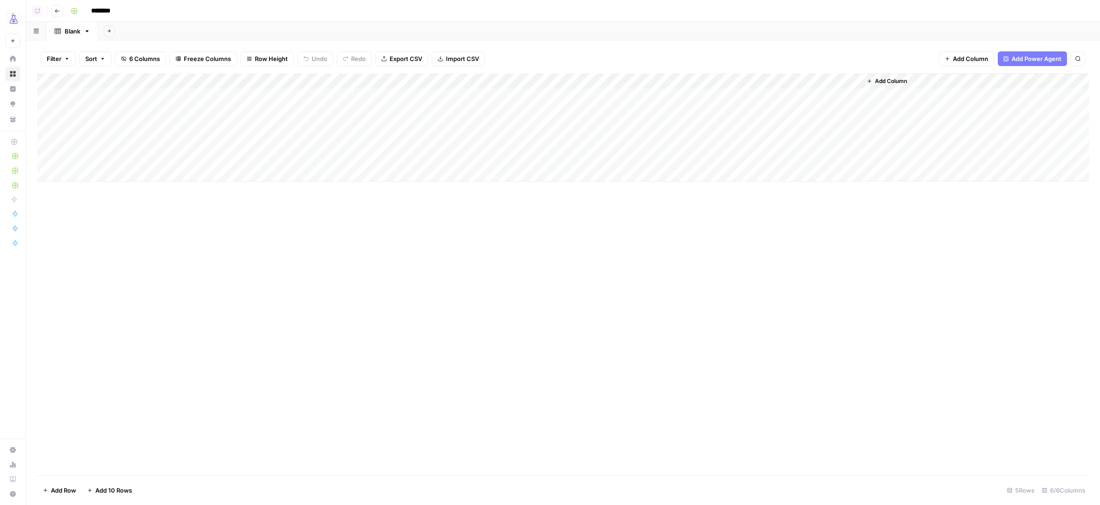
click at [397, 100] on div "Add Column" at bounding box center [563, 127] width 1052 height 108
click at [233, 98] on div "Add Column" at bounding box center [563, 127] width 1052 height 108
click at [296, 96] on div "Add Column" at bounding box center [563, 127] width 1052 height 108
type textarea "**********"
click at [404, 78] on div "Add Column" at bounding box center [563, 127] width 1052 height 108
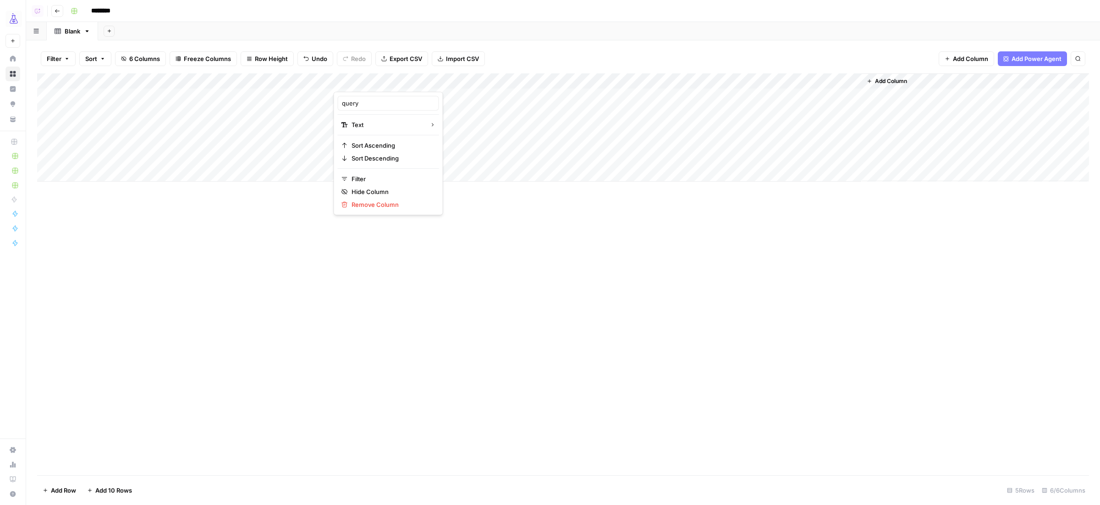
click at [410, 82] on div at bounding box center [399, 82] width 132 height 18
click at [263, 99] on div "Add Column" at bounding box center [563, 127] width 1052 height 108
click at [87, 98] on div "Add Column" at bounding box center [563, 127] width 1052 height 108
click at [620, 104] on div "Add Column" at bounding box center [563, 127] width 1052 height 108
click at [620, 98] on div "Add Column" at bounding box center [563, 127] width 1052 height 108
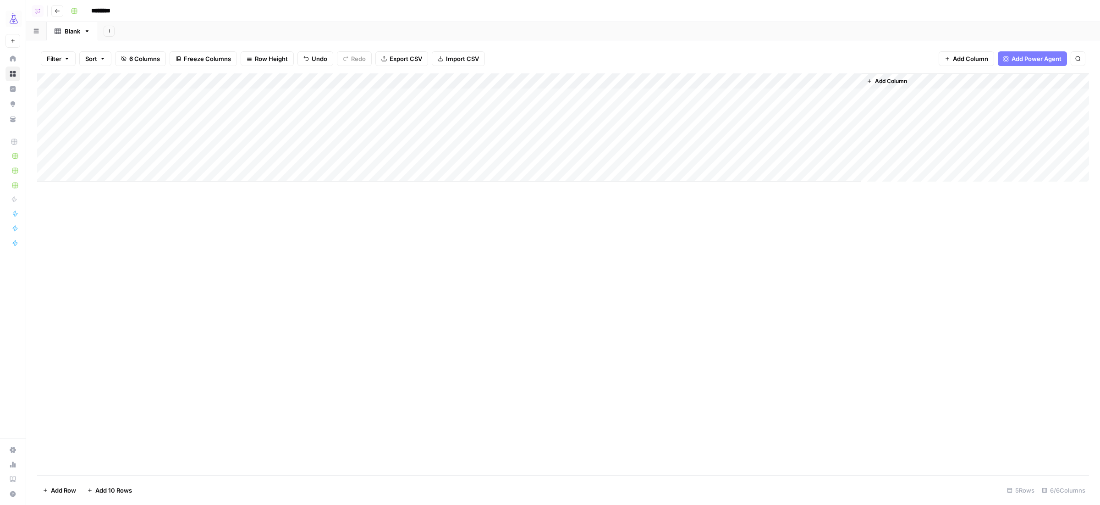
click at [503, 100] on div "Add Column" at bounding box center [563, 127] width 1052 height 108
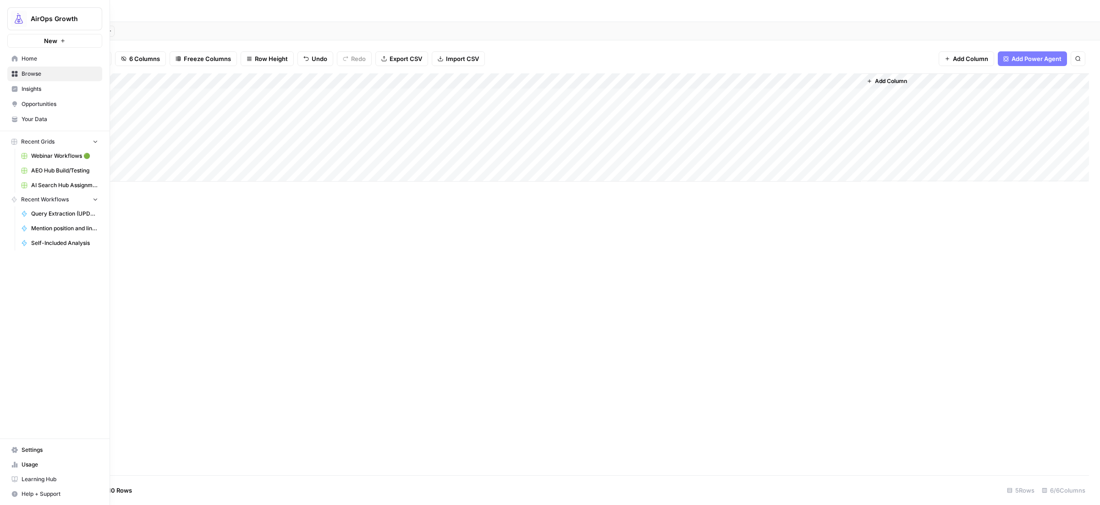
click at [60, 245] on span "Self-Included Analysis" at bounding box center [64, 243] width 67 height 8
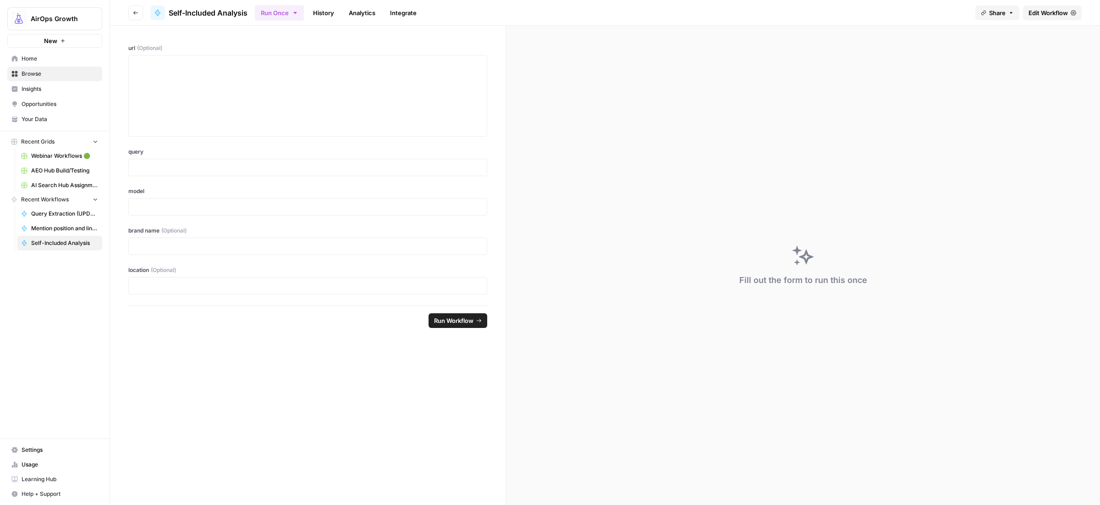
click at [1067, 11] on span "Edit Workflow" at bounding box center [1047, 12] width 39 height 9
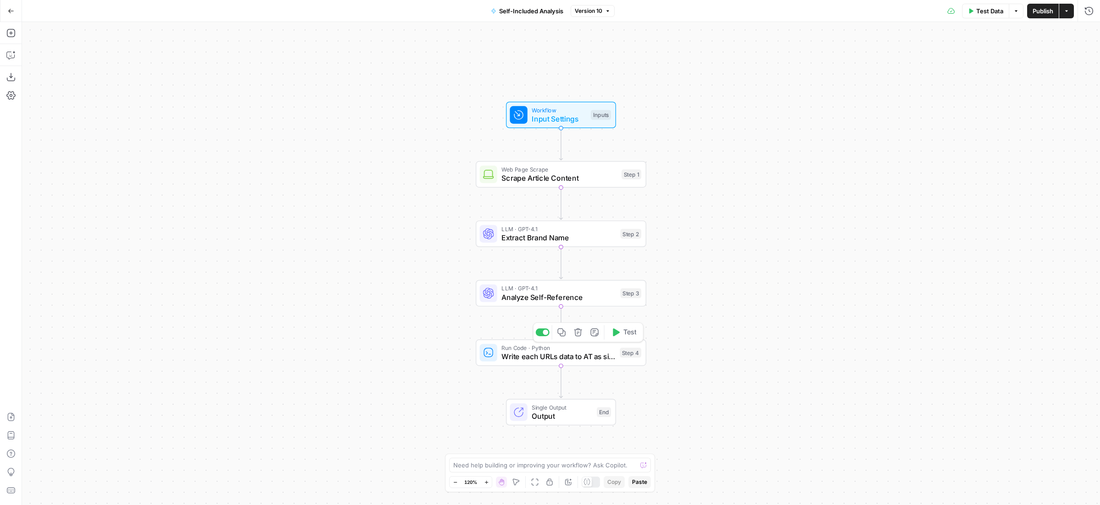
click at [609, 360] on span "Write each URLs data to AT as single records" at bounding box center [558, 356] width 114 height 11
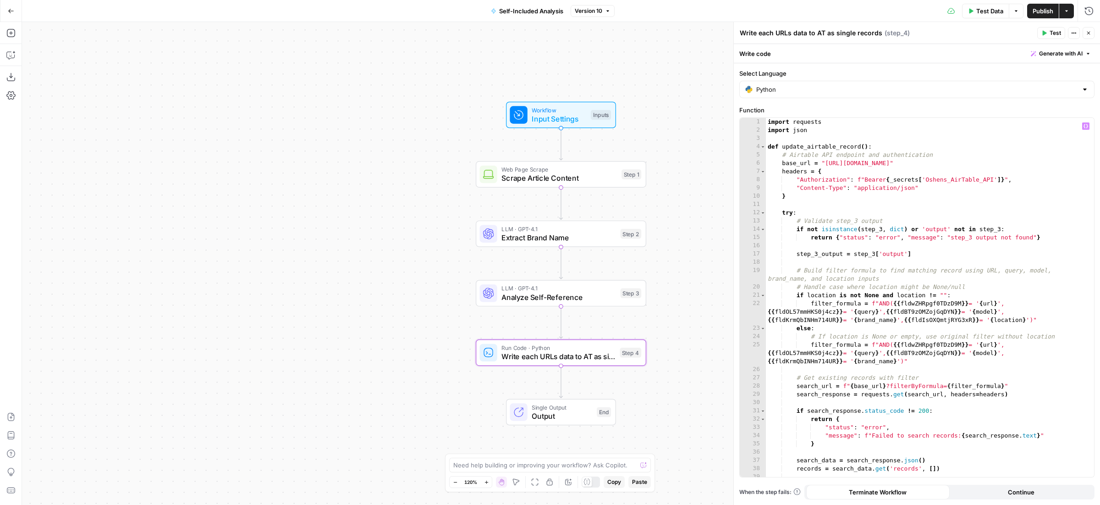
click at [836, 281] on div "import requests import json def update_airtable_record ( ) : # Airtable API end…" at bounding box center [925, 305] width 319 height 375
type textarea "**********"
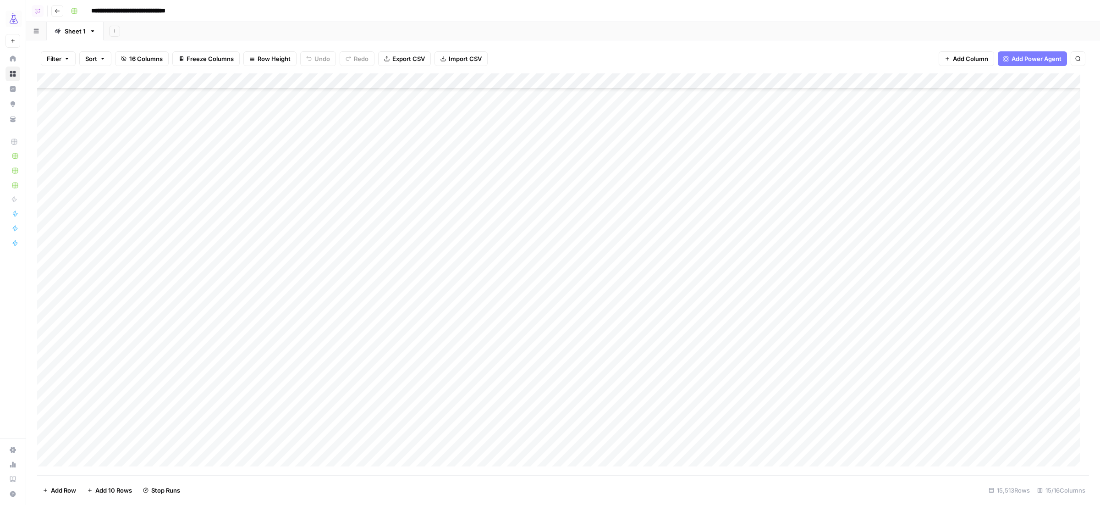
scroll to position [4904, 1]
click at [725, 82] on div "Add Column" at bounding box center [563, 273] width 1052 height 401
click at [726, 82] on div "Add Column" at bounding box center [563, 273] width 1052 height 401
click at [725, 82] on div "Add Column" at bounding box center [563, 273] width 1052 height 401
click at [716, 79] on div "Add Column" at bounding box center [563, 273] width 1052 height 401
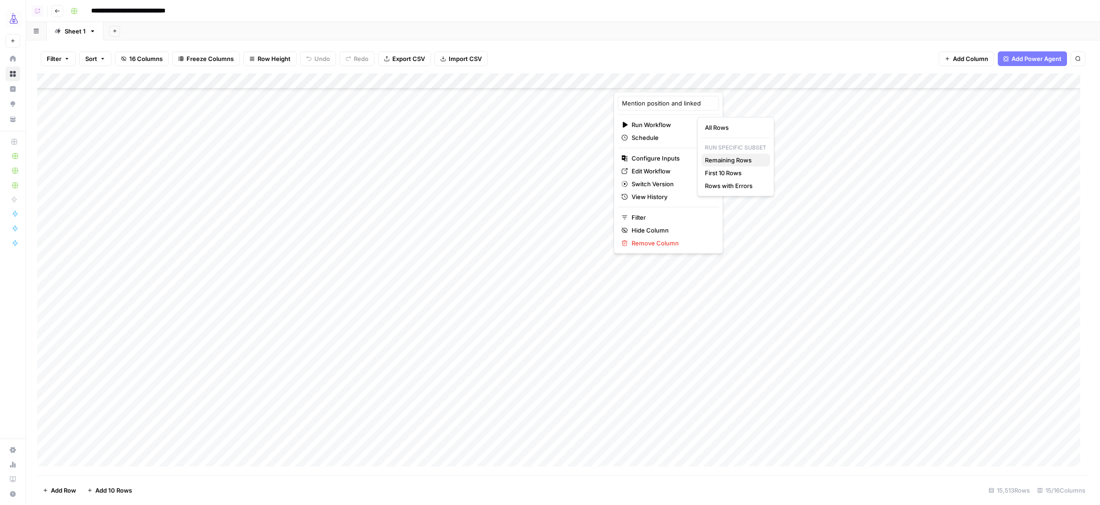
click at [747, 159] on span "Remaining Rows" at bounding box center [734, 159] width 58 height 9
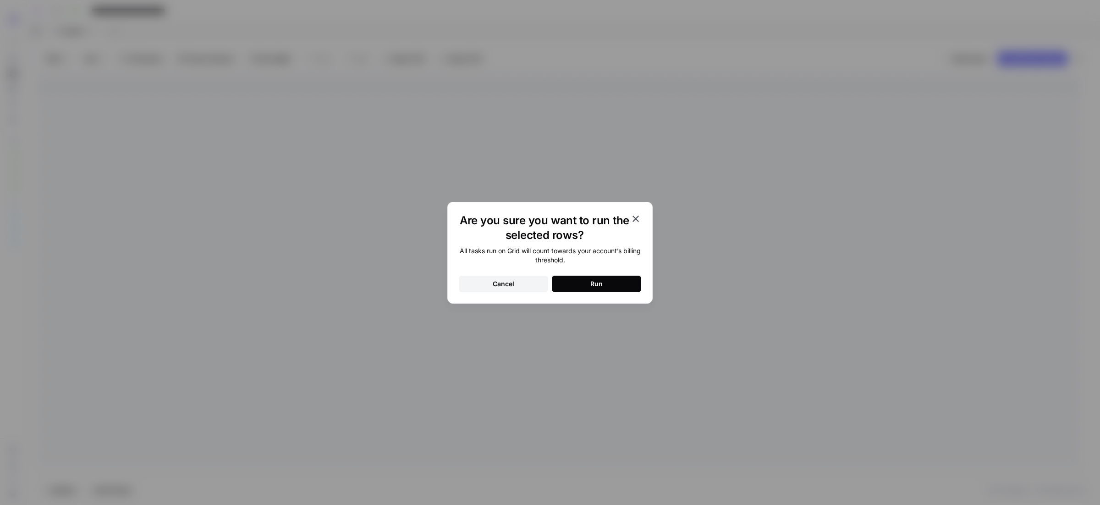
click at [626, 287] on button "Run" at bounding box center [596, 283] width 89 height 16
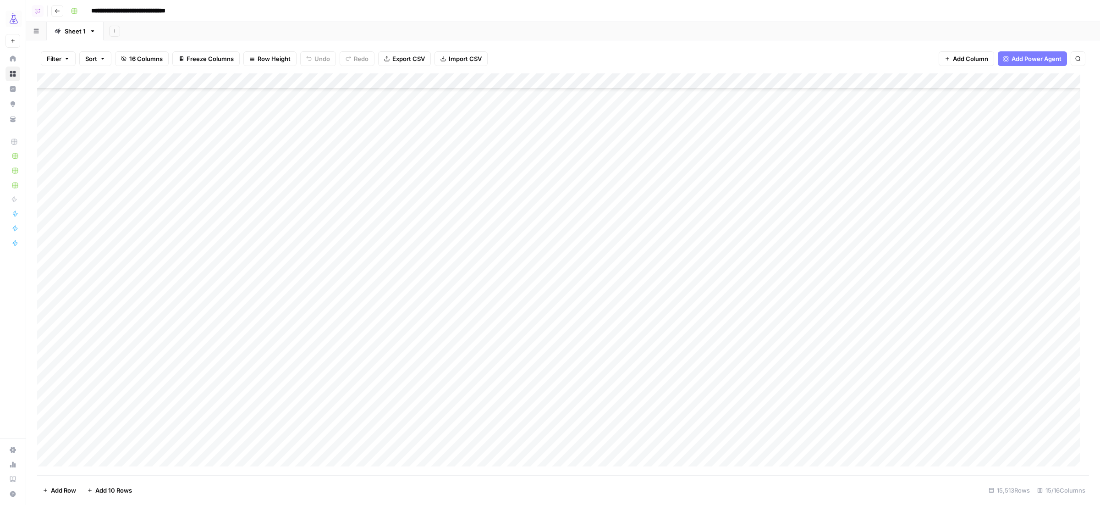
scroll to position [7399, 1]
click at [730, 317] on div "Add Column" at bounding box center [563, 273] width 1052 height 401
click at [726, 246] on div "Add Column" at bounding box center [563, 273] width 1052 height 401
click at [727, 136] on div "Add Column" at bounding box center [563, 273] width 1052 height 401
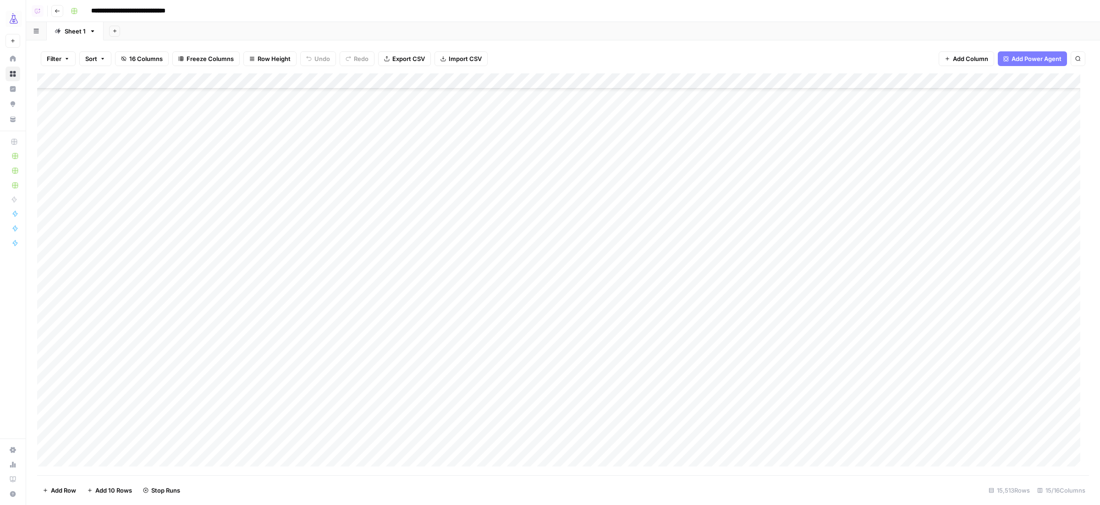
click at [727, 120] on div "Add Column" at bounding box center [563, 273] width 1052 height 401
click at [725, 291] on div "Add Column" at bounding box center [563, 273] width 1052 height 401
click at [726, 322] on div "Add Column" at bounding box center [563, 273] width 1052 height 401
drag, startPoint x: 724, startPoint y: 339, endPoint x: 719, endPoint y: 352, distance: 14.8
click at [724, 339] on div "Add Column" at bounding box center [563, 273] width 1052 height 401
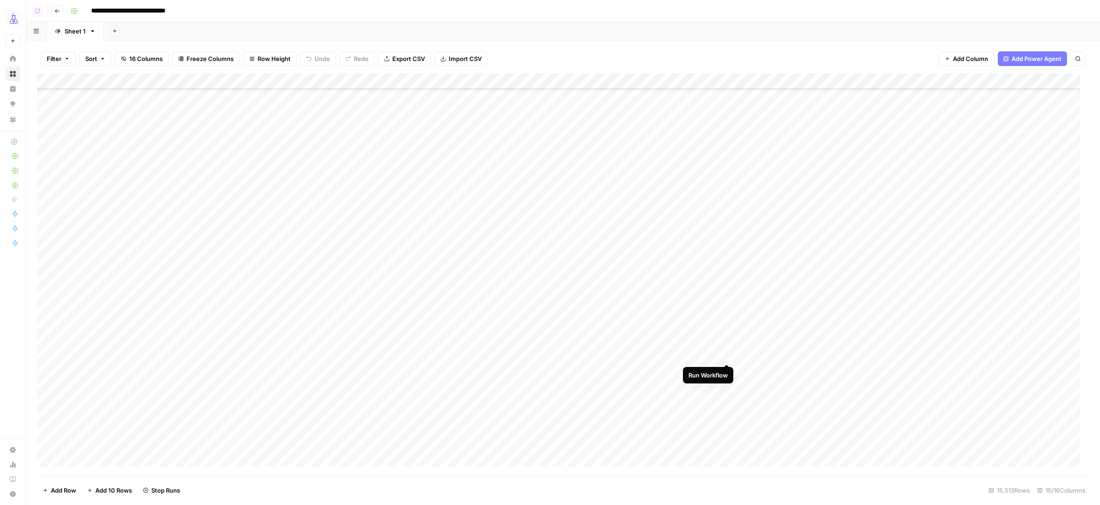
click at [724, 355] on div "Add Column" at bounding box center [563, 273] width 1052 height 401
click at [727, 302] on div "Add Column" at bounding box center [563, 273] width 1052 height 401
click at [726, 383] on div "Add Column" at bounding box center [563, 273] width 1052 height 401
click at [728, 333] on div "Add Column" at bounding box center [563, 273] width 1052 height 401
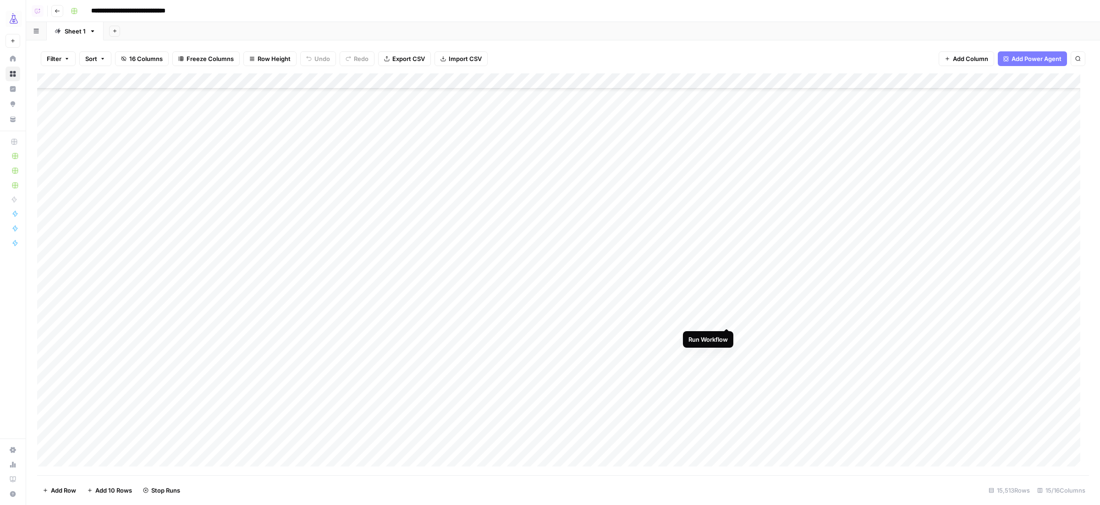
drag, startPoint x: 728, startPoint y: 317, endPoint x: 730, endPoint y: 312, distance: 5.1
click at [728, 316] on div "Add Column" at bounding box center [563, 273] width 1052 height 401
click at [728, 302] on div "Add Column" at bounding box center [563, 273] width 1052 height 401
click at [727, 255] on div "Add Column" at bounding box center [563, 273] width 1052 height 401
click at [727, 238] on div "Add Column" at bounding box center [563, 273] width 1052 height 401
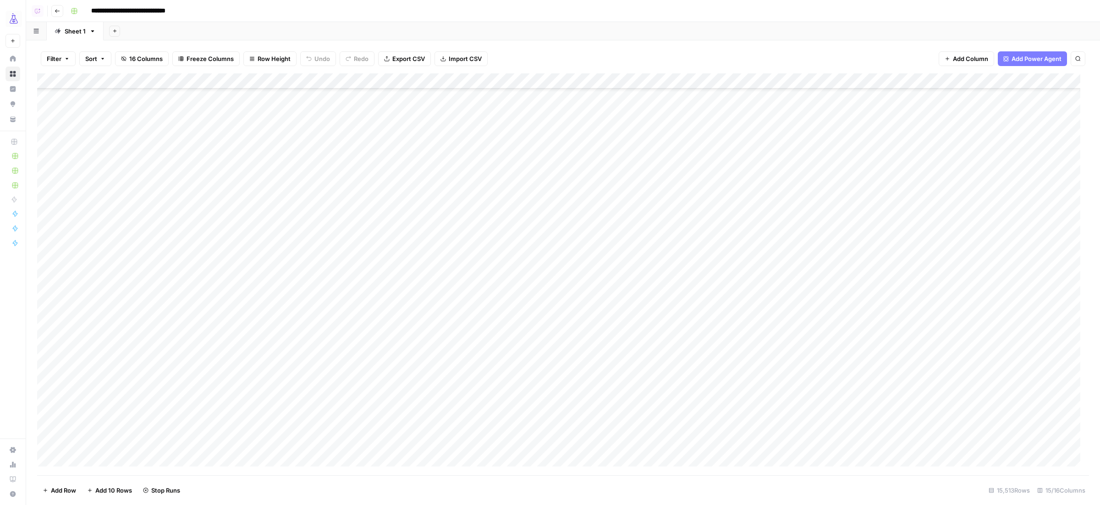
click at [728, 223] on div "Add Column" at bounding box center [563, 273] width 1052 height 401
click at [715, 400] on div "Add Column" at bounding box center [563, 273] width 1052 height 401
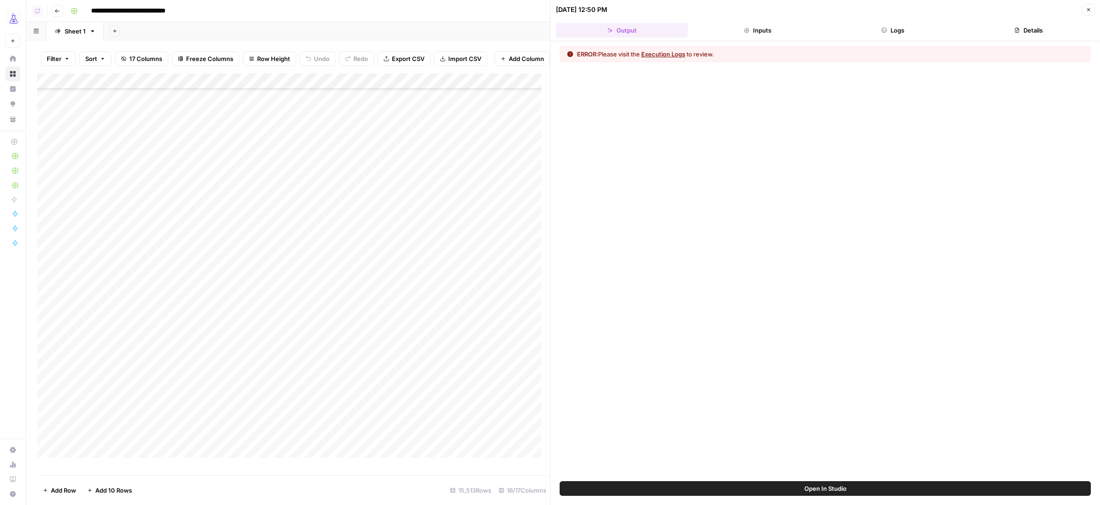
click at [882, 33] on button "Logs" at bounding box center [893, 30] width 132 height 15
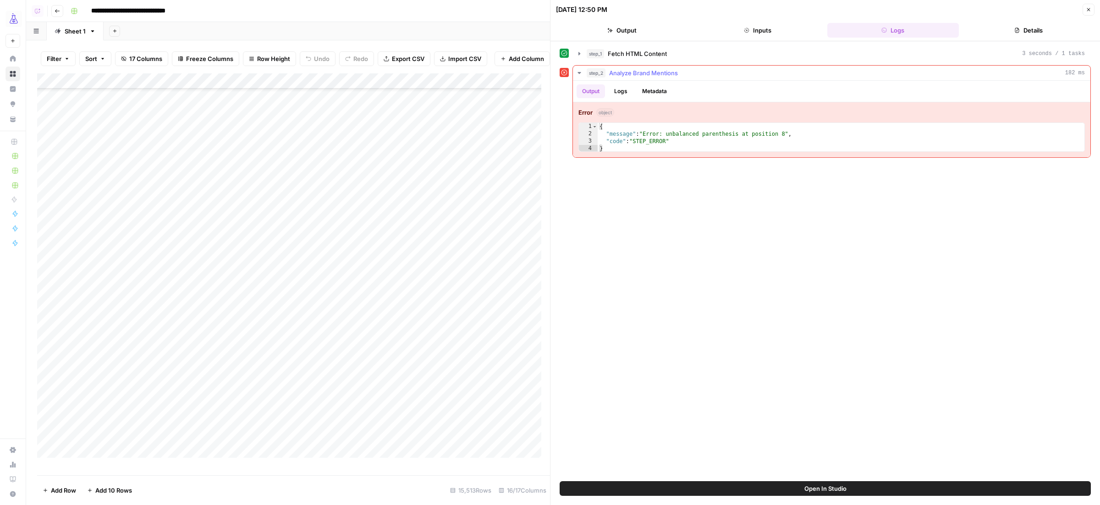
type textarea "**********"
click at [709, 136] on div "{ "message" : "Error: unbalanced parenthesis at position 8" , "code" : "STEP_ER…" at bounding box center [841, 145] width 487 height 44
click at [648, 486] on button "Open In Studio" at bounding box center [825, 488] width 531 height 15
click at [1087, 10] on icon "button" at bounding box center [1088, 9] width 5 height 5
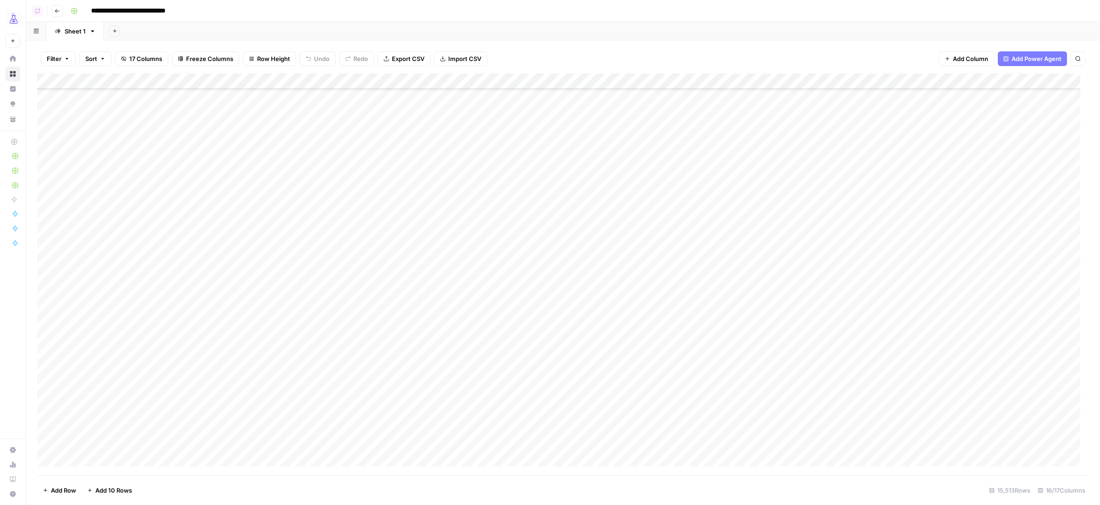
click at [716, 82] on div "Add Column" at bounding box center [563, 273] width 1052 height 401
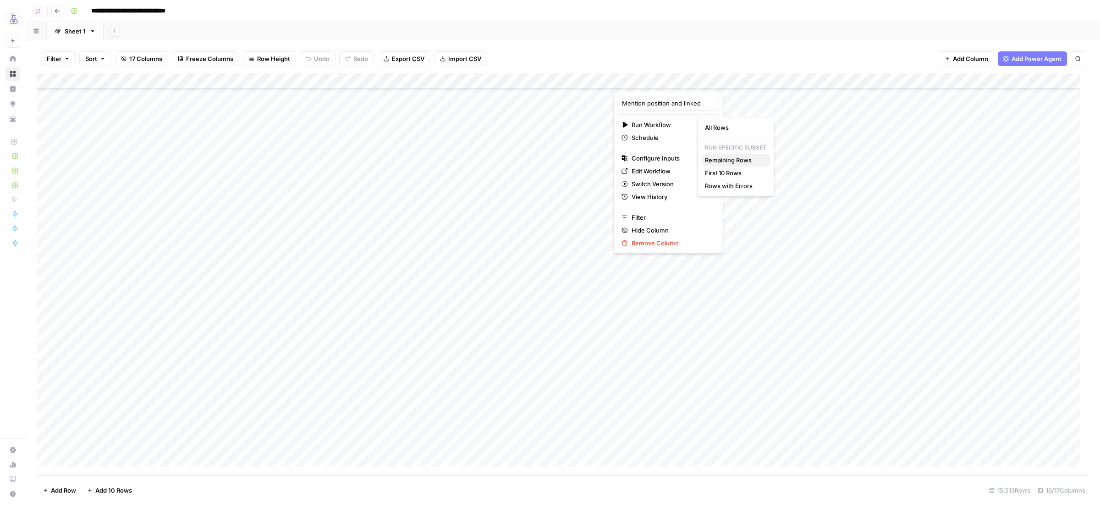
click at [726, 159] on span "Remaining Rows" at bounding box center [734, 159] width 58 height 9
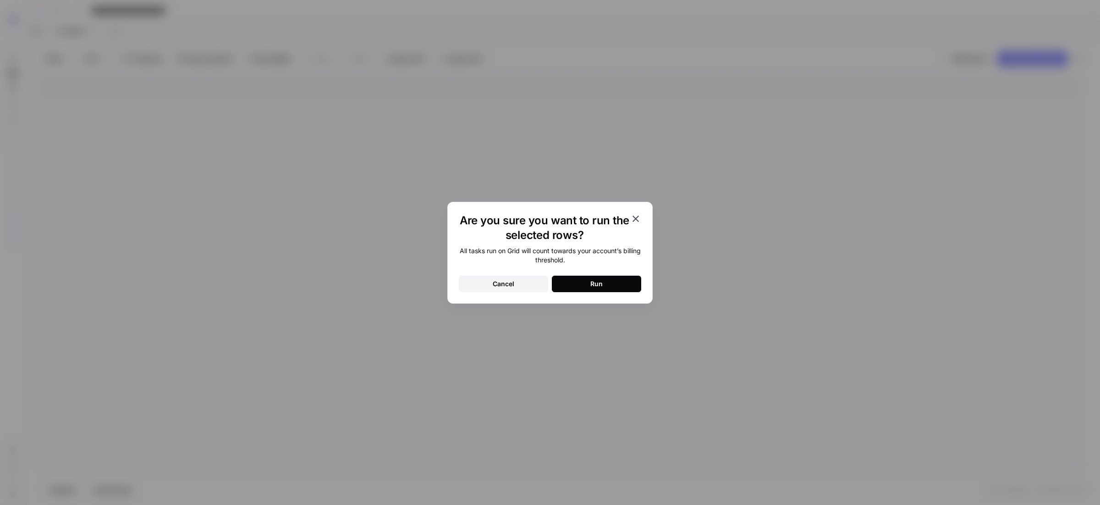
click at [606, 288] on button "Run" at bounding box center [596, 283] width 89 height 16
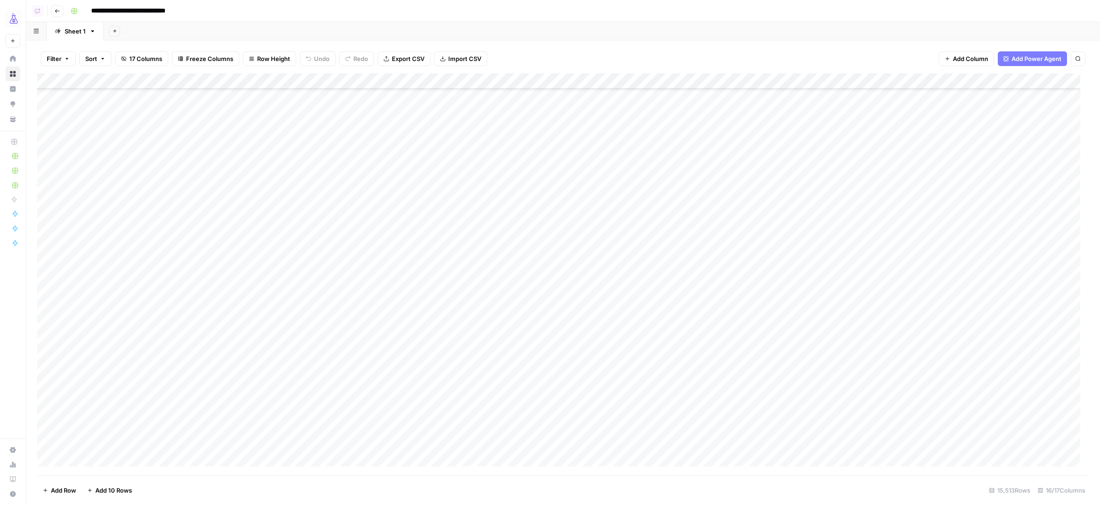
scroll to position [8221, 1]
click at [58, 57] on span "Filter" at bounding box center [54, 58] width 15 height 9
click at [99, 101] on button "Add Filter" at bounding box center [222, 105] width 341 height 12
click at [103, 110] on input "text" at bounding box center [108, 107] width 100 height 9
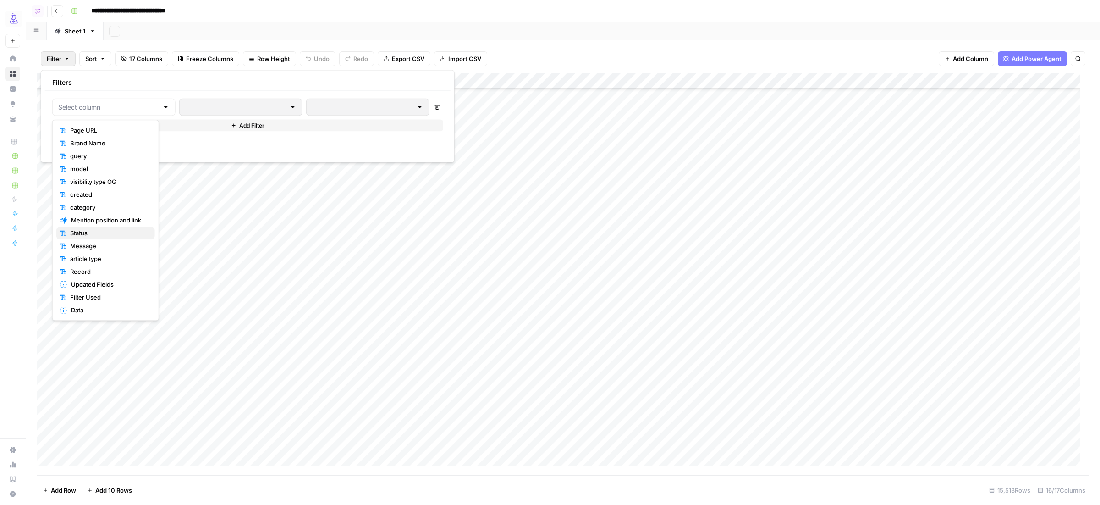
drag, startPoint x: 119, startPoint y: 236, endPoint x: 133, endPoint y: 198, distance: 40.8
click at [119, 235] on span "Status" at bounding box center [108, 232] width 77 height 9
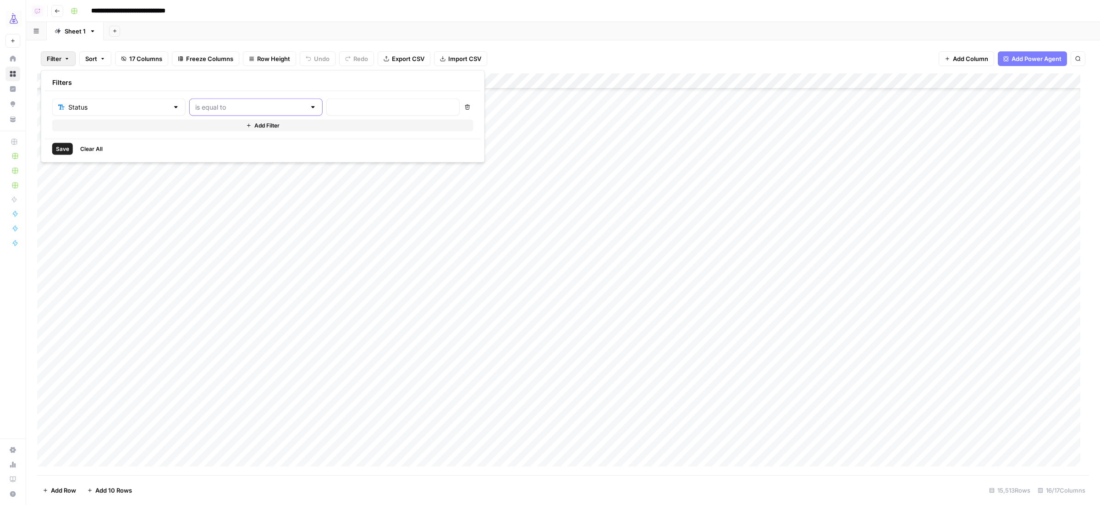
click at [243, 106] on input "text" at bounding box center [250, 107] width 110 height 9
drag, startPoint x: 199, startPoint y: 167, endPoint x: 228, endPoint y: 146, distance: 36.4
click at [199, 167] on span "not contains" at bounding box center [214, 168] width 88 height 9
type input "not contains"
click at [332, 106] on input "text" at bounding box center [392, 107] width 121 height 9
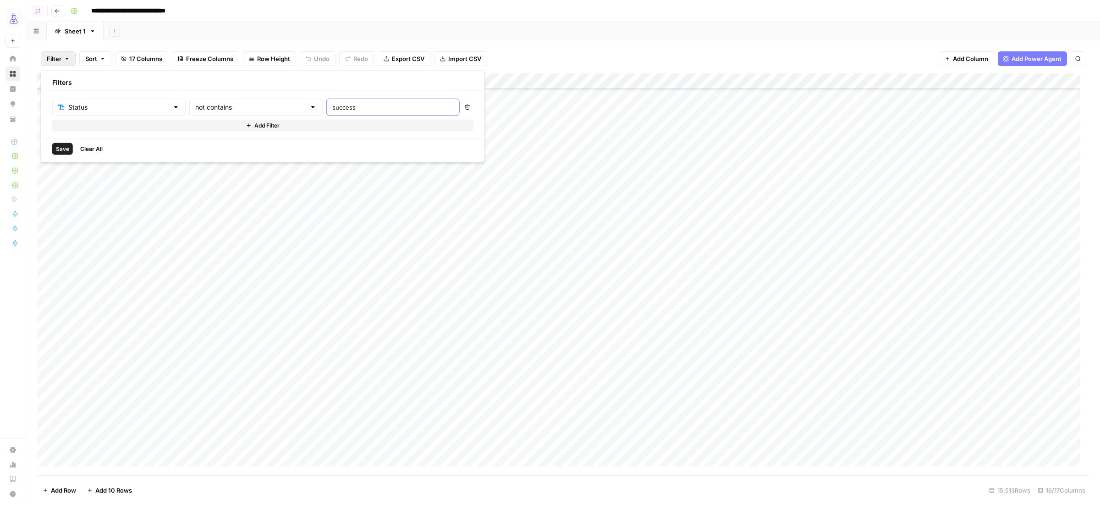
type input "success"
click at [58, 153] on button "Save" at bounding box center [62, 149] width 21 height 12
click at [57, 80] on div "Add Column" at bounding box center [563, 274] width 1052 height 400
click at [730, 83] on div "Add Column" at bounding box center [563, 274] width 1052 height 400
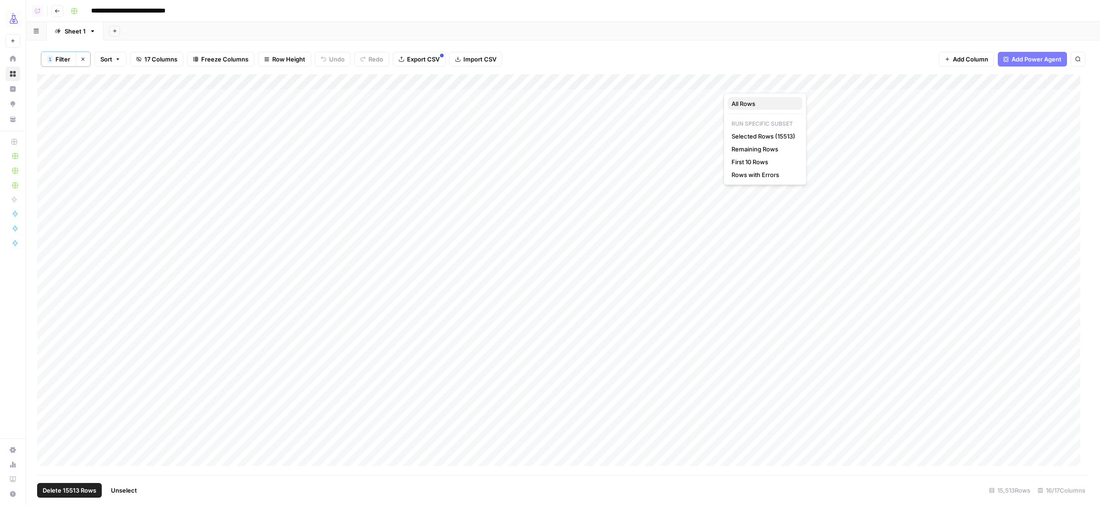
click at [739, 98] on button "All Rows" at bounding box center [765, 103] width 75 height 13
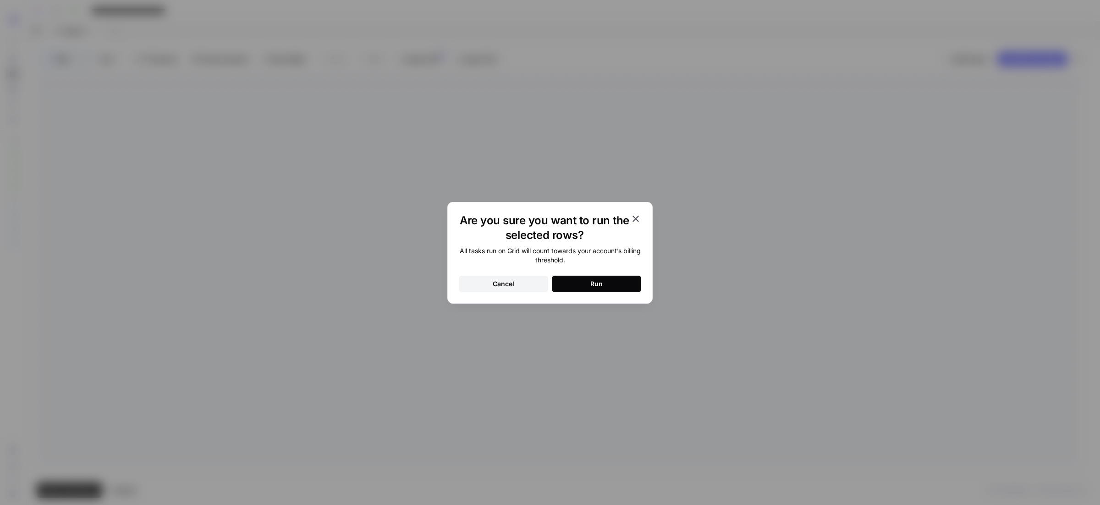
click at [626, 285] on button "Run" at bounding box center [596, 283] width 89 height 16
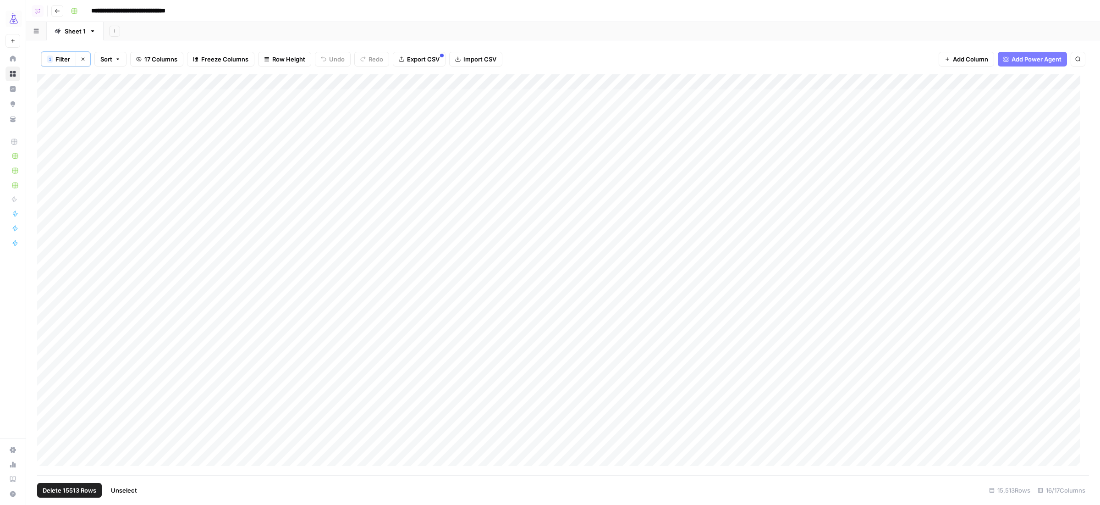
click at [83, 58] on icon "button" at bounding box center [82, 58] width 5 height 5
click at [727, 80] on div "Add Column" at bounding box center [563, 273] width 1052 height 401
click at [743, 101] on span "All Rows" at bounding box center [763, 102] width 64 height 9
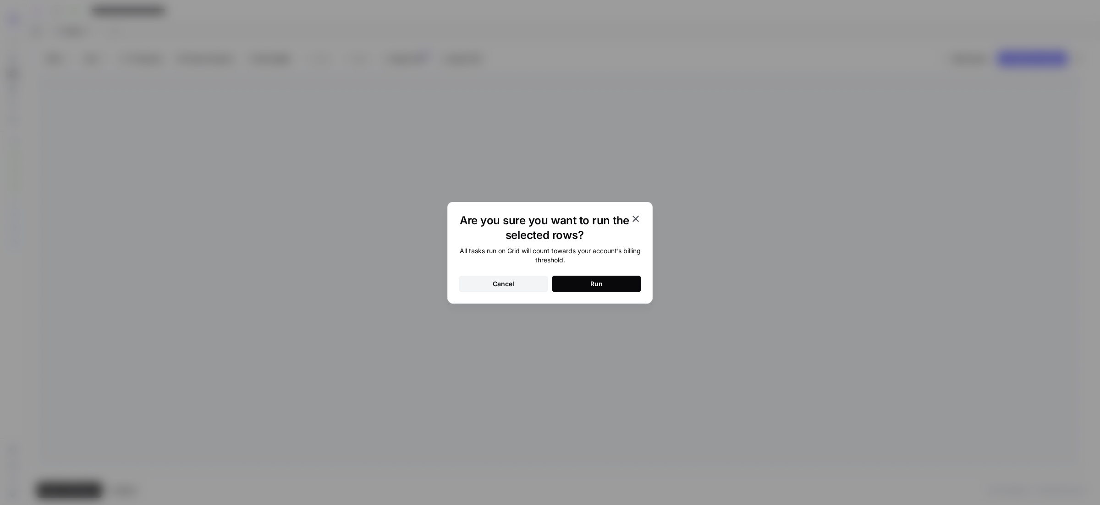
click at [591, 285] on div "Run" at bounding box center [596, 283] width 12 height 9
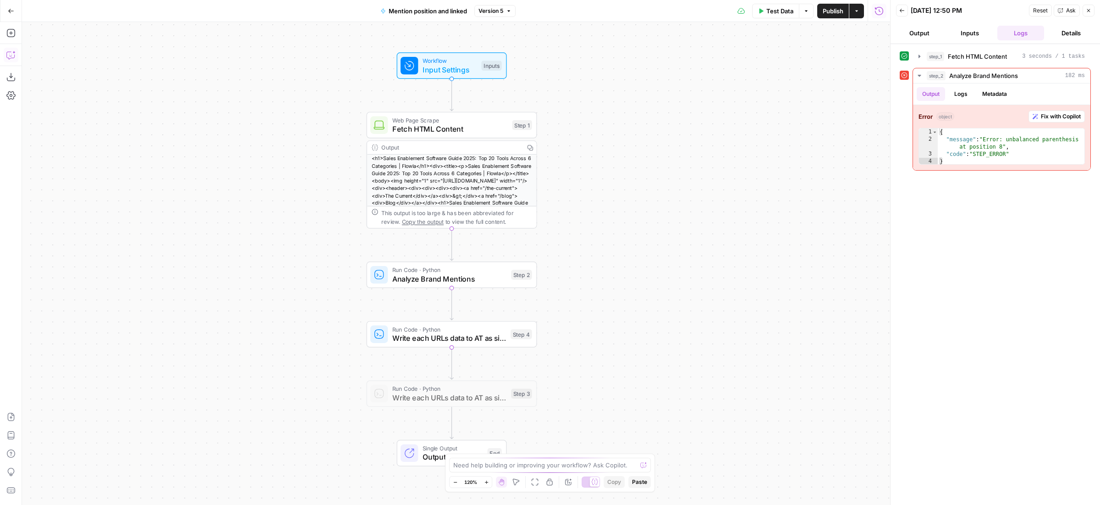
click at [10, 56] on icon "button" at bounding box center [10, 56] width 2 height 0
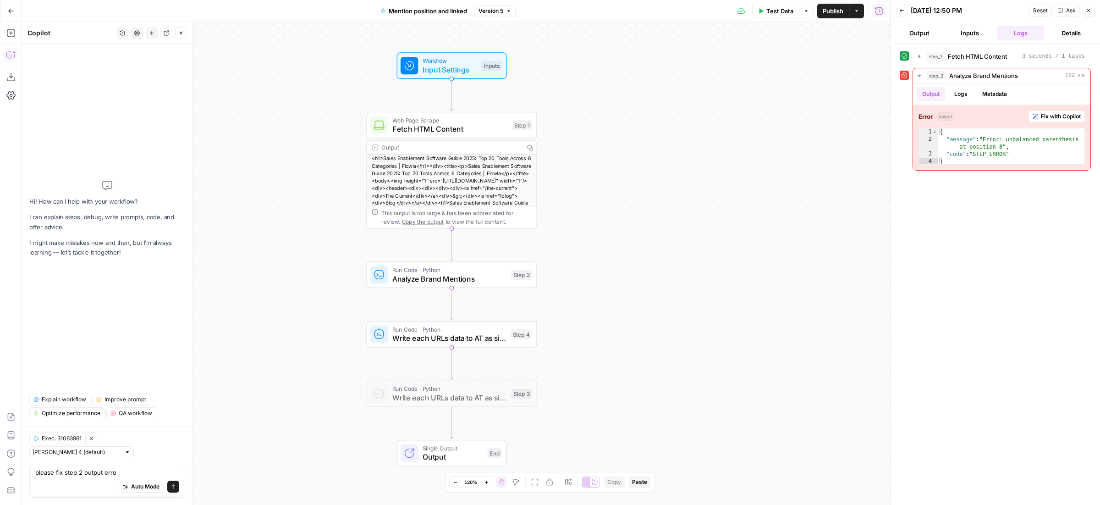
type textarea "please fix step 2 output error"
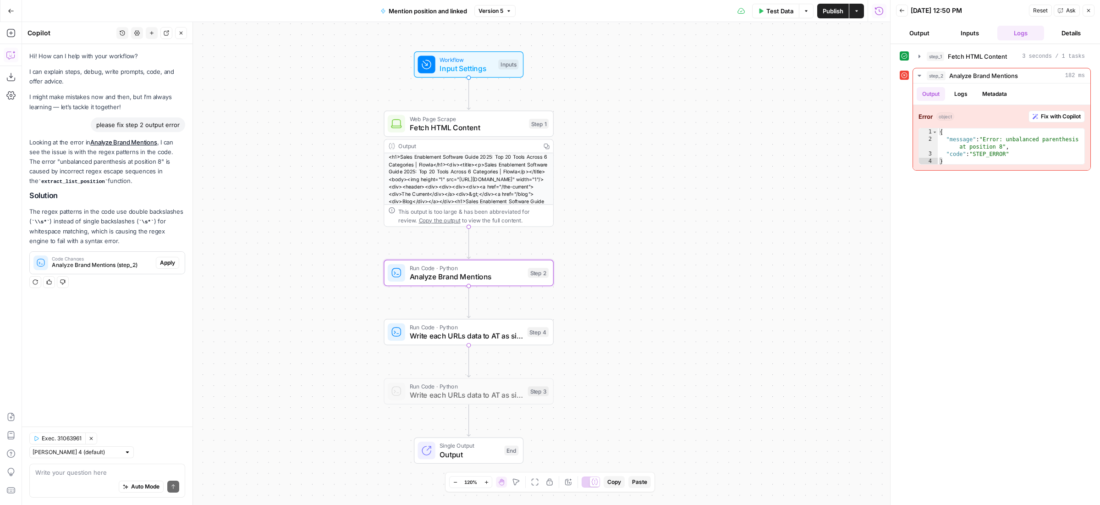
click at [168, 259] on span "Apply" at bounding box center [167, 262] width 15 height 8
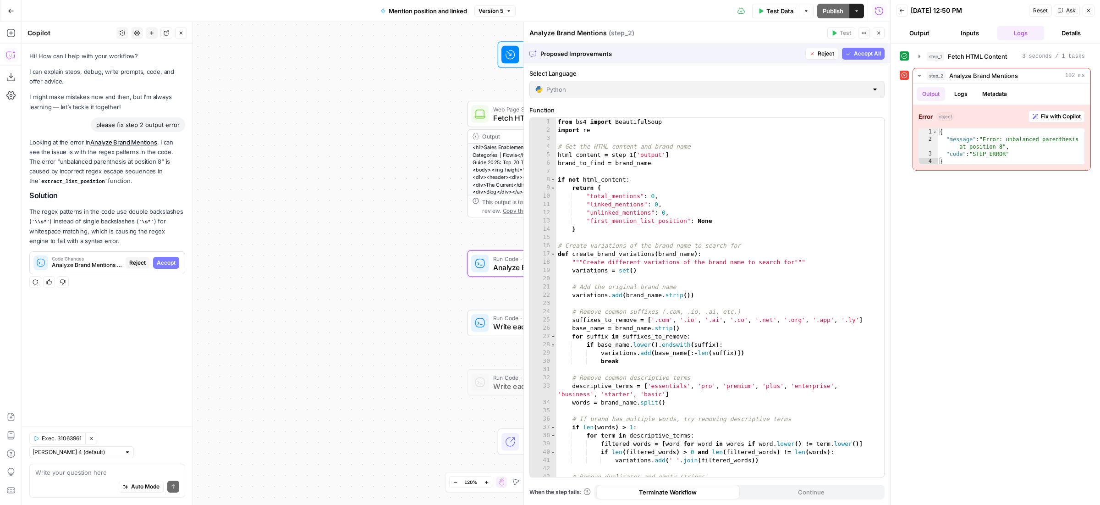
click at [168, 259] on span "Accept" at bounding box center [166, 262] width 19 height 8
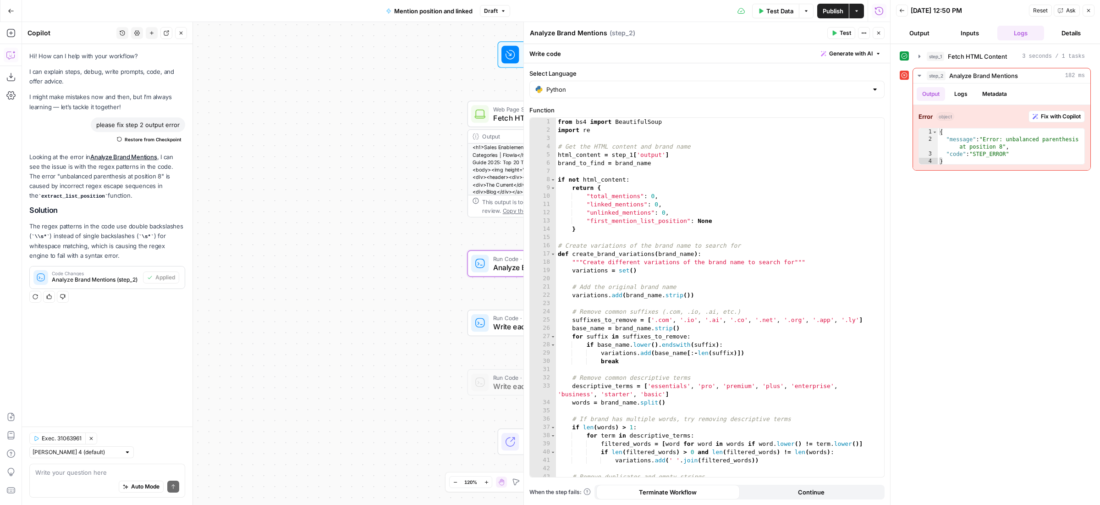
click at [829, 34] on button "Test" at bounding box center [841, 33] width 28 height 12
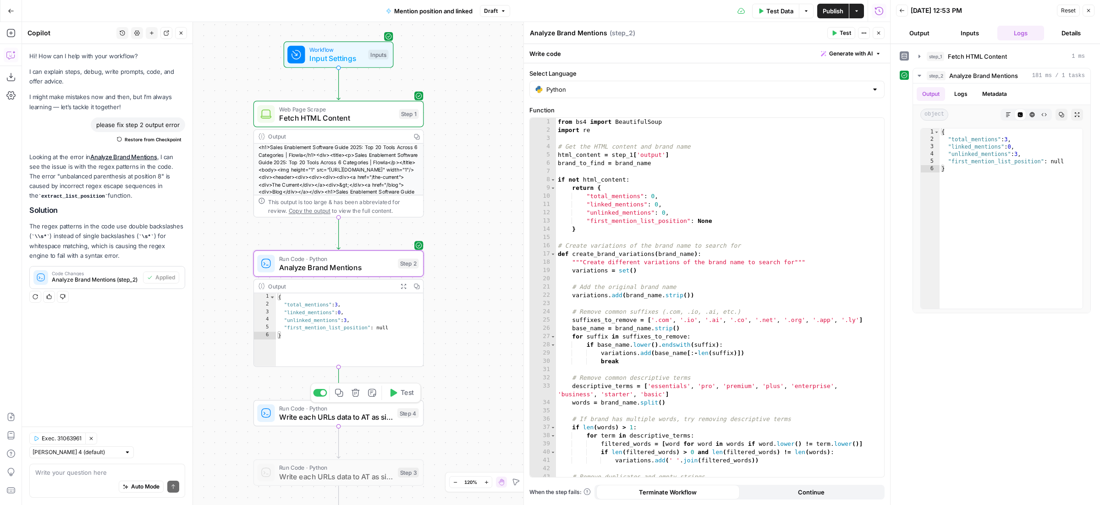
click at [408, 395] on span "Test" at bounding box center [407, 393] width 13 height 10
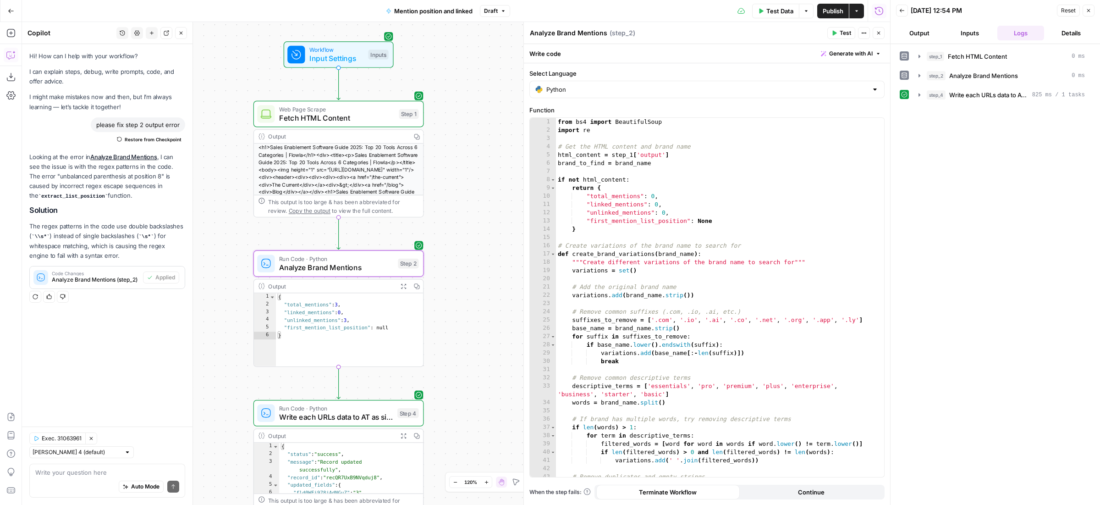
click at [832, 9] on span "Publish" at bounding box center [833, 10] width 21 height 9
click at [920, 95] on icon "button" at bounding box center [919, 94] width 7 height 7
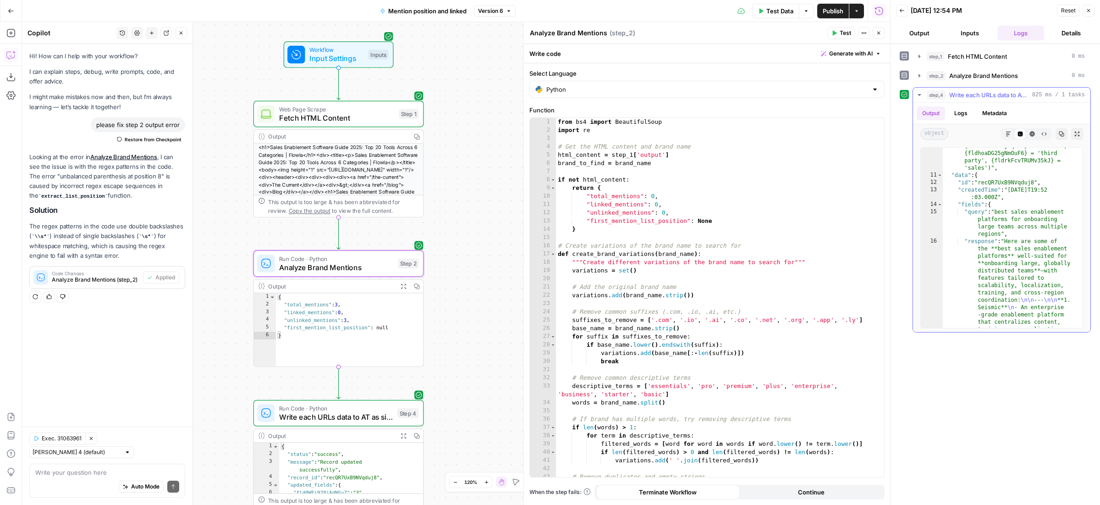
scroll to position [141, 0]
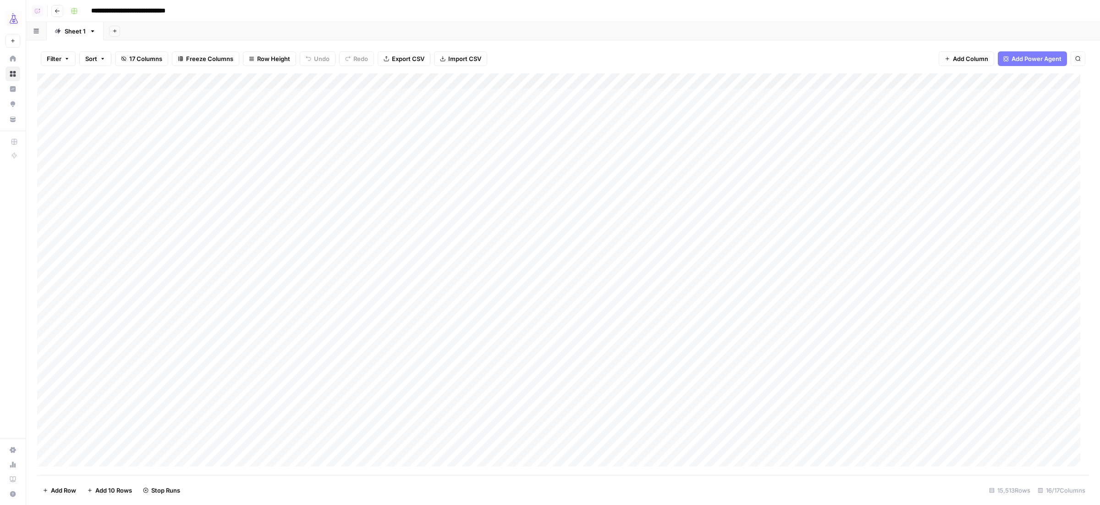
click at [49, 97] on div "Add Column" at bounding box center [563, 273] width 1052 height 401
click at [47, 159] on div "Add Column" at bounding box center [563, 273] width 1052 height 401
click at [67, 488] on span "Delete 5 Rows" at bounding box center [63, 489] width 41 height 9
click at [512, 105] on span "Delete" at bounding box center [517, 105] width 20 height 9
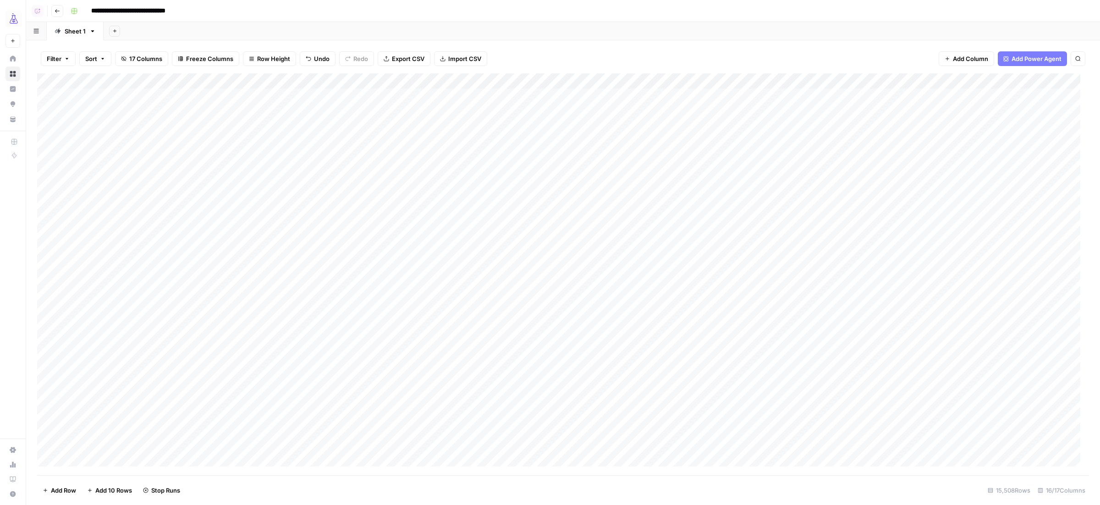
click at [161, 156] on div "Add Column" at bounding box center [563, 273] width 1052 height 401
click at [729, 81] on div "Add Column" at bounding box center [563, 273] width 1052 height 401
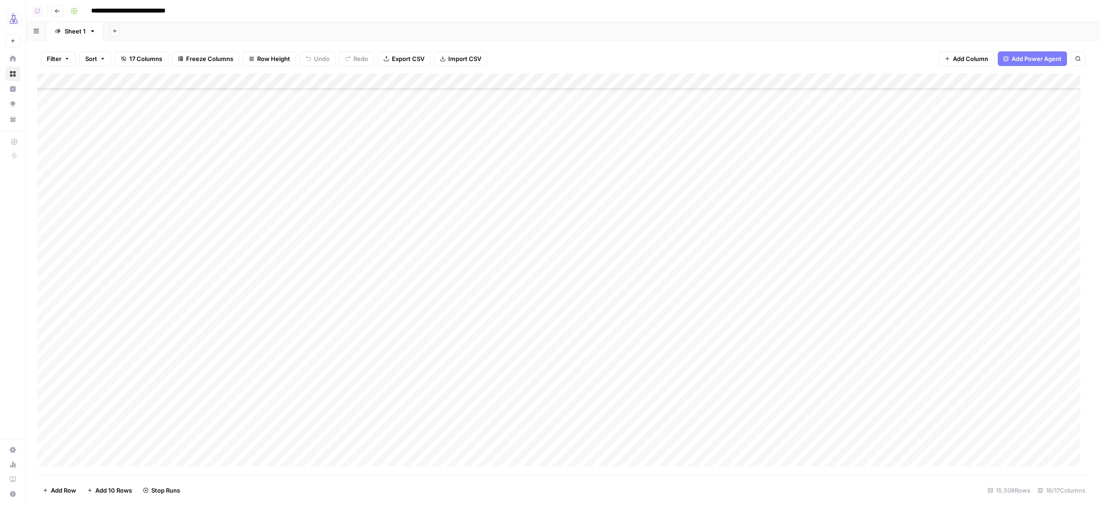
click at [729, 81] on div "Add Column" at bounding box center [563, 273] width 1052 height 401
click at [52, 62] on span "Filter" at bounding box center [54, 58] width 15 height 9
click at [82, 103] on button "Add Filter" at bounding box center [222, 105] width 341 height 12
drag, startPoint x: 86, startPoint y: 104, endPoint x: 93, endPoint y: 108, distance: 8.6
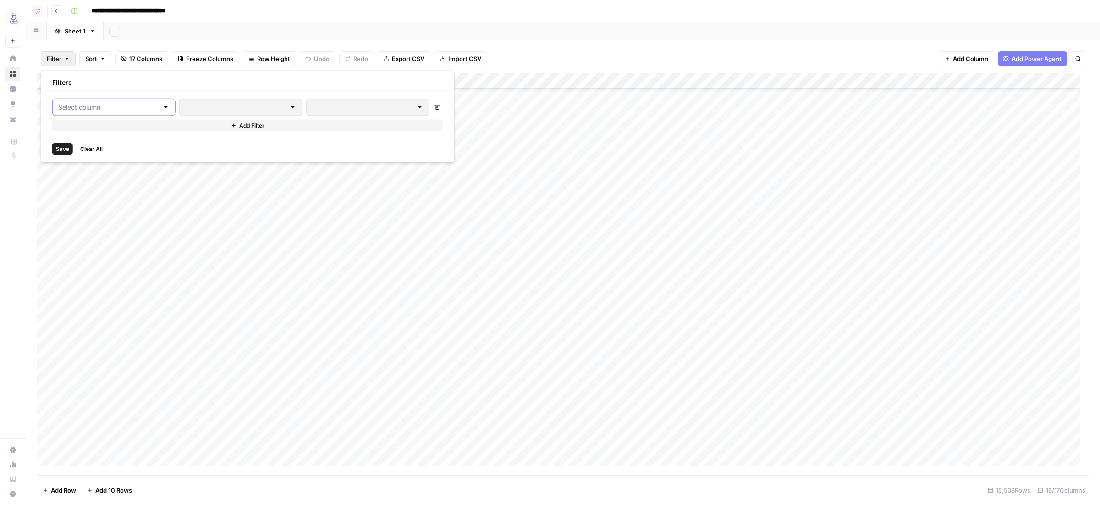
click at [86, 104] on input "text" at bounding box center [108, 107] width 100 height 9
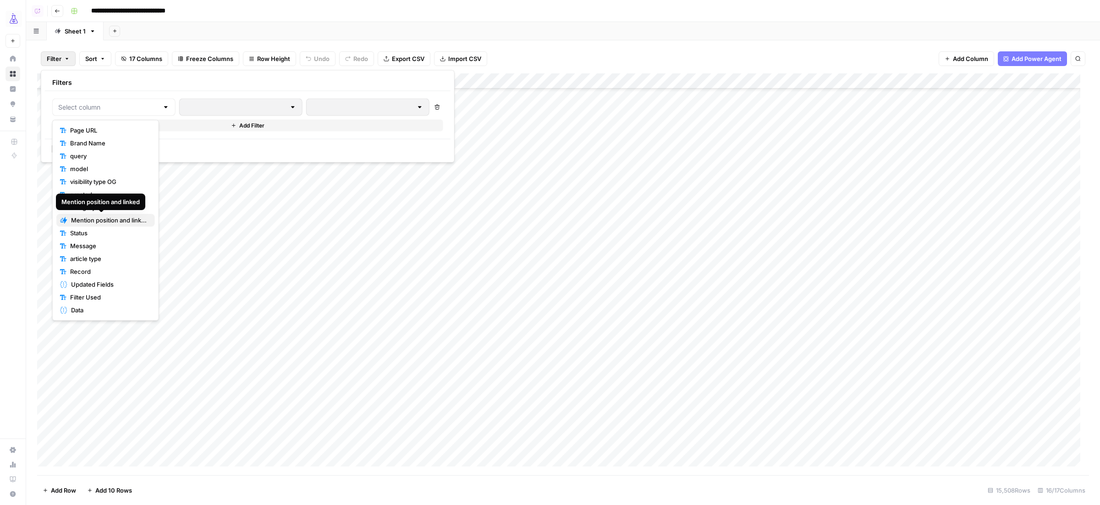
click at [114, 218] on span "Mention position and linked" at bounding box center [109, 219] width 77 height 9
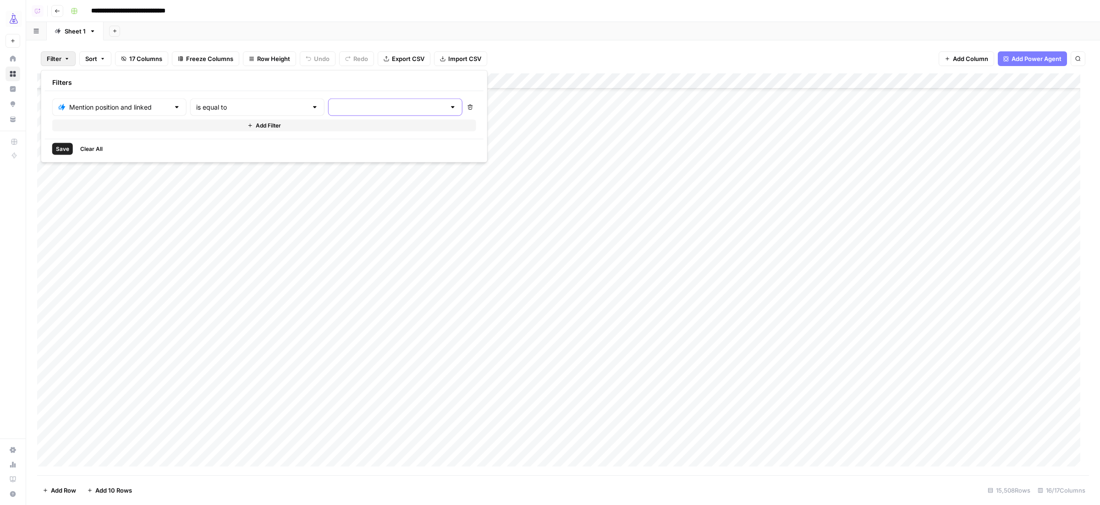
click at [334, 110] on input "text" at bounding box center [389, 107] width 111 height 9
type input "Cancelled"
click at [191, 104] on div "is equal to" at bounding box center [258, 107] width 134 height 17
click at [124, 108] on input "text" at bounding box center [120, 107] width 100 height 9
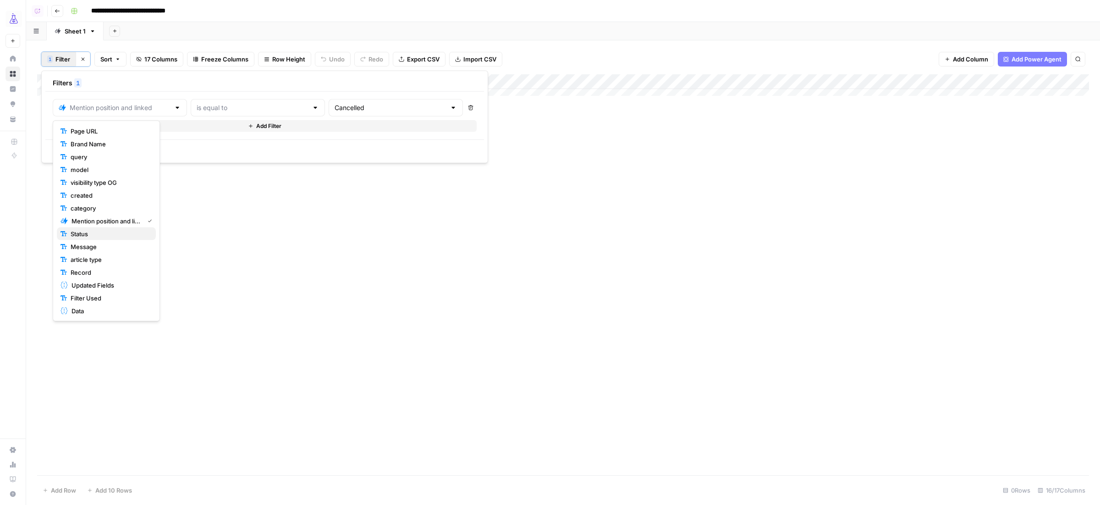
click at [93, 233] on span "Status" at bounding box center [110, 233] width 78 height 9
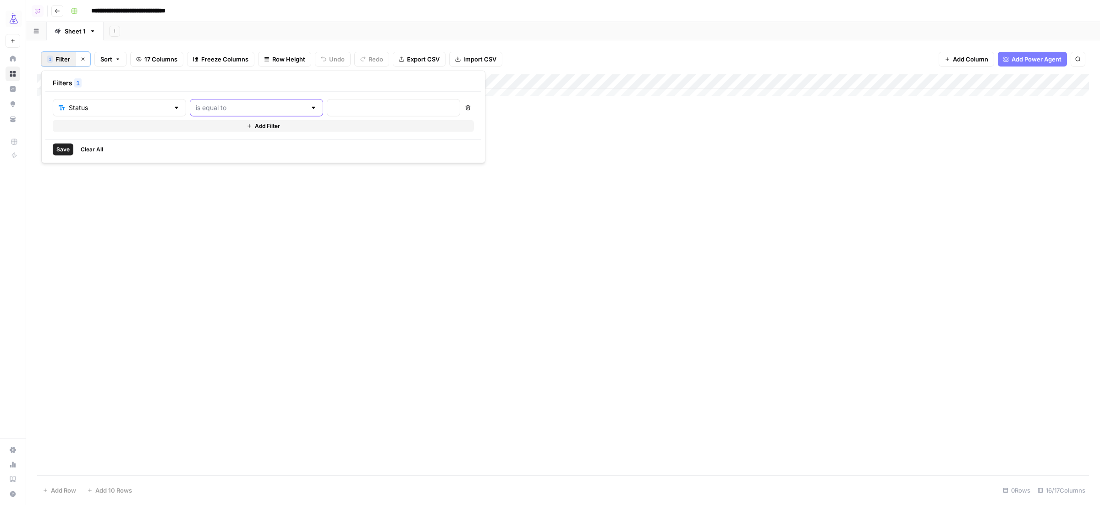
click at [243, 109] on input "text" at bounding box center [251, 107] width 110 height 9
click at [203, 141] on span "is empty" at bounding box center [215, 143] width 88 height 9
type input "is empty"
click at [64, 150] on span "Save" at bounding box center [62, 149] width 13 height 8
click at [86, 154] on div "Add Column" at bounding box center [563, 274] width 1052 height 401
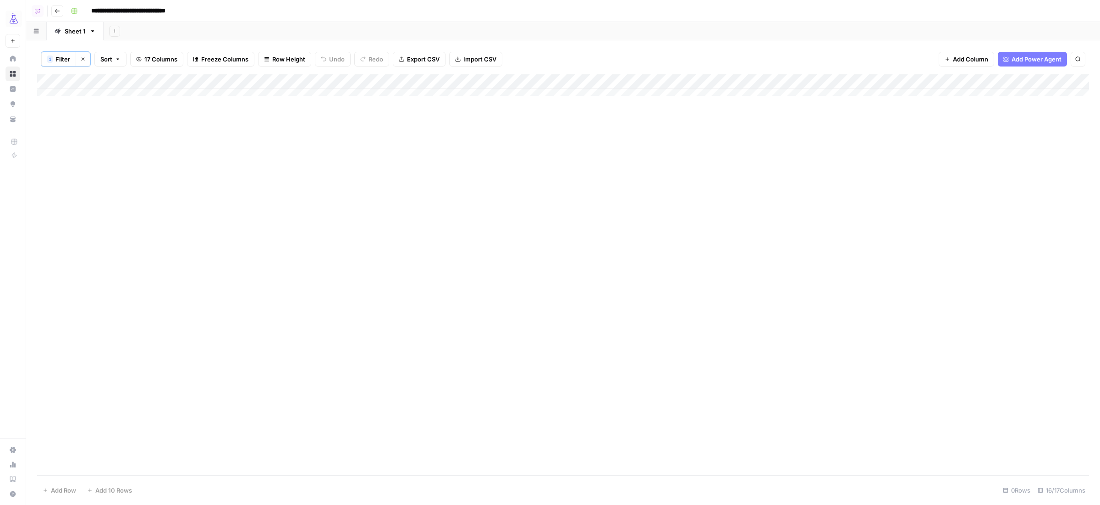
click at [89, 60] on button "Clear filters" at bounding box center [83, 59] width 15 height 15
click at [52, 81] on div "Add Column" at bounding box center [563, 273] width 1052 height 401
click at [62, 488] on span "Delete 15508 Rows" at bounding box center [70, 489] width 55 height 9
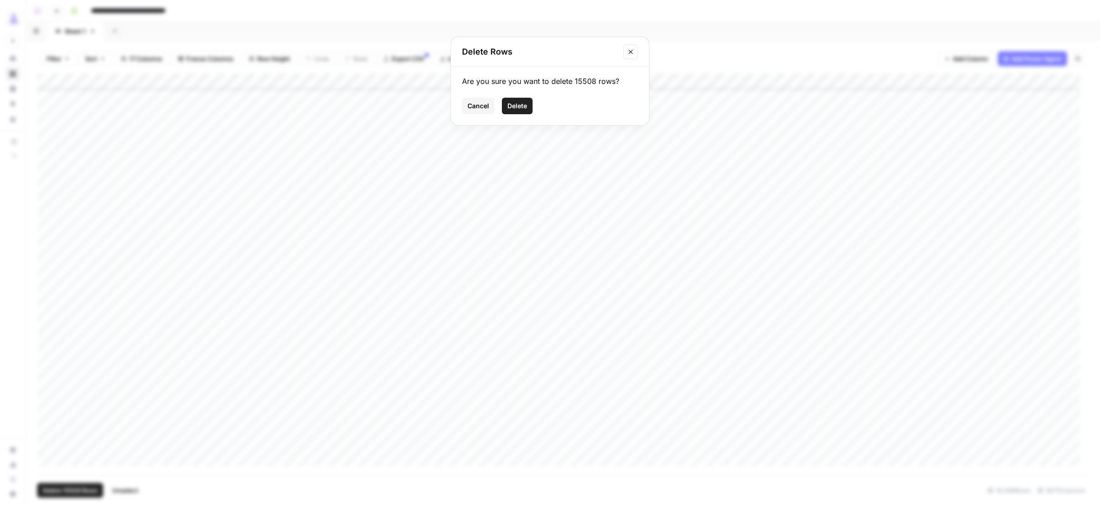
click at [515, 106] on span "Delete" at bounding box center [517, 105] width 20 height 9
click at [90, 490] on span "Delete 15508 Rows" at bounding box center [70, 489] width 55 height 9
click at [513, 104] on span "Delete" at bounding box center [517, 105] width 20 height 9
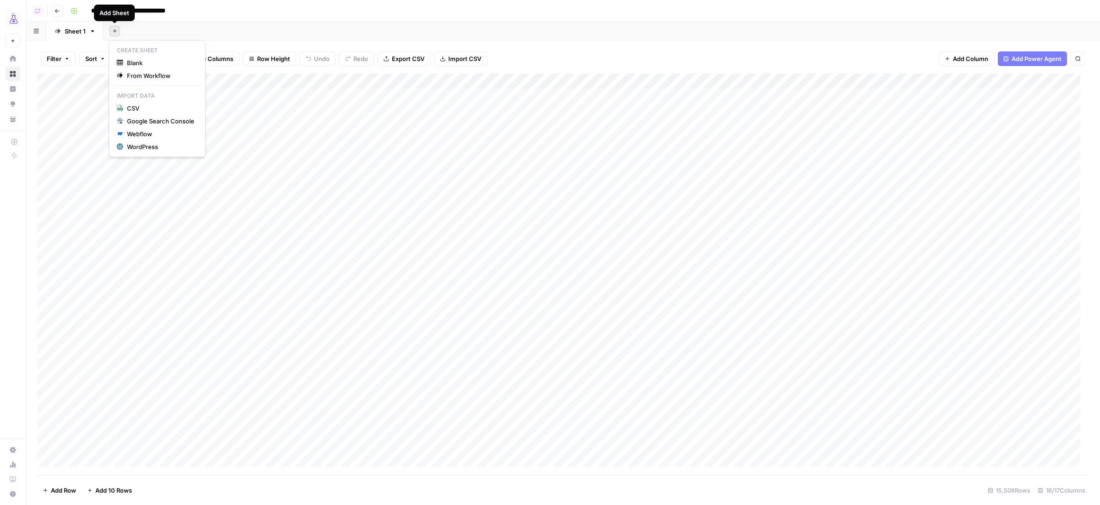
click at [115, 32] on icon "button" at bounding box center [114, 30] width 5 height 5
click at [146, 106] on span "CSV" at bounding box center [160, 108] width 67 height 9
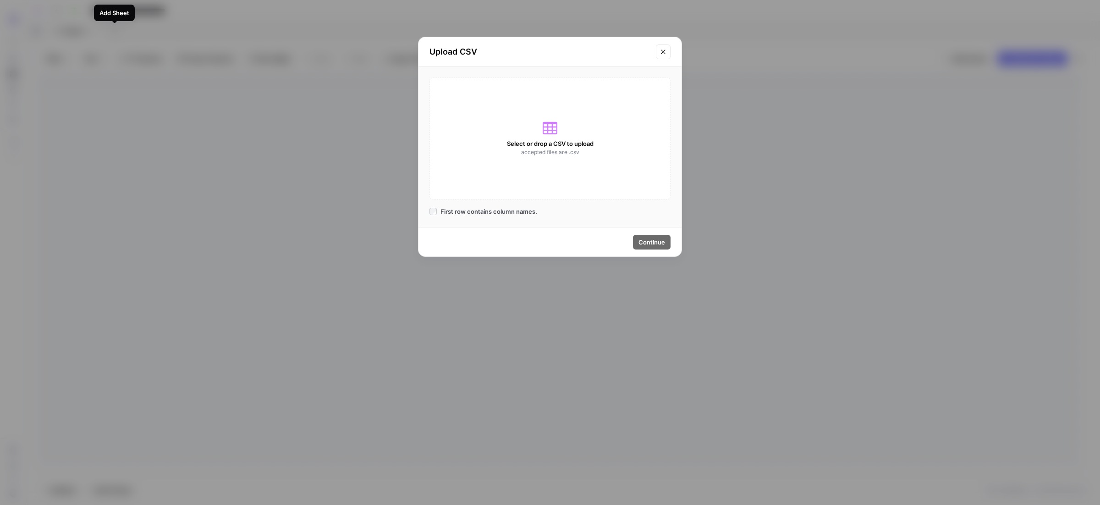
click at [562, 138] on div "Select or drop a CSV to upload accepted files are .csv" at bounding box center [549, 138] width 241 height 122
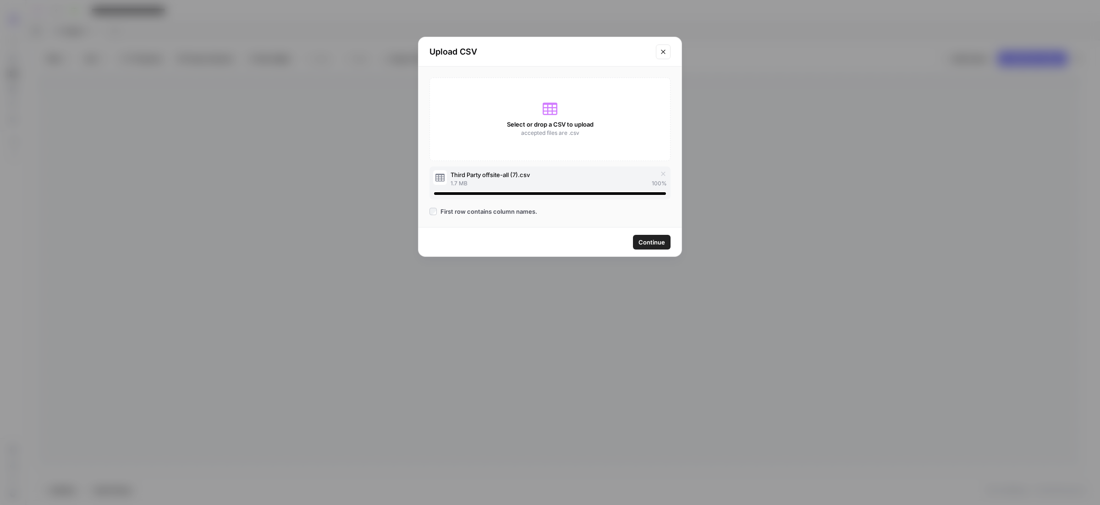
click at [643, 246] on span "Continue" at bounding box center [651, 241] width 27 height 9
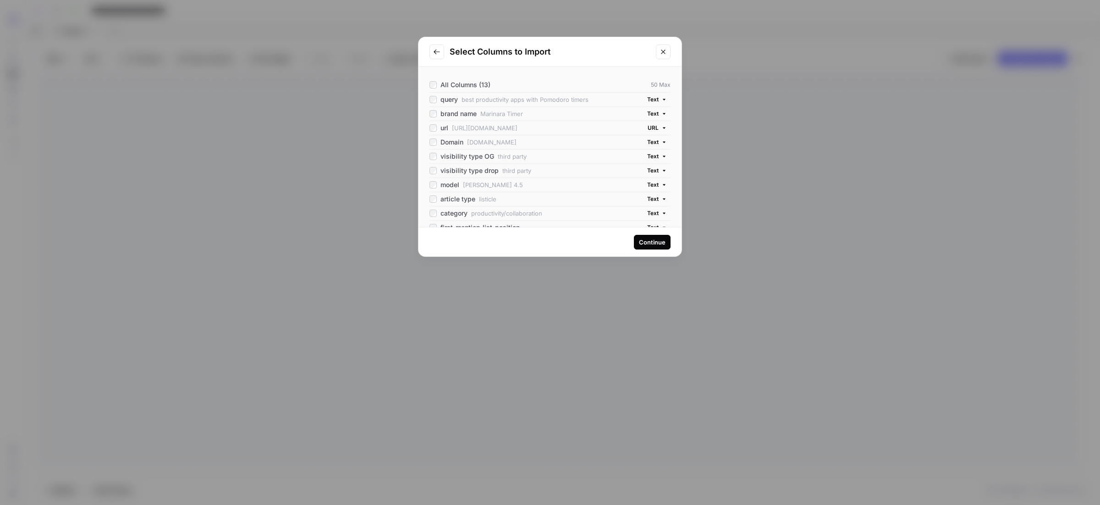
drag, startPoint x: 432, startPoint y: 138, endPoint x: 428, endPoint y: 144, distance: 7.4
click at [432, 138] on div "Domain" at bounding box center [446, 141] width 34 height 9
click at [431, 181] on div "first_mention_list_position Text" at bounding box center [549, 177] width 241 height 14
click at [438, 221] on div "unlinked_mentions" at bounding box center [463, 219] width 68 height 9
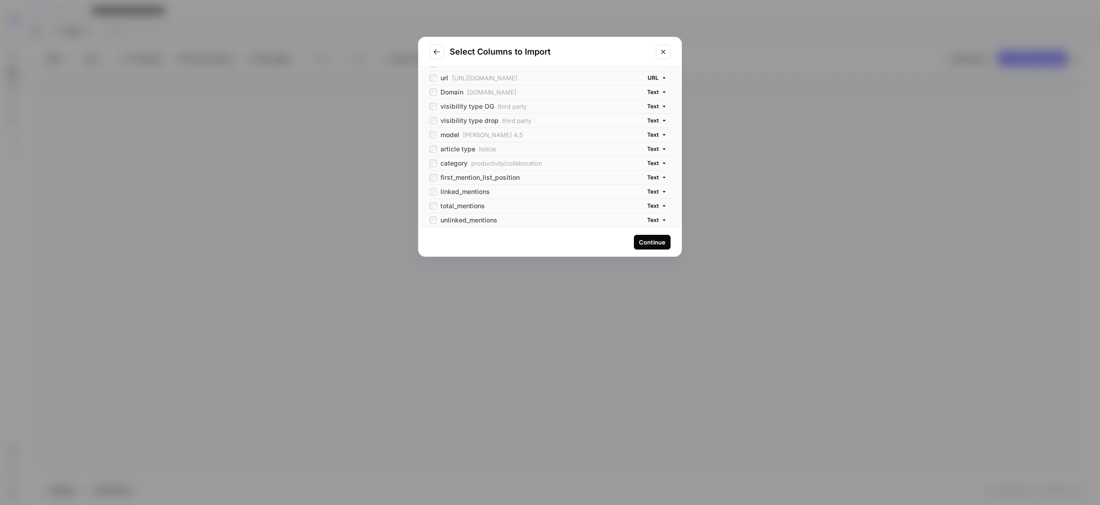
click at [458, 176] on span "first_mention_list_position" at bounding box center [479, 177] width 79 height 9
click at [650, 243] on div "Continue" at bounding box center [652, 241] width 27 height 9
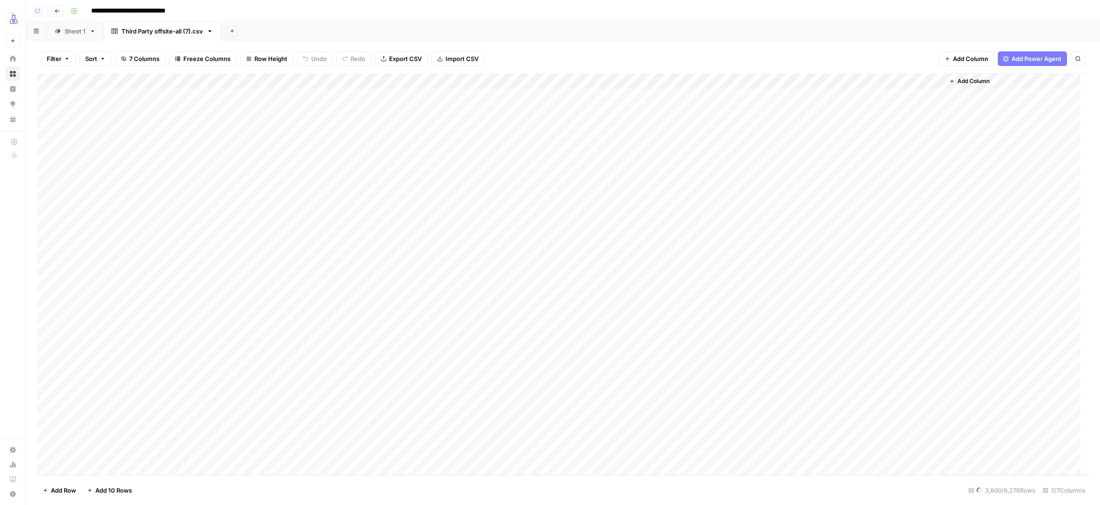
click at [60, 61] on span "Filter" at bounding box center [54, 58] width 15 height 9
click at [827, 49] on div "Filter Sort 7 Columns Freeze Columns Row Height Undo Redo Export CSV Import CSV…" at bounding box center [563, 58] width 1052 height 29
click at [954, 56] on span "Add Column" at bounding box center [970, 58] width 35 height 9
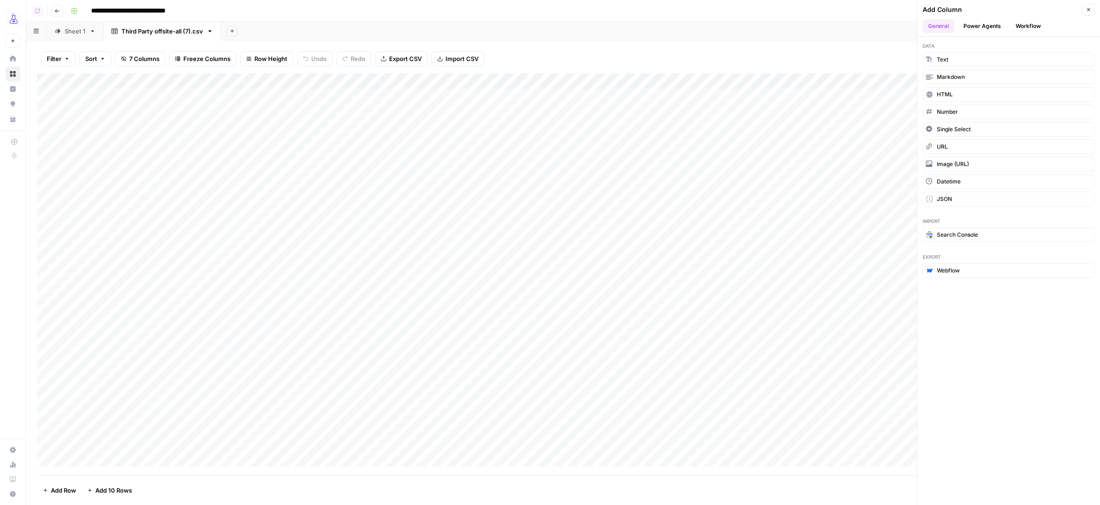
click at [1041, 27] on button "Workflow" at bounding box center [1028, 26] width 36 height 14
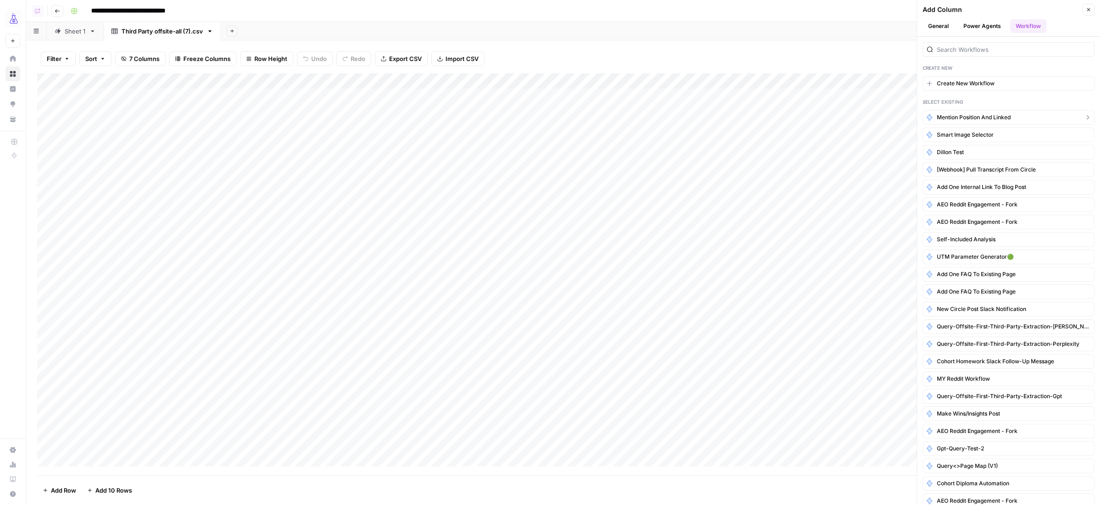
click at [980, 119] on span "Mention position and linked" at bounding box center [974, 117] width 74 height 8
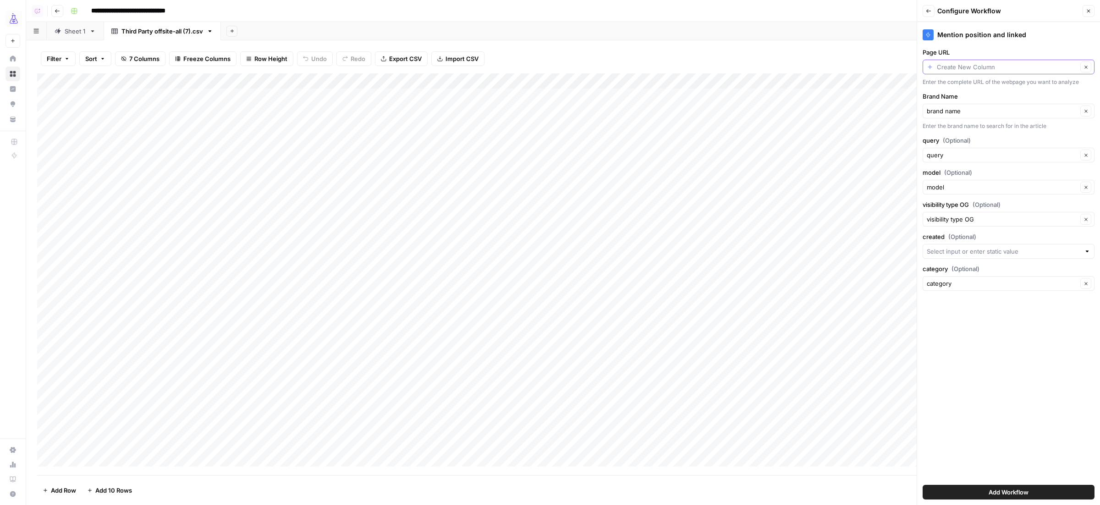
click at [971, 66] on input "Page URL" at bounding box center [1007, 66] width 141 height 9
click at [946, 116] on span "url" at bounding box center [1002, 118] width 142 height 9
type input "url"
click at [978, 251] on input "created (Optional)" at bounding box center [1004, 251] width 154 height 9
click at [984, 239] on label "created (Optional)" at bounding box center [1008, 236] width 172 height 9
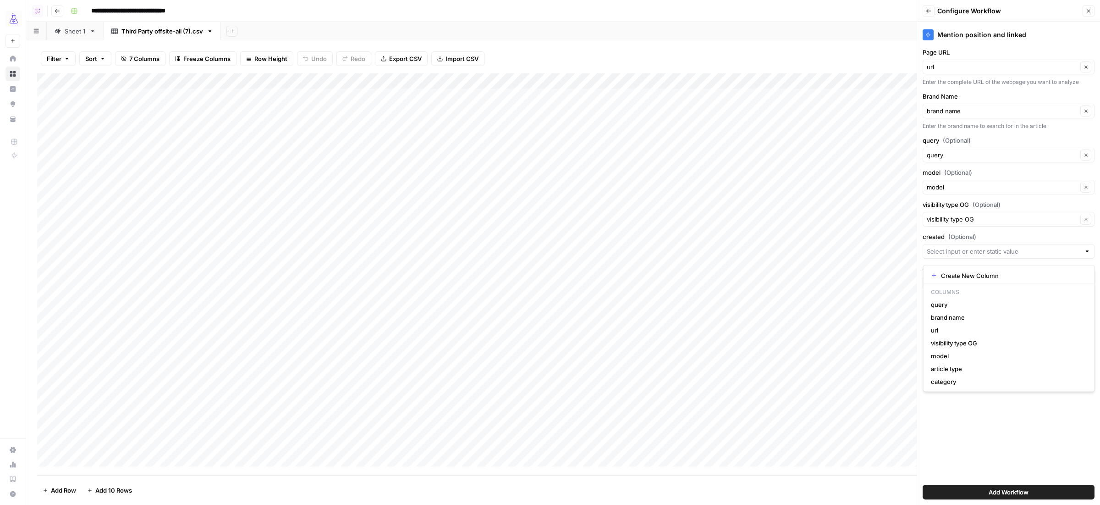
click at [984, 247] on input "created (Optional)" at bounding box center [1004, 251] width 154 height 9
click at [978, 253] on input "created (Optional)" at bounding box center [1004, 251] width 154 height 9
click at [960, 231] on div "Mention position and linked Page URL url Clear Enter the complete URL of the we…" at bounding box center [1008, 263] width 183 height 483
click at [1033, 493] on button "Add Workflow" at bounding box center [1008, 491] width 172 height 15
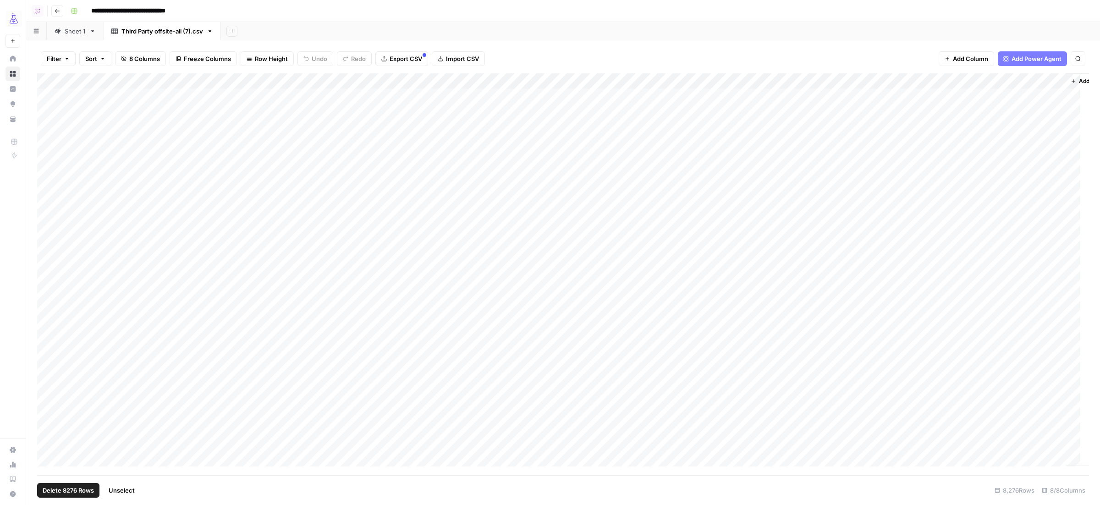
click at [53, 78] on div "Add Column" at bounding box center [563, 273] width 1052 height 401
click at [1056, 82] on div "Add Column" at bounding box center [563, 273] width 1052 height 401
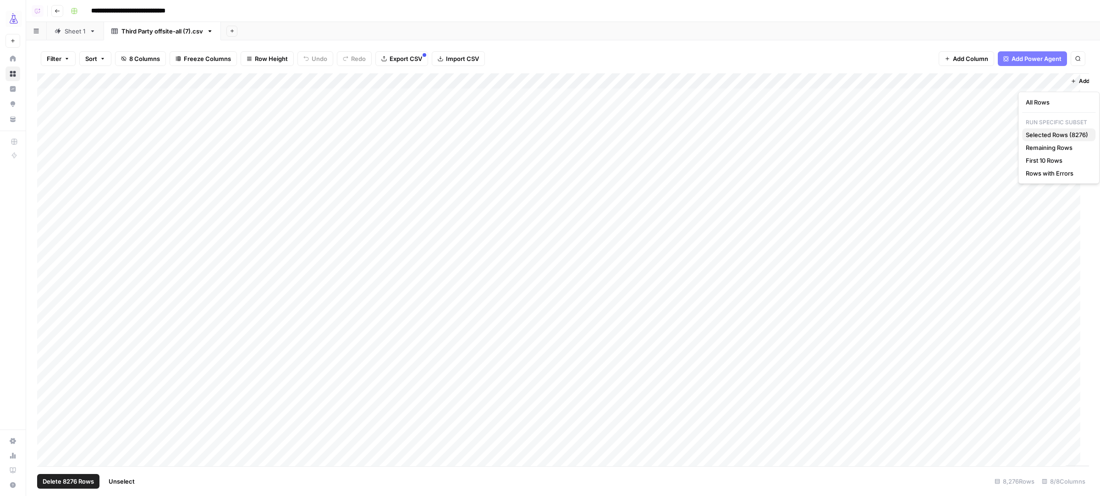
click at [1050, 133] on span "Selected Rows (8276)" at bounding box center [1057, 134] width 62 height 9
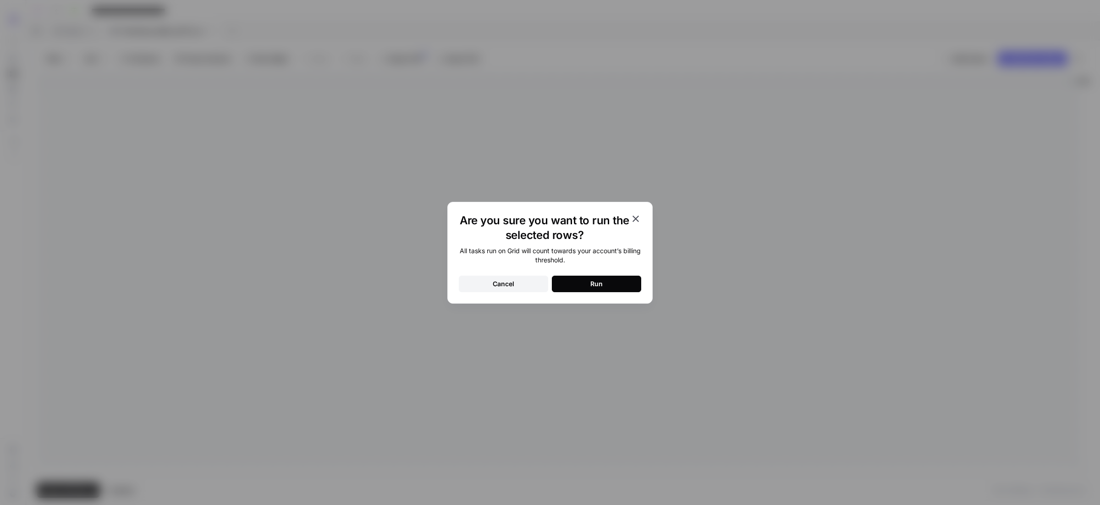
click at [585, 284] on button "Run" at bounding box center [596, 283] width 89 height 16
